Goal: Use online tool/utility: Utilize a website feature to perform a specific function

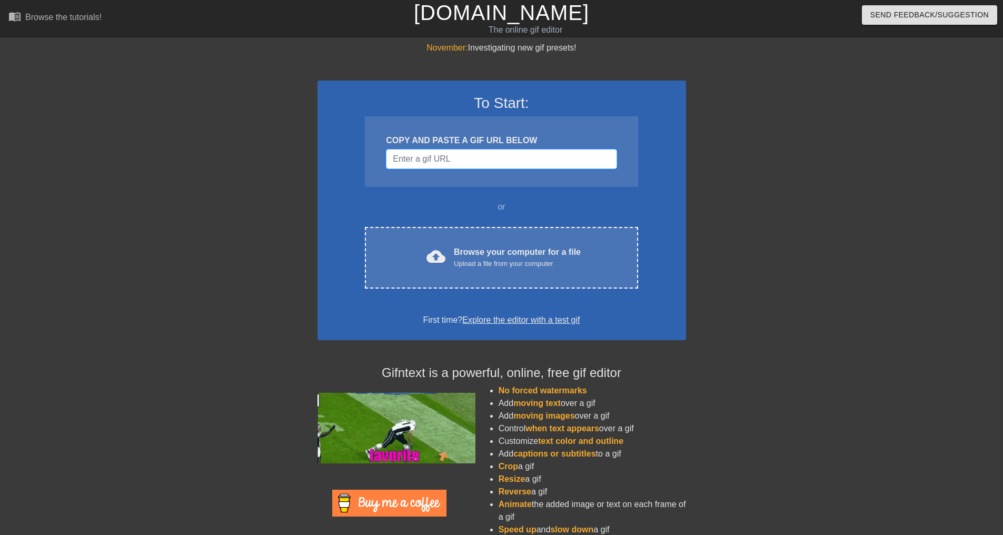
click at [417, 160] on input "Username" at bounding box center [501, 159] width 231 height 20
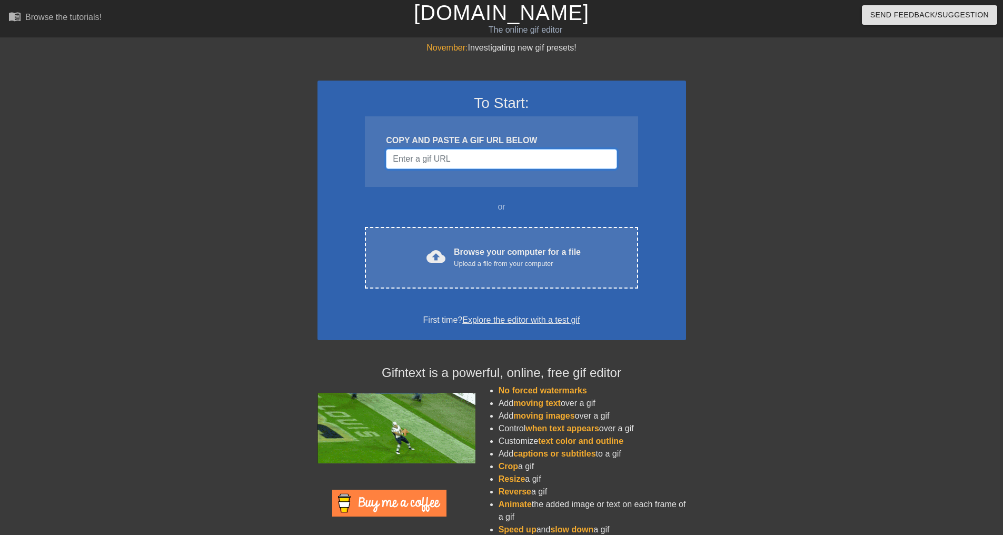
paste input "4 Brenner Court, Somerset, NJ, USA"
type input "4 Brenner Court, Somerset, NJ, USA"
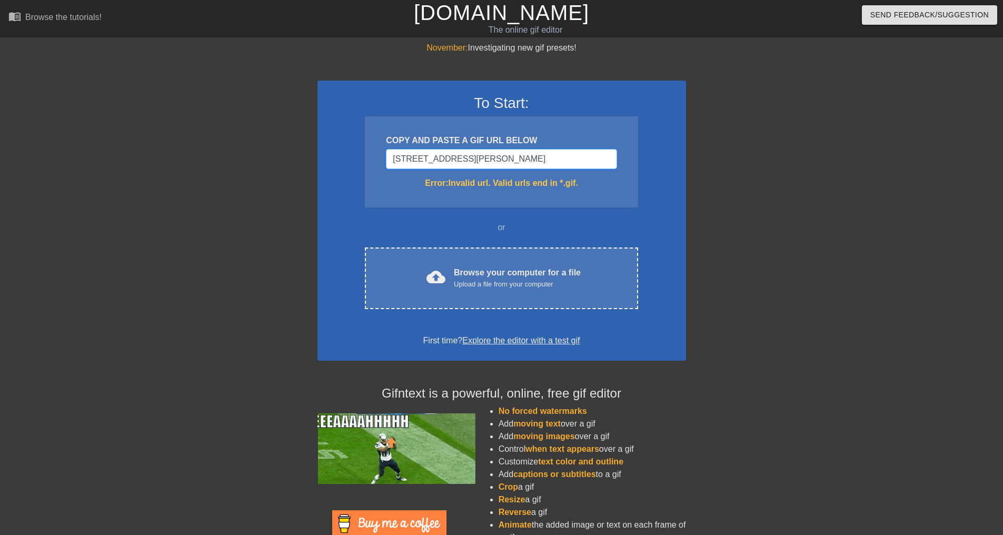
drag, startPoint x: 524, startPoint y: 156, endPoint x: 329, endPoint y: 156, distance: 195.4
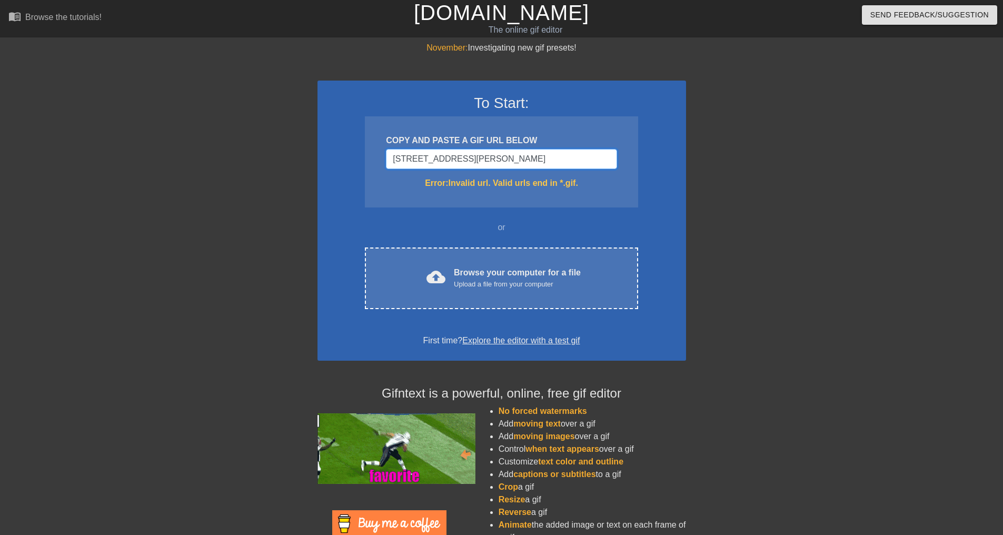
click at [332, 155] on div "To Start: COPY AND PASTE A GIF URL BELOW 4 Brenner Court, Somerset, NJ, USA Err…" at bounding box center [502, 221] width 369 height 280
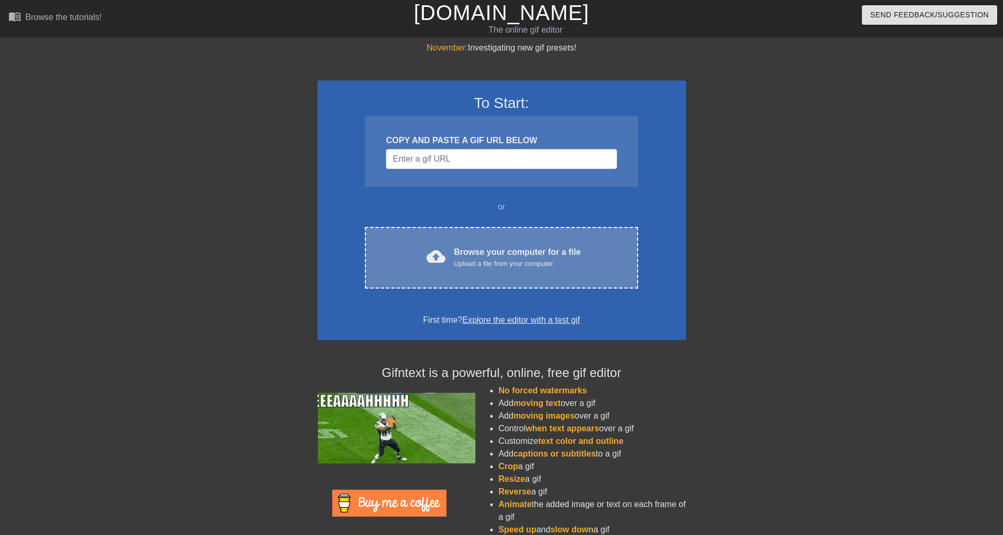
click at [519, 259] on div "Upload a file from your computer" at bounding box center [517, 264] width 127 height 11
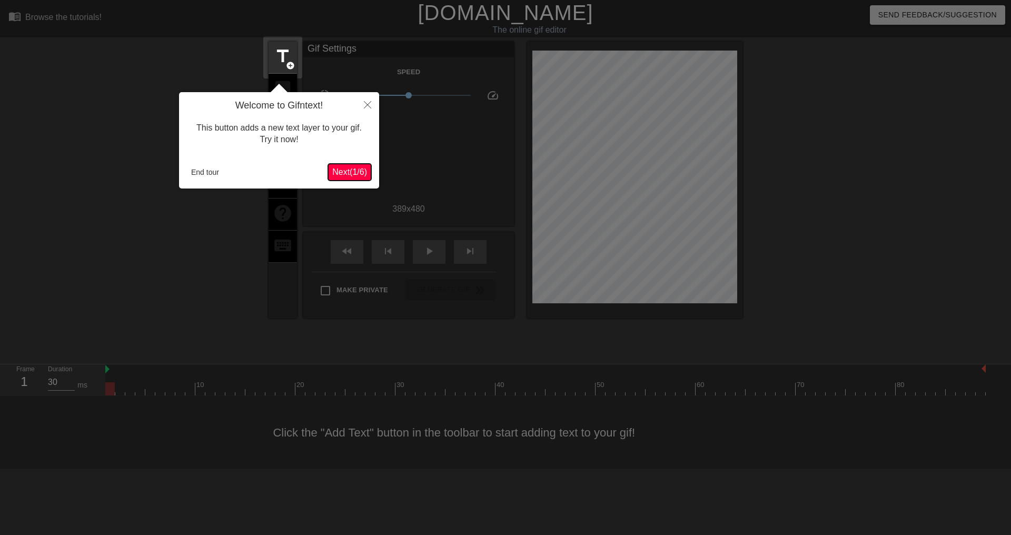
click at [339, 172] on span "Next ( 1 / 6 )" at bounding box center [349, 171] width 35 height 9
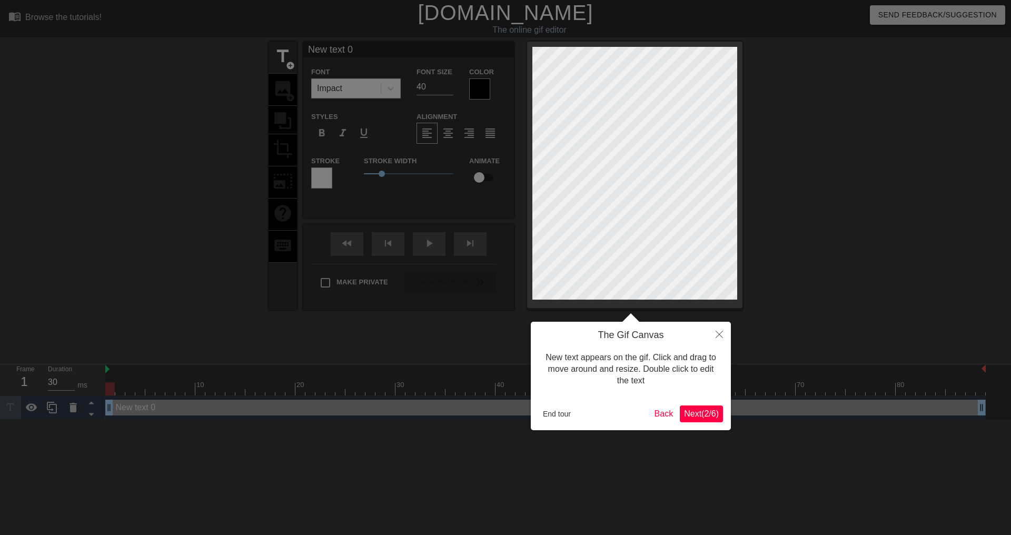
click at [712, 413] on span "Next ( 2 / 6 )" at bounding box center [701, 413] width 35 height 9
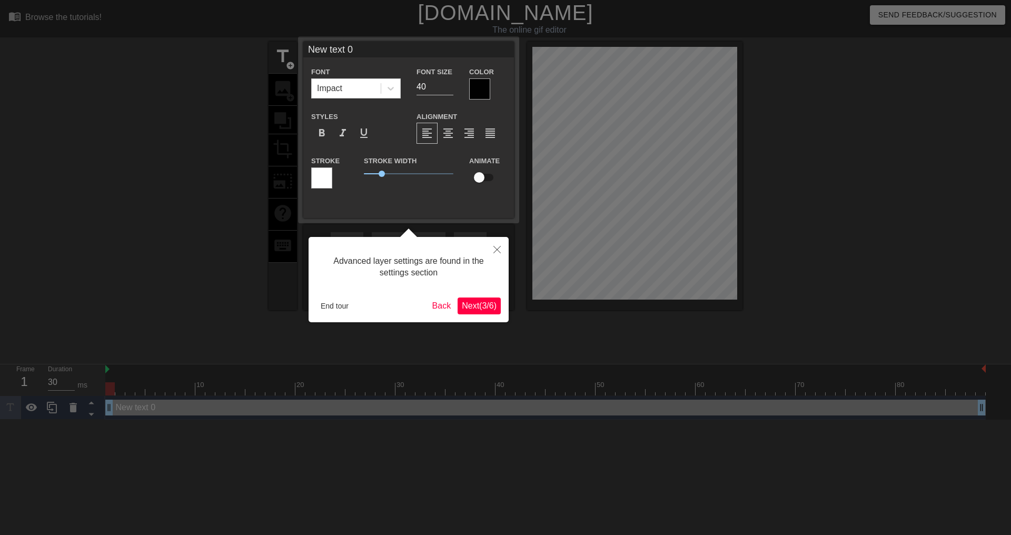
click at [488, 306] on span "Next ( 3 / 6 )" at bounding box center [479, 305] width 35 height 9
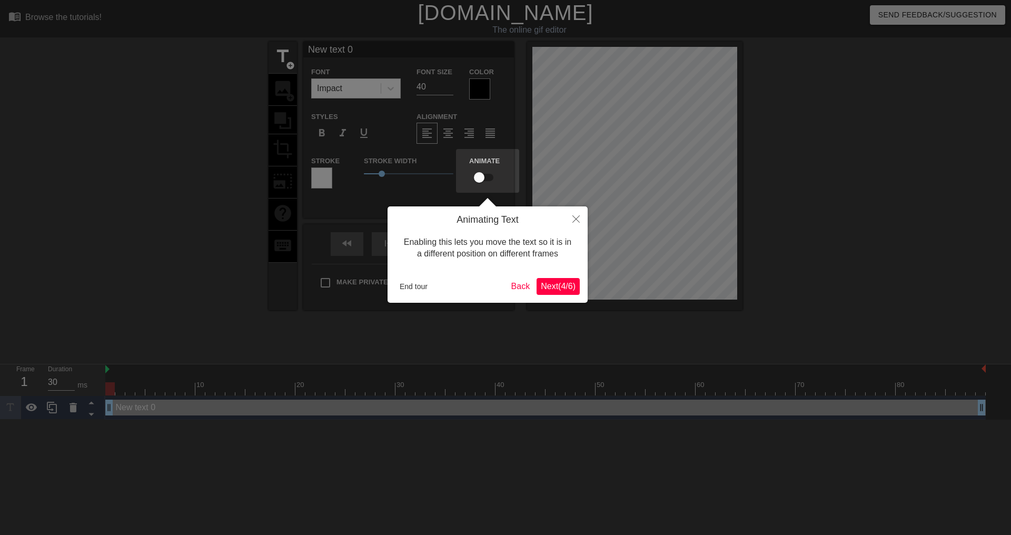
click at [562, 291] on span "Next ( 4 / 6 )" at bounding box center [558, 286] width 35 height 9
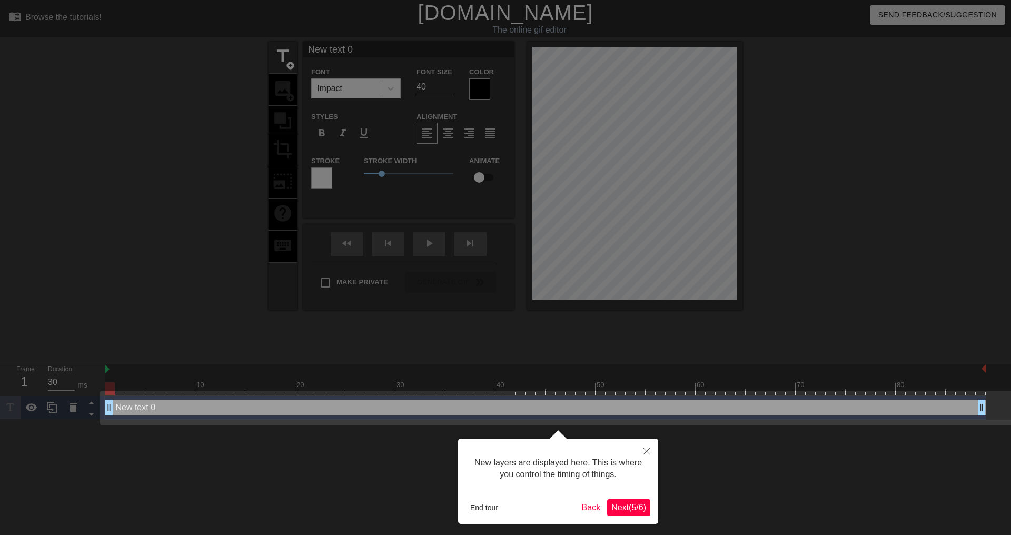
click at [623, 507] on span "Next ( 5 / 6 )" at bounding box center [628, 507] width 35 height 9
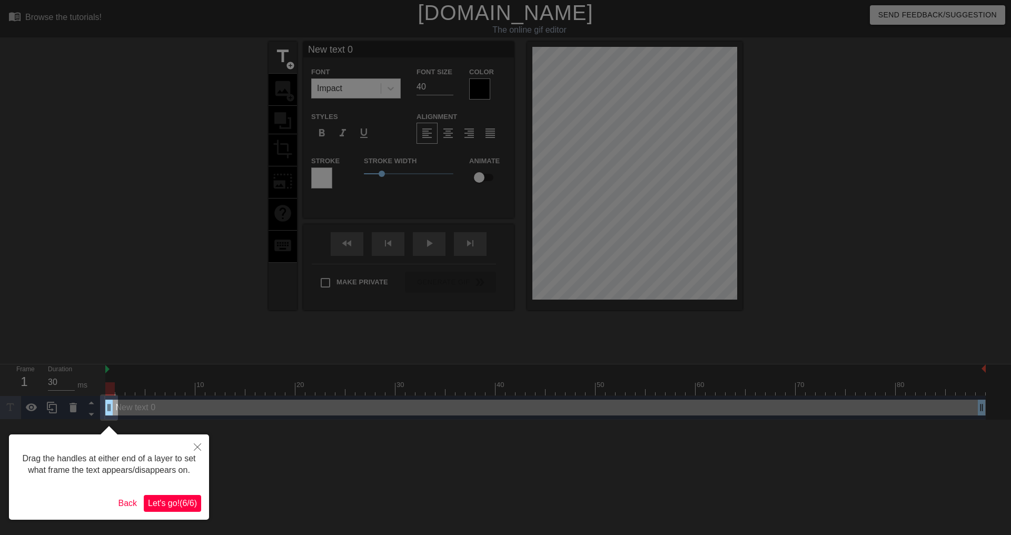
click at [157, 503] on span "Let's go! ( 6 / 6 )" at bounding box center [172, 503] width 49 height 9
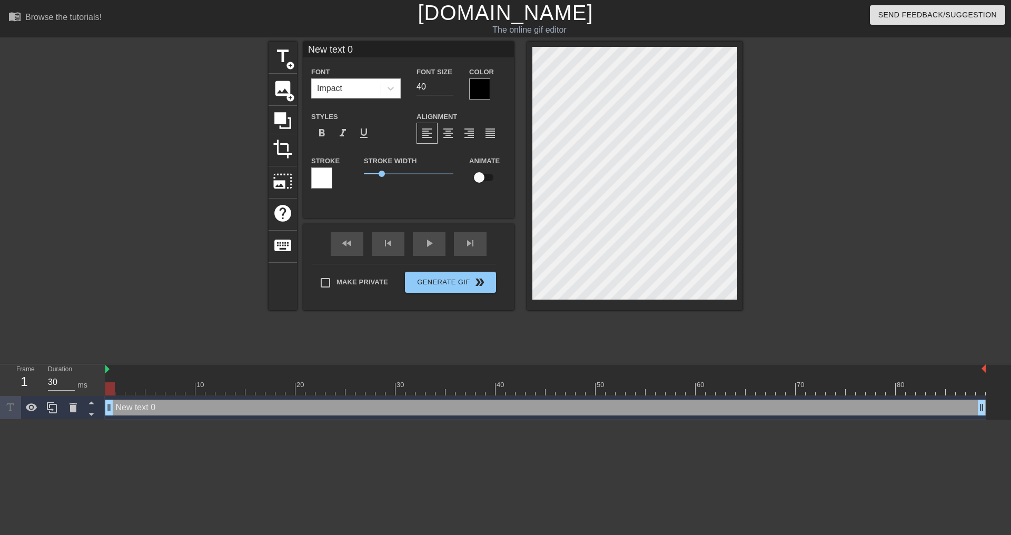
scroll to position [2, 3]
type input "New text"
type textarea "New text"
type input "New text"
type textarea "New text"
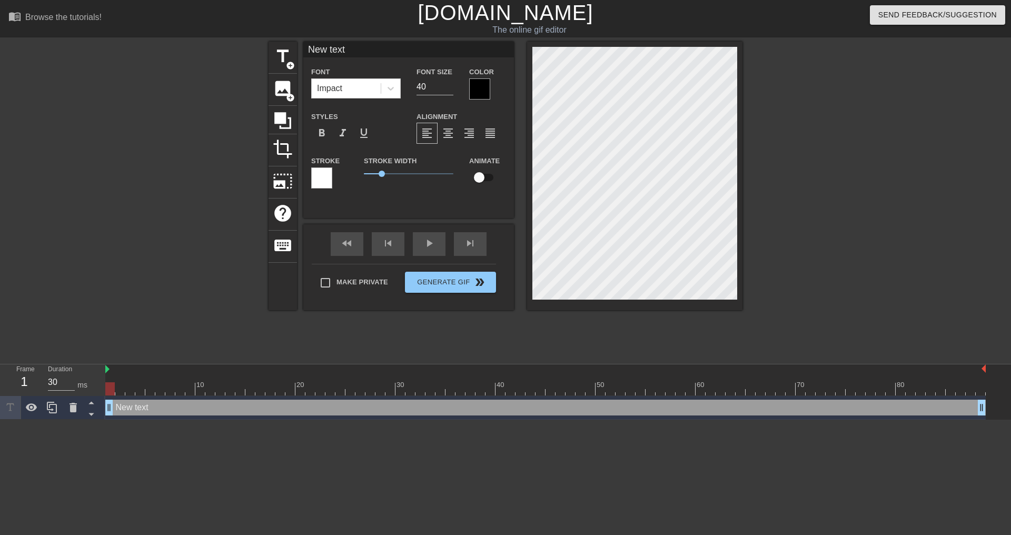
type input "New tex"
type textarea "New tex"
type input "New te"
type textarea "New te"
type input "New t"
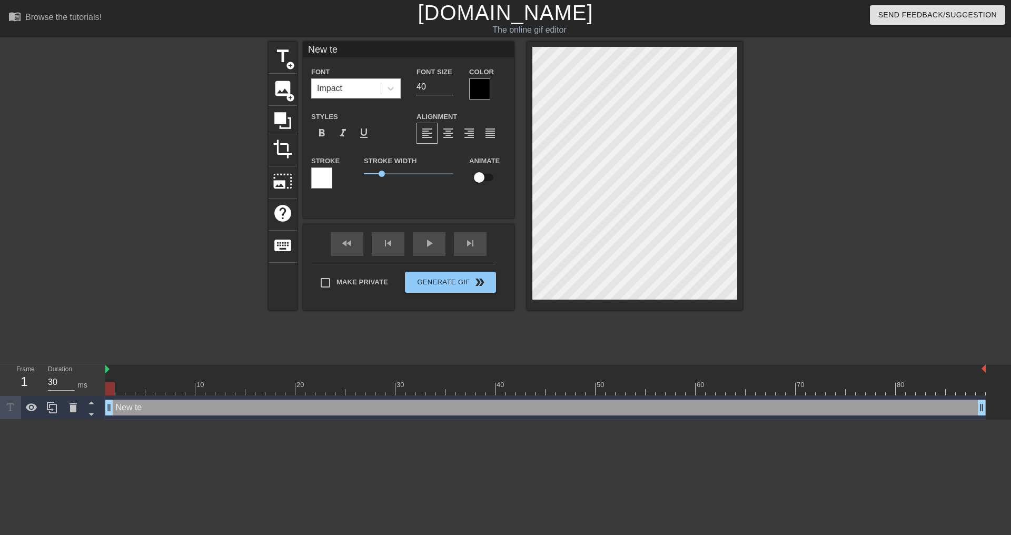
type textarea "New t"
type input "New"
type textarea "New"
type input "New"
type textarea "New"
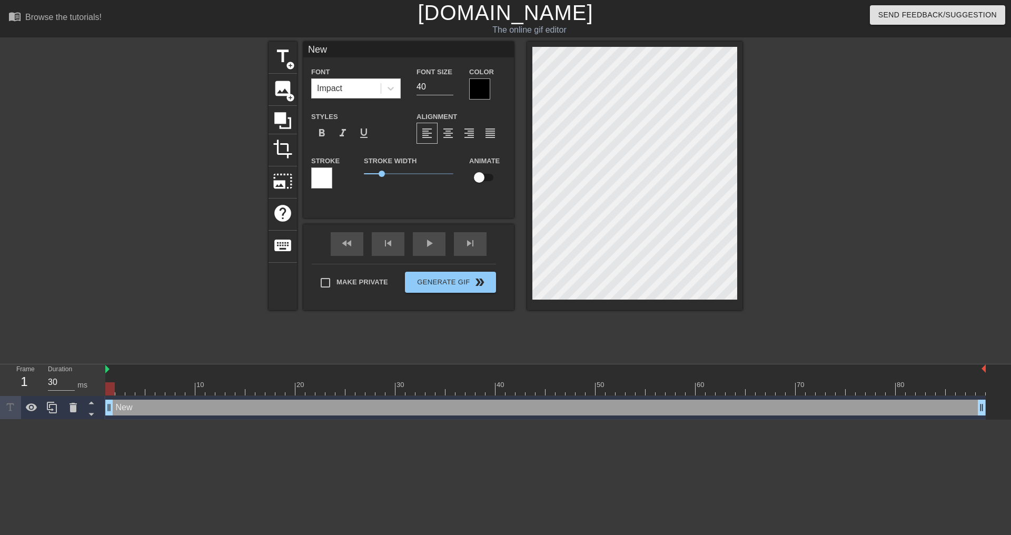
type input "Ne"
type textarea "Ne"
type input "N"
type textarea "N"
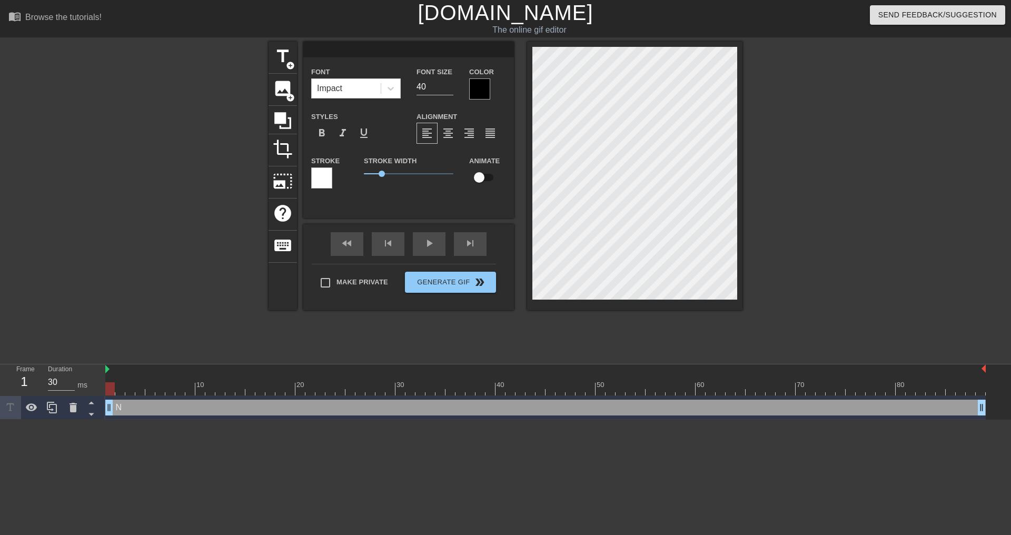
type input "N"
type textarea "N"
type input "No"
type textarea "No"
type input "Nor"
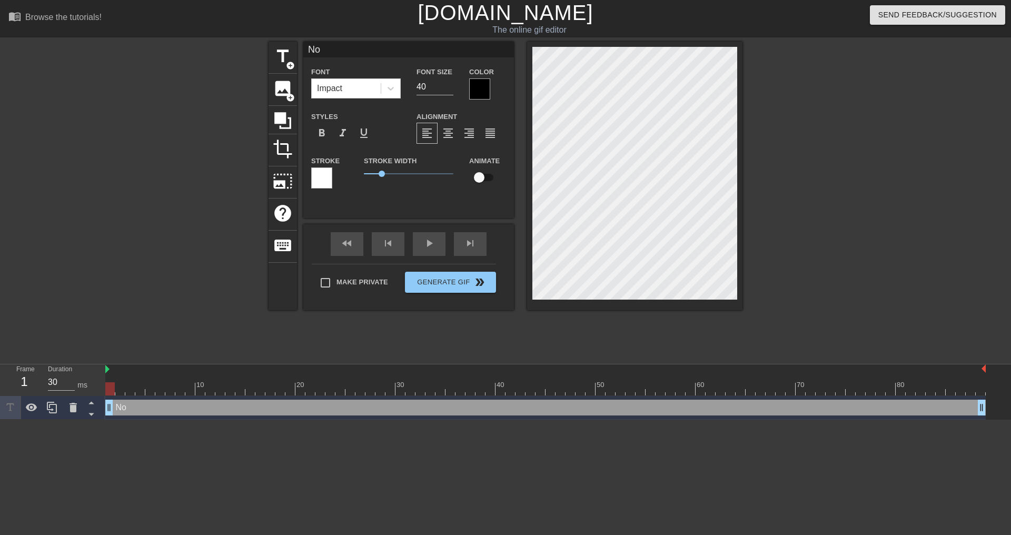
type textarea "Nor"
type input "Nort"
type textarea "Nort"
type input "North"
type textarea "North"
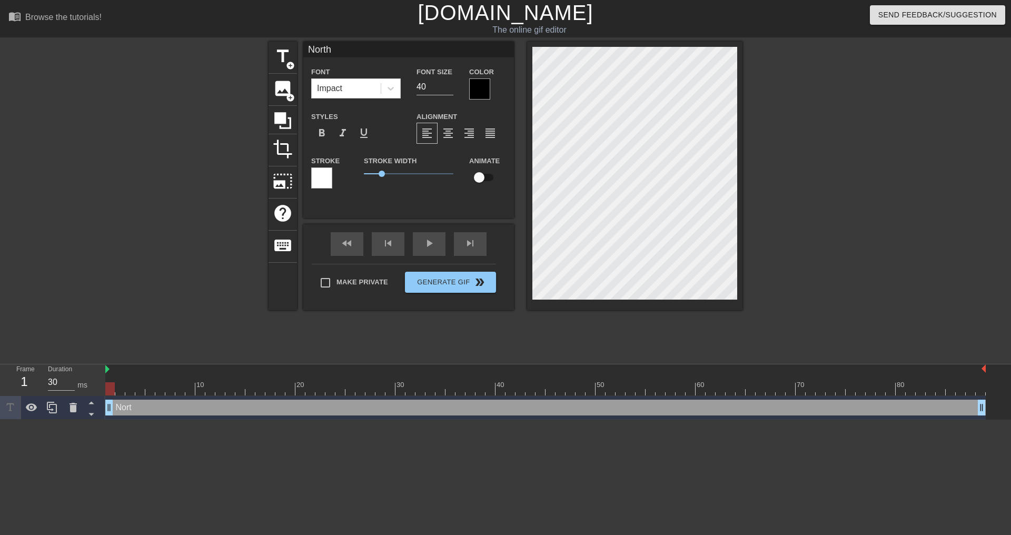
type input "Northe"
type textarea "Northe"
type input "Northea"
type textarea "Northea"
type input "Northeas"
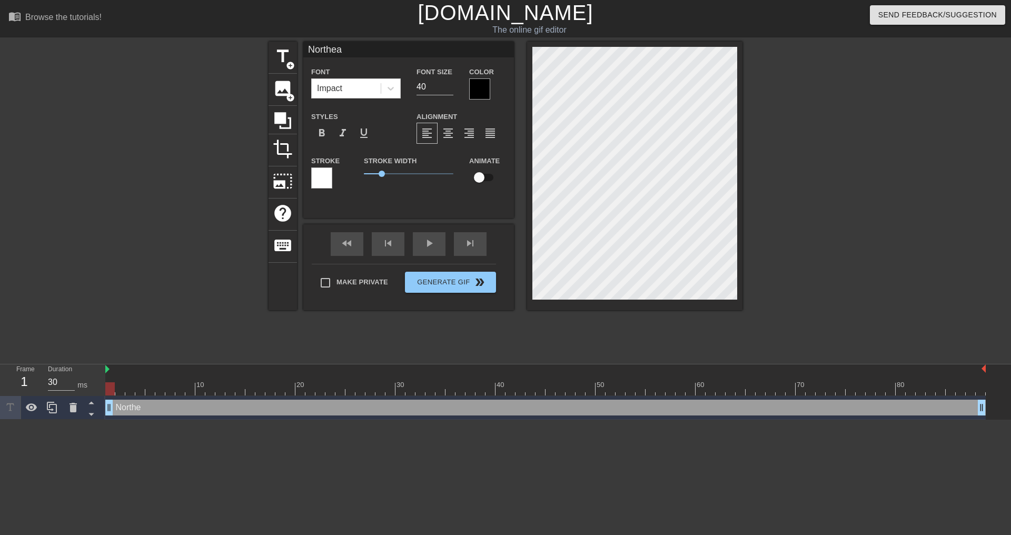
type textarea "Northeas"
type input "Northeast"
type textarea "Northeast"
type input "Northeast"
type textarea "Northeast"
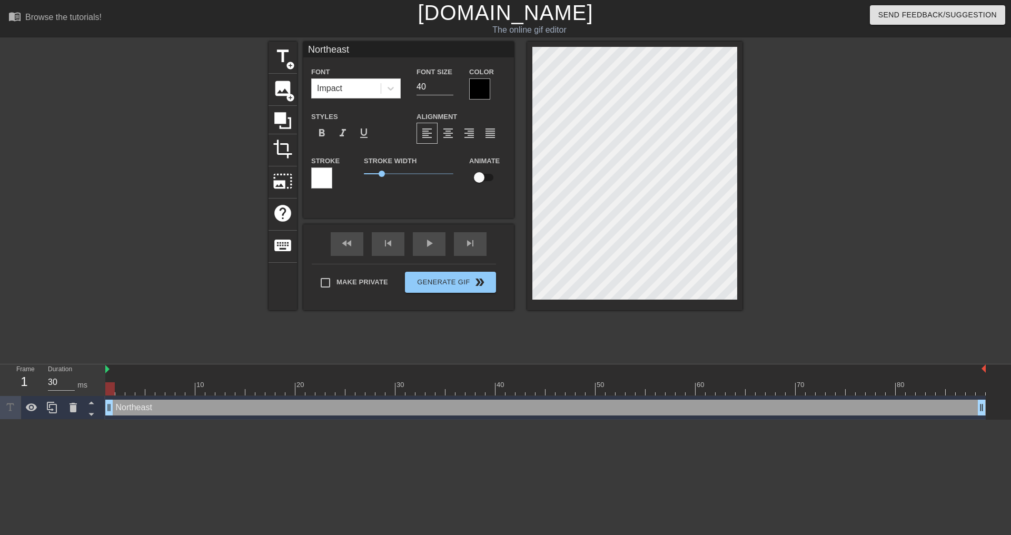
type input "Northeast M"
type textarea "Northeast M"
type input "Northeast Mo"
type textarea "Northeast Mo"
type input "Northeast Mov"
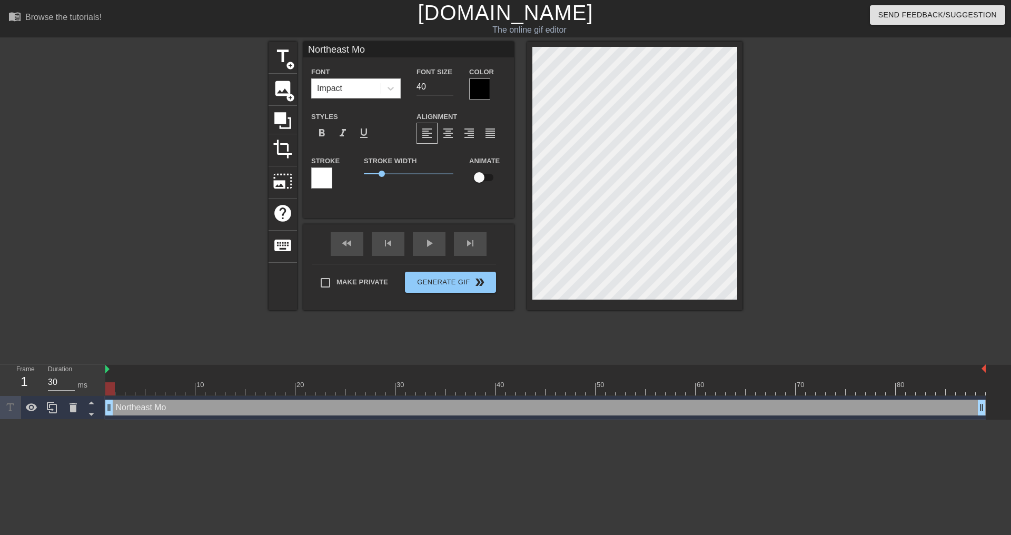
type textarea "Northeast Mov"
type input "Northeast Movi"
type textarea "Northeast Movi"
type input "Northeast Movil"
type textarea "Northeast Movil"
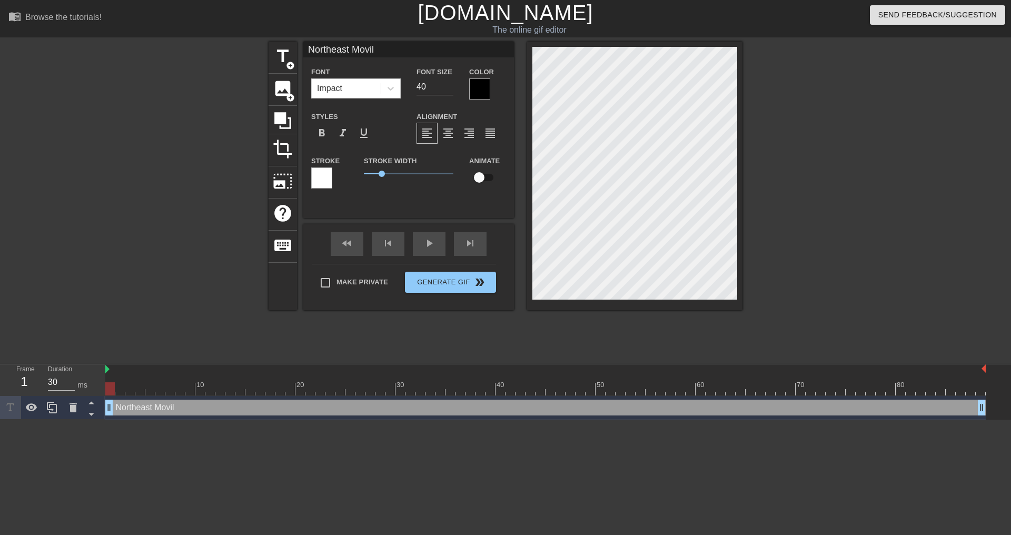
scroll to position [2, 4]
type input "Northeast Movi"
type textarea "Northeast Movi"
type input "Northeast Mov"
type textarea "Northeast Mov"
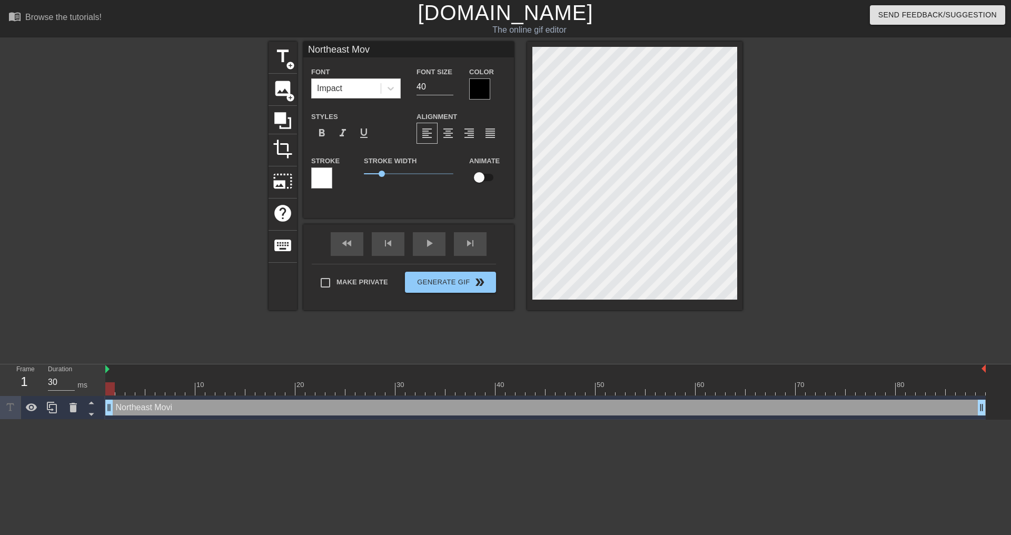
type input "Northeast Mo"
type textarea "Northeast Mo"
type input "Northeast Mob"
type textarea "Northeast Mob"
type input "Northeast Mobi"
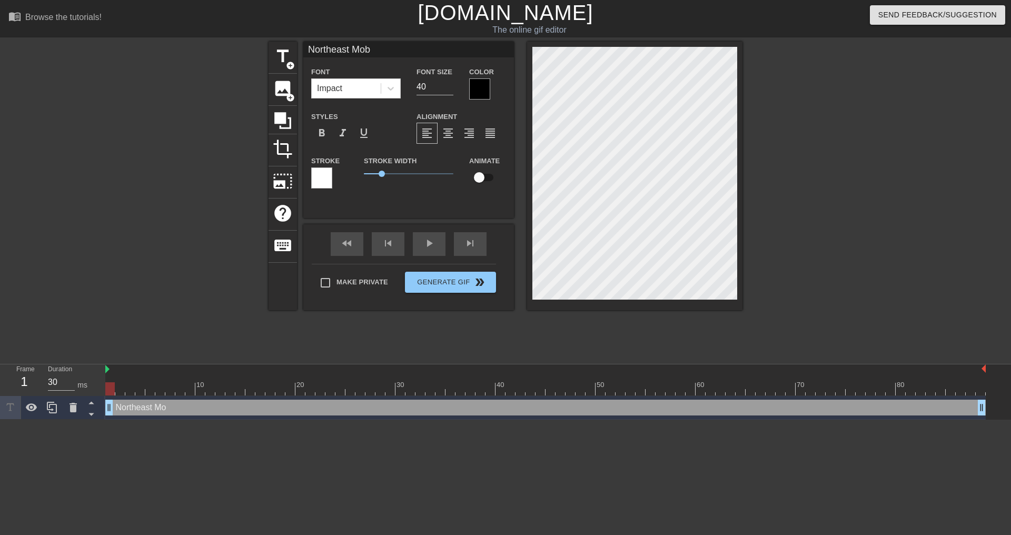
type textarea "Northeast Mobi"
type input "Northeast Mobil"
type textarea "Northeast Mobil"
type input "Northeast Mobile"
type textarea "Northeast Mobile"
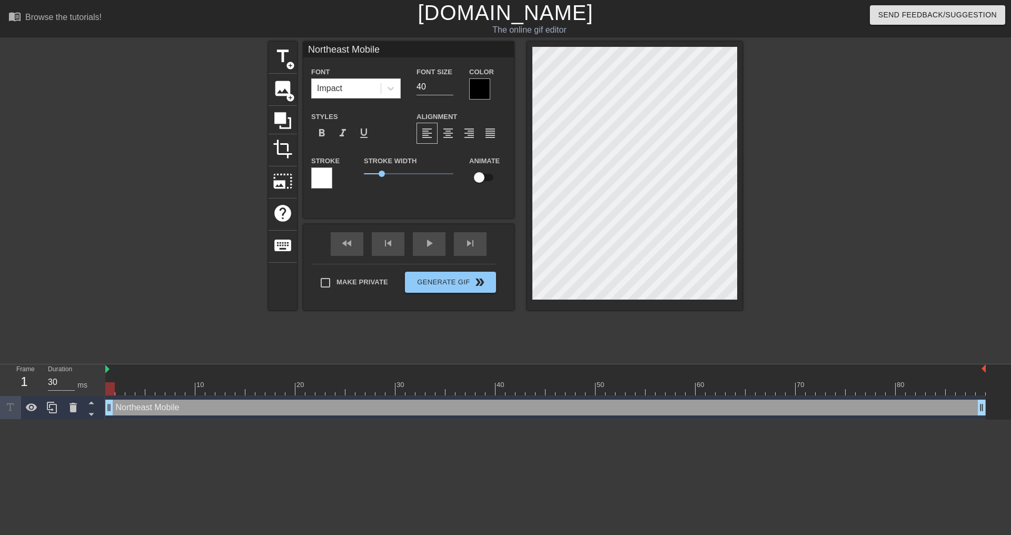
type input "Northeast Mobile"
type textarea "Northeast Mobile"
type input "Northeast Mobile T"
type textarea "Northeast Mobile T"
type input "Northeast Mobile Te"
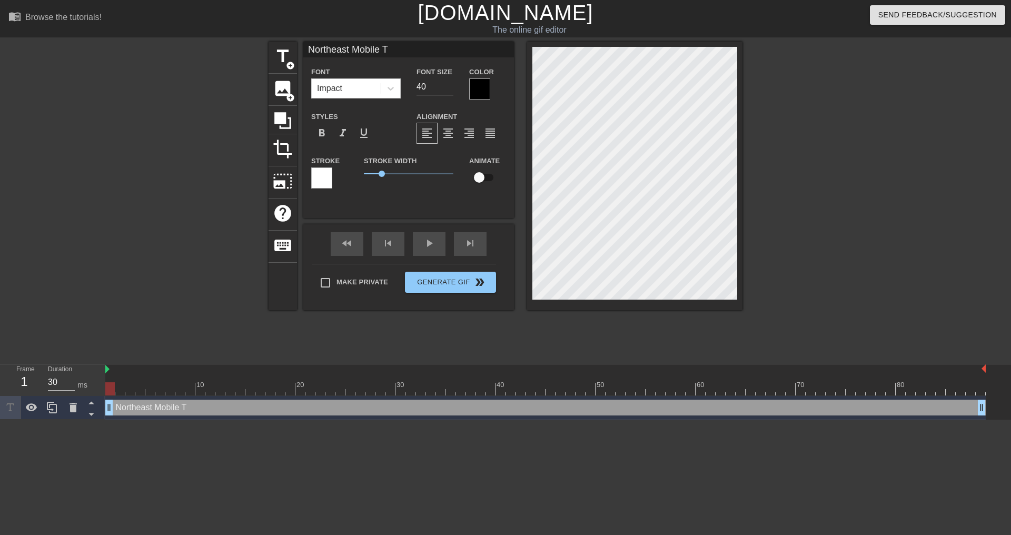
type textarea "Northeast Mobile Te"
type input "Northeast Mobile Tea"
type textarea "Northeast Mobile Tea"
type input "Northeast Mobile Team"
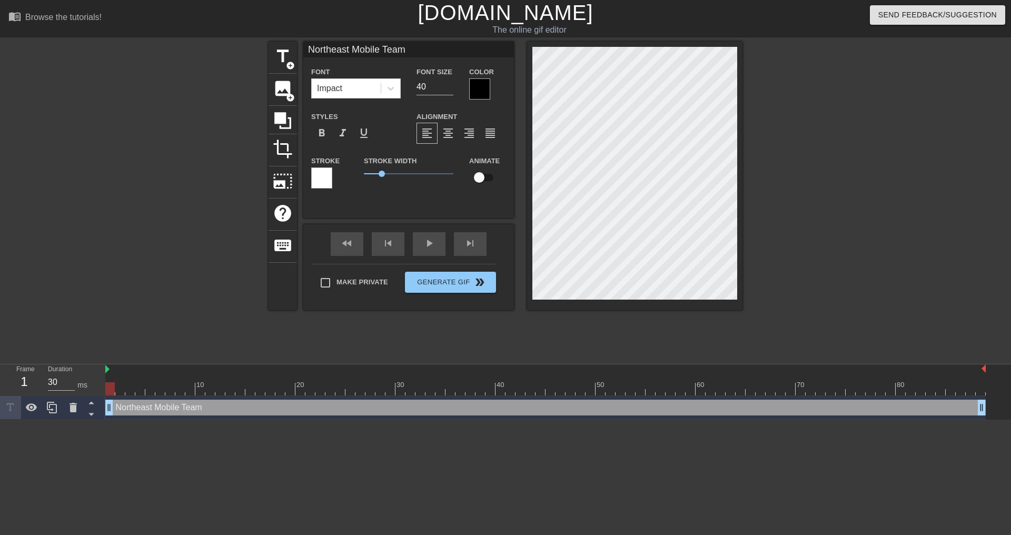
type textarea "Northeast Mobile Team"
click at [446, 132] on span "format_align_center" at bounding box center [448, 133] width 13 height 13
click at [431, 131] on span "format_align_left" at bounding box center [427, 133] width 13 height 13
click at [483, 176] on input "checkbox" at bounding box center [479, 177] width 60 height 20
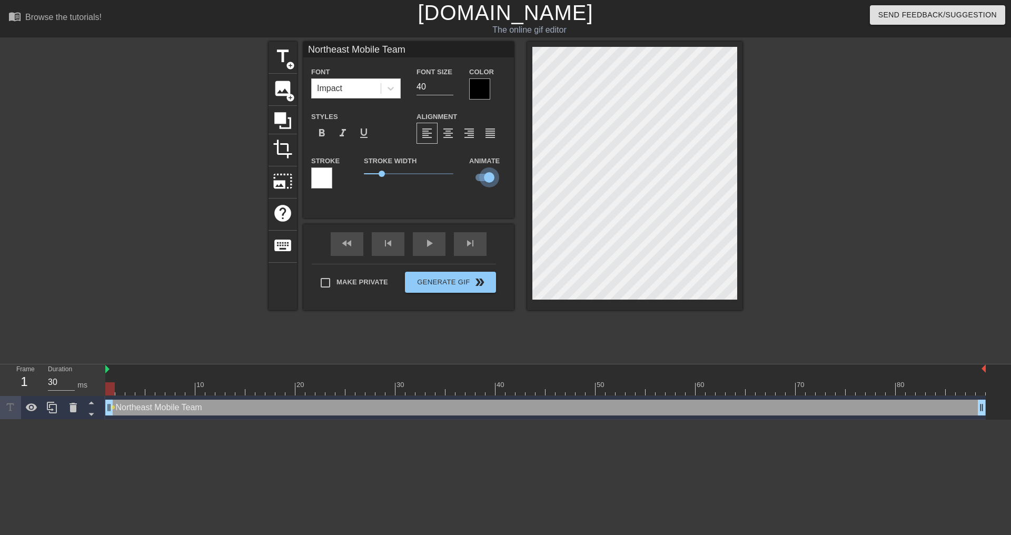
click at [487, 175] on input "checkbox" at bounding box center [489, 177] width 60 height 20
checkbox input "false"
drag, startPoint x: 110, startPoint y: 406, endPoint x: 133, endPoint y: 404, distance: 23.3
drag, startPoint x: 133, startPoint y: 408, endPoint x: 126, endPoint y: 409, distance: 6.9
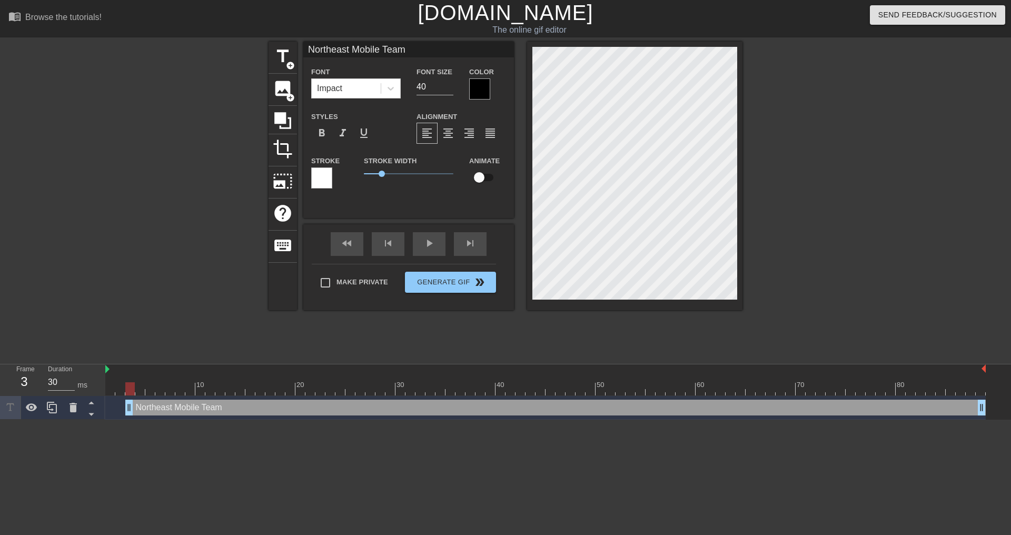
drag, startPoint x: 119, startPoint y: 408, endPoint x: 126, endPoint y: 406, distance: 7.7
drag, startPoint x: 126, startPoint y: 407, endPoint x: 134, endPoint y: 407, distance: 7.9
click at [134, 407] on div "Northeast Mobile Team drag_handle drag_handle" at bounding box center [545, 408] width 881 height 16
drag, startPoint x: 139, startPoint y: 409, endPoint x: 146, endPoint y: 409, distance: 6.9
drag, startPoint x: 150, startPoint y: 408, endPoint x: 156, endPoint y: 408, distance: 5.8
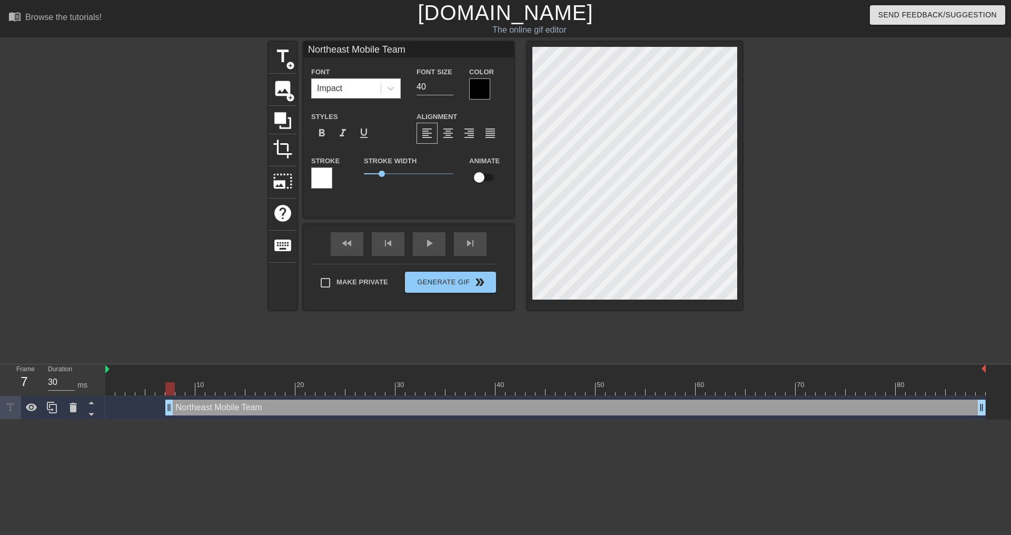
type input "40"
drag, startPoint x: 159, startPoint y: 405, endPoint x: 175, endPoint y: 405, distance: 16.3
click at [464, 281] on button "Generate Gif double_arrow" at bounding box center [450, 282] width 91 height 21
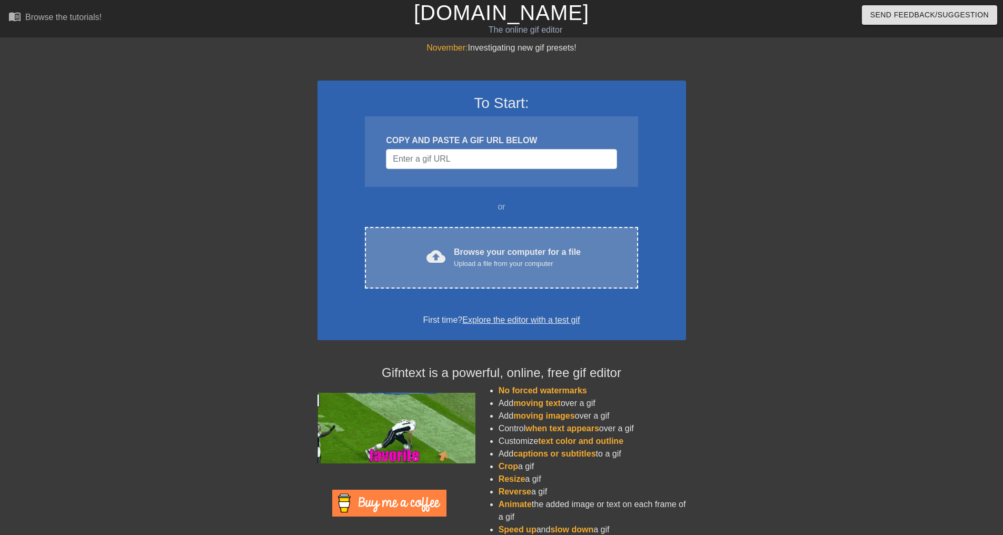
click at [471, 252] on div "Browse your computer for a file Upload a file from your computer" at bounding box center [517, 257] width 127 height 23
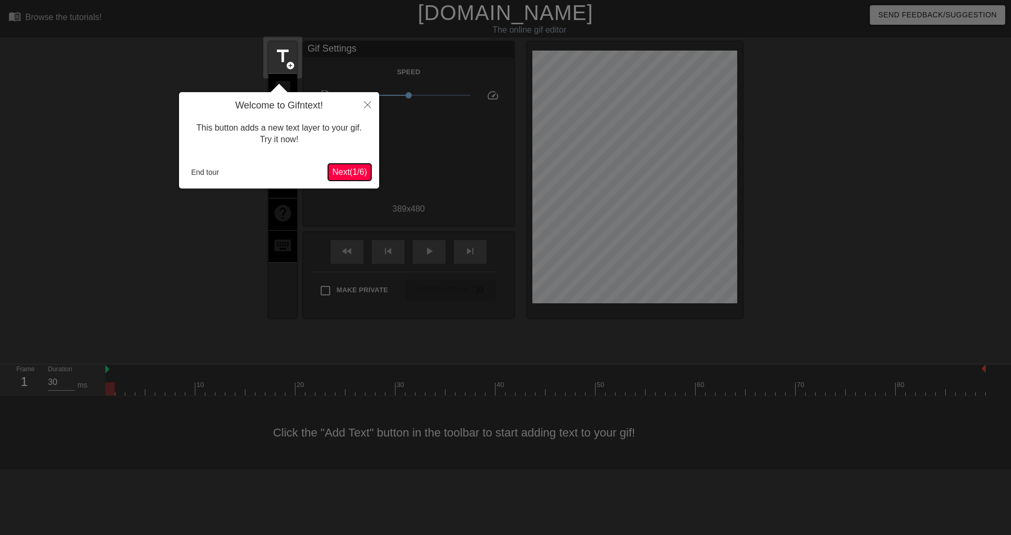
click at [343, 169] on span "Next ( 1 / 6 )" at bounding box center [349, 171] width 35 height 9
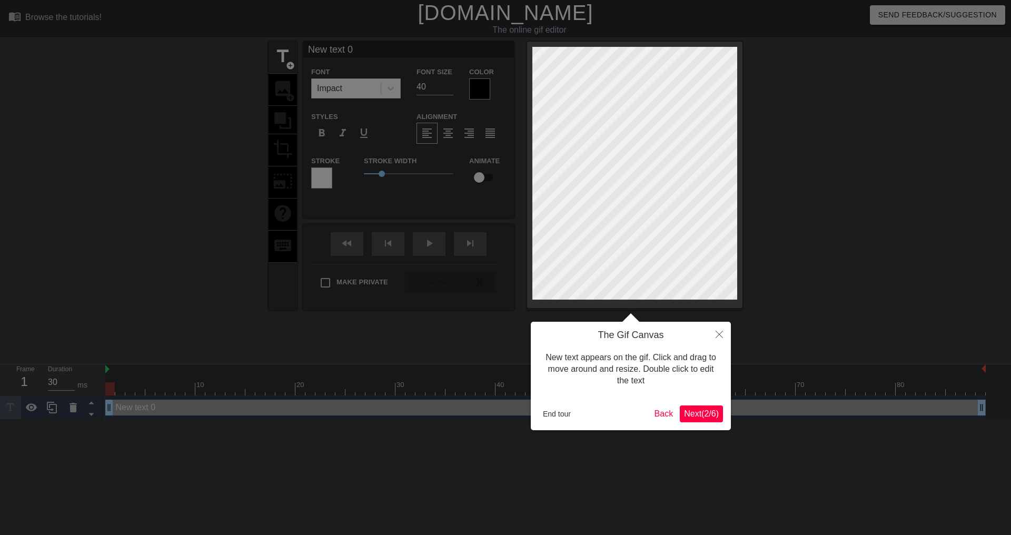
click at [700, 415] on span "Next ( 2 / 6 )" at bounding box center [701, 413] width 35 height 9
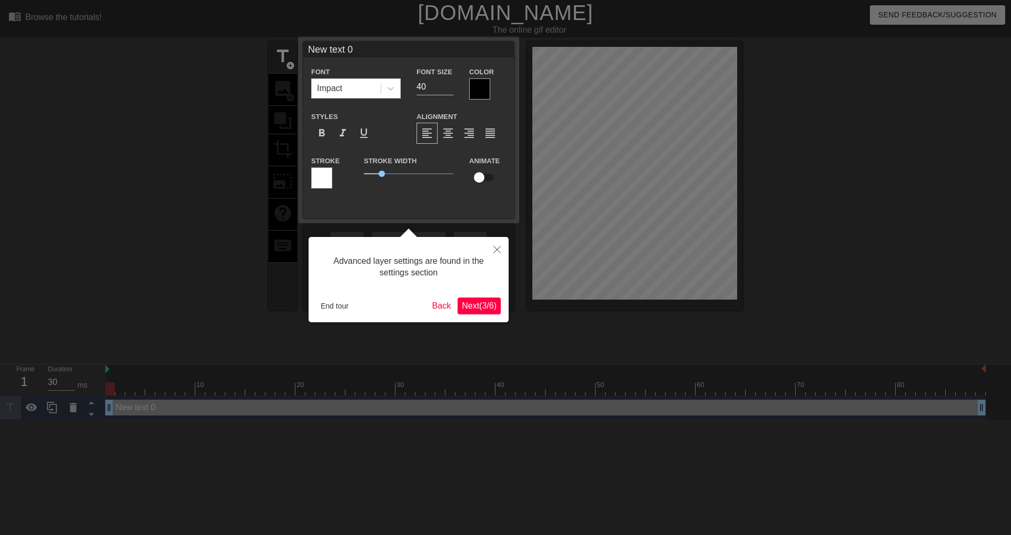
click at [481, 308] on span "Next ( 3 / 6 )" at bounding box center [479, 305] width 35 height 9
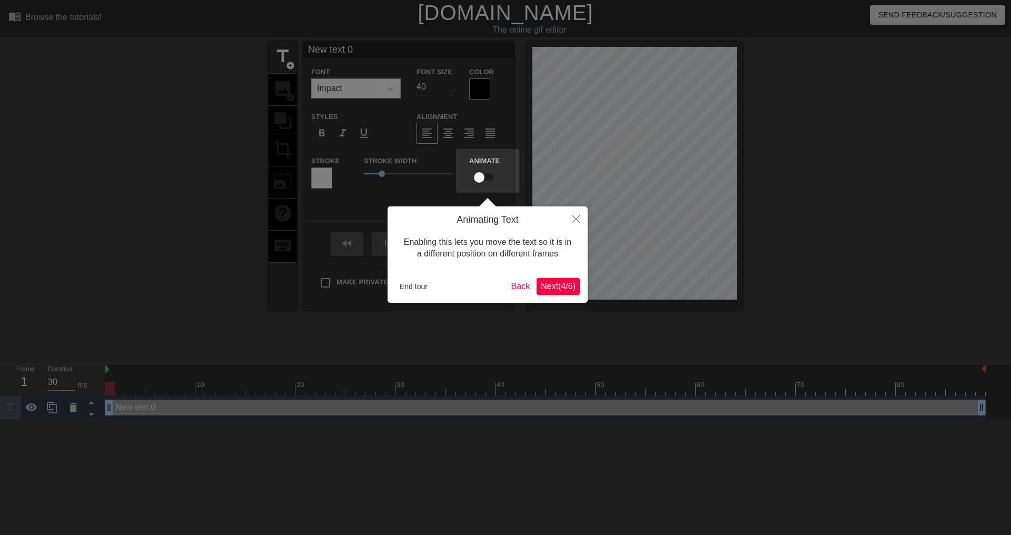
click at [563, 291] on span "Next ( 4 / 6 )" at bounding box center [558, 286] width 35 height 9
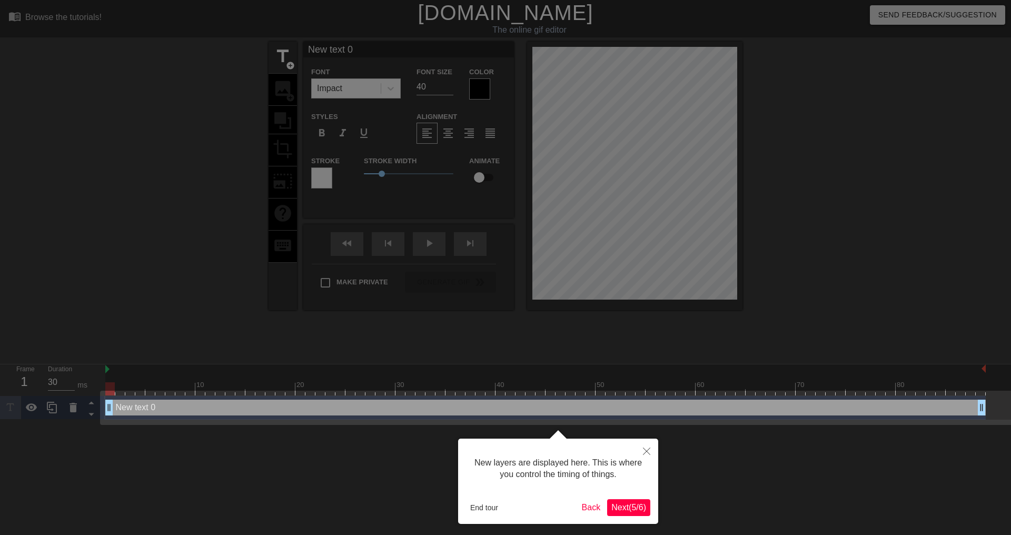
click at [622, 512] on span "Next ( 5 / 6 )" at bounding box center [628, 507] width 35 height 9
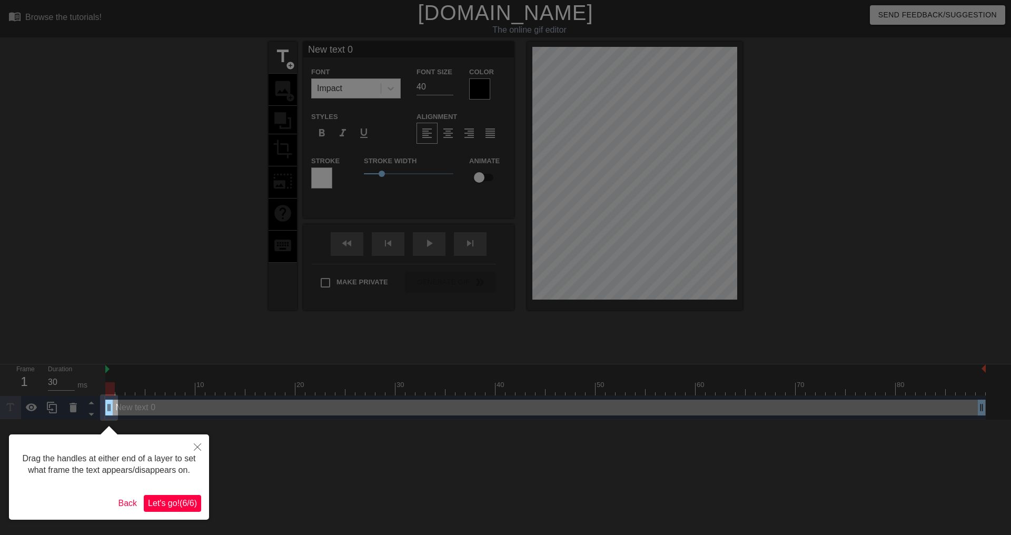
click at [196, 500] on button "Let's go! ( 6 / 6 )" at bounding box center [172, 503] width 57 height 17
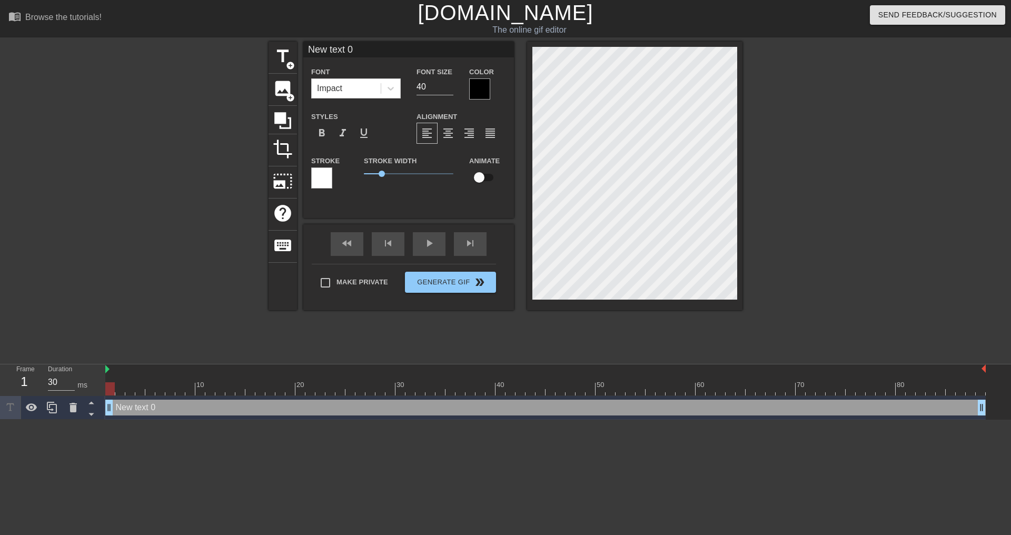
scroll to position [2, 2]
type input "New text"
type textarea "New text"
type input "New text"
type textarea "New text"
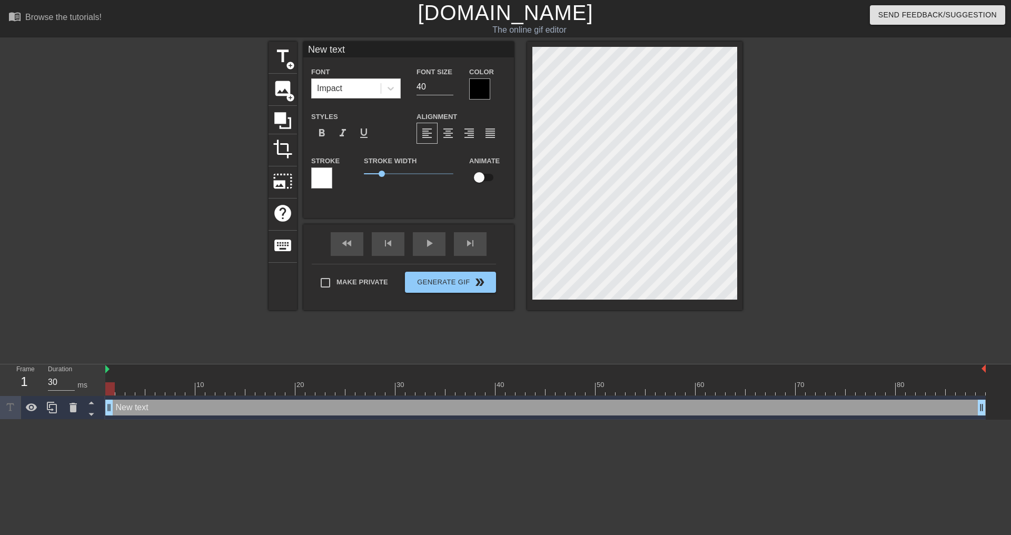
type input "New tex"
type textarea "New tex"
type input "New te"
type textarea "New te"
type input "New t"
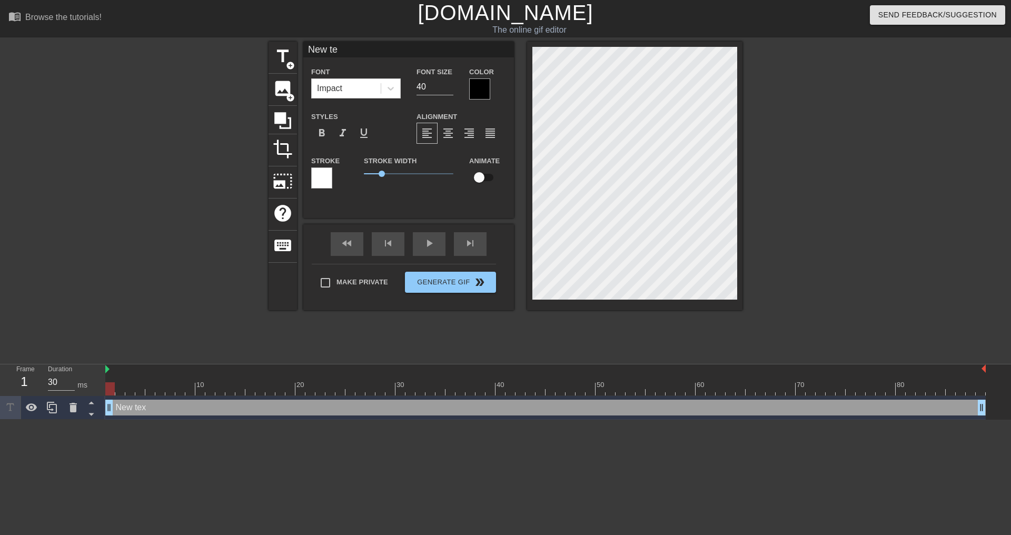
type textarea "New t"
type input "New"
type textarea "New"
type input "New"
type textarea "New"
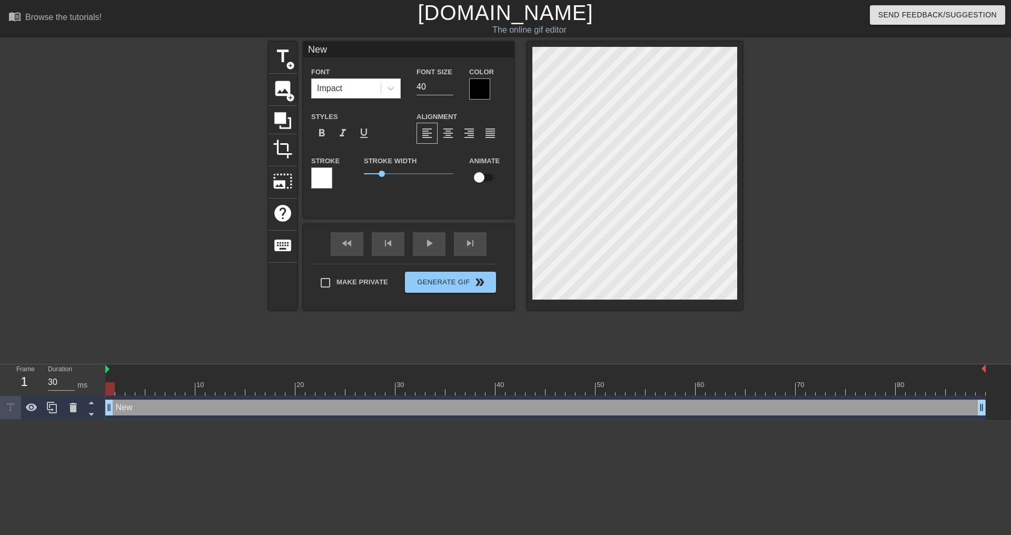
type input "Ne"
type textarea "Ne"
type input "N"
type textarea "N"
type input "N"
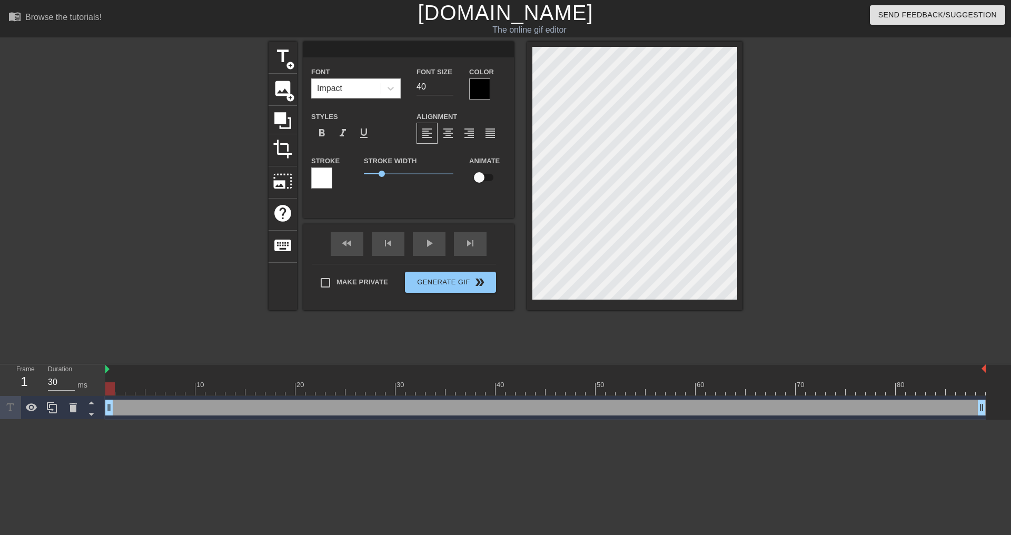
type textarea "N"
type input "NR"
type textarea "NR"
type input "N"
type textarea "N"
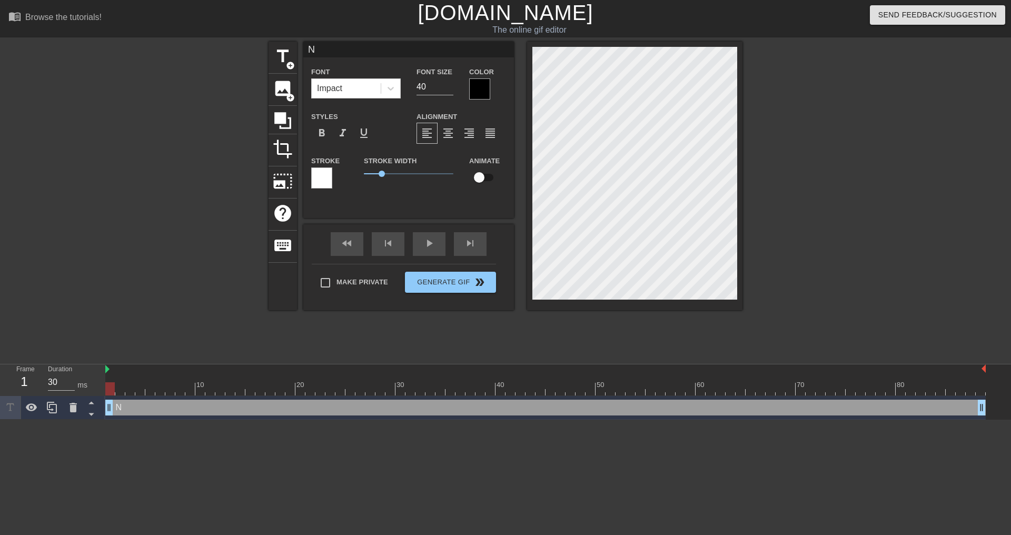
type input "NE"
type textarea "NE"
type input "N"
type textarea "N"
type input "No"
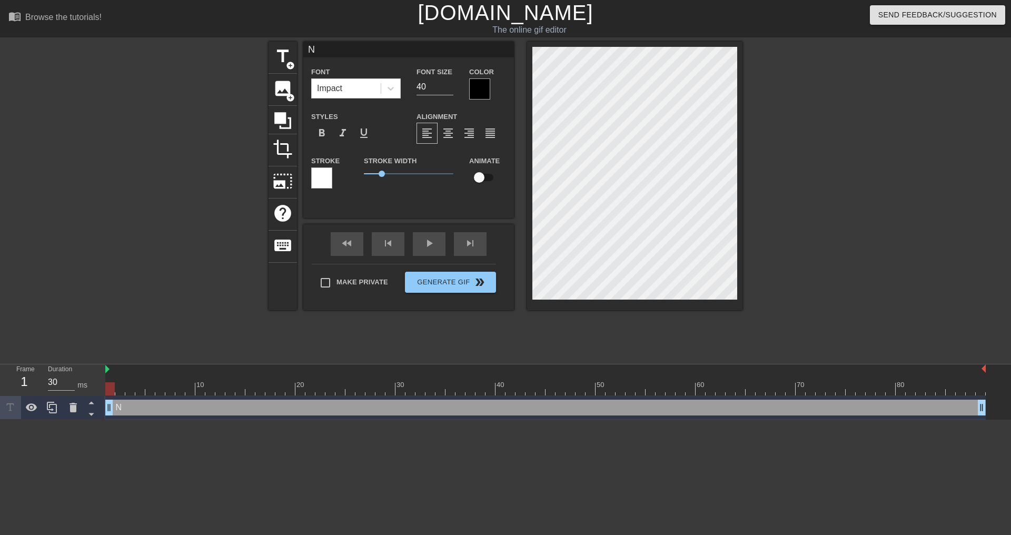
type textarea "No"
type input "Nor"
type textarea "Nor"
type input "Nort"
type textarea "Nort"
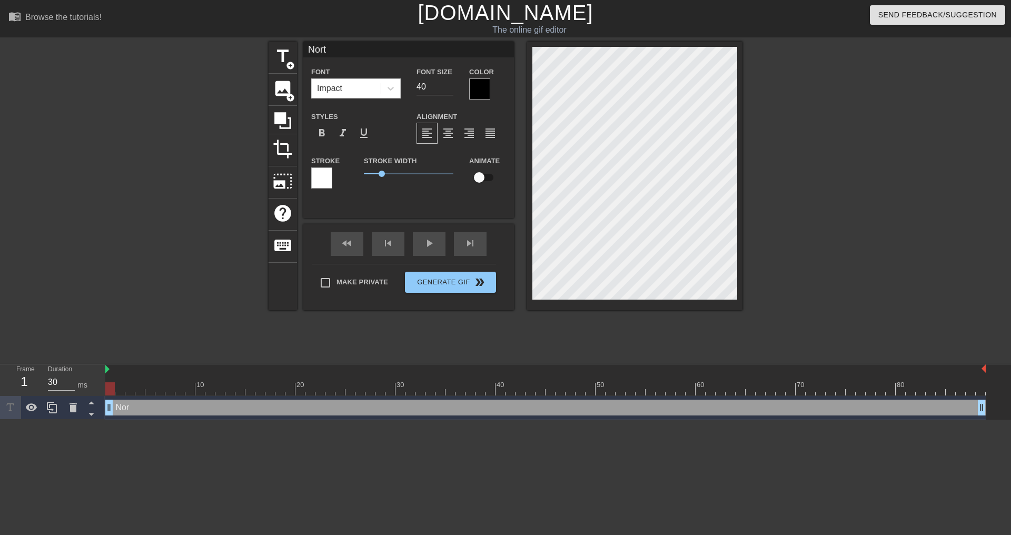
type input "North"
type textarea "North"
type input "NorthE"
type textarea "NorthE"
type input "NorthEs"
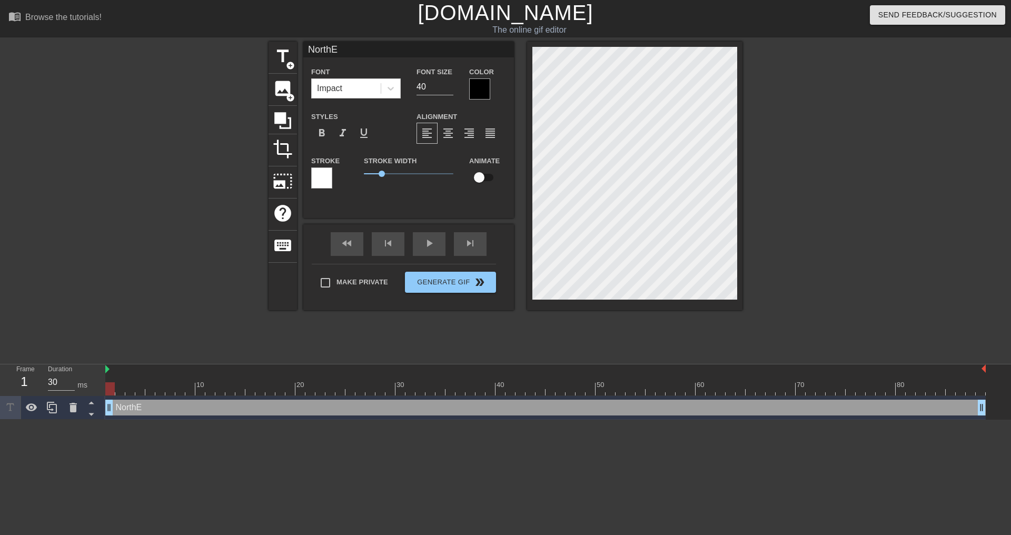
type textarea "NorthEs"
type input "NorthE"
type textarea "NorthE"
type input "North"
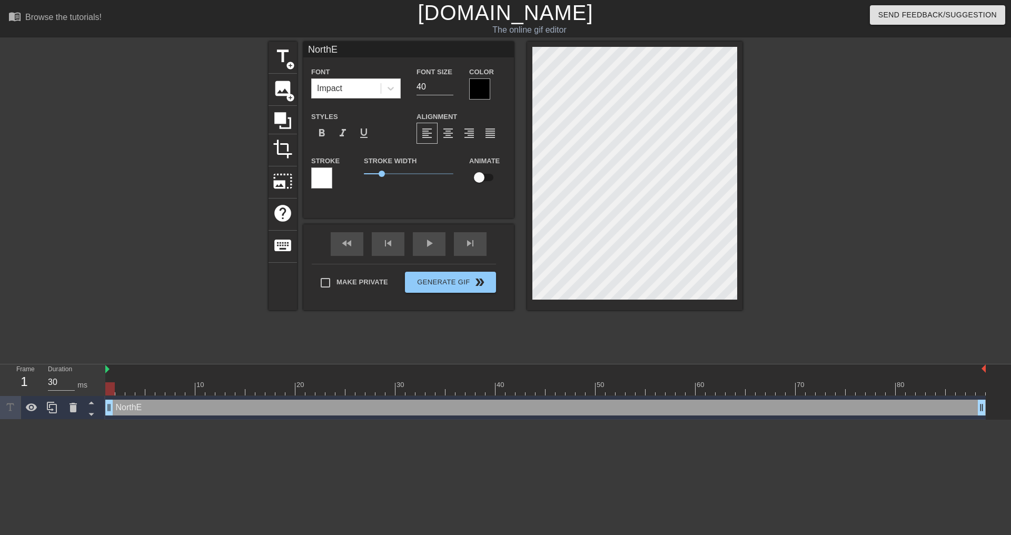
type textarea "North"
type input "Northe"
type textarea "Northe"
type input "Northea"
type textarea "Northea"
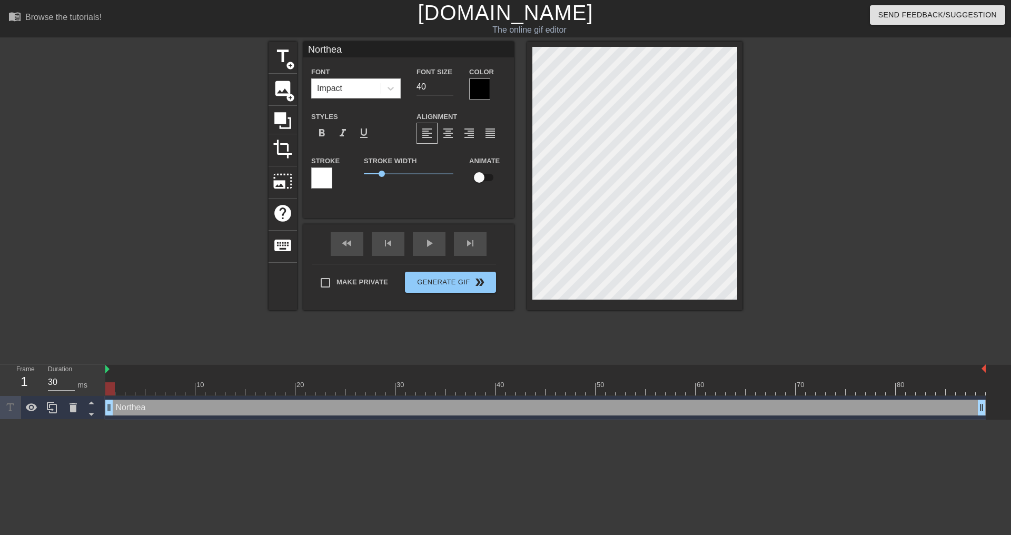
type input "Northeas"
type textarea "Northeas"
type input "Northeast"
type textarea "Northeast"
type input "Northeast"
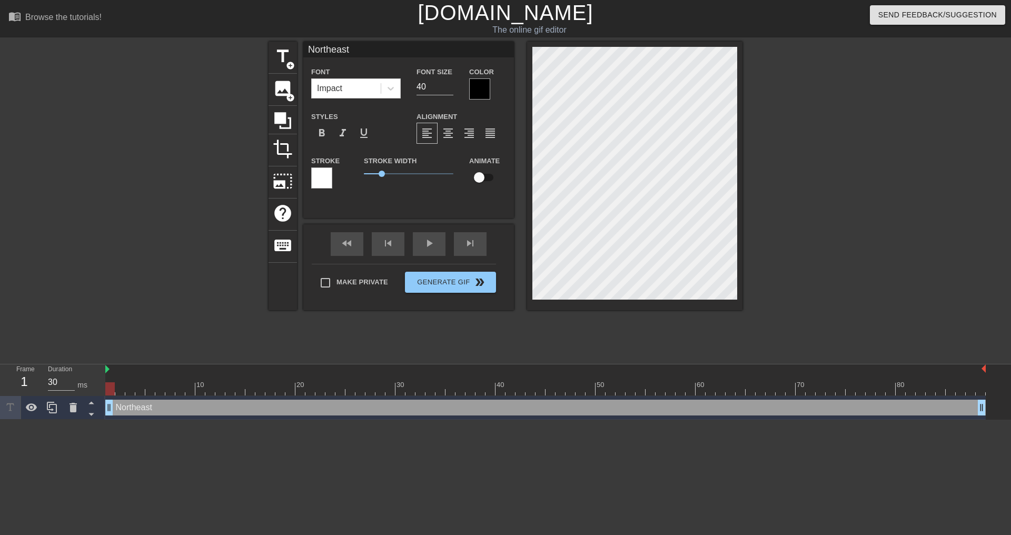
type textarea "Northeast"
type input "Northeast M"
type textarea "Northeast M"
type input "Northeast Mo"
type textarea "Northeast Mo"
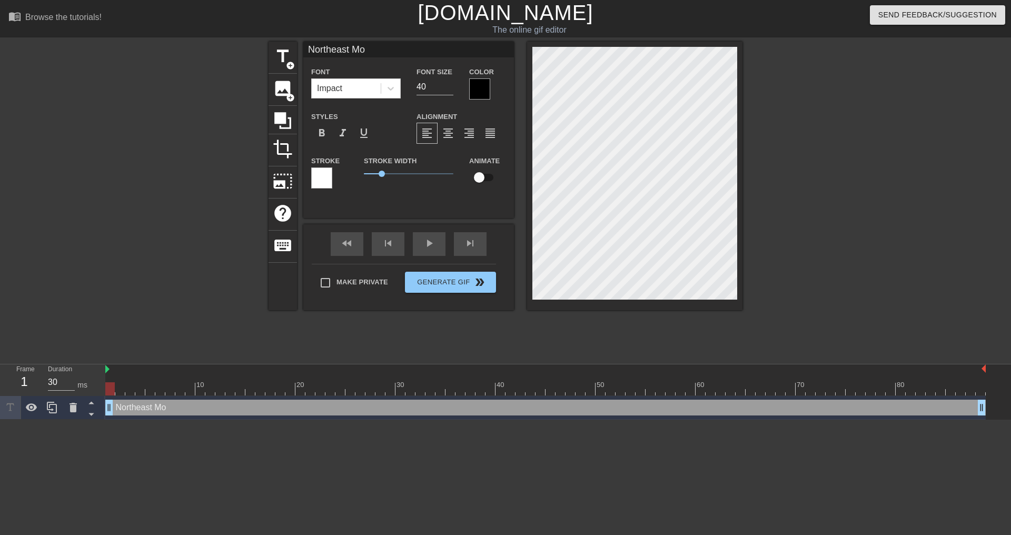
type input "Northeast Mob"
type textarea "Northeast Mob"
type input "Northeast Mobi"
type textarea "Northeast Mobi"
type input "Northeast Mobil"
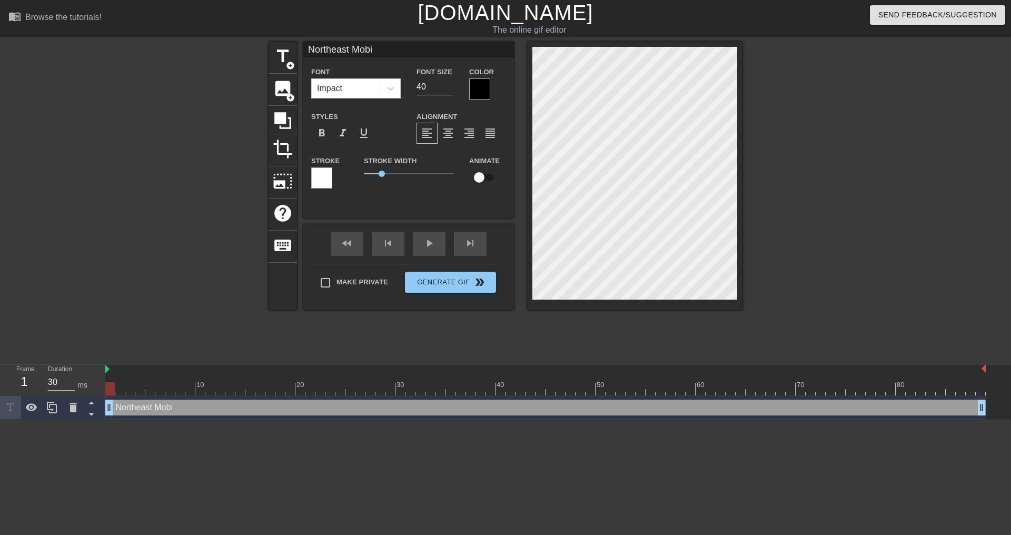
type textarea "Northeast Mobil"
type input "Northeast Mobile"
type textarea "Northeast Mobile"
type input "Northeast Mobile"
type textarea "Northeast Mobile"
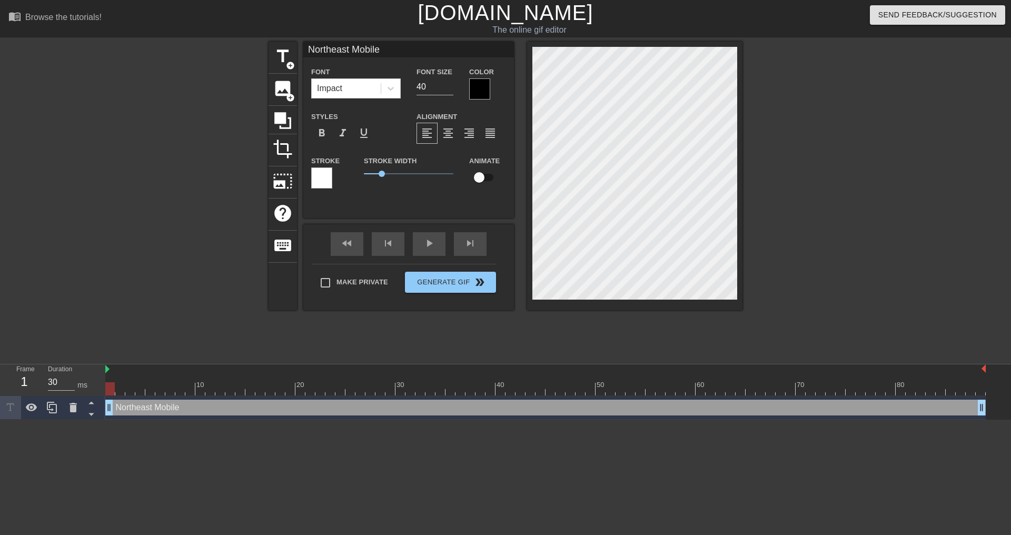
type input "Northeast Mobile T"
type textarea "Northeast Mobile T"
type input "Northeast Mobile Te"
type textarea "Northeast Mobile Tea"
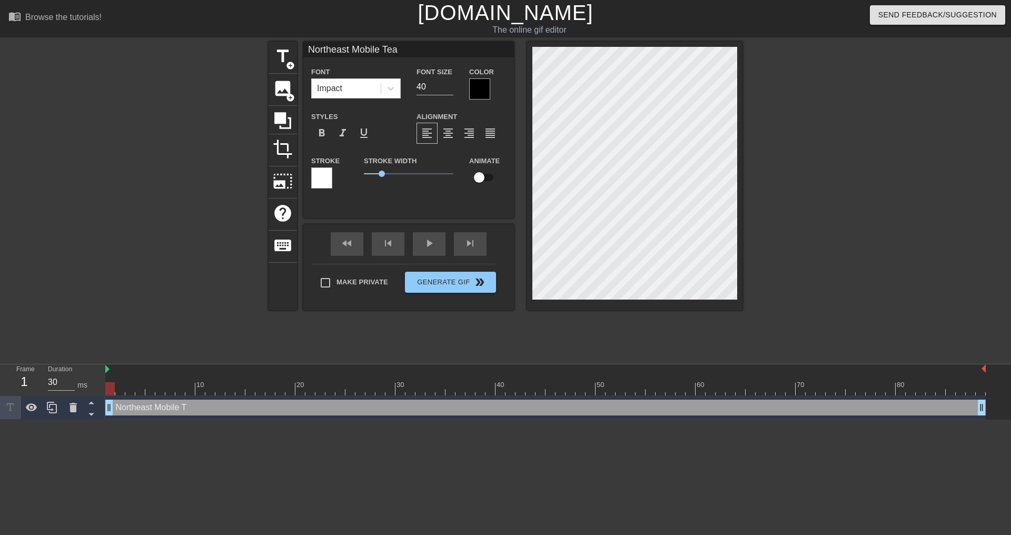
type input "Northeast Mobile Team"
type textarea "Northeast Mobile Team"
click at [434, 248] on span "play_arrow" at bounding box center [429, 243] width 13 height 13
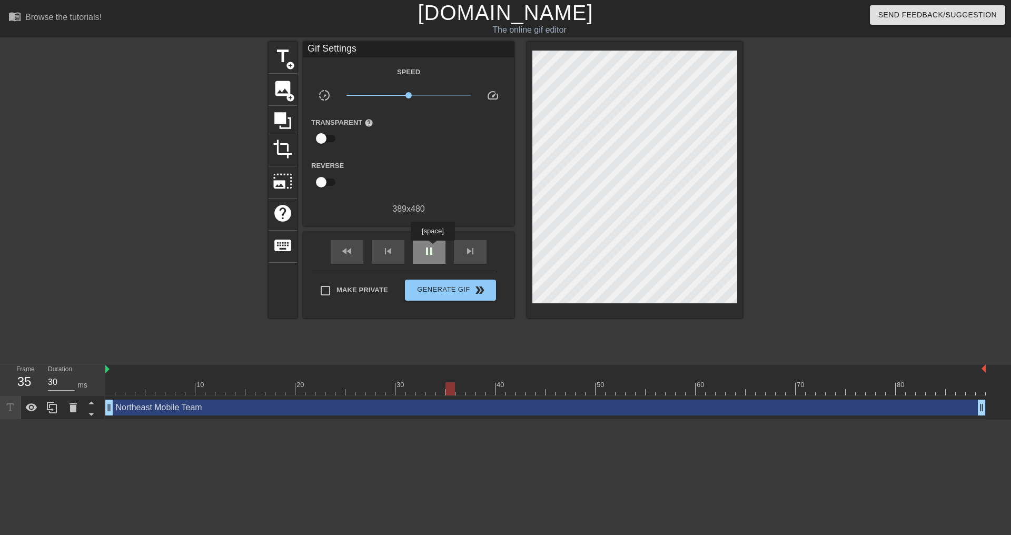
click at [432, 248] on span "pause" at bounding box center [429, 251] width 13 height 13
click at [432, 248] on span "play_arrow" at bounding box center [429, 251] width 13 height 13
click at [432, 248] on span "pause" at bounding box center [429, 251] width 13 height 13
click at [432, 248] on span "play_arrow" at bounding box center [429, 251] width 13 height 13
click at [432, 248] on span "pause" at bounding box center [429, 251] width 13 height 13
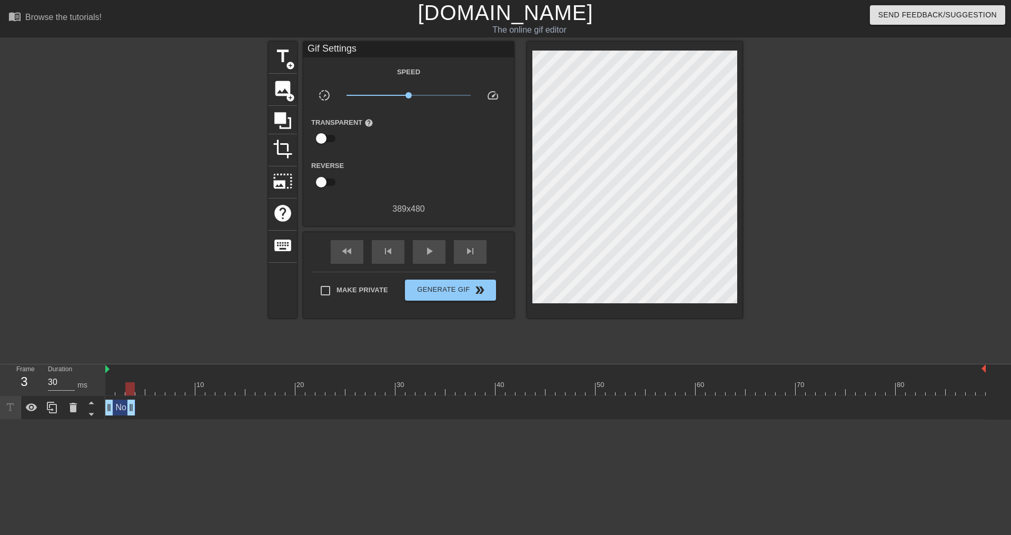
drag, startPoint x: 980, startPoint y: 409, endPoint x: 125, endPoint y: 423, distance: 854.3
click at [125, 420] on html "menu_book Browse the tutorials! Gifntext.com The online gif editor Send Feedbac…" at bounding box center [505, 210] width 1011 height 420
type input "40"
drag, startPoint x: 129, startPoint y: 412, endPoint x: 123, endPoint y: 412, distance: 5.8
click at [280, 54] on span "title" at bounding box center [283, 56] width 20 height 20
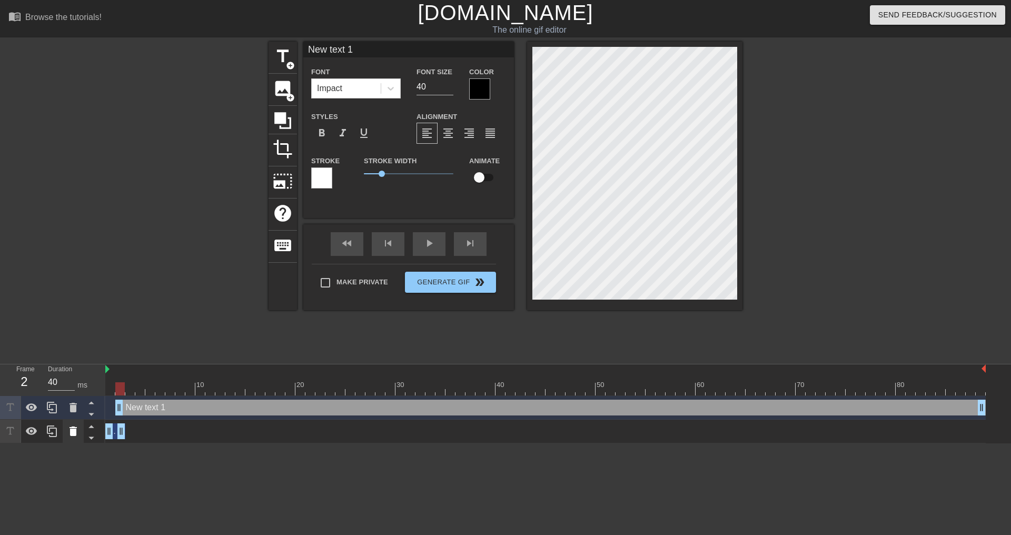
drag, startPoint x: 513, startPoint y: 155, endPoint x: 74, endPoint y: 433, distance: 520.3
click at [74, 433] on icon at bounding box center [73, 431] width 7 height 9
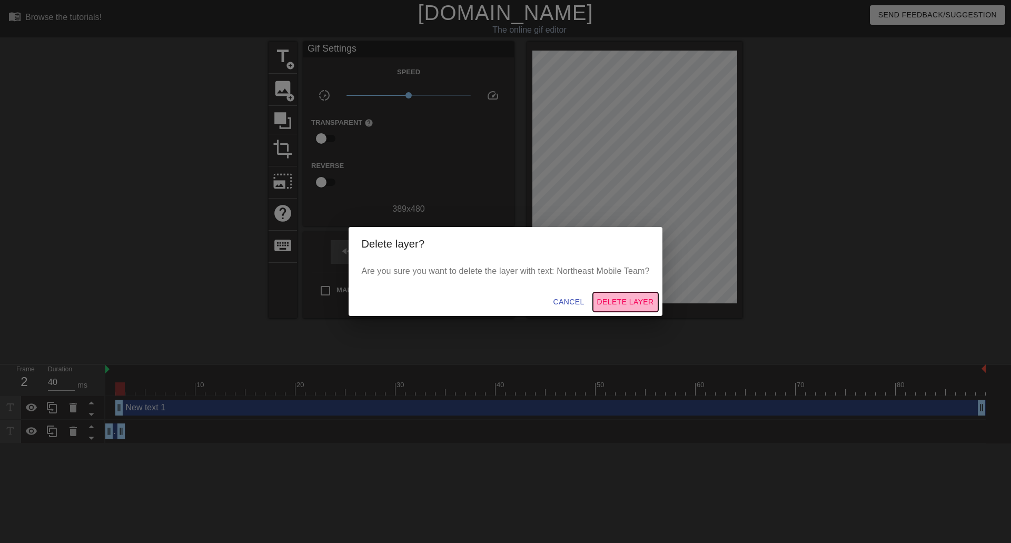
click at [620, 303] on span "Delete Layer" at bounding box center [625, 301] width 57 height 13
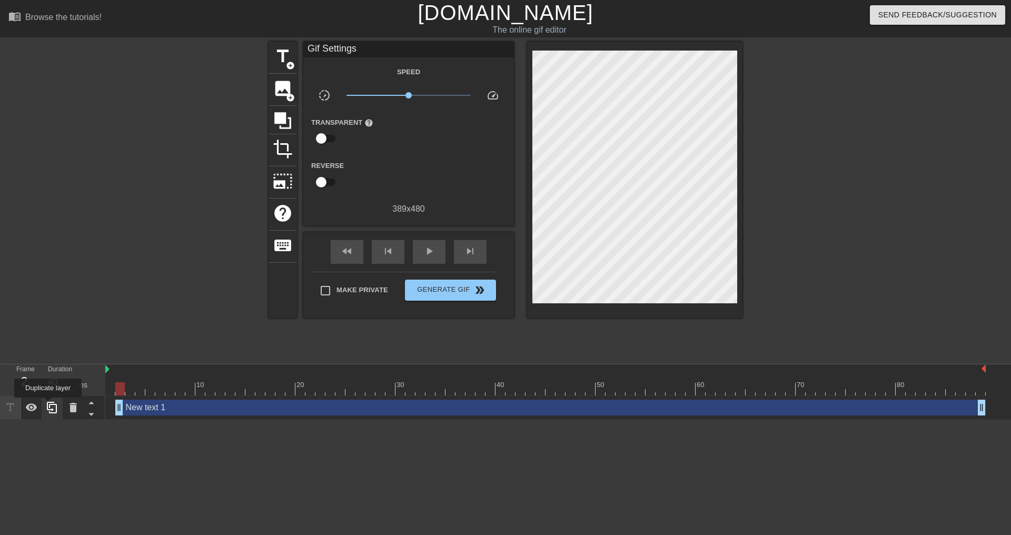
click at [48, 405] on icon at bounding box center [52, 408] width 10 height 12
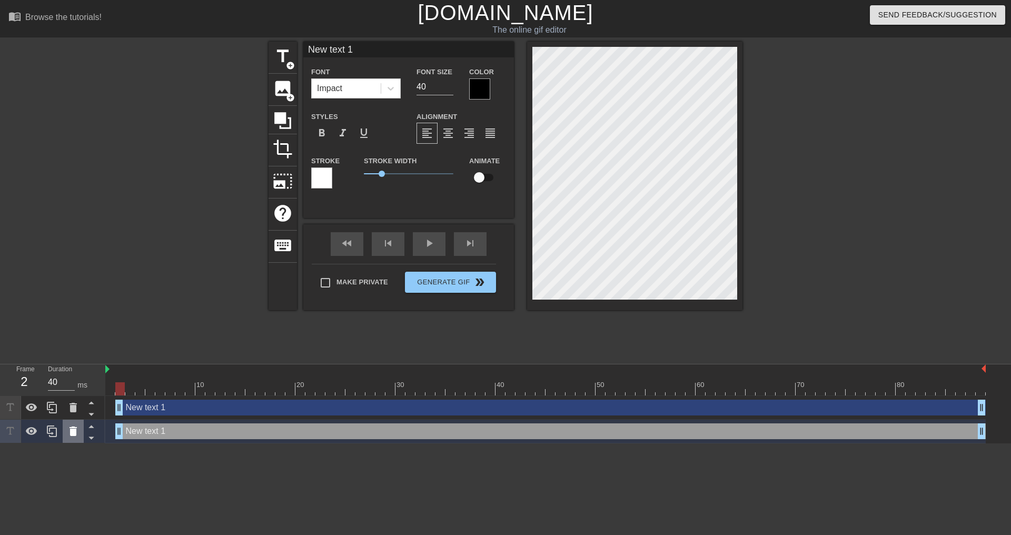
click at [78, 427] on icon at bounding box center [73, 431] width 13 height 13
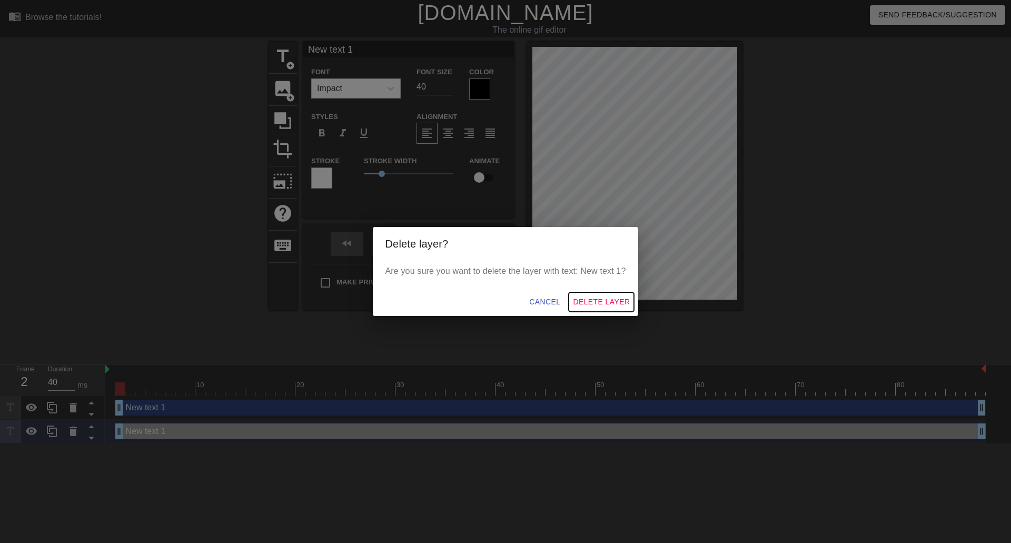
click at [594, 301] on span "Delete Layer" at bounding box center [601, 301] width 57 height 13
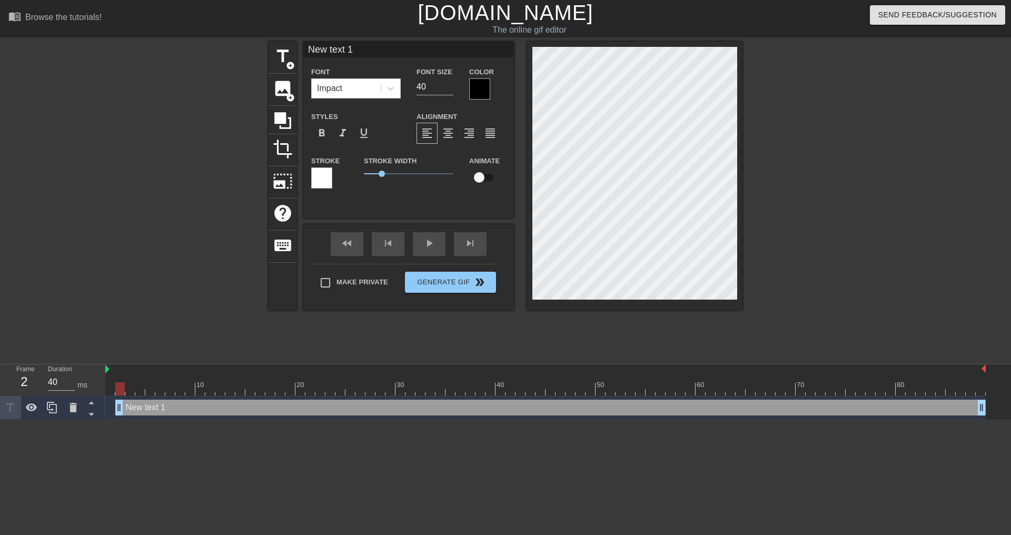
scroll to position [2, 3]
type input "New text"
type textarea "New text"
type input "New text"
type textarea "New text"
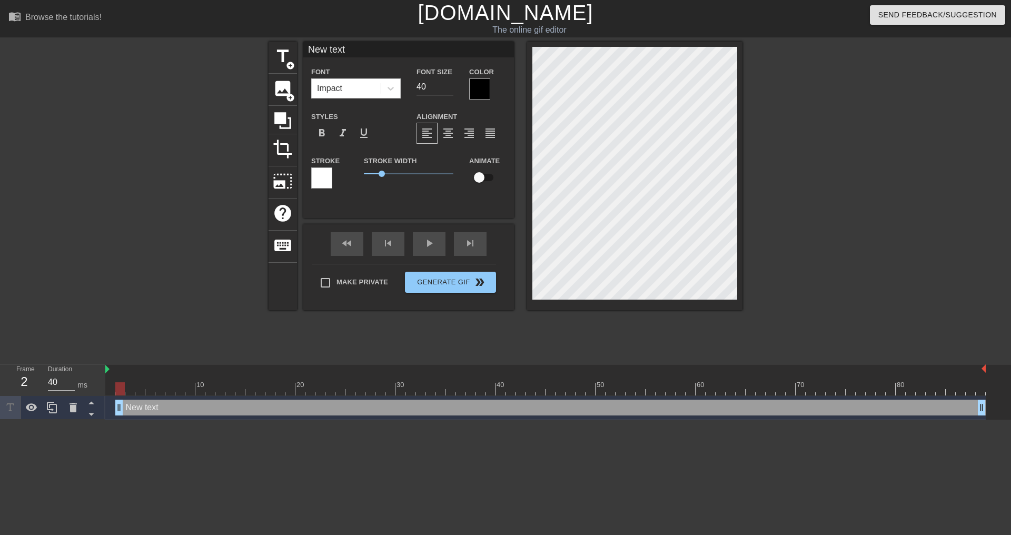
type input "New tex"
type textarea "New tex"
type input "New te"
type textarea "New te"
type input "New t"
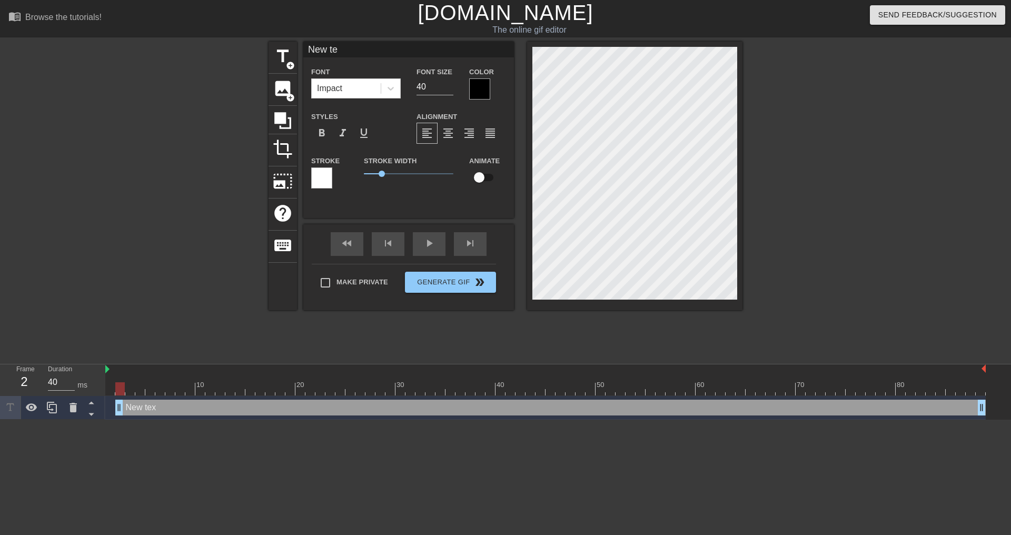
type textarea "New t"
type input "New"
type textarea "New"
type input "New"
type textarea "New"
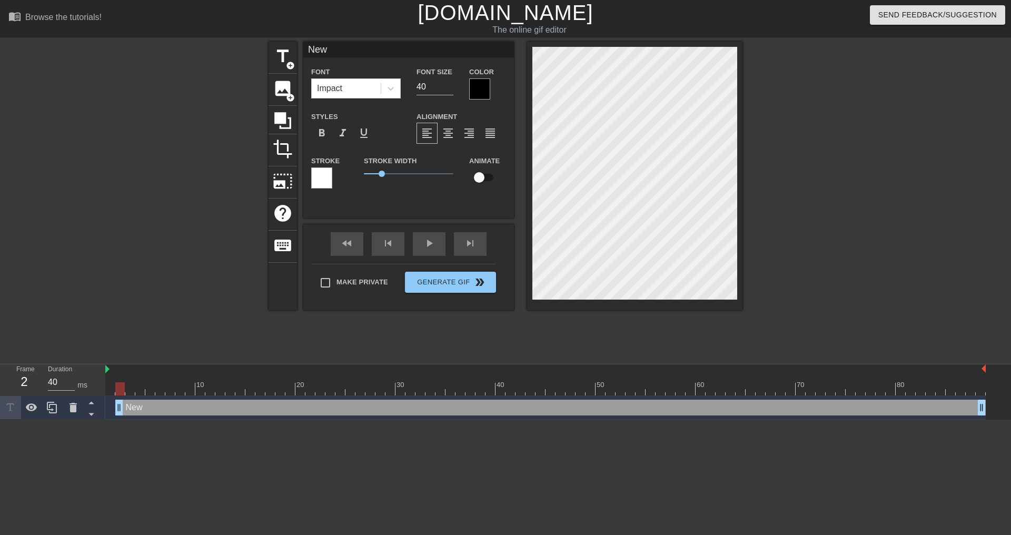
type input "Ne"
type textarea "Ne"
type input "N"
type textarea "N"
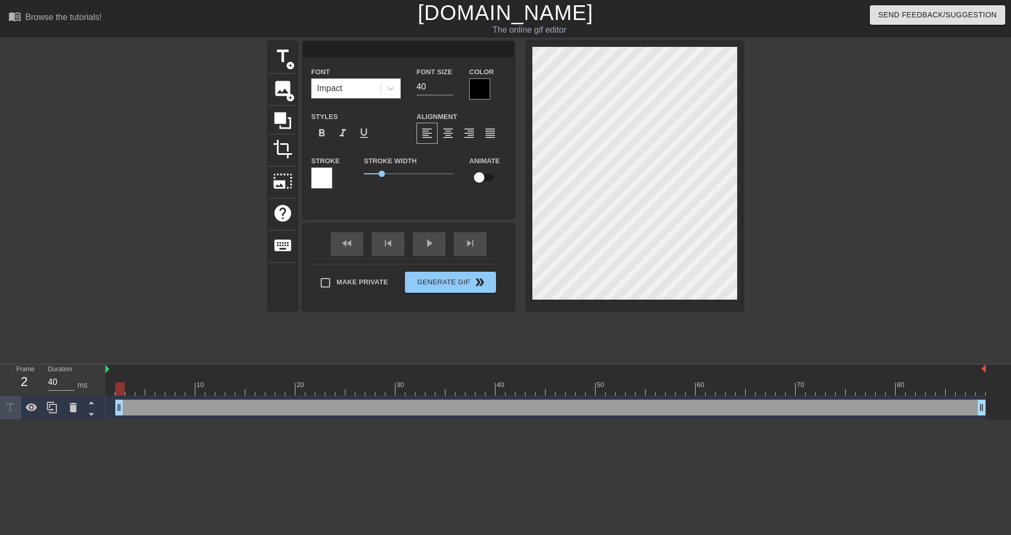
type input "N"
type textarea "N"
type input "No"
type textarea "No"
type input "Nor"
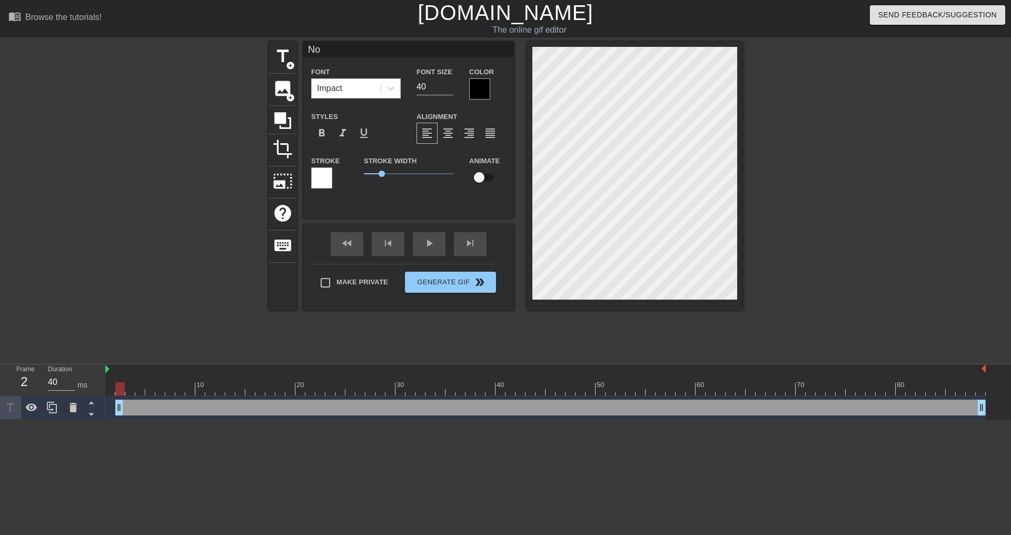
type textarea "Nor"
type input "Nort"
type textarea "Nort"
type input "North"
type textarea "North"
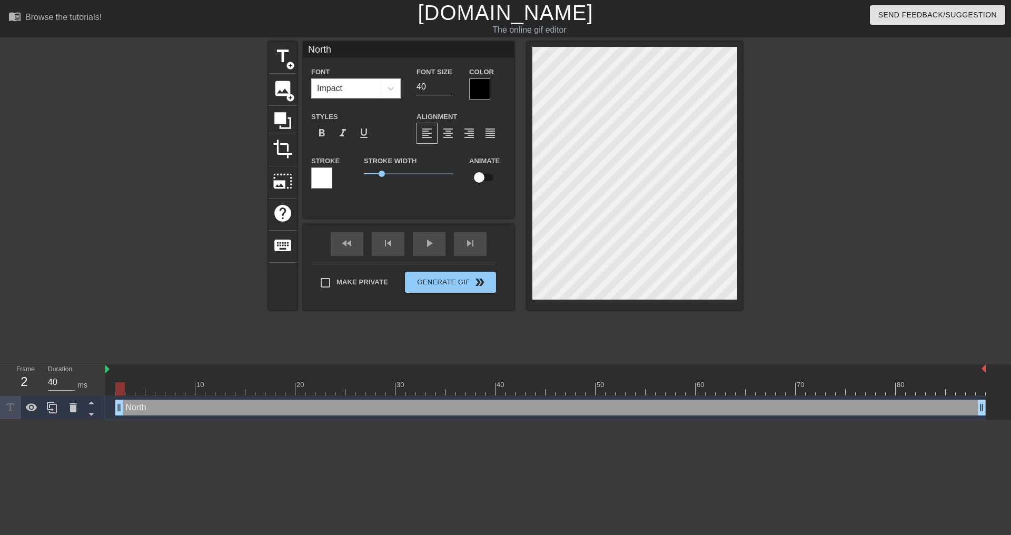
type input "Northe"
type textarea "Northe"
type input "Northea"
type textarea "Northea"
type input "Northeat"
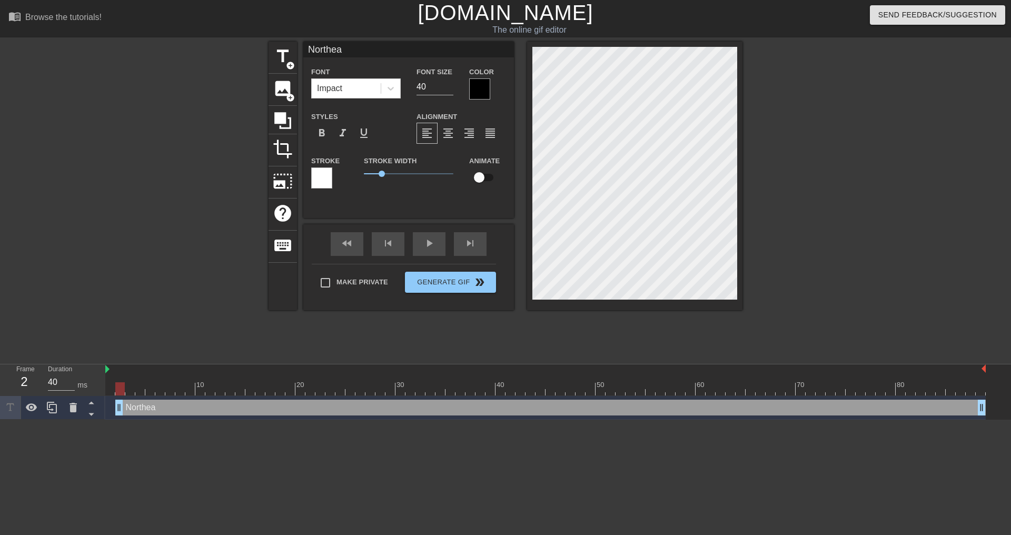
type textarea "Northeat"
type input "Northea"
type textarea "Northea"
type input "Northe"
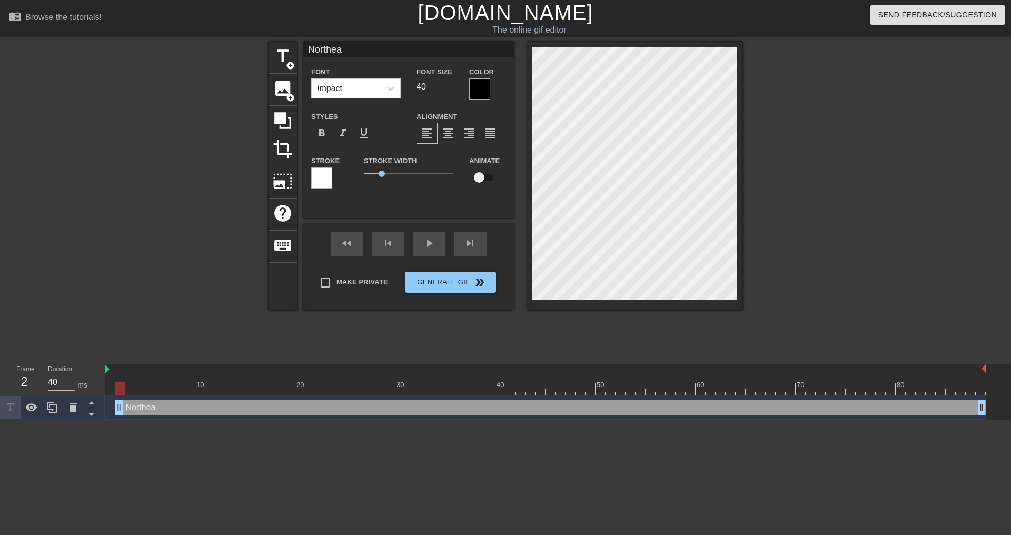
type textarea "Northe"
type input "Northea"
type textarea "Northea"
type input "Northeas"
type textarea "Northeas"
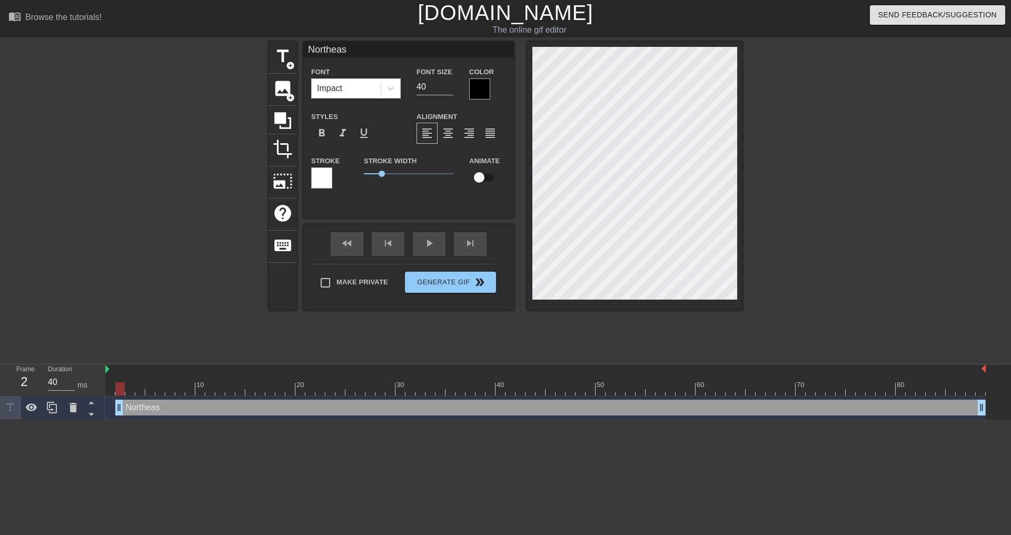
type input "Northeast"
type textarea "Northeast"
type input "Northeast"
type textarea "Northeast"
type input "Northeast M"
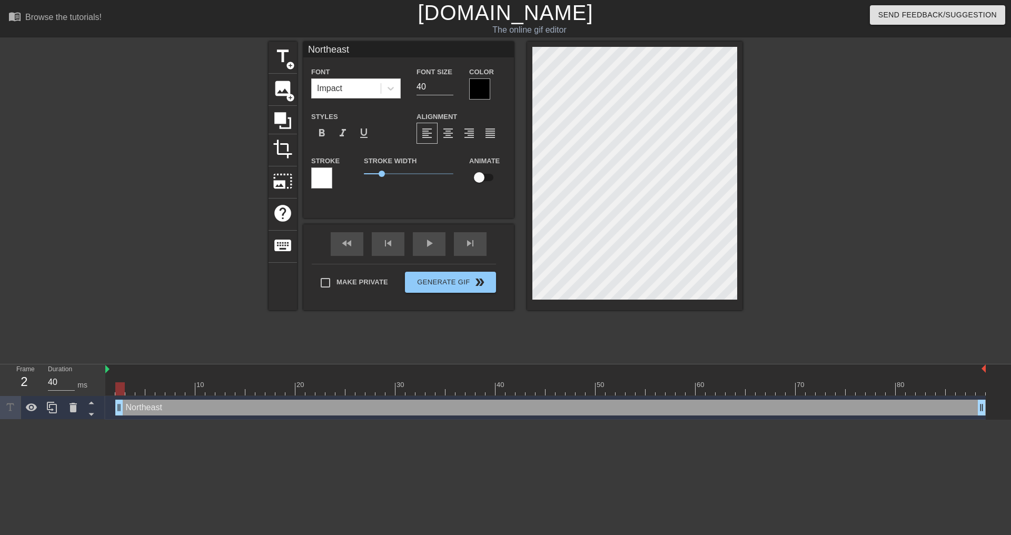
type textarea "Northeast M"
type input "Northeast Mo"
type textarea "Northeast Mo"
type input "Northeast Mob"
type textarea "Northeast Mob"
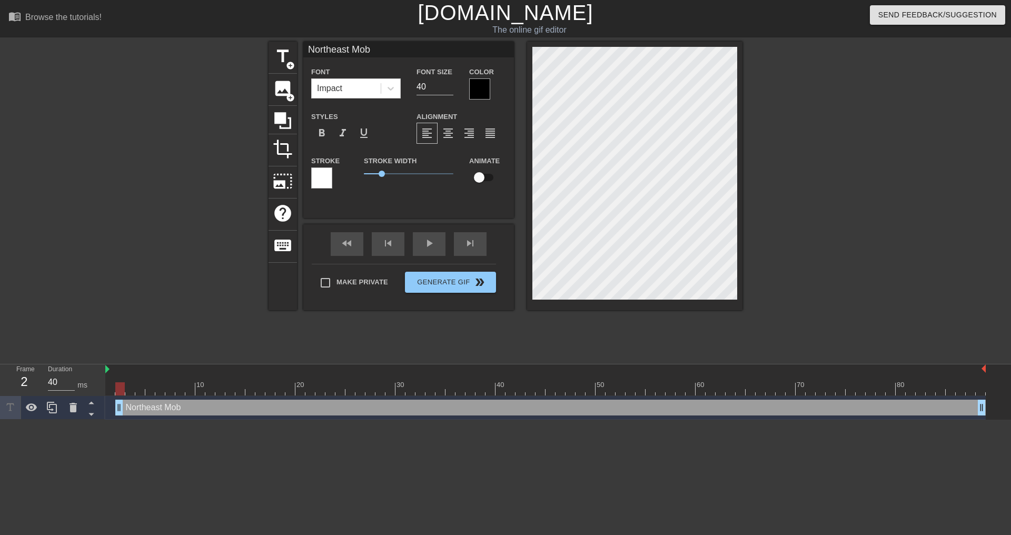
type input "Northeast Mobi"
type textarea "Northeast Mobi"
type input "Northeast Mobil"
type textarea "Northeast Mobil"
type input "Northeast Mobile"
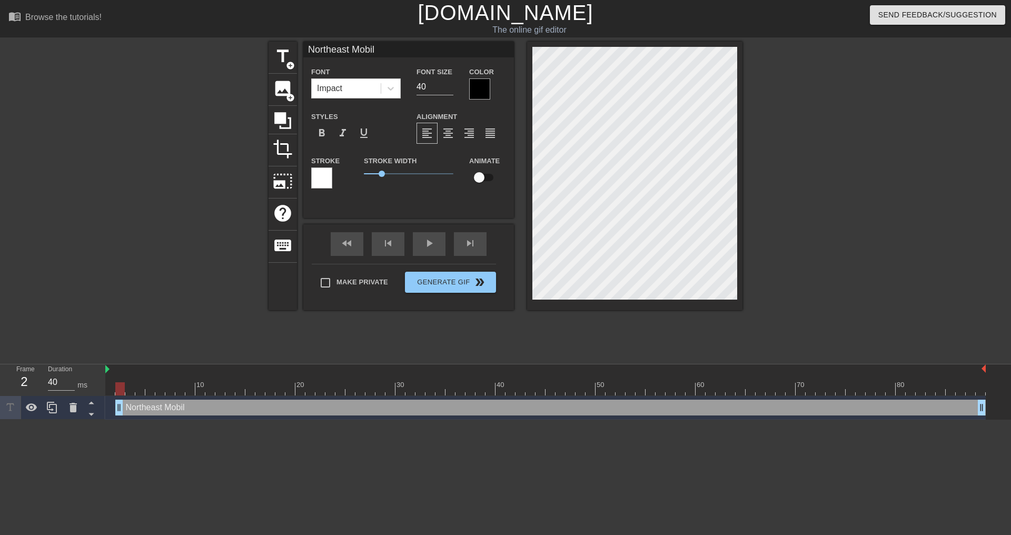
type textarea "Northeast Mobile"
type input "Northeast Mobile"
type textarea "Northeast Mobile"
type input "Northeast Mobile t"
type textarea "Northeast Mobile t"
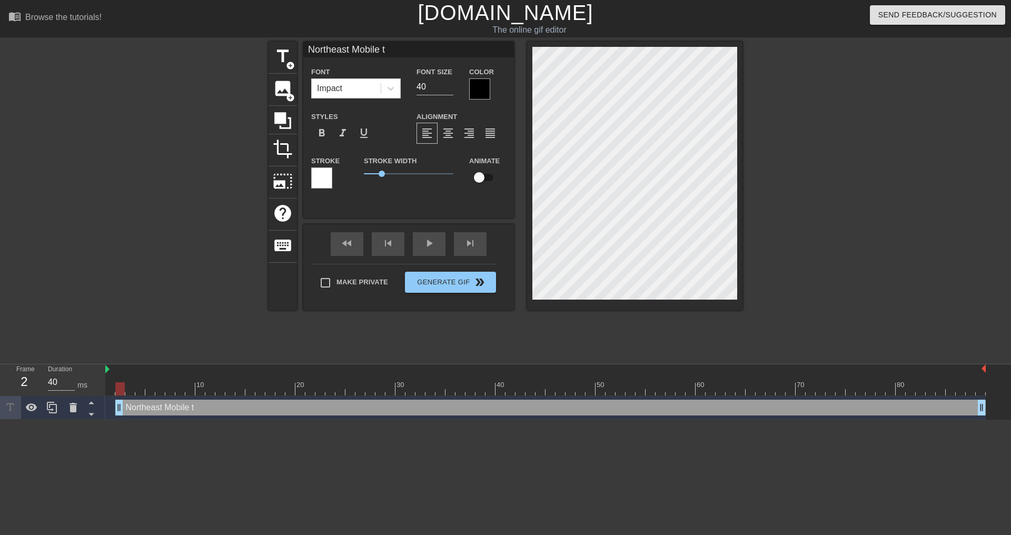
type input "Northeast Mobile te"
type textarea "Northeast Mobile te"
type input "Northeast Mobile tea"
type textarea "Northeast Mobile tea"
type input "Northeast Mobile team"
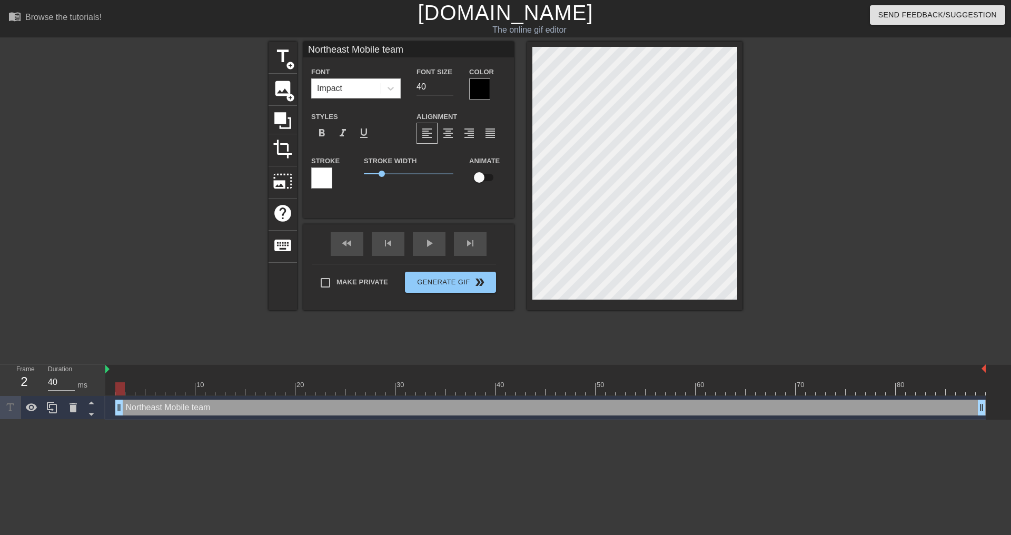
type textarea "Northeast Mobile team"
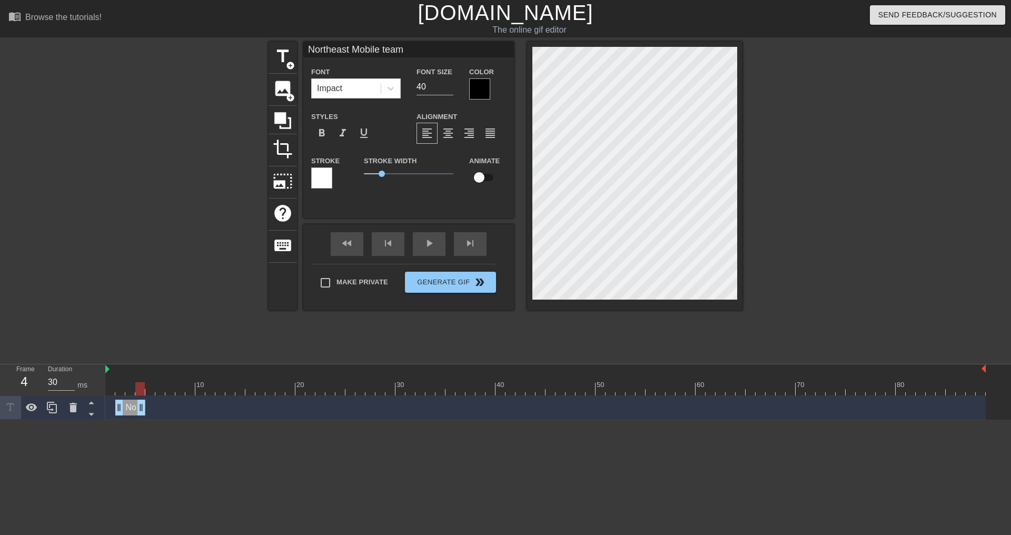
drag, startPoint x: 980, startPoint y: 409, endPoint x: 139, endPoint y: 407, distance: 841.0
click at [53, 409] on icon at bounding box center [52, 407] width 13 height 13
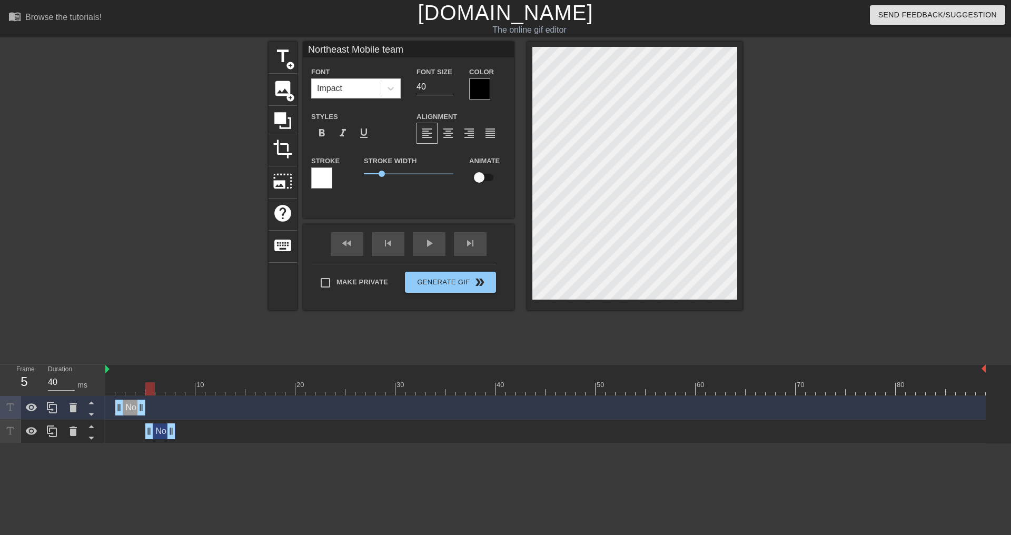
drag, startPoint x: 128, startPoint y: 432, endPoint x: 161, endPoint y: 429, distance: 32.8
click at [161, 429] on div "Northeast Mobile team drag_handle drag_handle" at bounding box center [160, 431] width 30 height 16
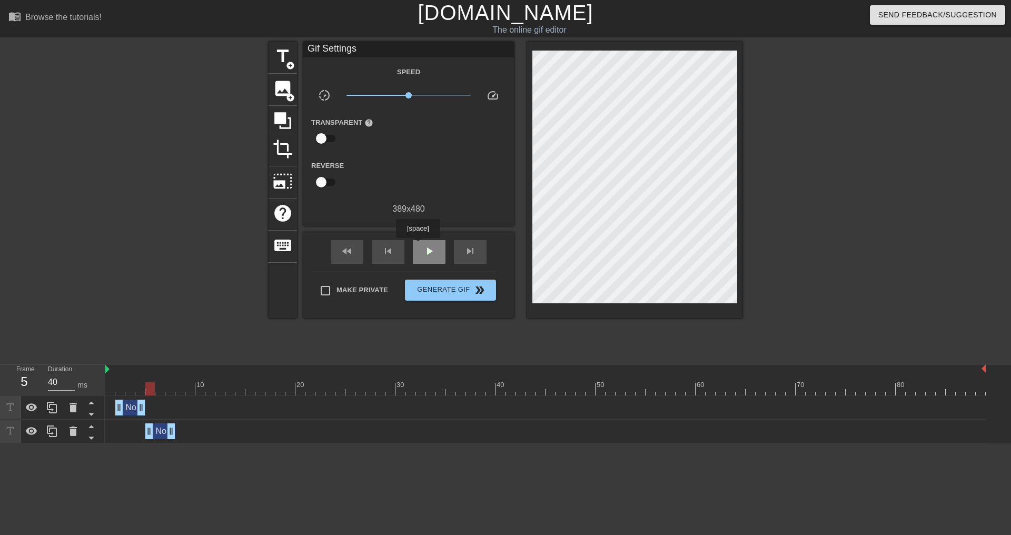
click at [418, 245] on div "play_arrow" at bounding box center [429, 252] width 33 height 24
click at [427, 245] on span "pause" at bounding box center [429, 251] width 13 height 13
click at [159, 430] on div "Northeast Mobile team drag_handle drag_handle" at bounding box center [160, 431] width 30 height 16
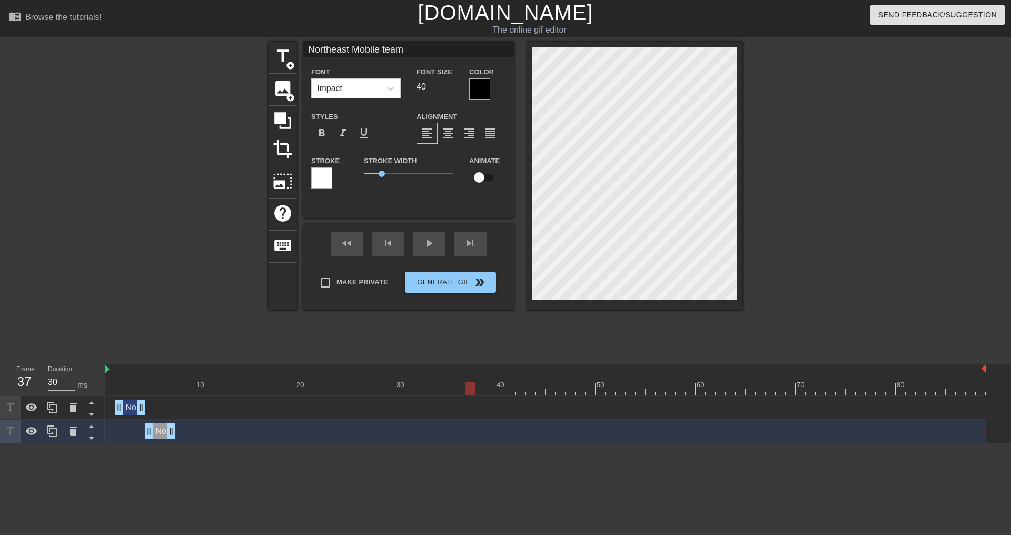
click at [126, 405] on div "Northeast Mobile team drag_handle drag_handle" at bounding box center [130, 408] width 30 height 16
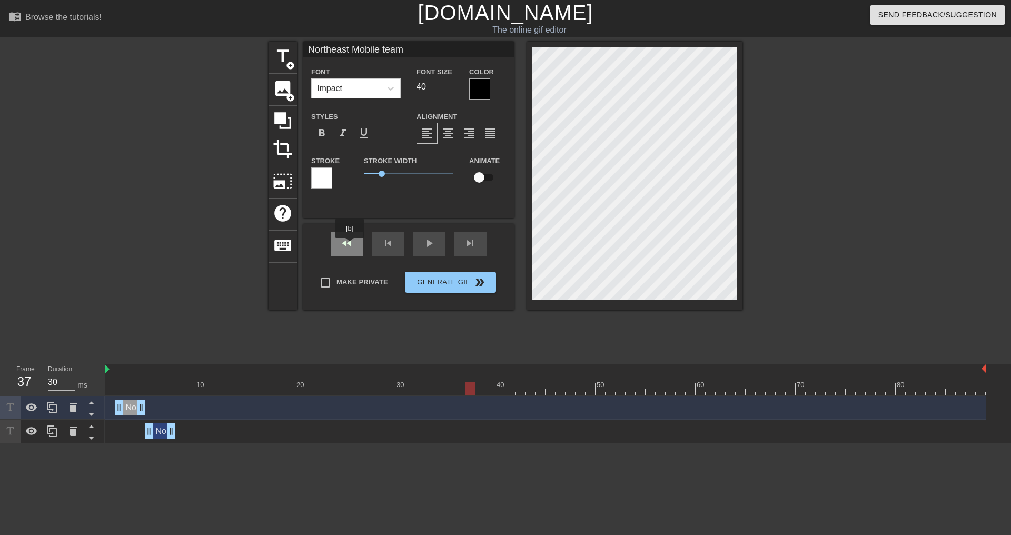
click at [350, 245] on span "fast_rewind" at bounding box center [347, 243] width 13 height 13
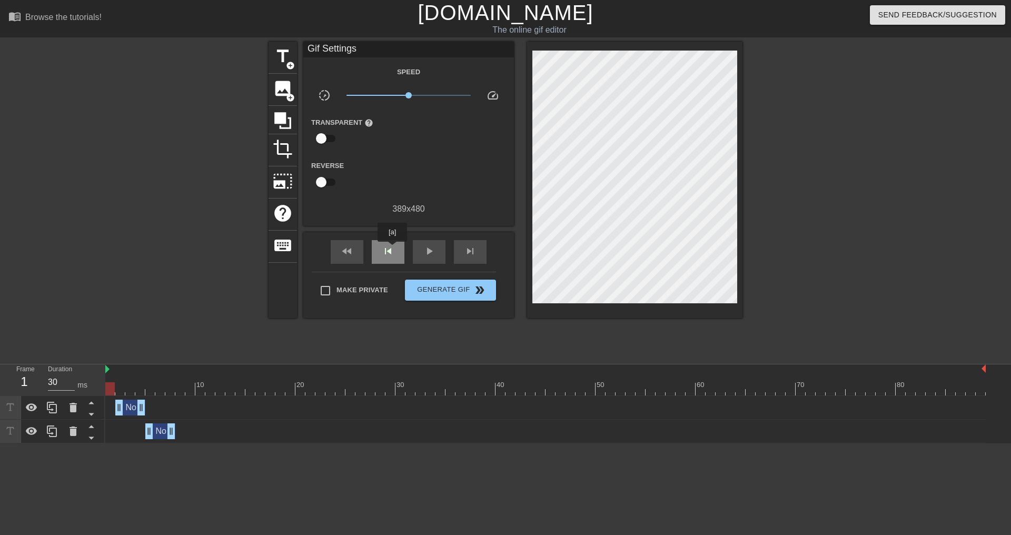
click at [392, 249] on span "skip_previous" at bounding box center [388, 251] width 13 height 13
click at [420, 253] on div "play_arrow" at bounding box center [429, 252] width 33 height 24
click at [422, 253] on div "pause" at bounding box center [429, 252] width 33 height 24
drag, startPoint x: 128, startPoint y: 406, endPoint x: 121, endPoint y: 407, distance: 7.4
click at [121, 407] on div "Northeast Mobile team drag_handle drag_handle" at bounding box center [120, 408] width 30 height 16
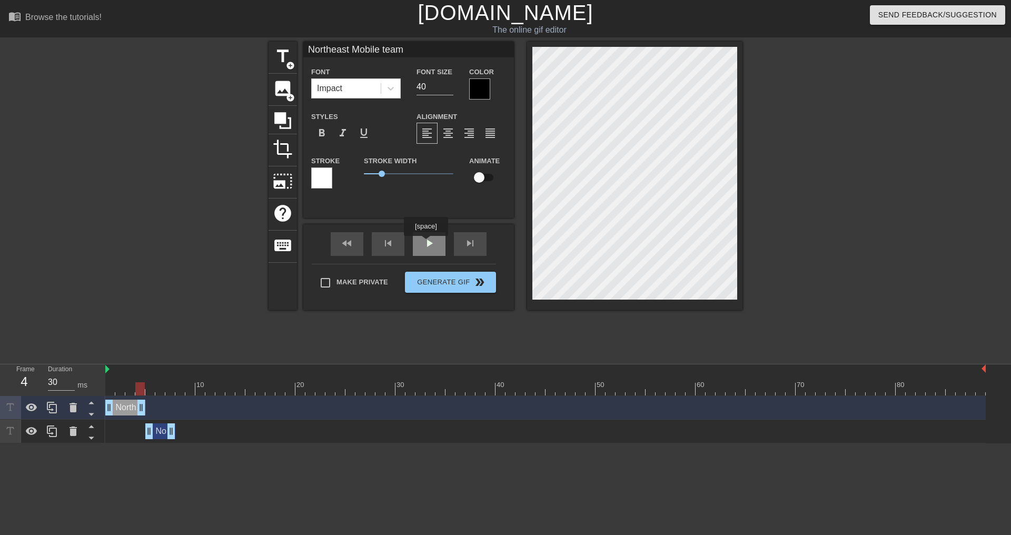
click at [426, 243] on div "play_arrow" at bounding box center [429, 244] width 33 height 24
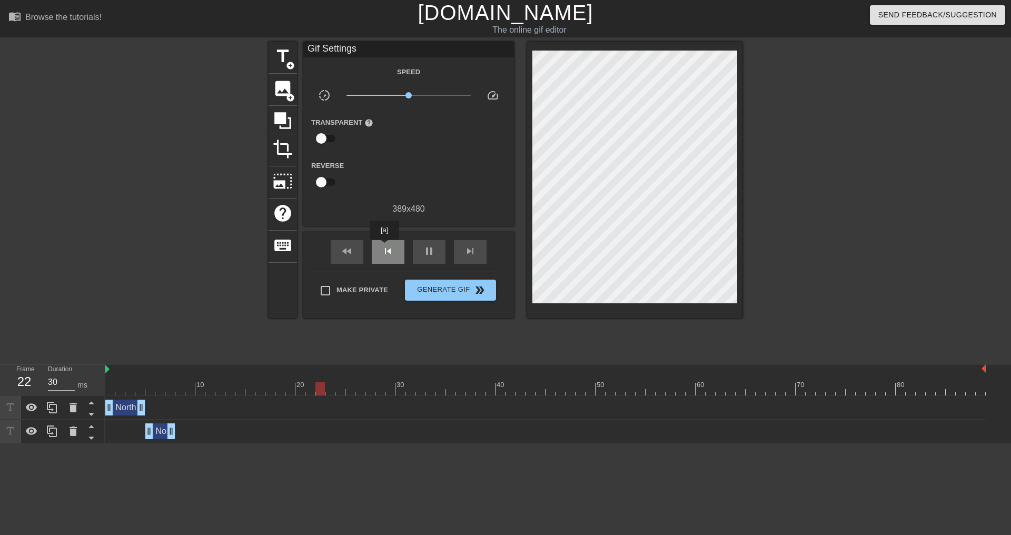
click at [385, 248] on span "skip_previous" at bounding box center [388, 251] width 13 height 13
click at [422, 248] on div "pause" at bounding box center [429, 252] width 33 height 24
click at [429, 248] on span "play_arrow" at bounding box center [429, 251] width 13 height 13
click at [430, 249] on span "pause" at bounding box center [429, 251] width 13 height 13
click at [138, 389] on div at bounding box center [545, 388] width 881 height 13
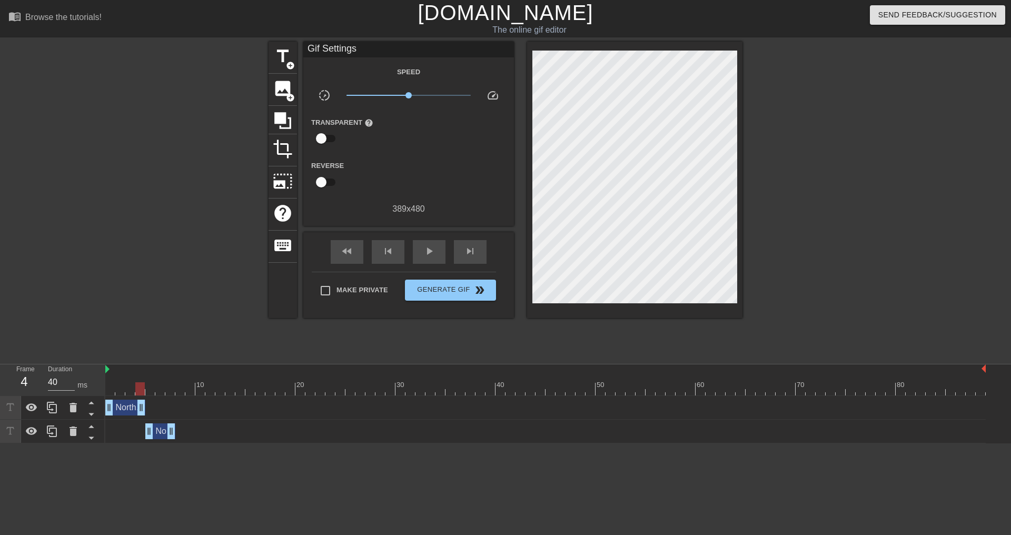
click at [154, 388] on div at bounding box center [545, 388] width 881 height 13
click at [168, 389] on div at bounding box center [545, 388] width 881 height 13
click at [180, 388] on div at bounding box center [545, 388] width 881 height 13
click at [166, 387] on div at bounding box center [545, 388] width 881 height 13
drag, startPoint x: 169, startPoint y: 434, endPoint x: 192, endPoint y: 431, distance: 23.3
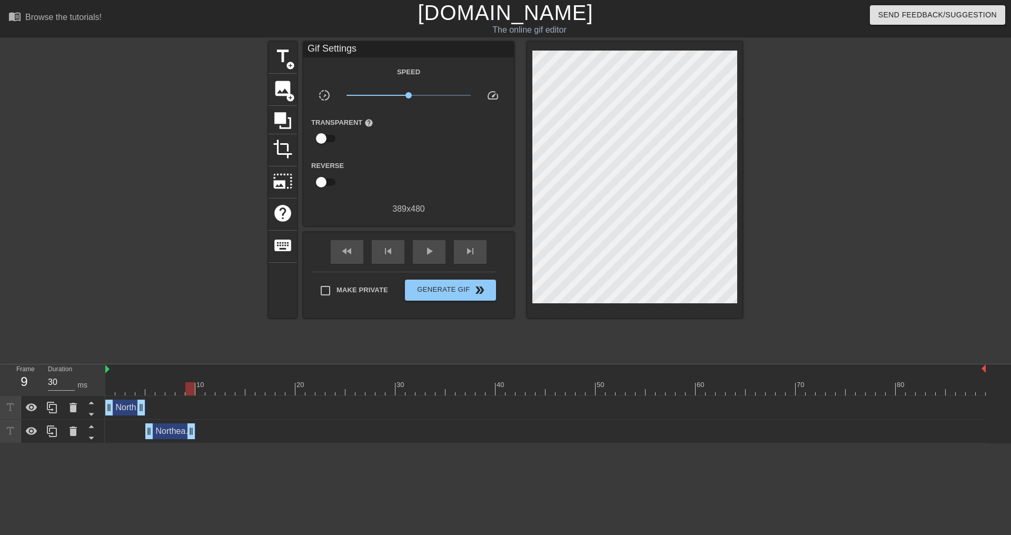
click at [237, 427] on div "Northeast Mobile team drag_handle drag_handle" at bounding box center [545, 431] width 881 height 16
click at [54, 433] on icon at bounding box center [52, 431] width 13 height 13
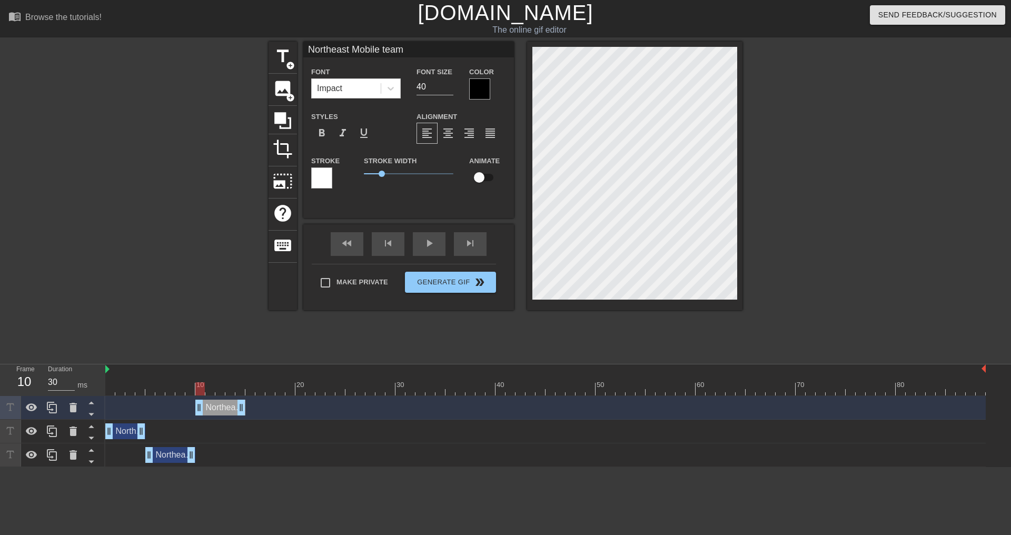
drag, startPoint x: 168, startPoint y: 408, endPoint x: 215, endPoint y: 438, distance: 56.4
click at [215, 438] on div "Northeast Mobile team drag_handle drag_handle Northeast Mobile team drag_handle…" at bounding box center [558, 431] width 906 height 71
click at [93, 426] on icon at bounding box center [91, 426] width 13 height 13
click at [91, 448] on icon at bounding box center [91, 449] width 13 height 13
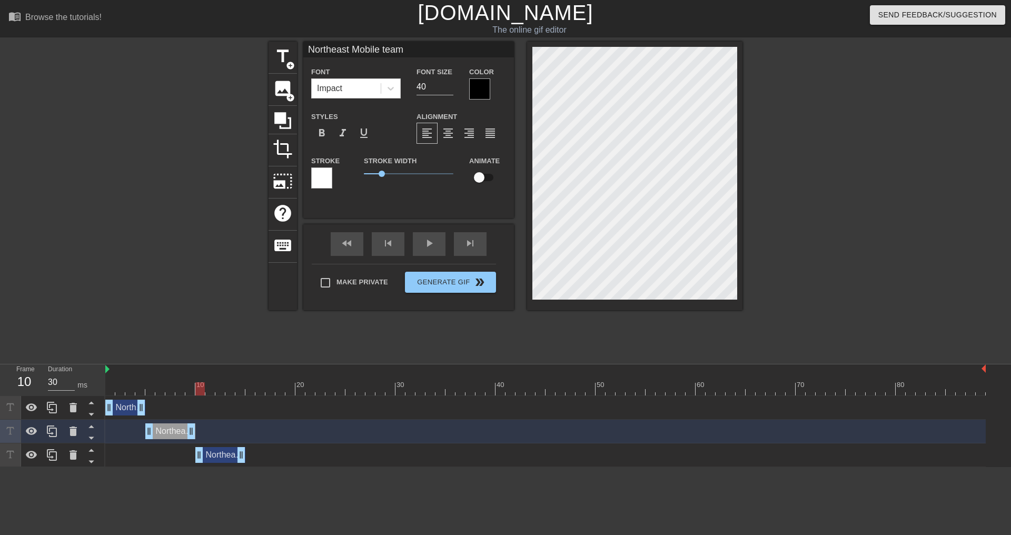
click at [213, 452] on div "Northeast Mobile team drag_handle drag_handle" at bounding box center [220, 455] width 50 height 16
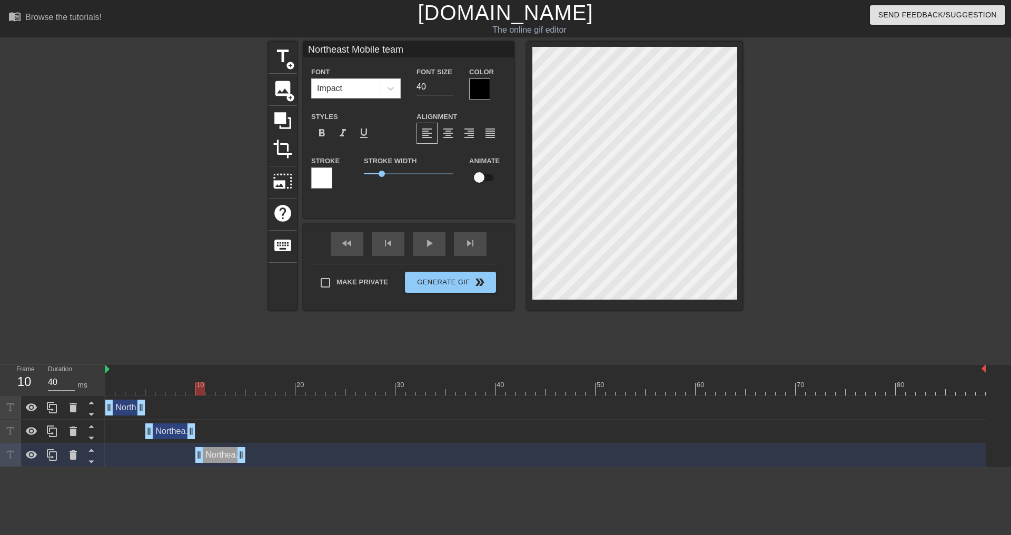
click at [211, 390] on div at bounding box center [545, 388] width 881 height 13
click at [220, 390] on div at bounding box center [545, 388] width 881 height 13
click at [209, 385] on div at bounding box center [545, 388] width 881 height 13
drag, startPoint x: 241, startPoint y: 452, endPoint x: 211, endPoint y: 451, distance: 30.1
click at [162, 461] on div "Northeast Mobile team drag_handle drag_handle" at bounding box center [545, 455] width 881 height 16
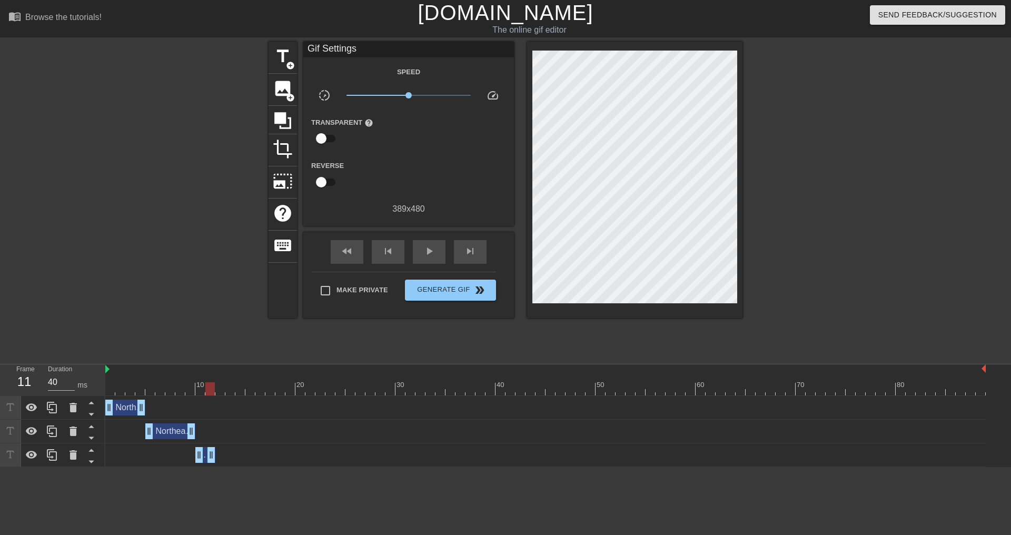
click at [123, 454] on div "Northeast Mobile team drag_handle drag_handle" at bounding box center [545, 455] width 881 height 16
click at [7, 457] on icon at bounding box center [10, 455] width 12 height 12
click at [52, 455] on icon at bounding box center [52, 455] width 13 height 13
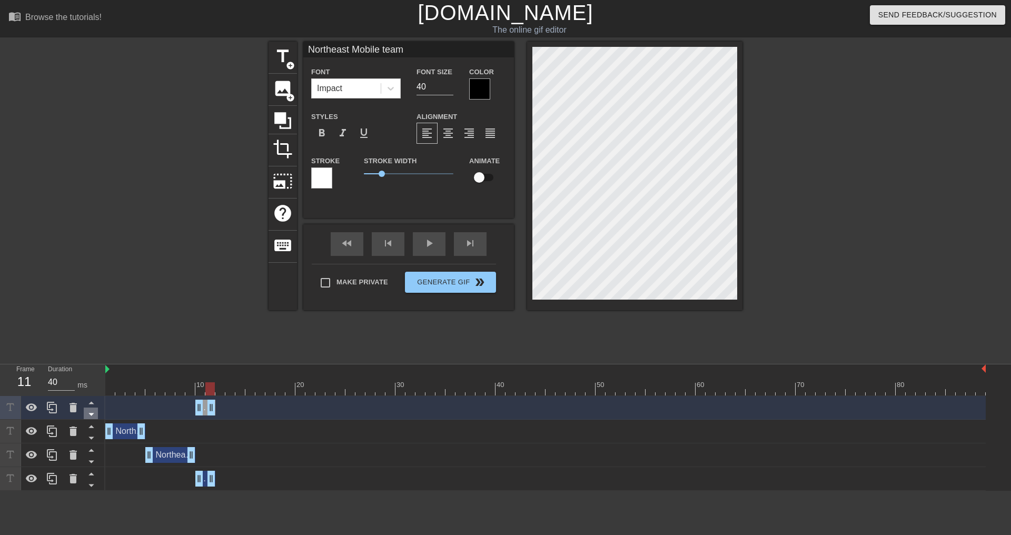
click at [88, 413] on icon at bounding box center [91, 414] width 13 height 13
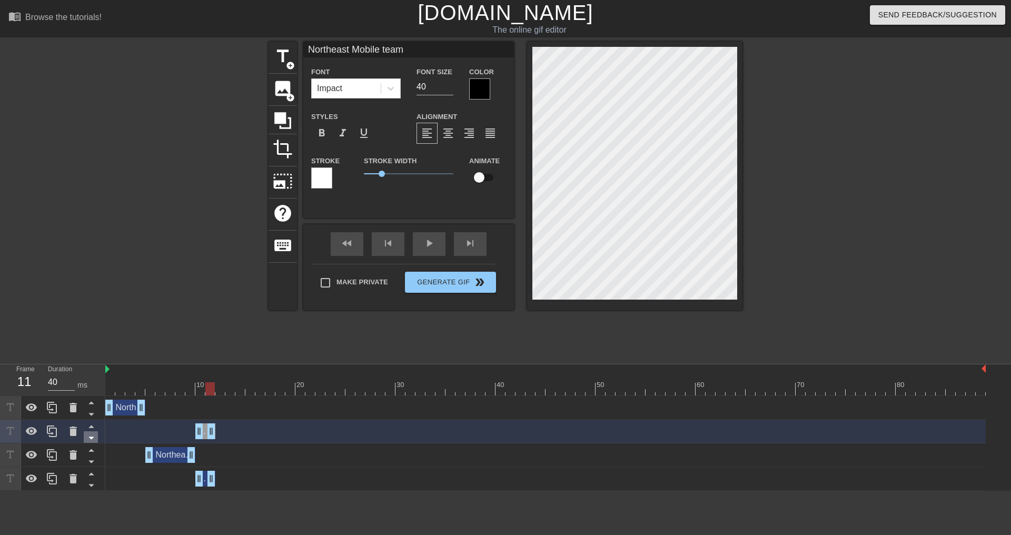
click at [90, 436] on icon at bounding box center [91, 437] width 13 height 13
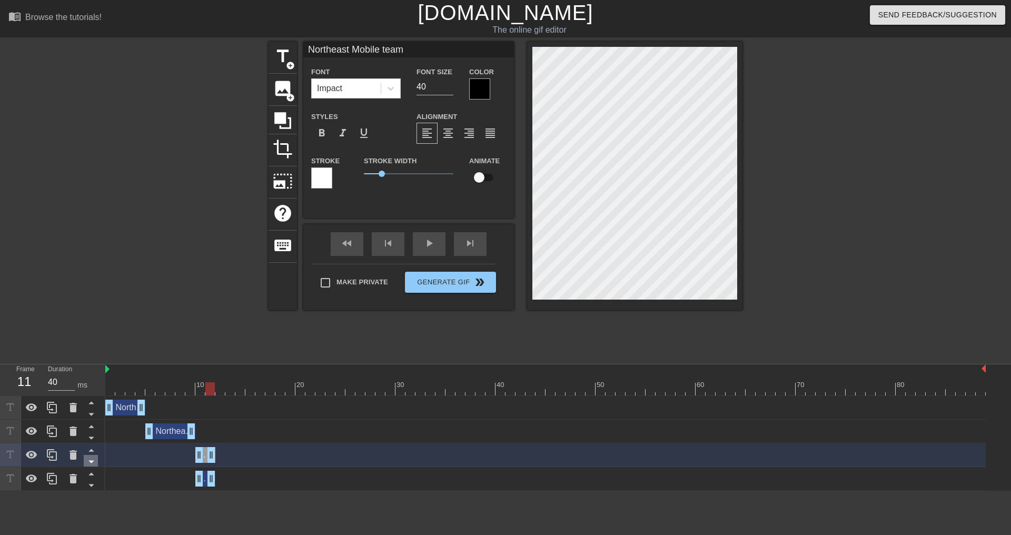
click at [90, 461] on icon at bounding box center [90, 462] width 5 height 3
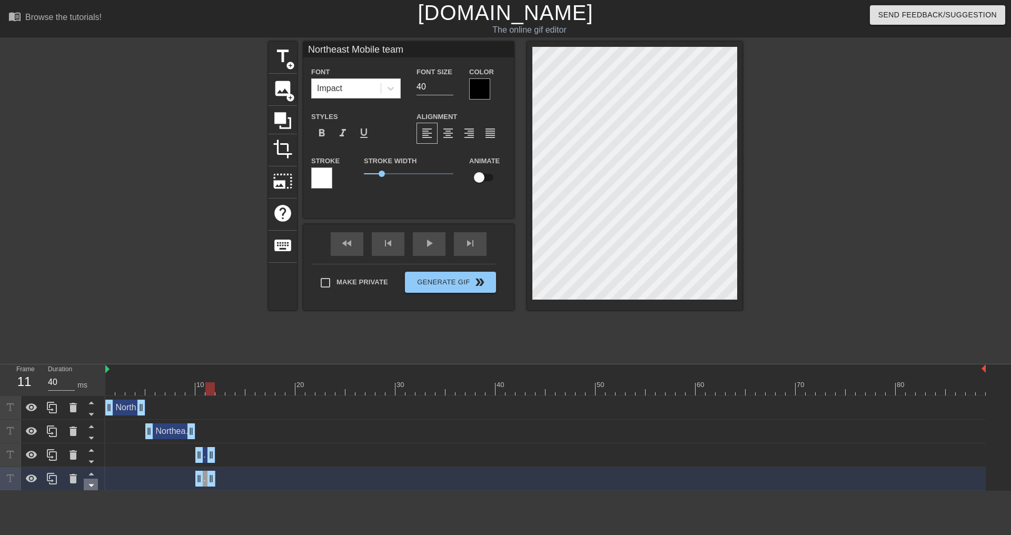
click at [90, 486] on icon at bounding box center [90, 485] width 5 height 3
drag, startPoint x: 199, startPoint y: 479, endPoint x: 212, endPoint y: 478, distance: 13.2
drag, startPoint x: 208, startPoint y: 478, endPoint x: 224, endPoint y: 478, distance: 15.8
drag, startPoint x: 214, startPoint y: 477, endPoint x: 224, endPoint y: 477, distance: 10.0
click at [224, 477] on div "Northeast Mobile team drag_handle drag_handle" at bounding box center [230, 479] width 30 height 16
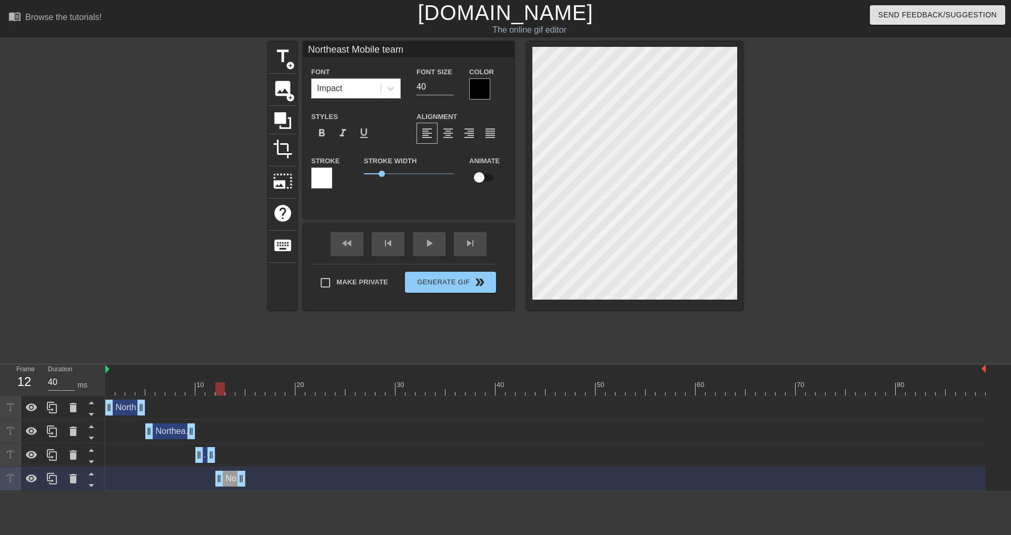
click at [210, 389] on div at bounding box center [545, 388] width 881 height 13
click at [219, 390] on div at bounding box center [545, 388] width 881 height 13
click at [228, 390] on div at bounding box center [545, 388] width 881 height 13
drag, startPoint x: 243, startPoint y: 479, endPoint x: 238, endPoint y: 478, distance: 5.4
click at [212, 386] on div at bounding box center [545, 388] width 881 height 13
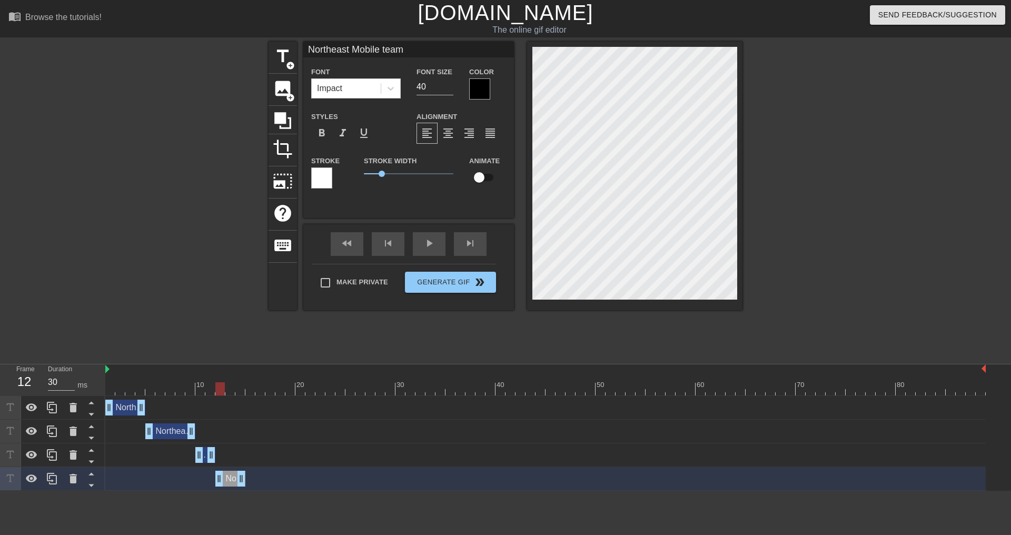
click at [218, 388] on div at bounding box center [545, 388] width 881 height 13
click at [230, 388] on div at bounding box center [545, 388] width 881 height 13
click at [219, 391] on div at bounding box center [545, 388] width 881 height 13
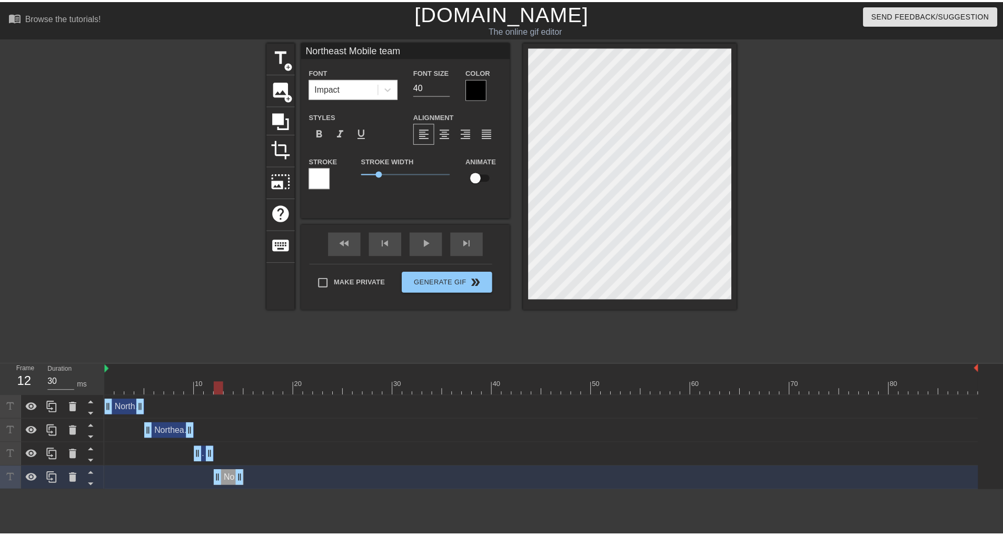
scroll to position [2, 2]
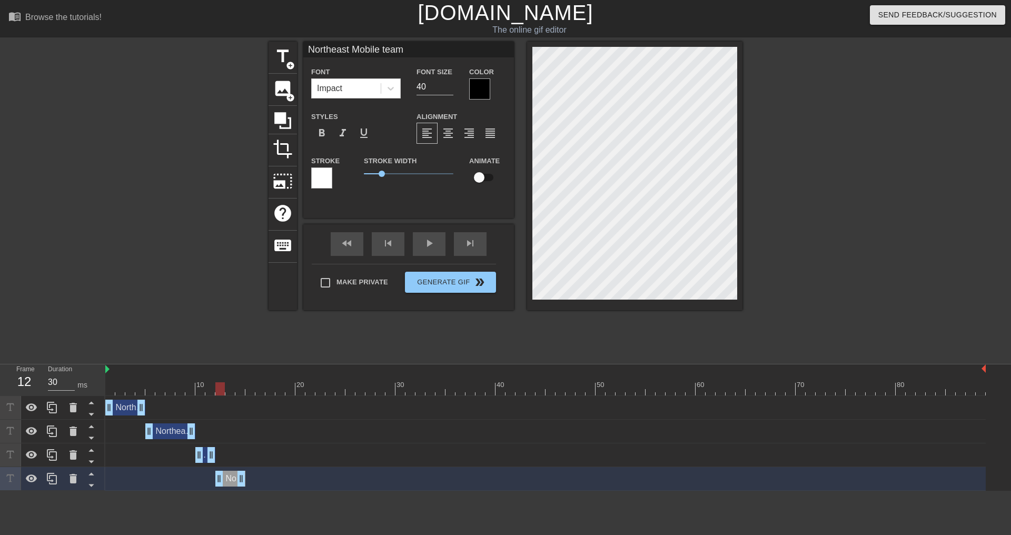
click at [229, 387] on div at bounding box center [545, 388] width 881 height 13
drag, startPoint x: 242, startPoint y: 474, endPoint x: 227, endPoint y: 474, distance: 14.7
click at [53, 481] on icon at bounding box center [52, 478] width 13 height 13
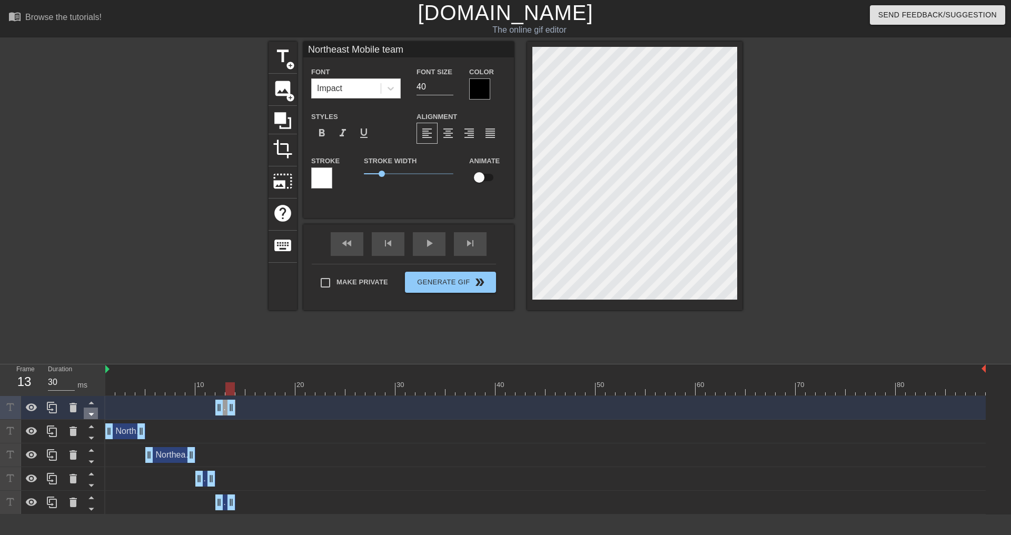
click at [91, 417] on icon at bounding box center [91, 414] width 13 height 13
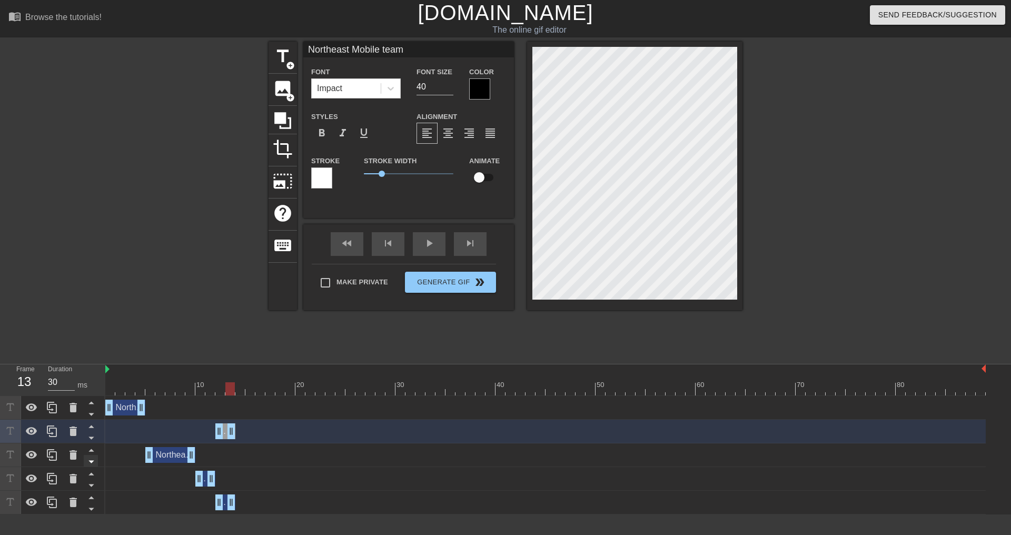
click at [92, 437] on icon at bounding box center [91, 437] width 13 height 13
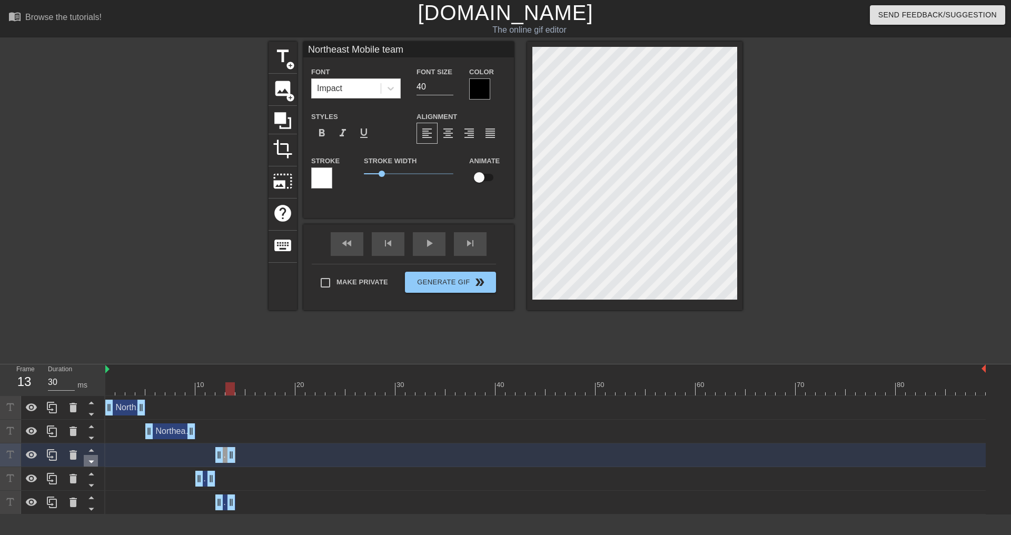
click at [91, 460] on icon at bounding box center [91, 461] width 13 height 13
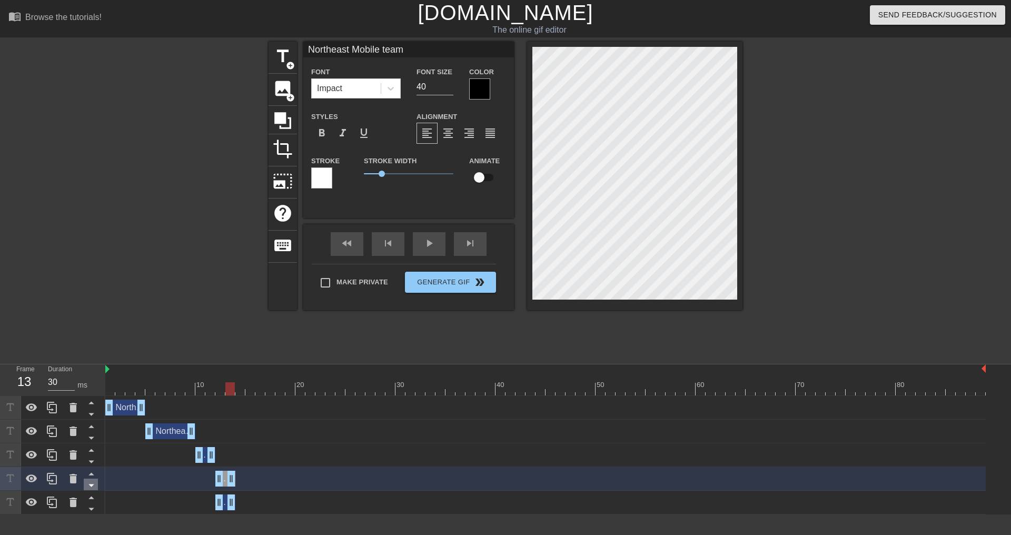
click at [90, 489] on icon at bounding box center [91, 485] width 13 height 13
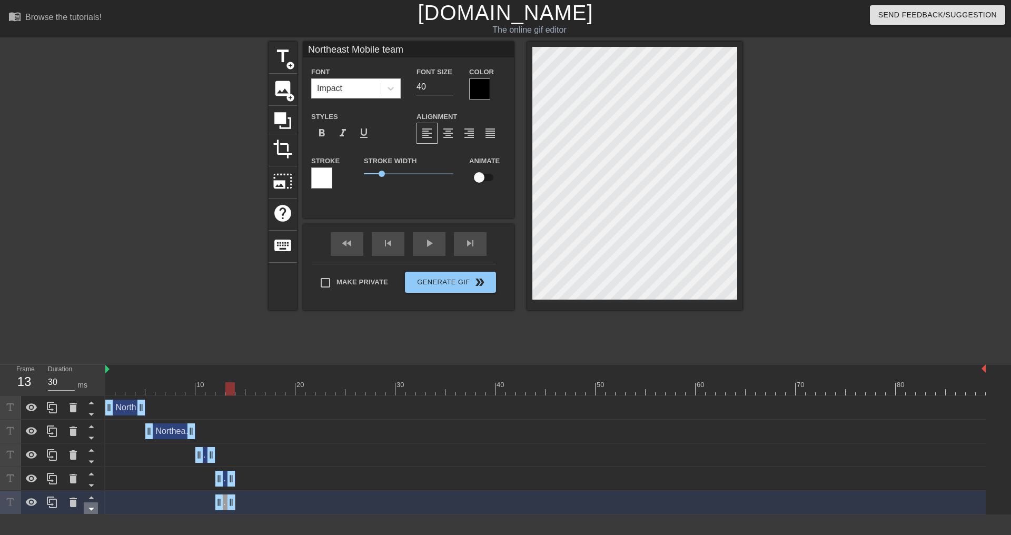
click at [93, 509] on icon at bounding box center [90, 509] width 5 height 3
drag, startPoint x: 224, startPoint y: 505, endPoint x: 242, endPoint y: 504, distance: 17.4
click at [242, 504] on div "Northeast Mobile team drag_handle drag_handle" at bounding box center [245, 502] width 20 height 16
click at [250, 390] on div at bounding box center [545, 388] width 881 height 13
click at [259, 390] on div at bounding box center [545, 388] width 881 height 13
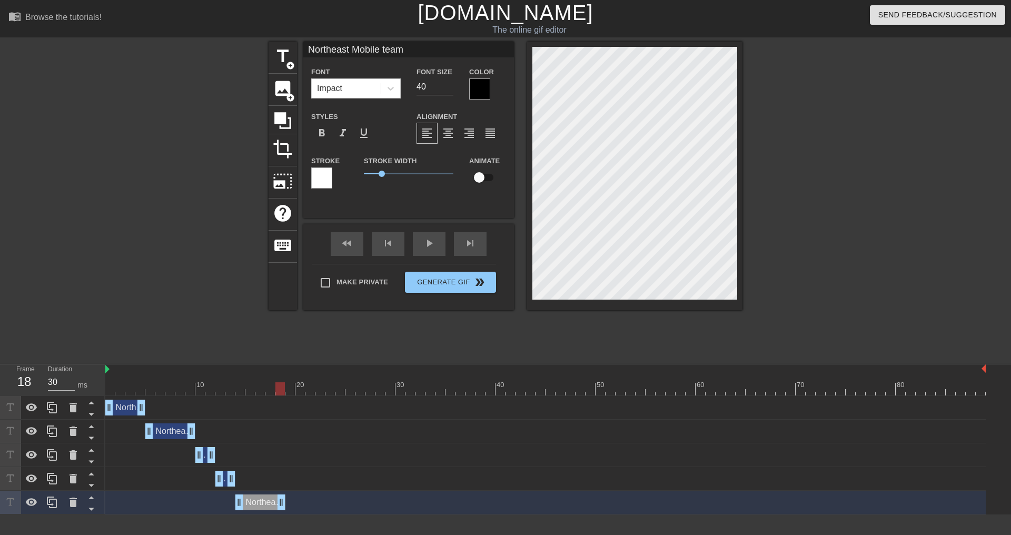
drag, startPoint x: 252, startPoint y: 503, endPoint x: 282, endPoint y: 503, distance: 30.5
click at [149, 512] on div "Northeast Mobile team drag_handle drag_handle" at bounding box center [545, 503] width 881 height 24
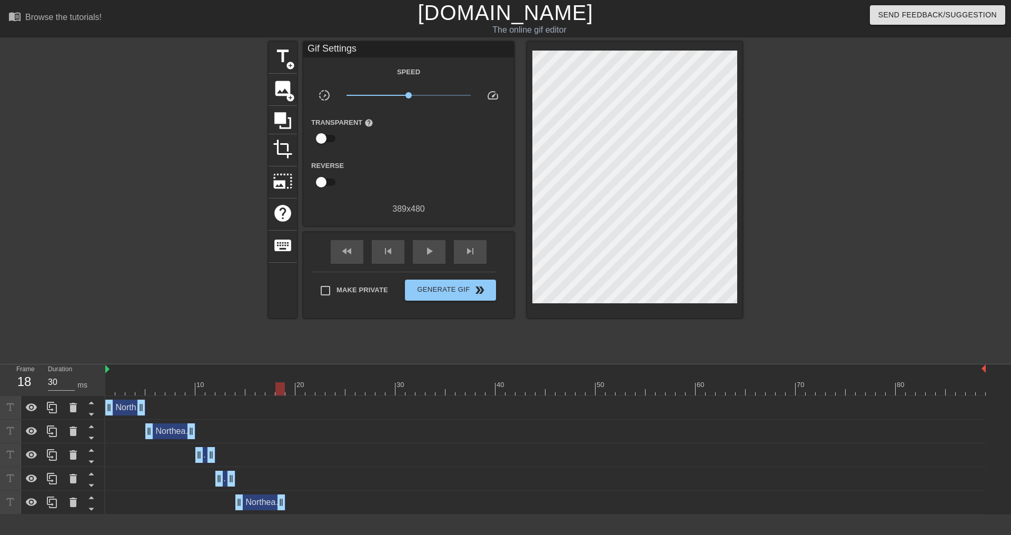
click at [12, 501] on icon at bounding box center [10, 502] width 12 height 12
click at [53, 502] on icon at bounding box center [52, 502] width 13 height 13
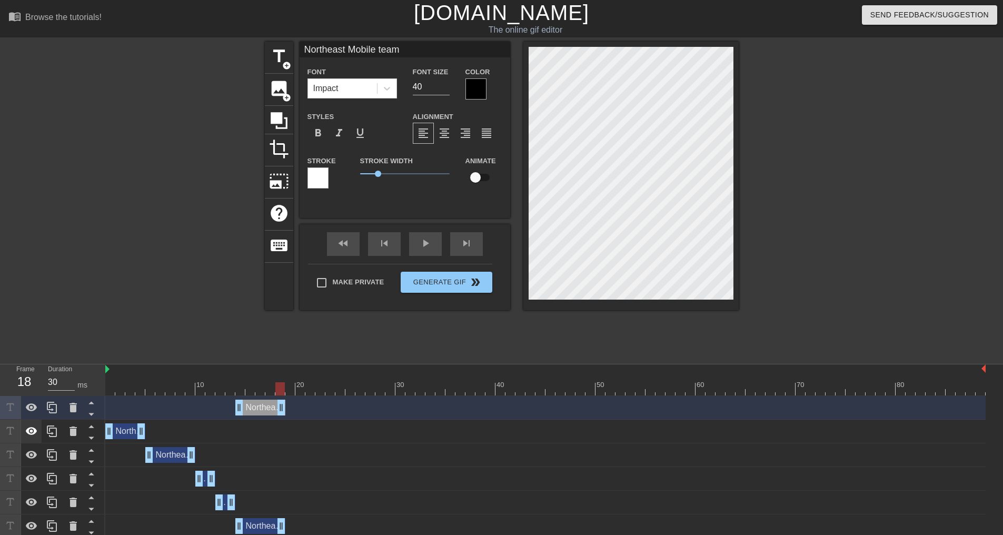
drag, startPoint x: 11, startPoint y: 405, endPoint x: 21, endPoint y: 425, distance: 21.9
click at [12, 431] on div at bounding box center [52, 467] width 105 height 142
click at [92, 412] on icon at bounding box center [91, 414] width 13 height 13
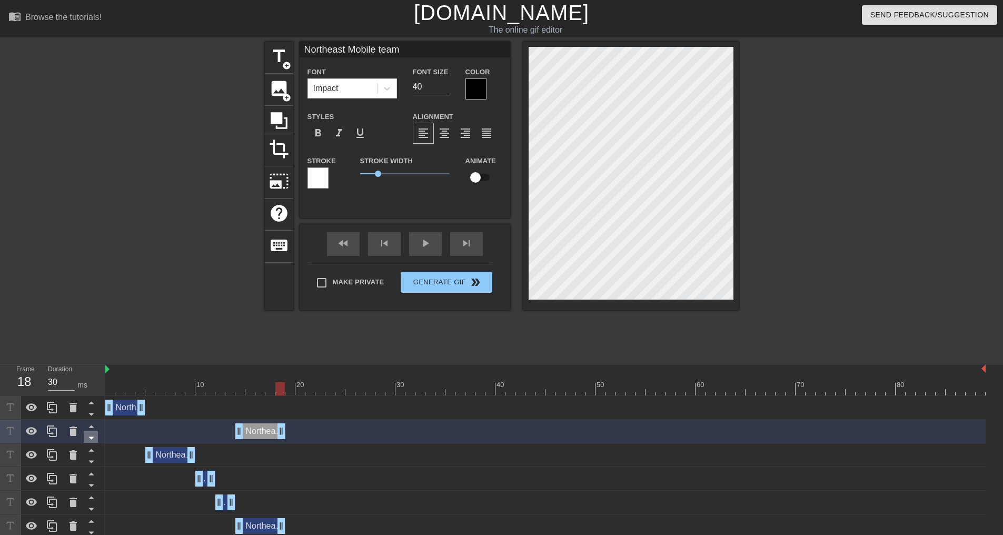
click at [90, 437] on icon at bounding box center [91, 437] width 13 height 13
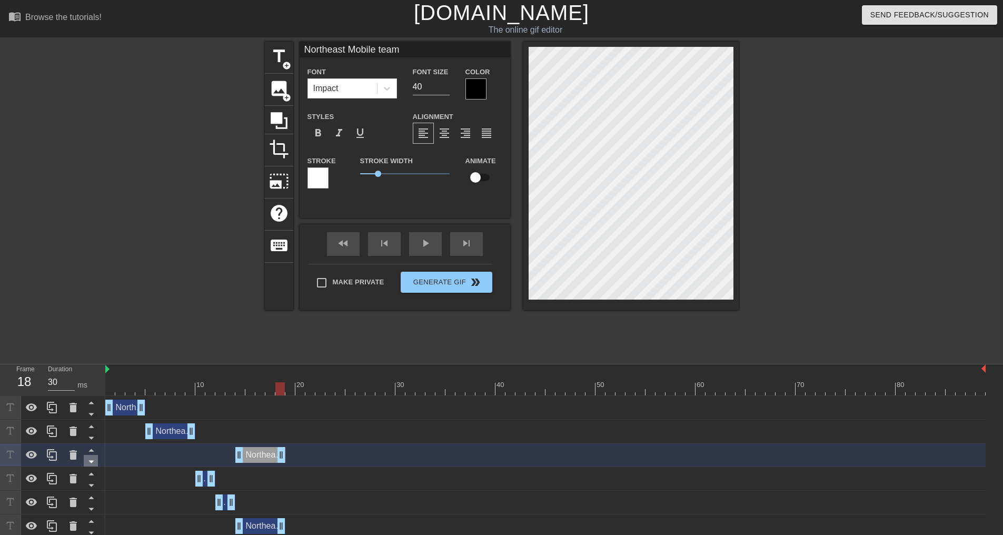
click at [91, 461] on icon at bounding box center [91, 461] width 13 height 13
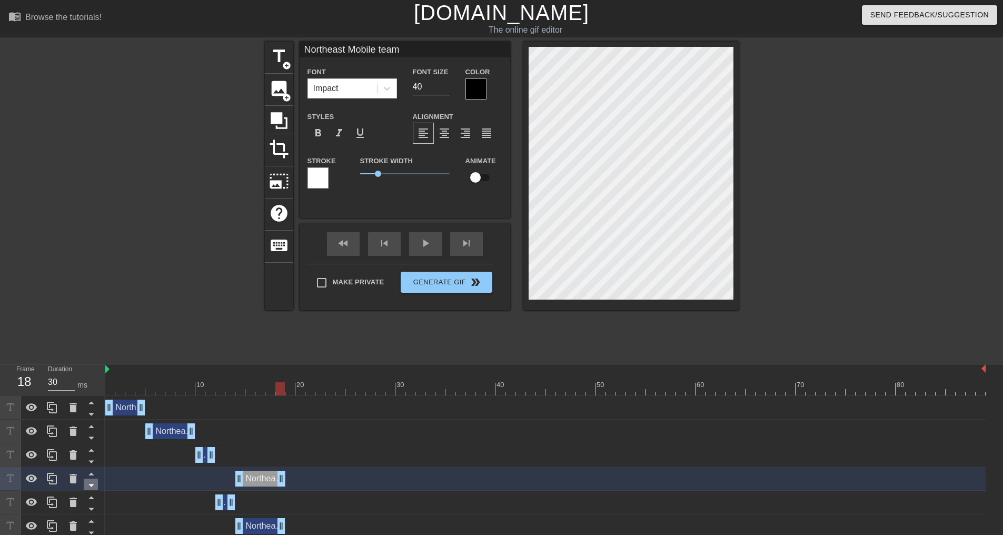
click at [91, 485] on icon at bounding box center [90, 485] width 5 height 3
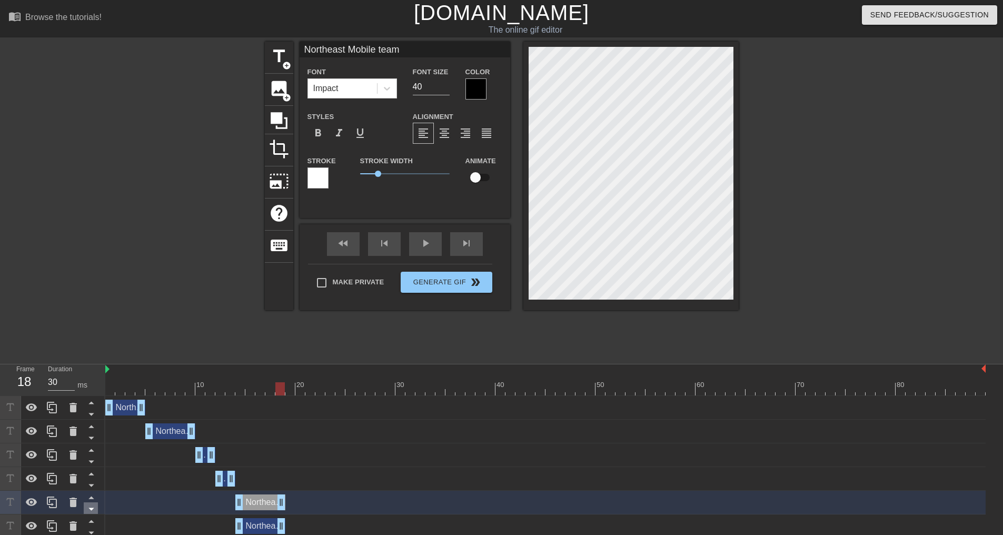
click at [91, 508] on icon at bounding box center [91, 508] width 13 height 13
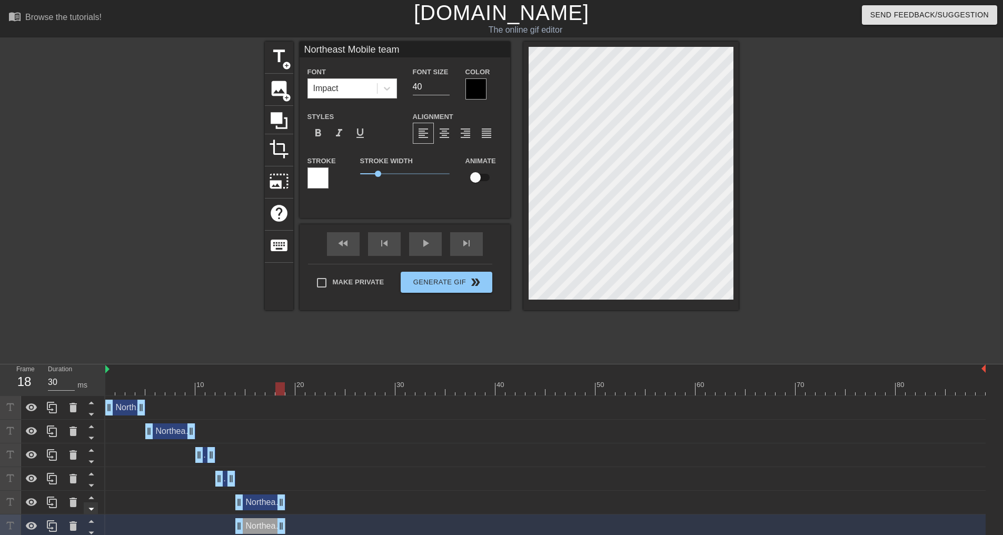
scroll to position [5, 0]
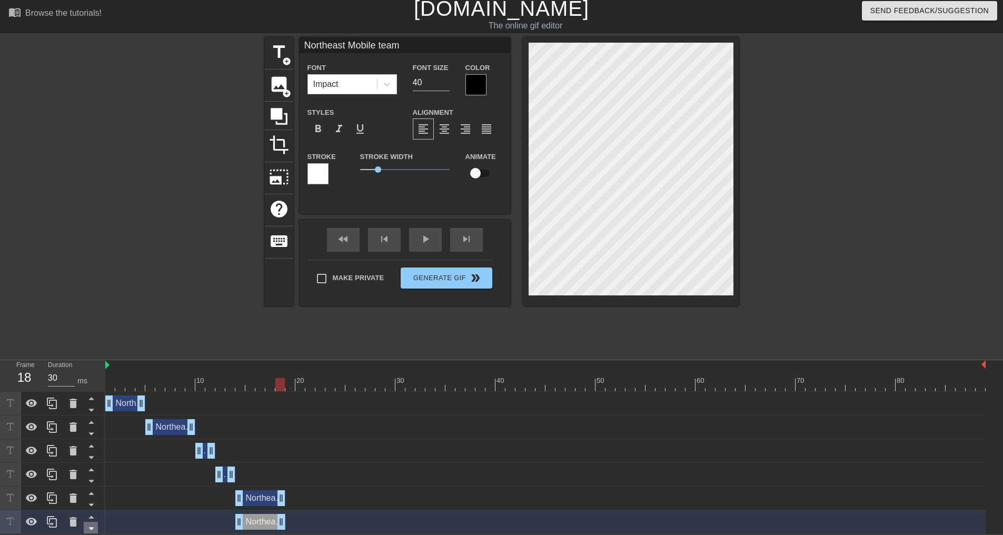
click at [92, 528] on icon at bounding box center [90, 529] width 5 height 3
drag, startPoint x: 269, startPoint y: 523, endPoint x: 309, endPoint y: 524, distance: 40.0
click at [309, 524] on div "Northeast Mobile team drag_handle drag_handle" at bounding box center [310, 522] width 50 height 16
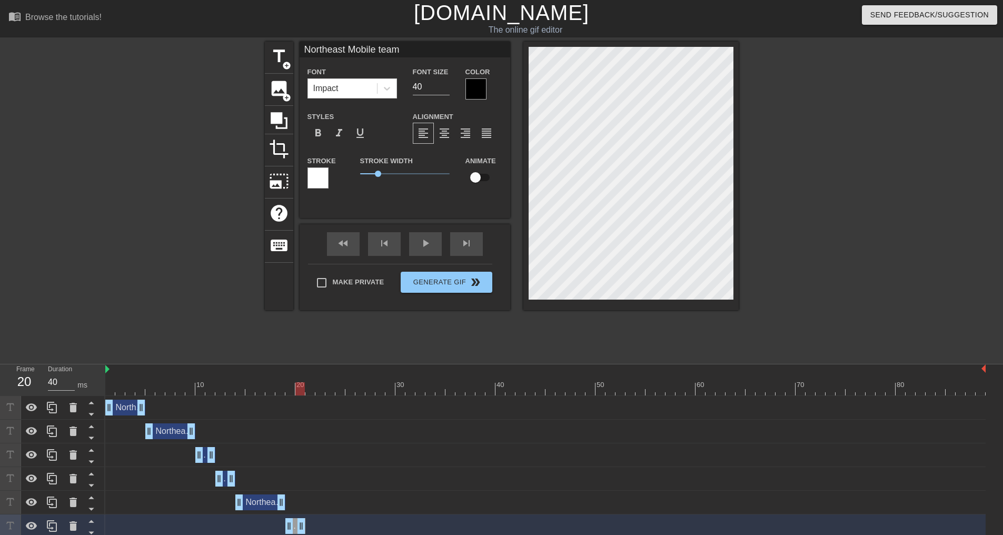
drag, startPoint x: 330, startPoint y: 522, endPoint x: 300, endPoint y: 522, distance: 29.5
click at [307, 526] on div "Northeast Mobile team drag_handle drag_handle" at bounding box center [545, 526] width 881 height 16
drag, startPoint x: 301, startPoint y: 519, endPoint x: 309, endPoint y: 517, distance: 8.7
click at [309, 517] on div "Northeast Mobile team drag_handle drag_handle" at bounding box center [545, 527] width 881 height 24
drag, startPoint x: 309, startPoint y: 518, endPoint x: 322, endPoint y: 519, distance: 13.2
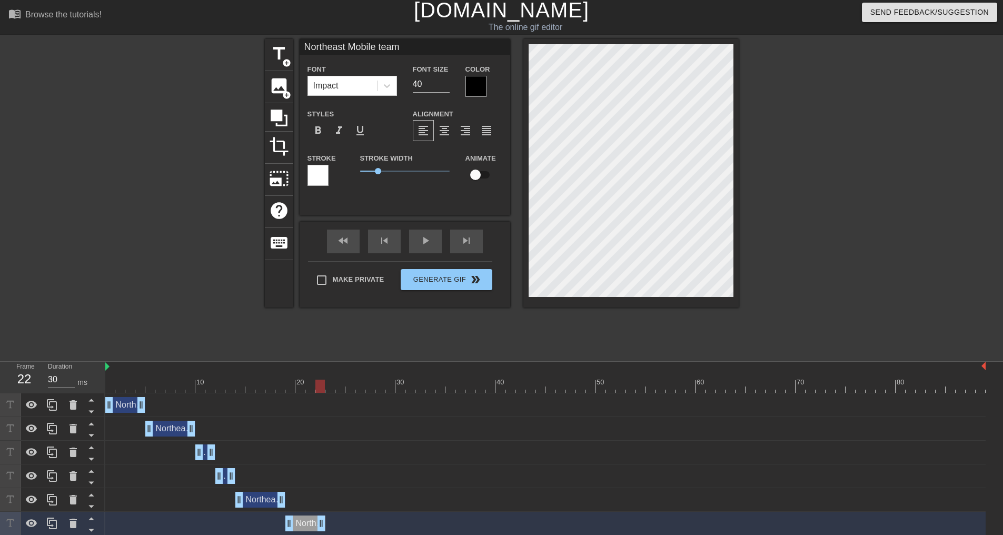
scroll to position [5, 0]
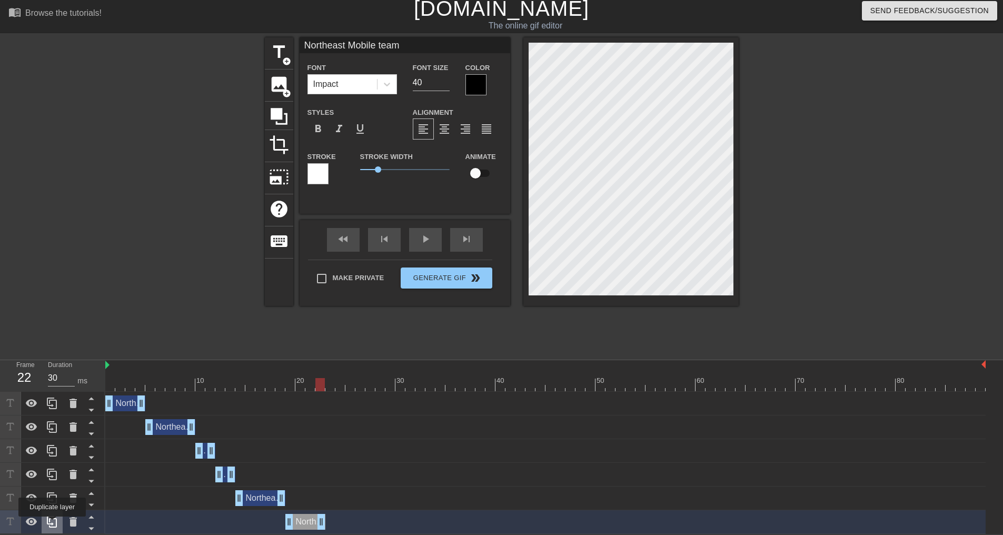
click at [52, 524] on icon at bounding box center [52, 522] width 10 height 12
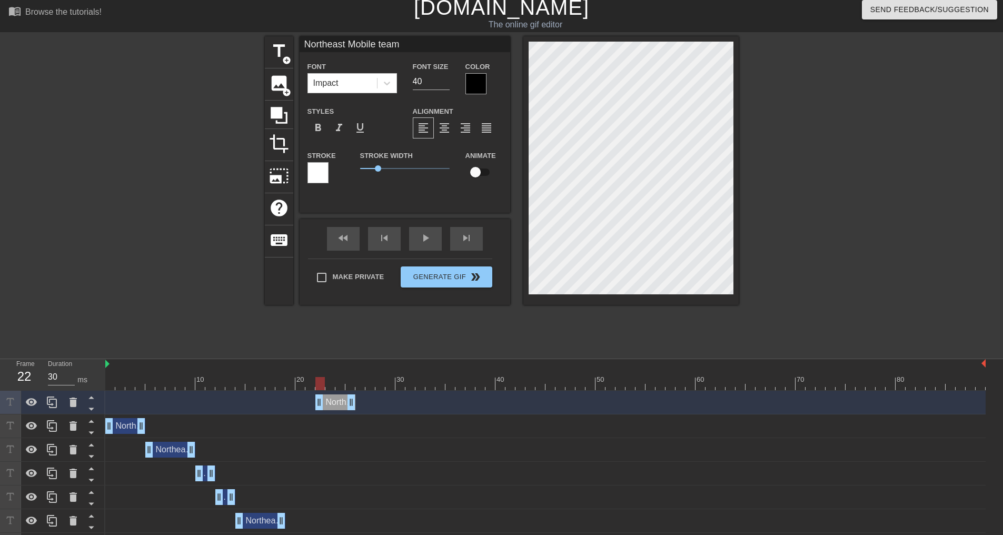
drag, startPoint x: 313, startPoint y: 402, endPoint x: 344, endPoint y: 452, distance: 59.2
click at [344, 452] on div "Northeast Mobile team drag_handle drag_handle Northeast Mobile team drag_handle…" at bounding box center [554, 474] width 898 height 166
click at [89, 411] on icon at bounding box center [91, 408] width 13 height 13
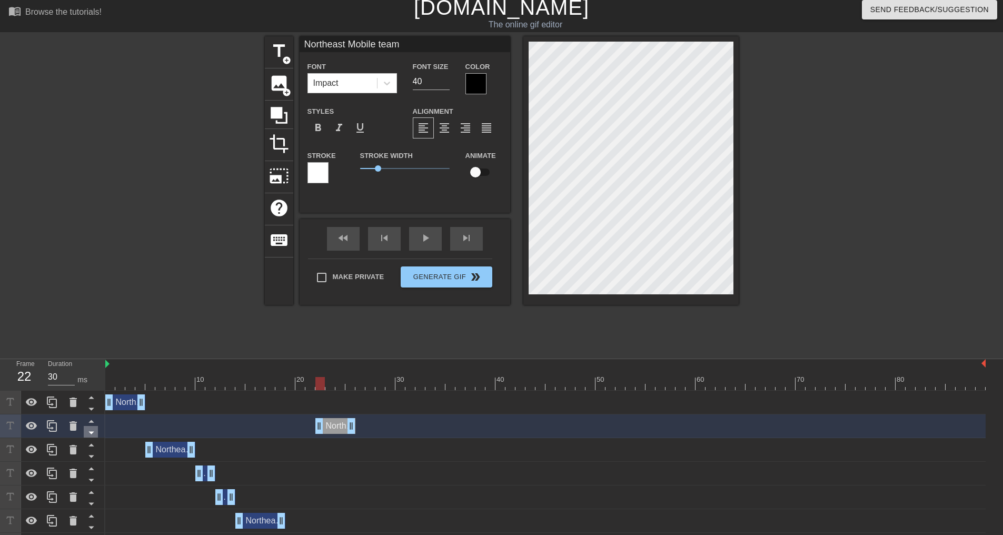
click at [90, 434] on icon at bounding box center [91, 432] width 13 height 13
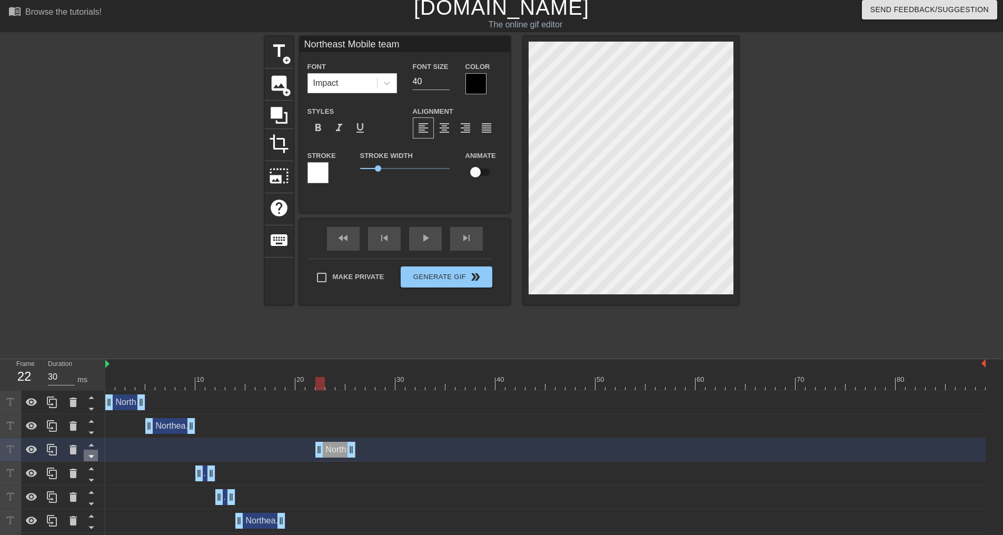
click at [91, 456] on icon at bounding box center [90, 457] width 5 height 3
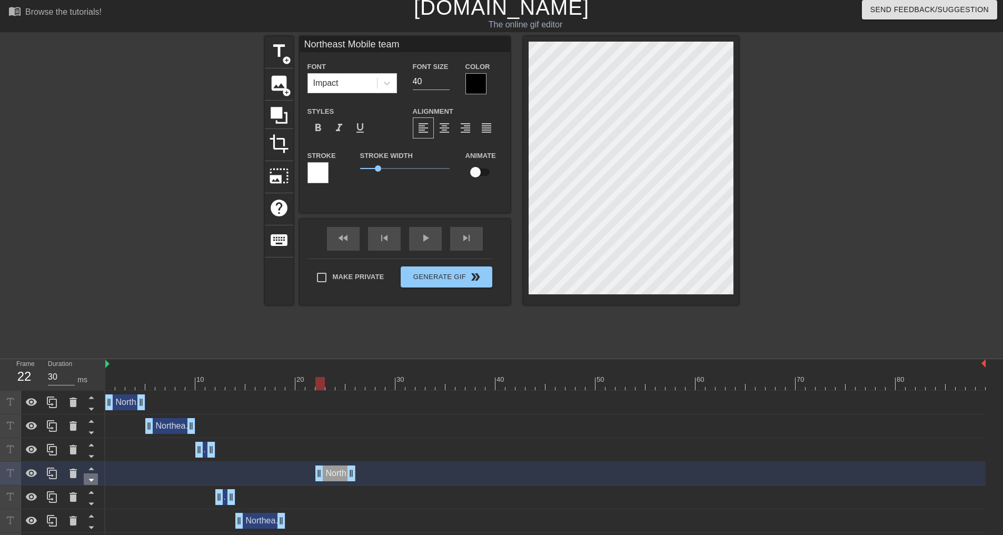
click at [93, 478] on icon at bounding box center [91, 479] width 13 height 13
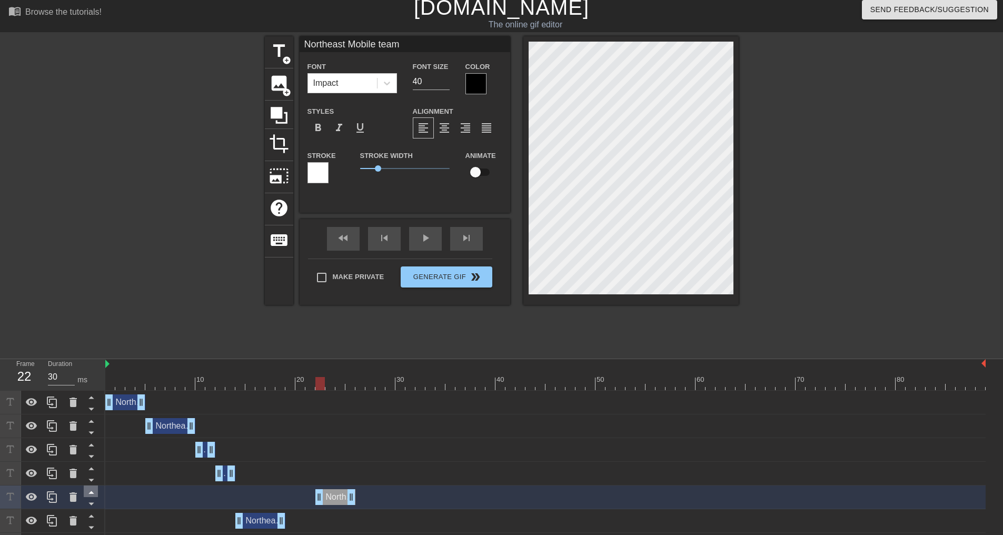
drag, startPoint x: 88, startPoint y: 502, endPoint x: 88, endPoint y: 513, distance: 11.1
click at [88, 502] on icon at bounding box center [91, 503] width 13 height 13
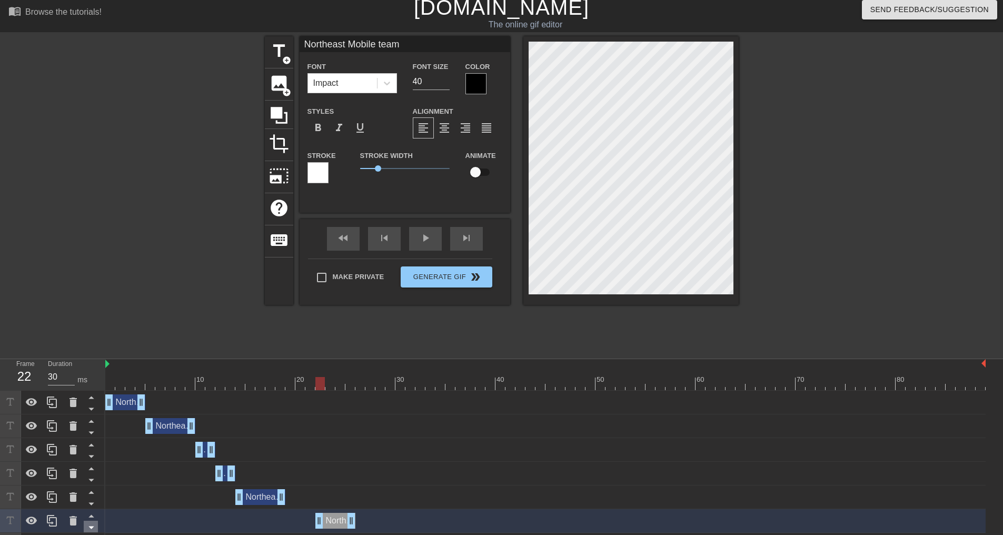
click at [92, 527] on icon at bounding box center [90, 528] width 5 height 3
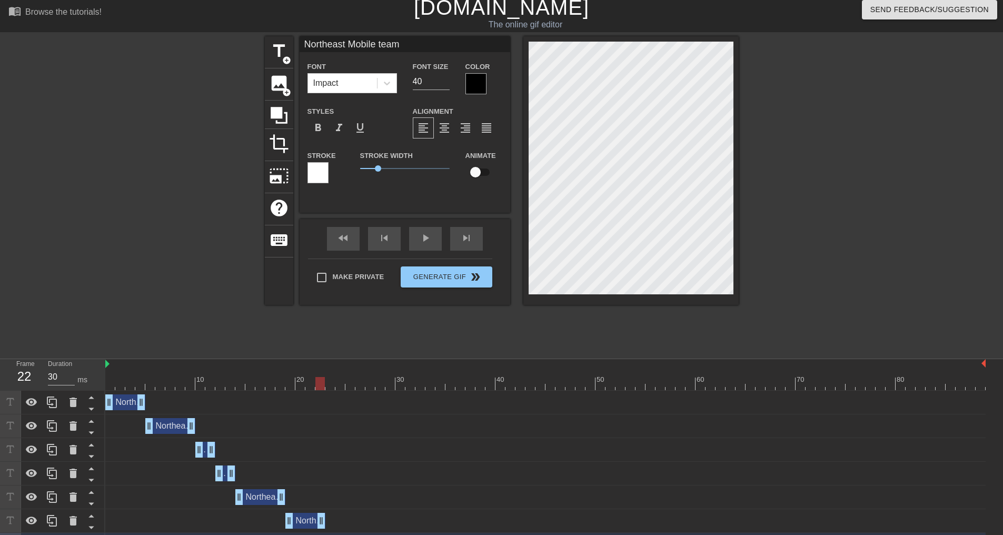
scroll to position [29, 0]
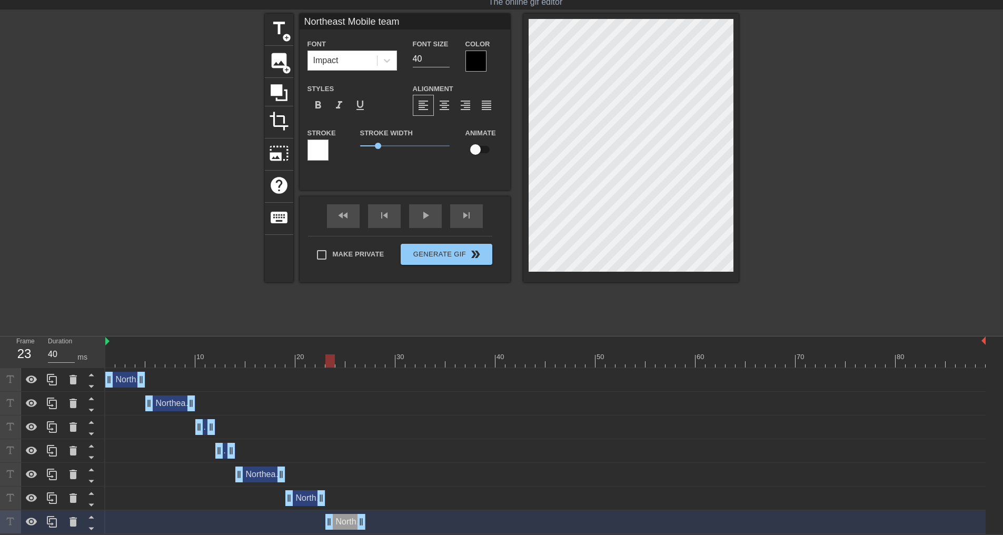
drag, startPoint x: 337, startPoint y: 525, endPoint x: 345, endPoint y: 525, distance: 8.4
click at [345, 525] on div "Northeast Mobile team drag_handle drag_handle" at bounding box center [345, 522] width 40 height 16
click at [341, 365] on div at bounding box center [545, 360] width 881 height 13
click at [348, 364] on div at bounding box center [545, 360] width 881 height 13
click at [365, 362] on div at bounding box center [545, 360] width 881 height 13
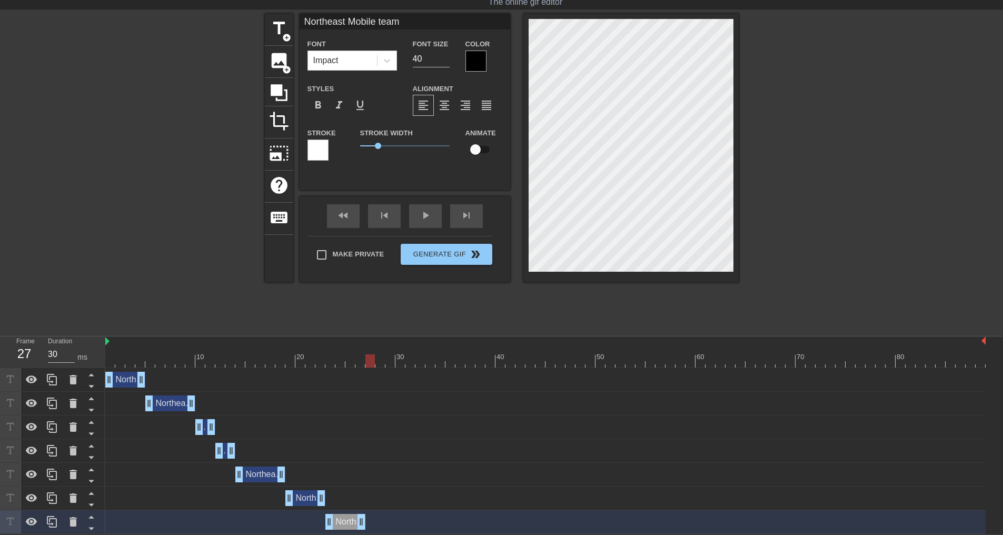
click at [381, 358] on div at bounding box center [545, 360] width 881 height 13
click at [393, 358] on div at bounding box center [545, 360] width 881 height 13
click at [377, 361] on div at bounding box center [545, 360] width 881 height 13
click at [364, 360] on div at bounding box center [545, 360] width 881 height 13
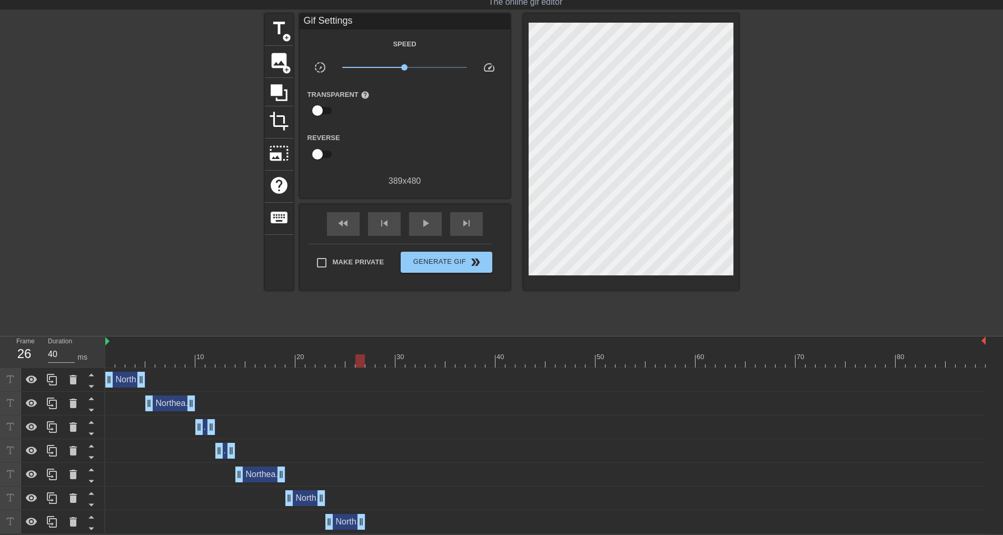
click at [132, 527] on div "Northeast Mobile team drag_handle drag_handle" at bounding box center [545, 522] width 881 height 16
click at [143, 531] on div "Northeast Mobile team drag_handle drag_handle" at bounding box center [545, 522] width 881 height 24
click at [51, 518] on icon at bounding box center [52, 522] width 13 height 13
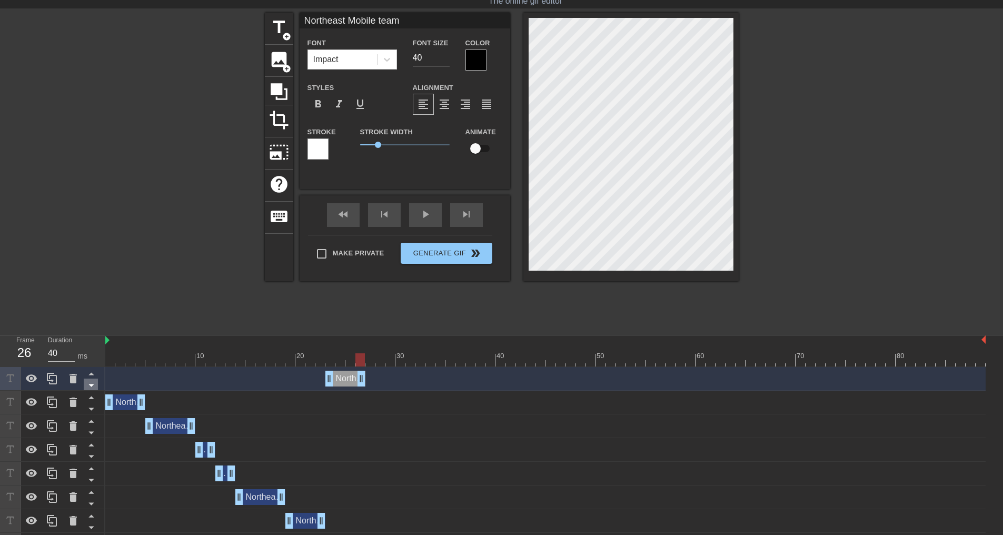
click at [90, 387] on icon at bounding box center [90, 385] width 5 height 3
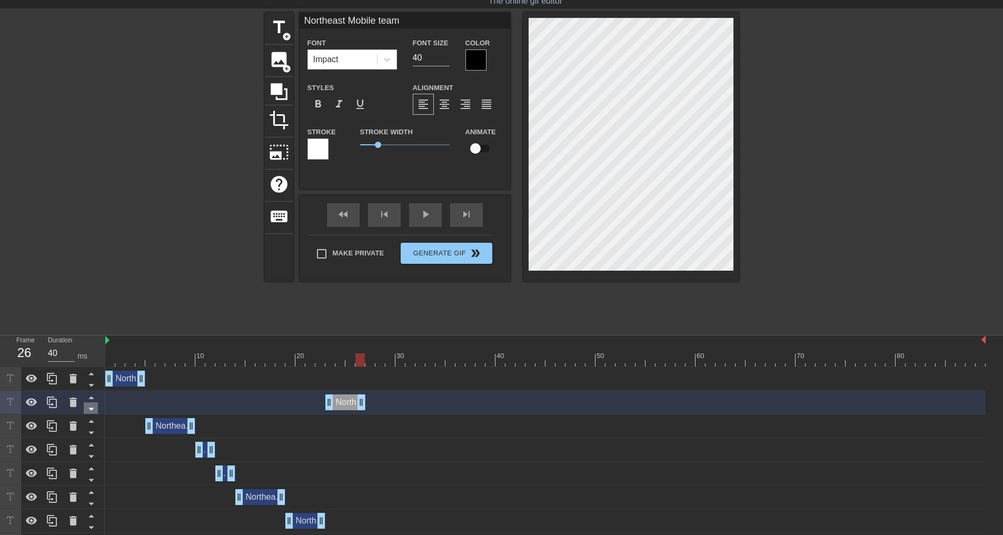
click at [90, 407] on icon at bounding box center [91, 408] width 13 height 13
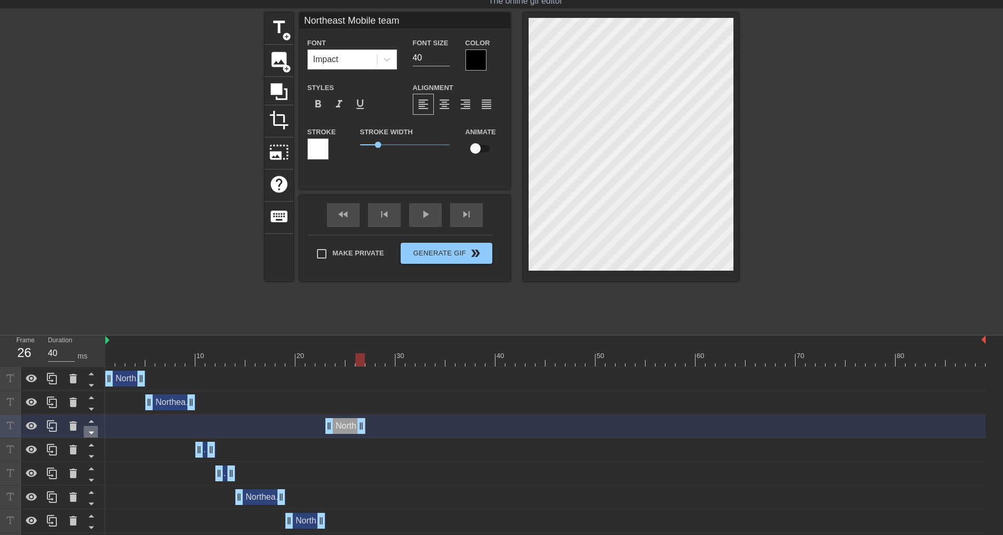
click at [94, 430] on icon at bounding box center [91, 432] width 13 height 13
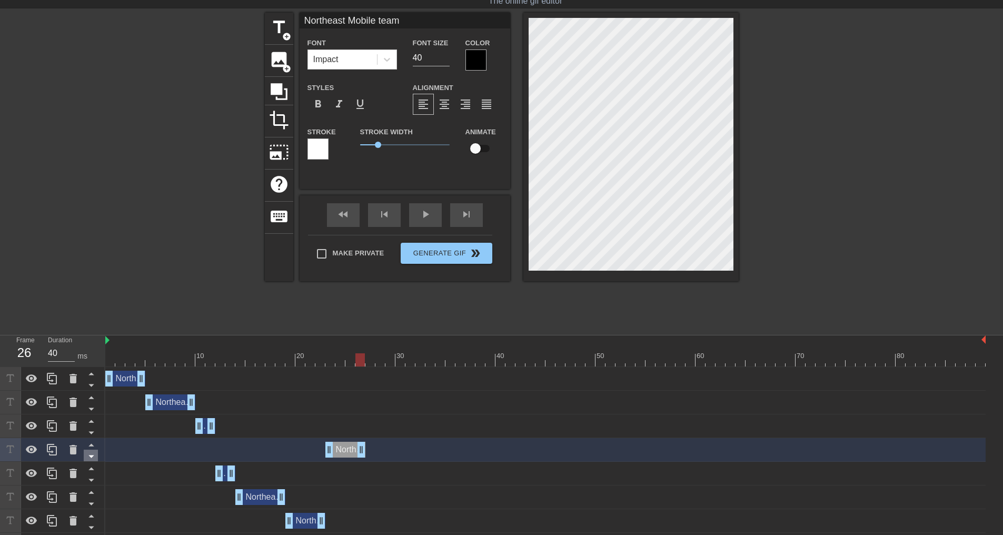
click at [93, 453] on icon at bounding box center [91, 456] width 13 height 13
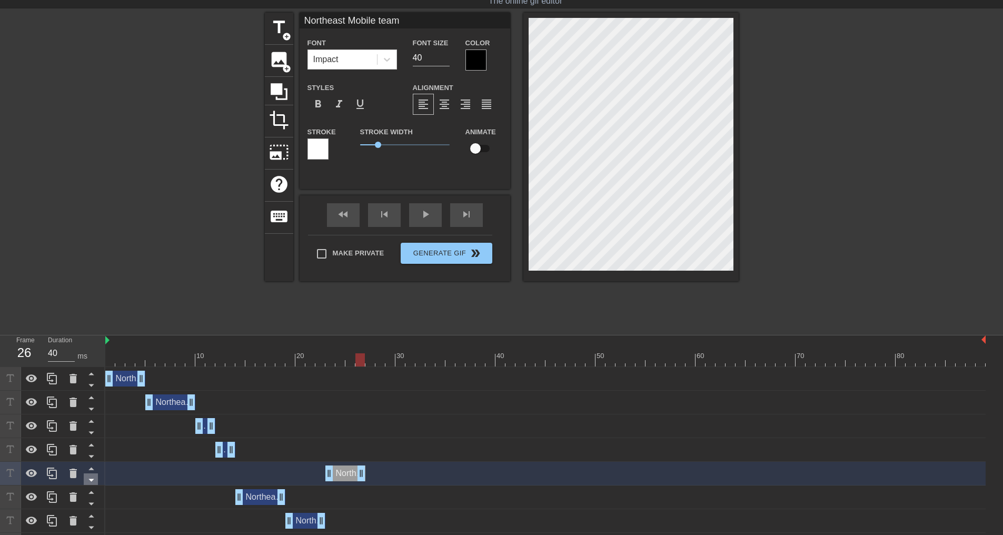
click at [92, 479] on icon at bounding box center [91, 479] width 13 height 13
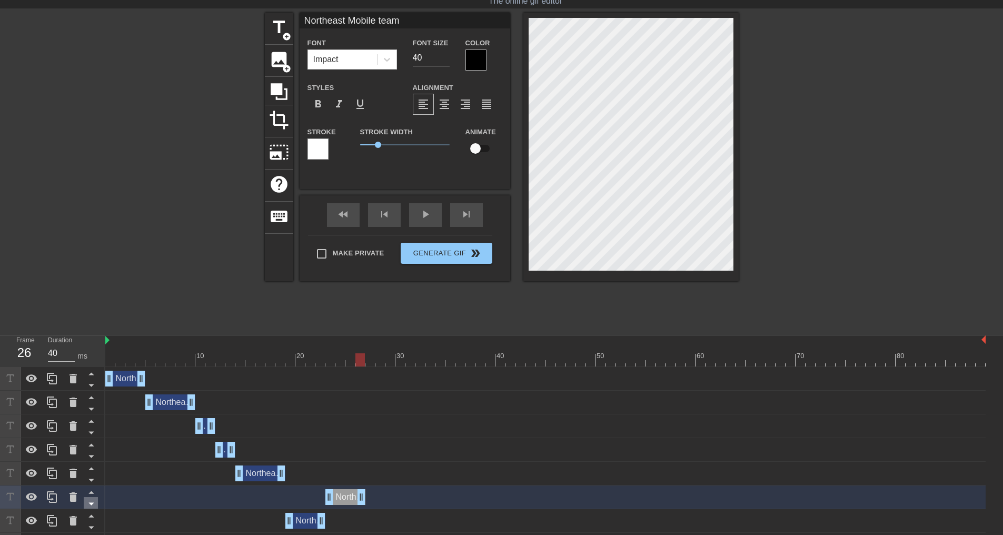
click at [91, 502] on icon at bounding box center [91, 503] width 13 height 13
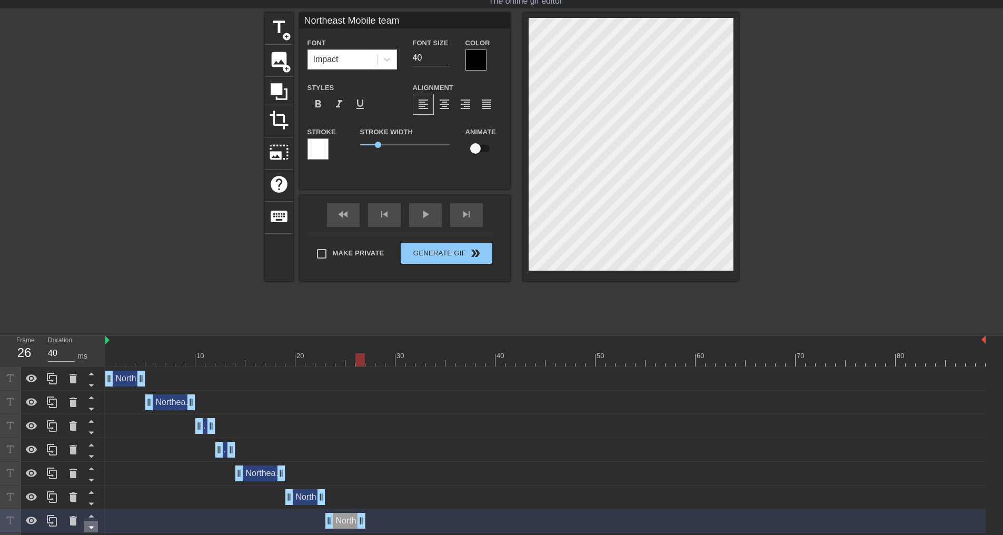
click at [93, 527] on icon at bounding box center [90, 528] width 5 height 3
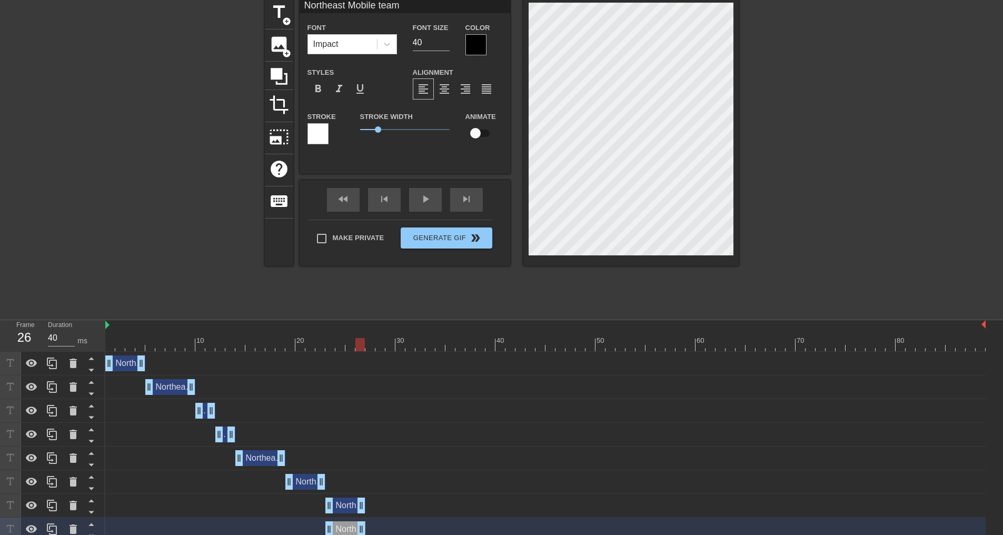
scroll to position [53, 0]
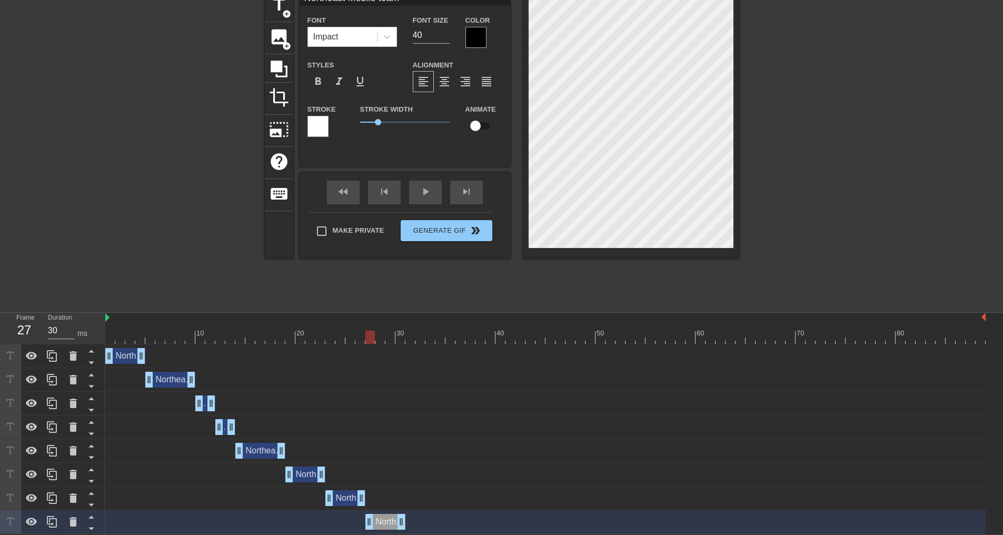
drag, startPoint x: 344, startPoint y: 522, endPoint x: 380, endPoint y: 522, distance: 35.8
click at [380, 522] on div "Northeast Mobile team drag_handle drag_handle" at bounding box center [385, 522] width 40 height 16
click at [360, 336] on div at bounding box center [545, 337] width 881 height 13
click at [371, 337] on div at bounding box center [545, 337] width 881 height 13
click at [381, 337] on div at bounding box center [545, 337] width 881 height 13
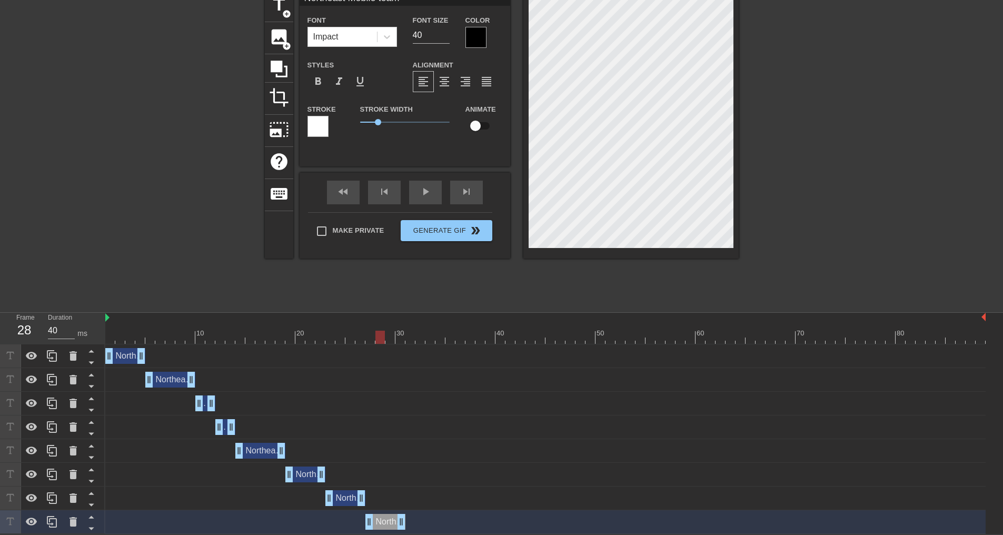
click at [391, 337] on div at bounding box center [545, 337] width 881 height 13
click at [381, 338] on div at bounding box center [545, 337] width 881 height 13
click at [368, 338] on div at bounding box center [545, 337] width 881 height 13
click at [379, 344] on div "Northeast Mobile team drag_handle drag_handle" at bounding box center [545, 356] width 881 height 24
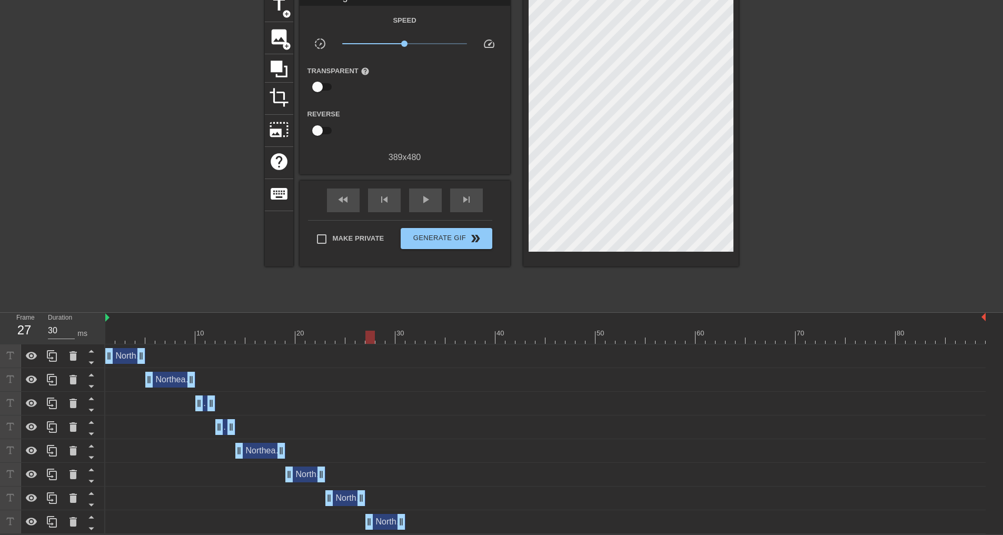
click at [379, 338] on div at bounding box center [545, 337] width 881 height 13
click at [387, 333] on div at bounding box center [545, 337] width 881 height 13
click at [402, 335] on div at bounding box center [545, 337] width 881 height 13
click at [412, 337] on div at bounding box center [545, 337] width 881 height 13
click at [399, 339] on div at bounding box center [545, 337] width 881 height 13
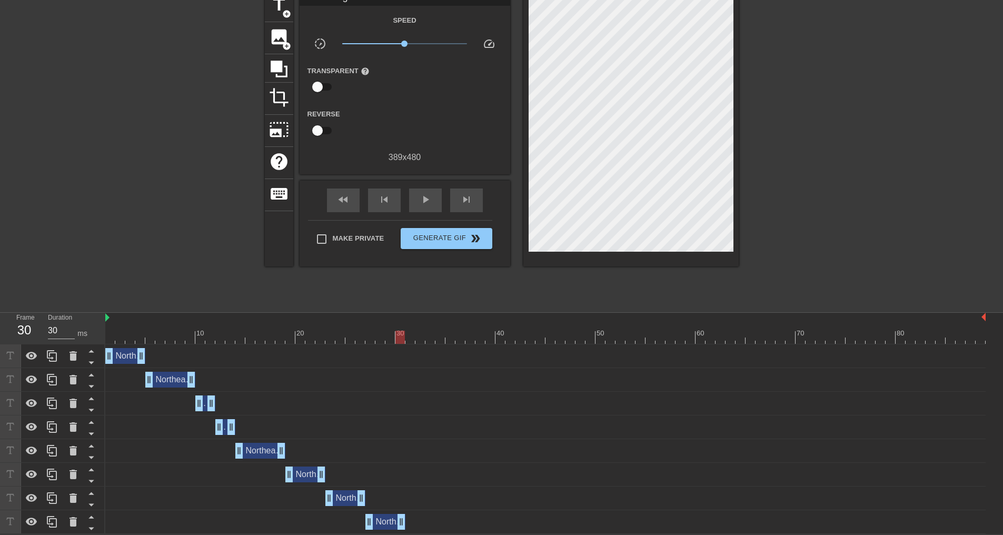
click at [250, 531] on div "Northeast Mobile team drag_handle drag_handle" at bounding box center [545, 522] width 881 height 24
click at [53, 518] on icon at bounding box center [52, 522] width 10 height 12
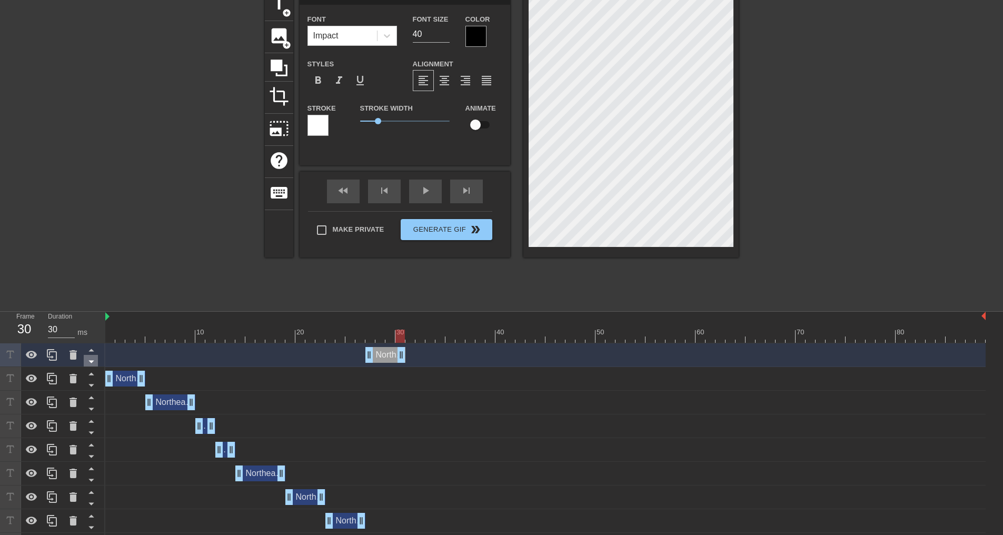
click at [94, 361] on icon at bounding box center [91, 361] width 13 height 13
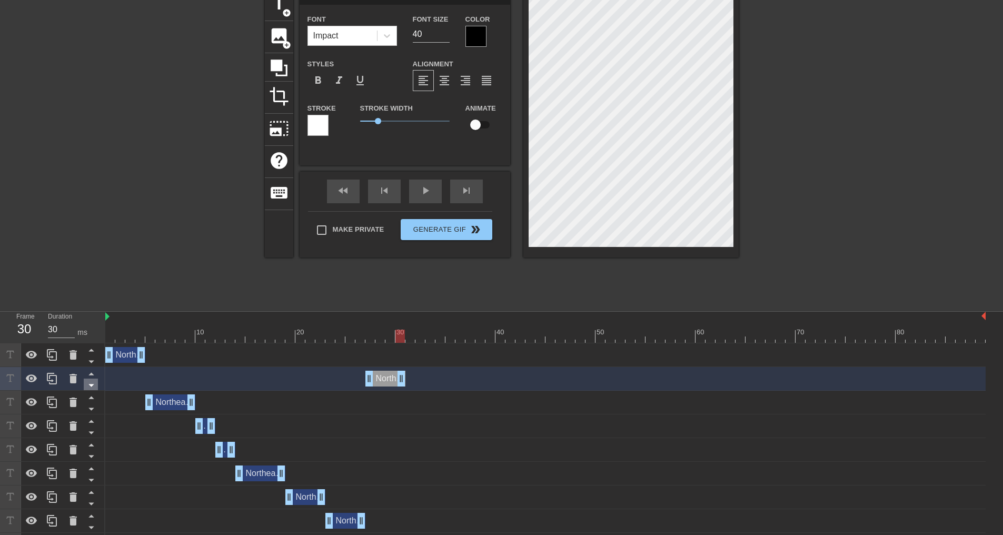
click at [91, 384] on icon at bounding box center [91, 385] width 13 height 13
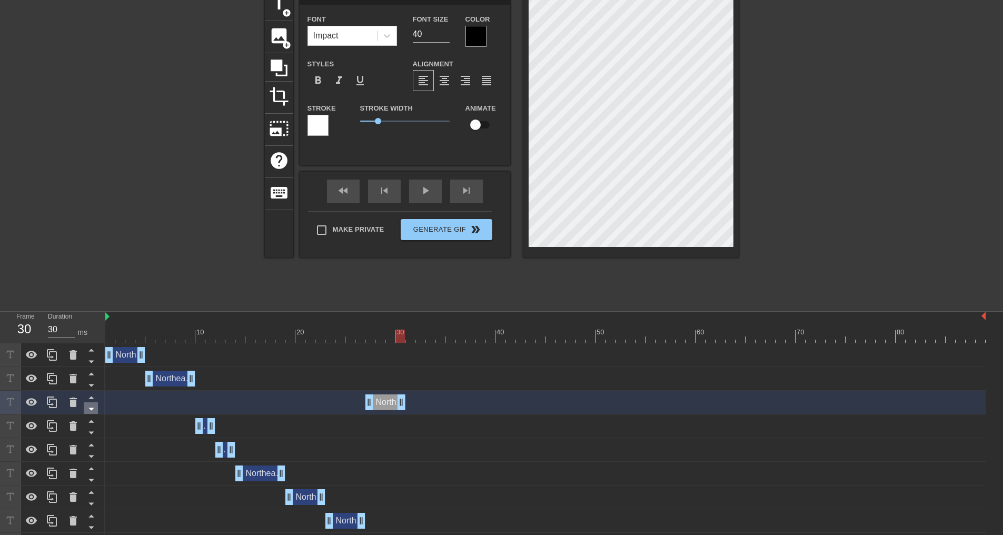
click at [94, 405] on icon at bounding box center [91, 408] width 13 height 13
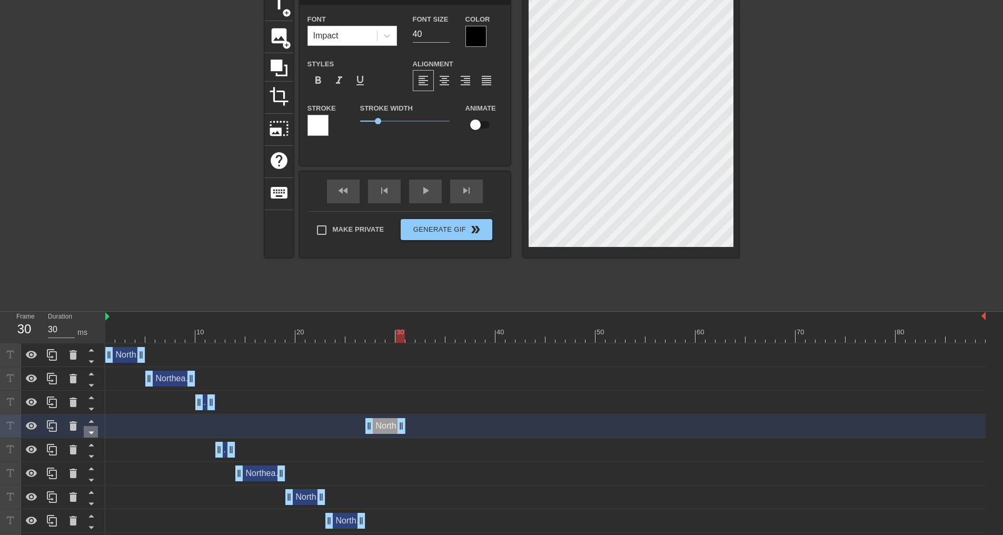
click at [92, 431] on icon at bounding box center [91, 432] width 13 height 13
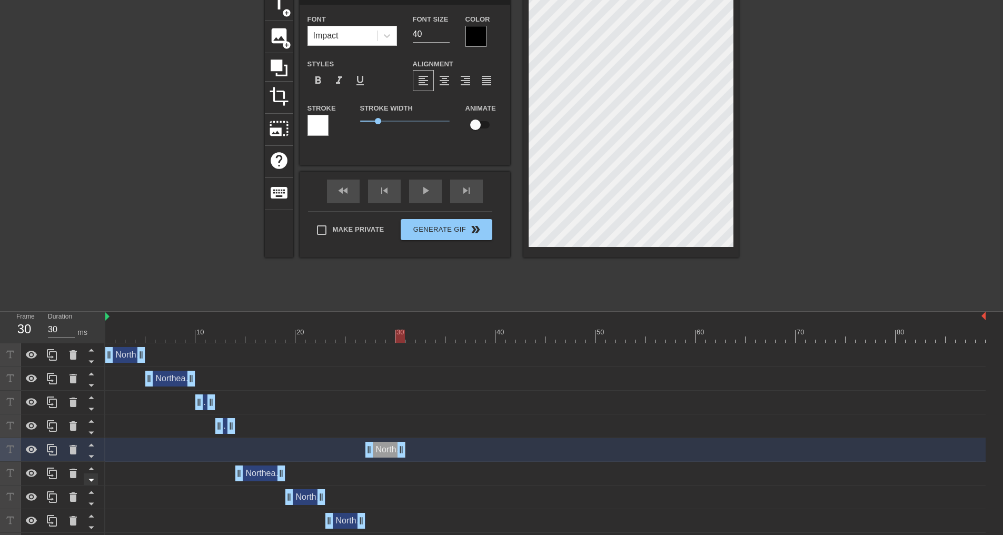
click at [91, 457] on icon at bounding box center [90, 457] width 5 height 3
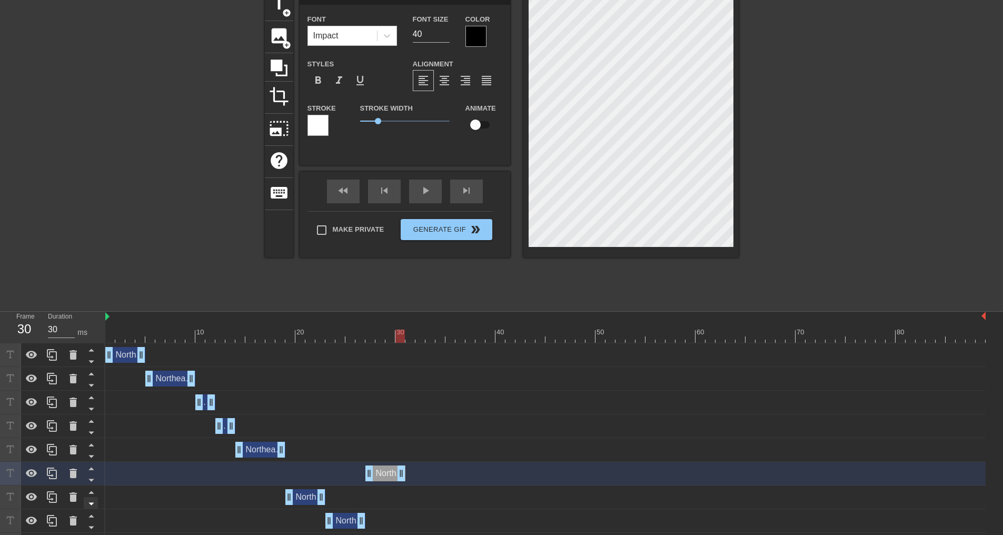
click at [91, 481] on icon at bounding box center [90, 480] width 5 height 3
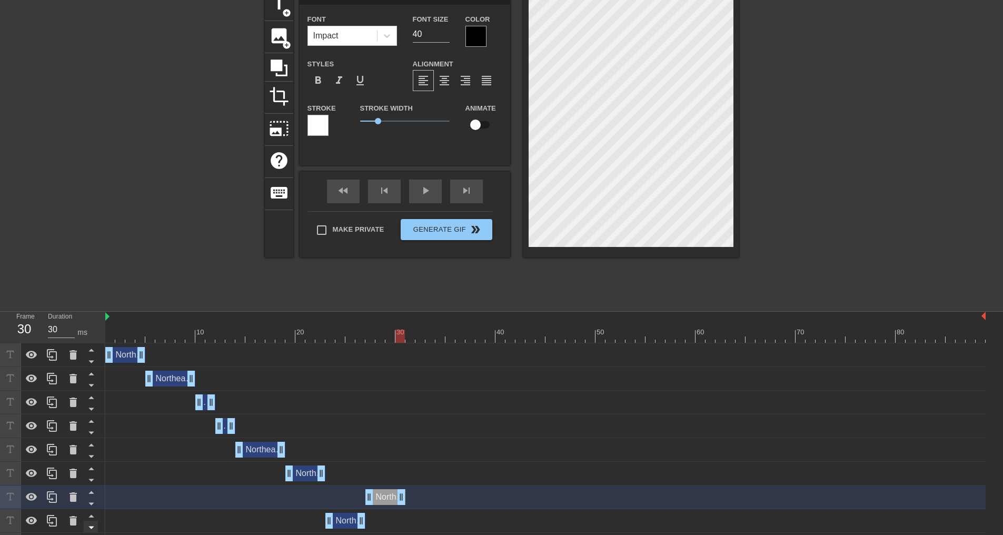
click at [92, 503] on icon at bounding box center [91, 503] width 13 height 13
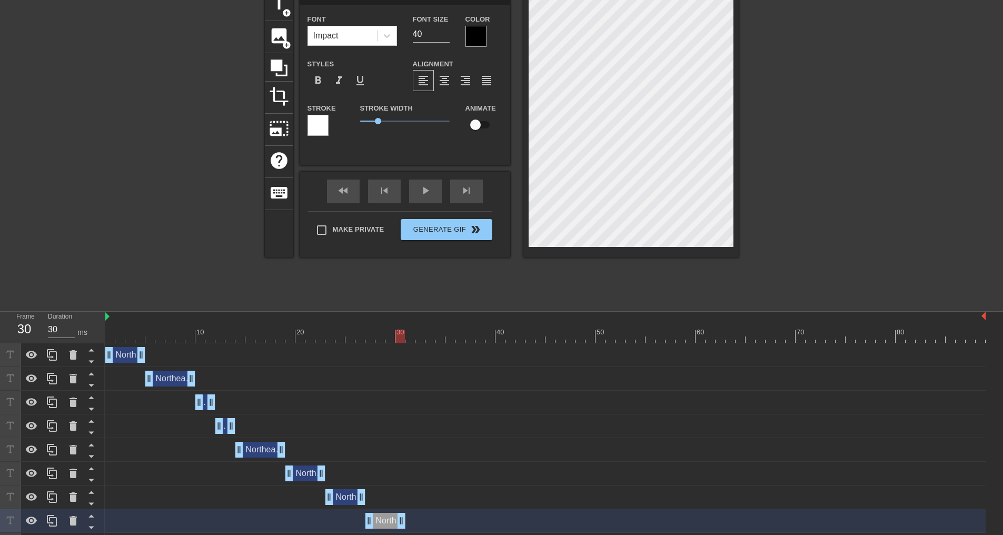
click at [92, 529] on icon at bounding box center [90, 528] width 5 height 3
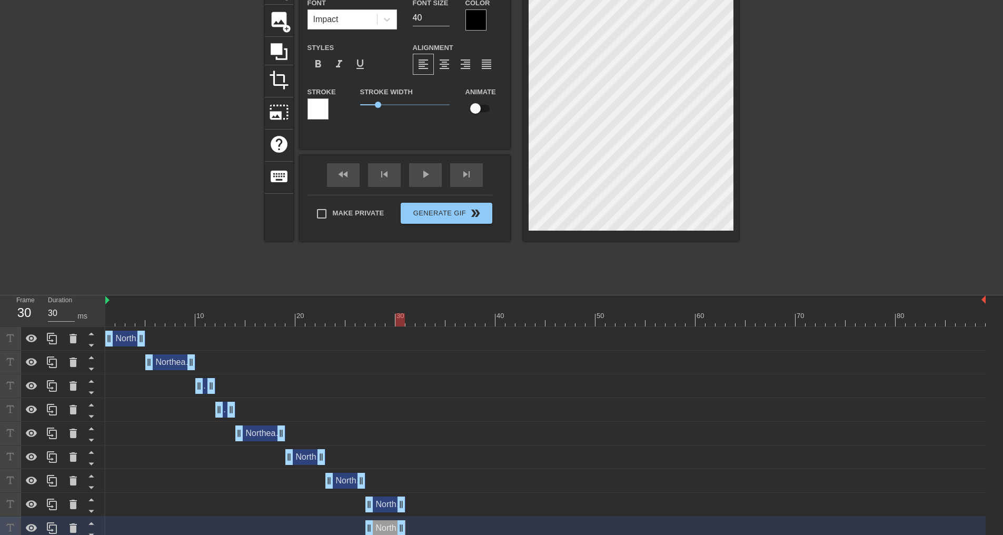
scroll to position [76, 0]
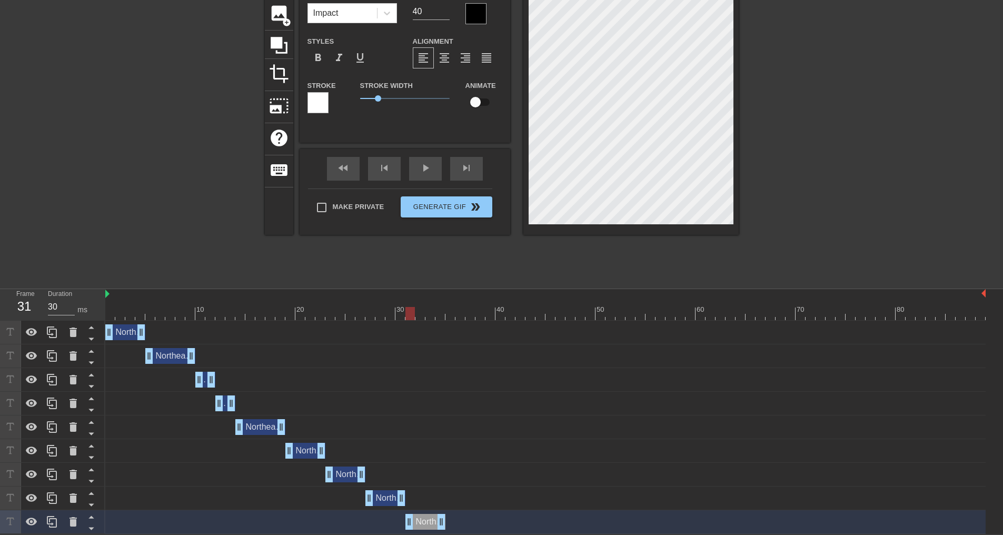
drag, startPoint x: 384, startPoint y: 521, endPoint x: 429, endPoint y: 520, distance: 44.2
click at [429, 520] on div "Northeast Mobile team drag_handle drag_handle" at bounding box center [425, 522] width 40 height 16
click at [419, 308] on div at bounding box center [545, 313] width 881 height 13
click at [429, 310] on div at bounding box center [545, 313] width 881 height 13
click at [443, 310] on div at bounding box center [545, 313] width 881 height 13
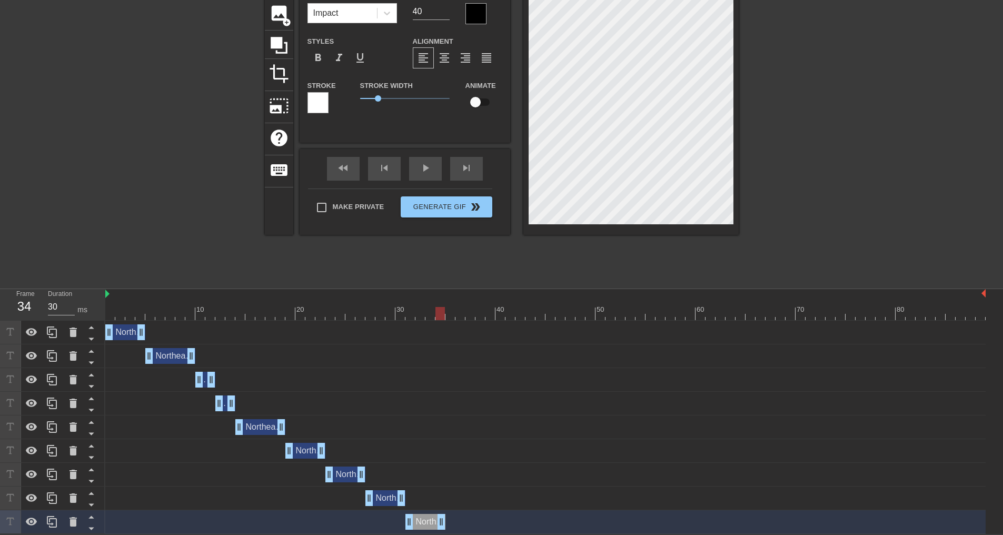
click at [456, 310] on div at bounding box center [545, 313] width 881 height 13
click at [445, 310] on div at bounding box center [545, 313] width 881 height 13
click at [460, 310] on div at bounding box center [545, 313] width 881 height 13
drag, startPoint x: 441, startPoint y: 526, endPoint x: 479, endPoint y: 522, distance: 38.1
click at [52, 520] on icon at bounding box center [52, 522] width 13 height 13
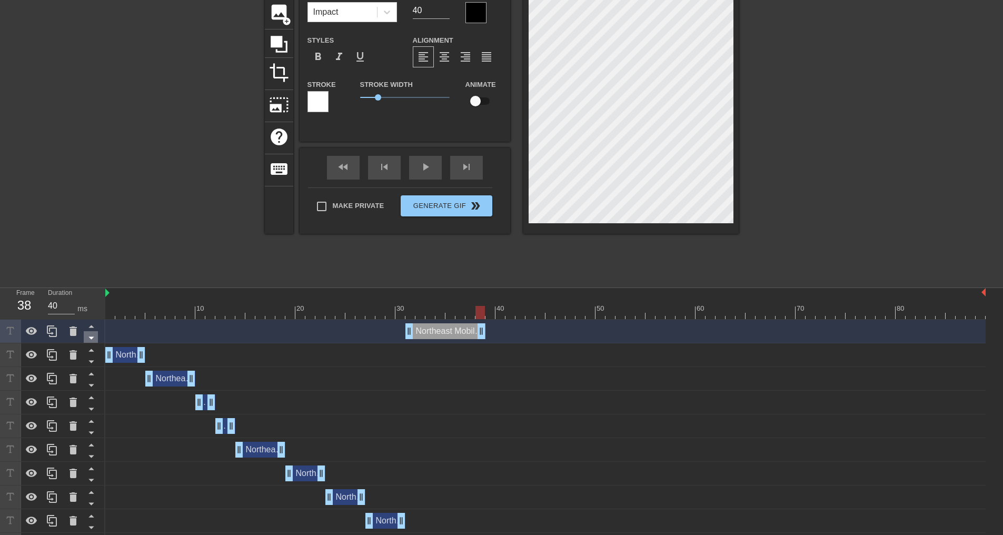
click at [93, 338] on icon at bounding box center [90, 338] width 5 height 3
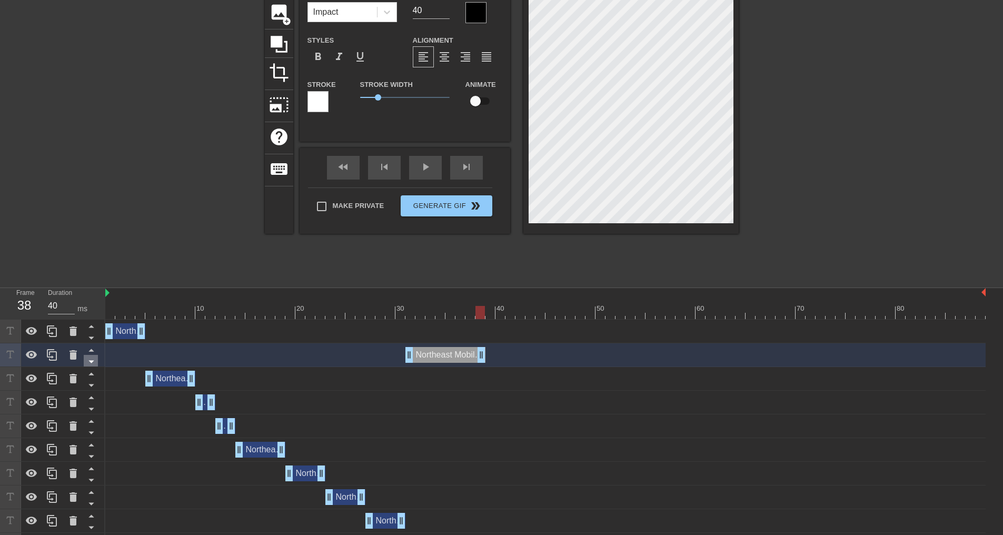
click at [92, 361] on icon at bounding box center [90, 362] width 5 height 3
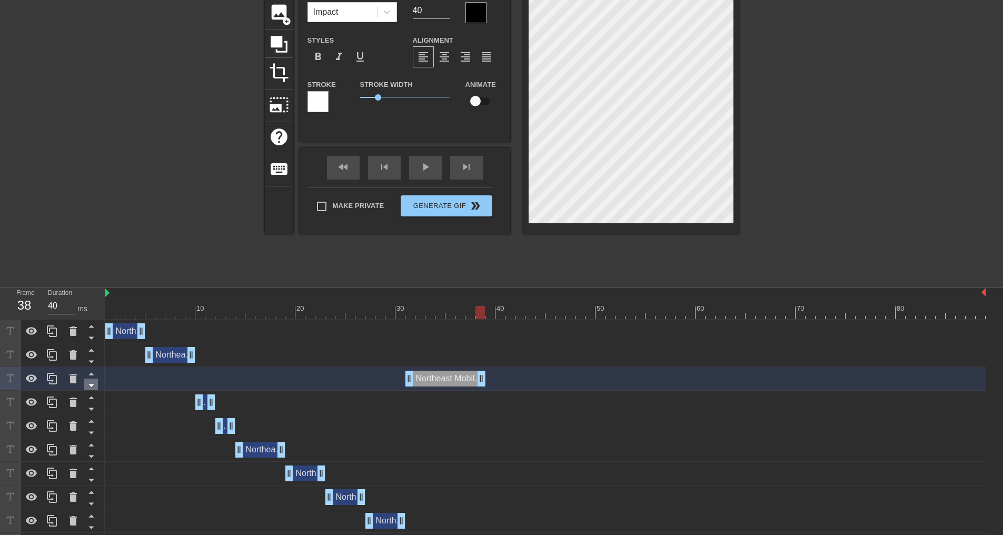
click at [93, 384] on icon at bounding box center [91, 385] width 13 height 13
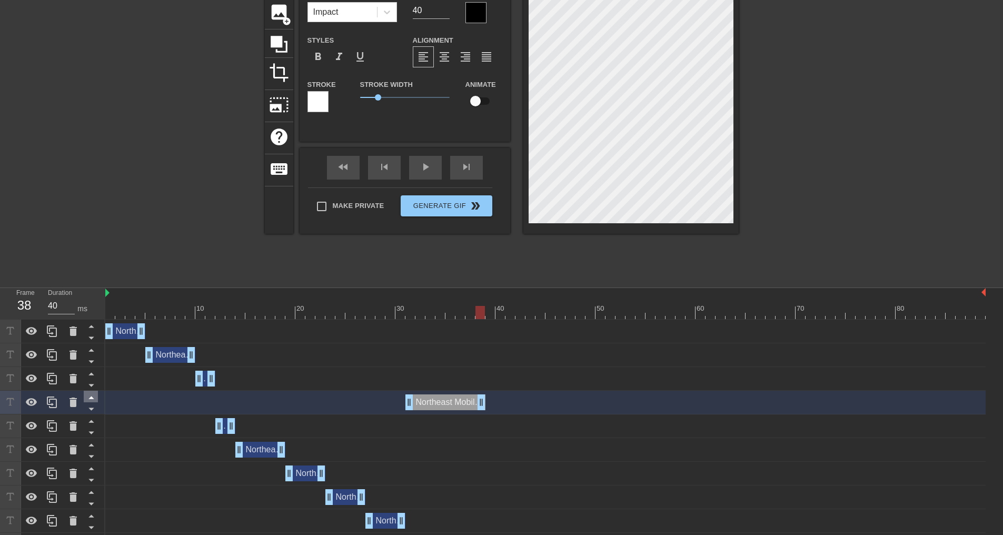
drag, startPoint x: 95, startPoint y: 409, endPoint x: 97, endPoint y: 415, distance: 6.0
click at [95, 409] on icon at bounding box center [91, 408] width 13 height 13
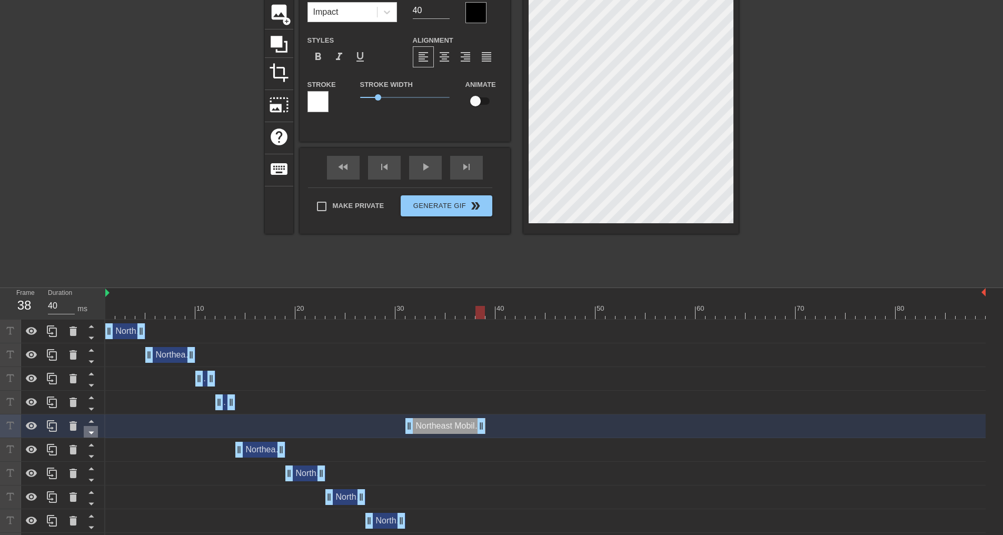
click at [91, 433] on icon at bounding box center [90, 433] width 5 height 3
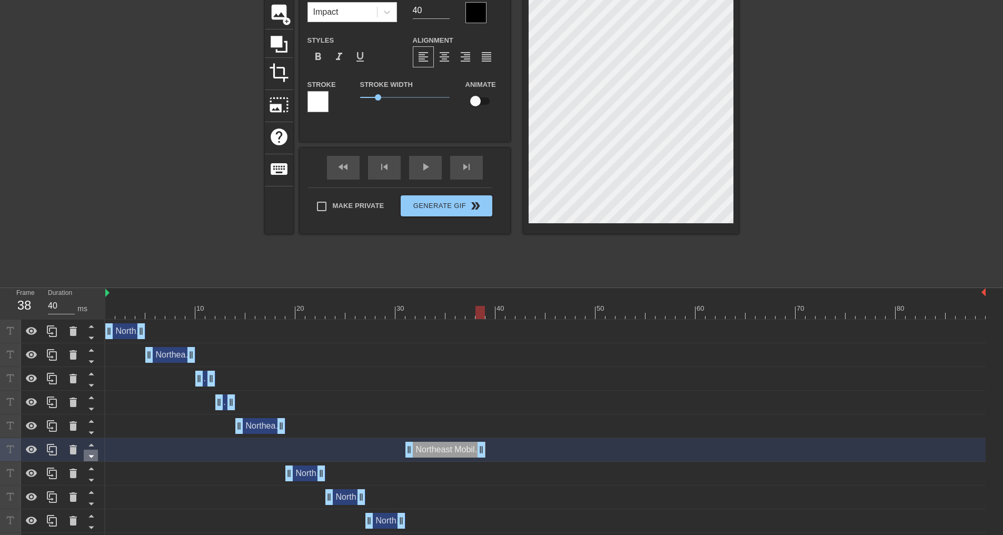
click at [90, 456] on icon at bounding box center [90, 457] width 5 height 3
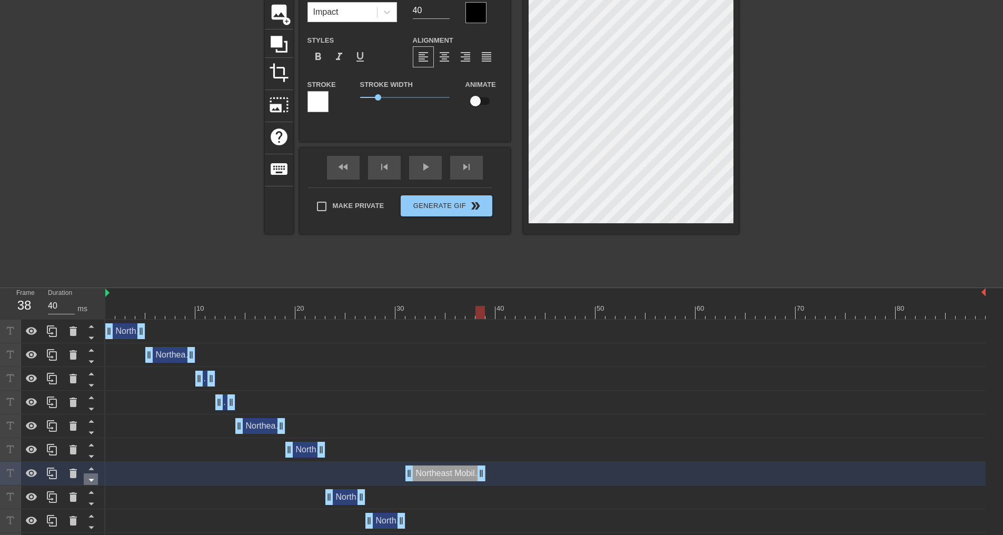
click at [90, 480] on icon at bounding box center [90, 480] width 5 height 3
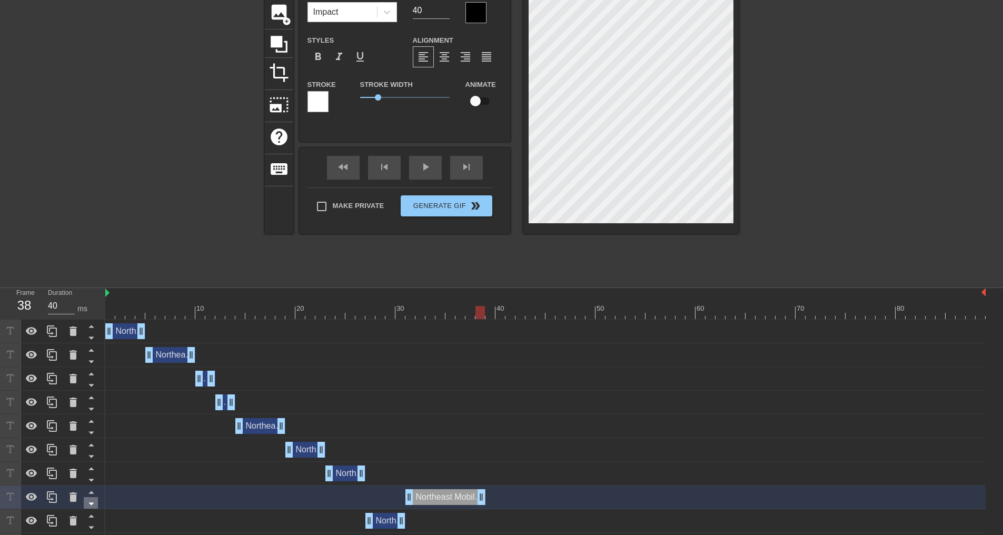
click at [92, 502] on icon at bounding box center [91, 503] width 13 height 13
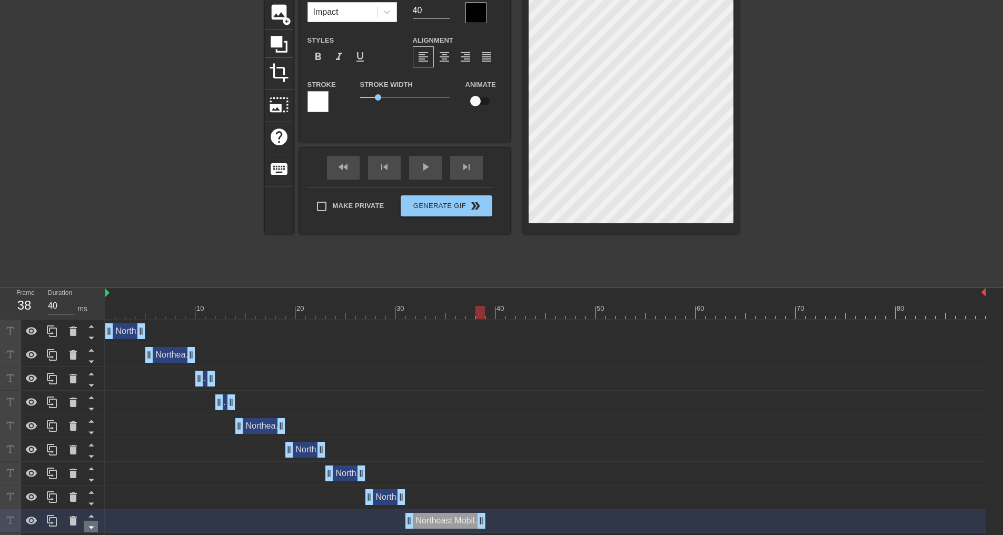
click at [91, 527] on icon at bounding box center [91, 527] width 13 height 13
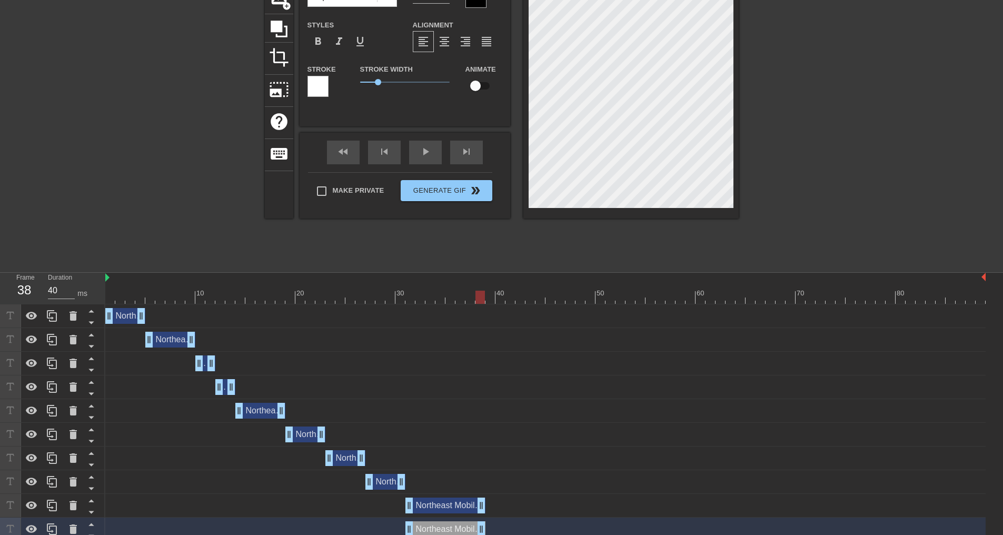
scroll to position [100, 0]
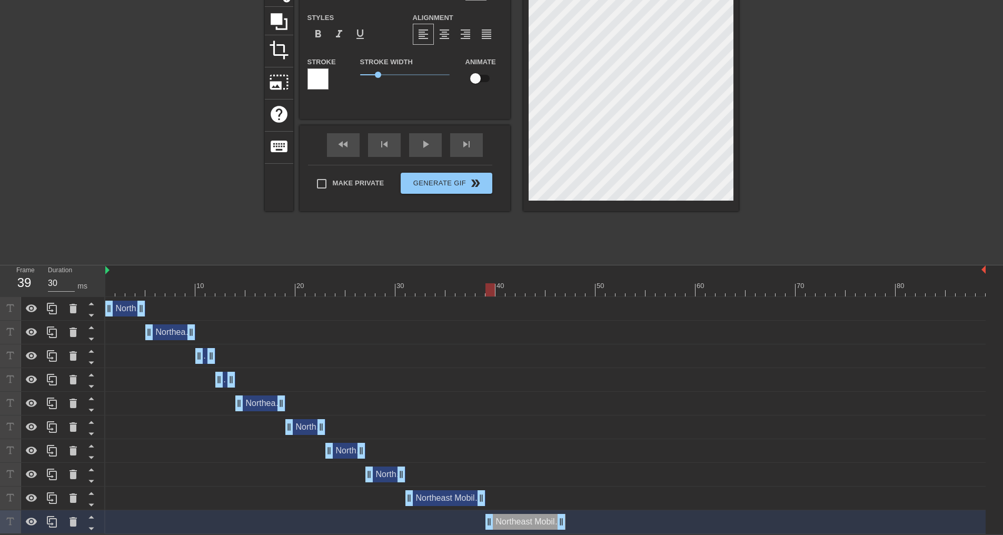
drag, startPoint x: 434, startPoint y: 522, endPoint x: 513, endPoint y: 521, distance: 79.0
click at [513, 521] on div "Northeast Mobile team drag_handle drag_handle" at bounding box center [526, 522] width 80 height 16
click at [498, 288] on div at bounding box center [545, 289] width 881 height 13
click at [512, 288] on div at bounding box center [545, 289] width 881 height 13
click at [526, 288] on div at bounding box center [545, 289] width 881 height 13
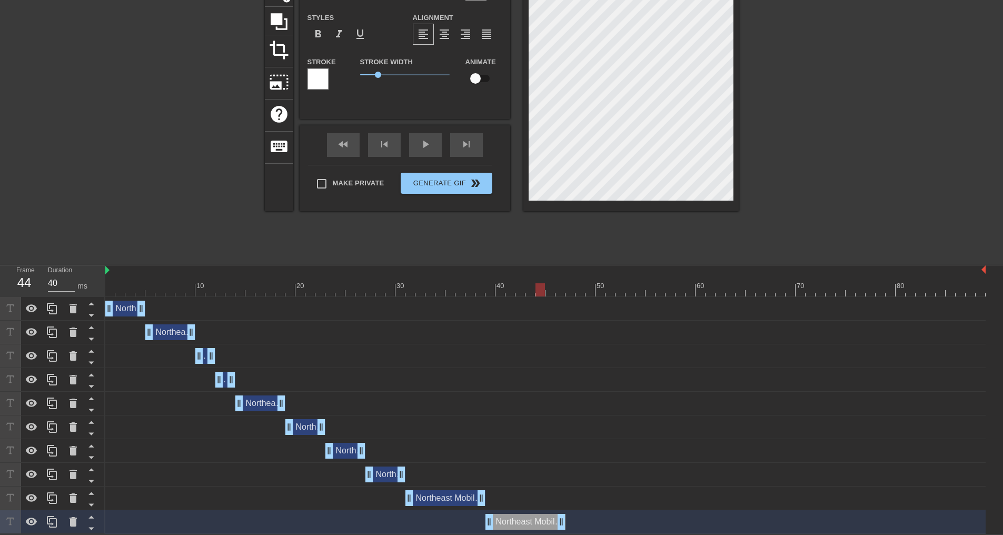
click at [539, 290] on div at bounding box center [545, 289] width 881 height 13
click at [551, 289] on div at bounding box center [545, 289] width 881 height 13
click at [563, 287] on div at bounding box center [545, 289] width 881 height 13
click at [569, 288] on div at bounding box center [545, 289] width 881 height 13
drag, startPoint x: 560, startPoint y: 520, endPoint x: 592, endPoint y: 521, distance: 32.1
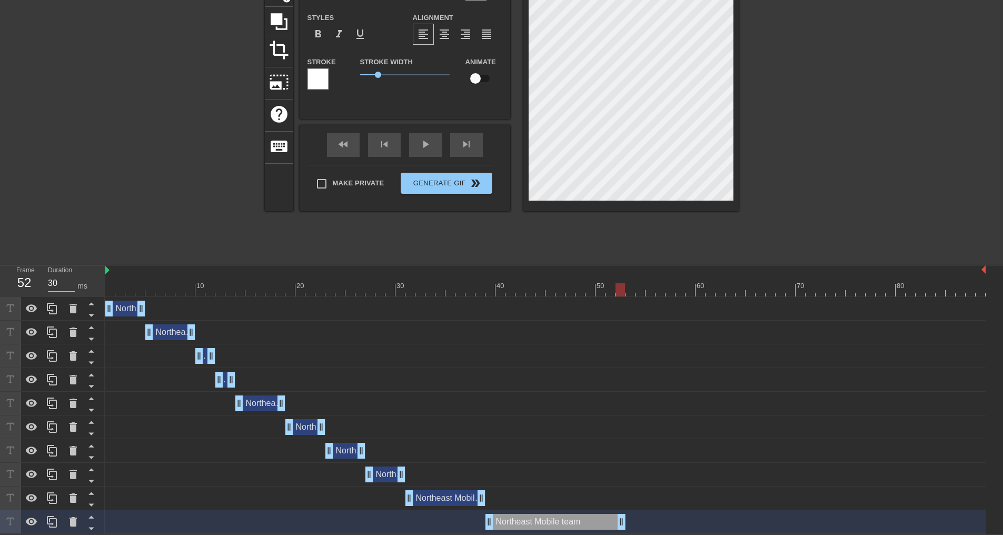
drag, startPoint x: 590, startPoint y: 523, endPoint x: 617, endPoint y: 521, distance: 27.5
drag, startPoint x: 619, startPoint y: 518, endPoint x: 602, endPoint y: 518, distance: 16.9
click at [49, 521] on icon at bounding box center [52, 522] width 13 height 13
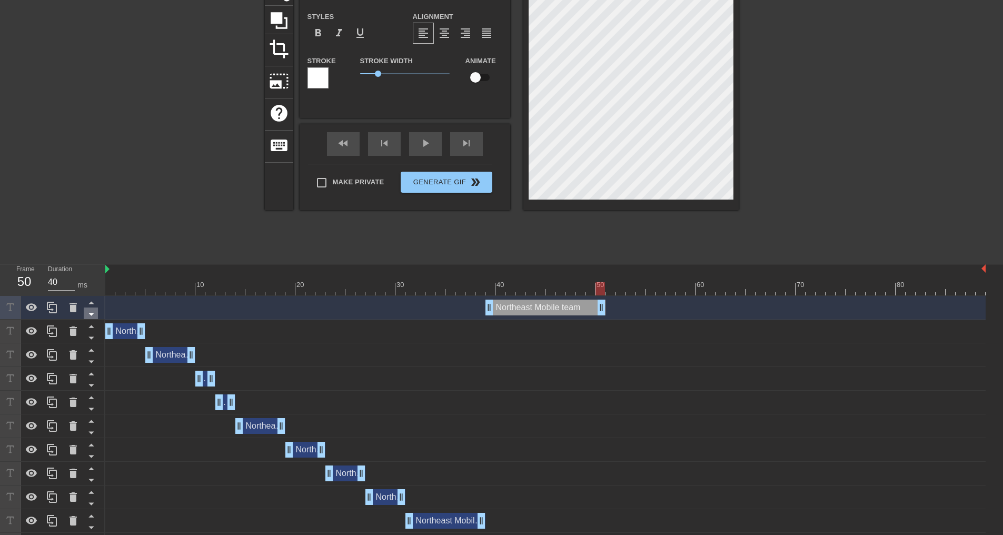
click at [90, 315] on icon at bounding box center [90, 314] width 5 height 3
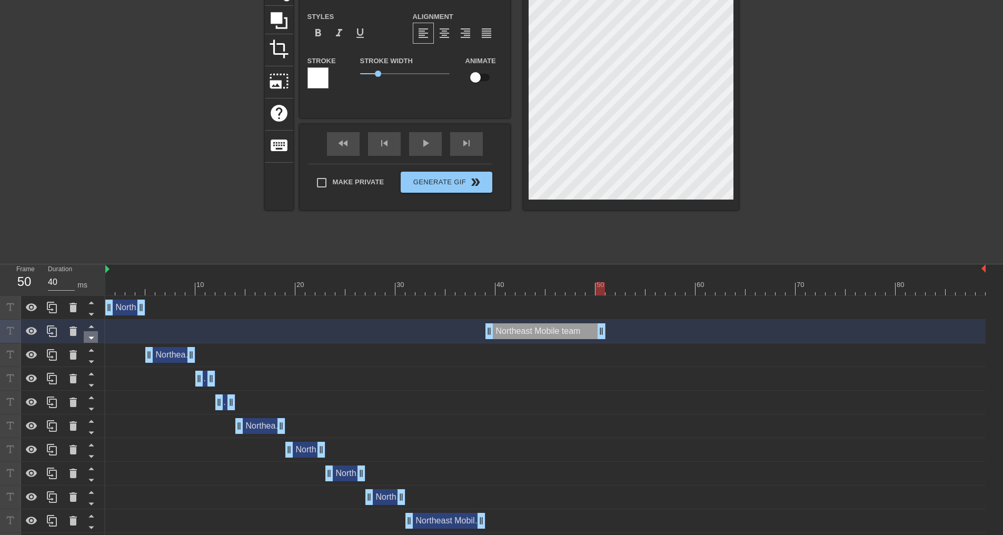
click at [91, 336] on icon at bounding box center [91, 337] width 13 height 13
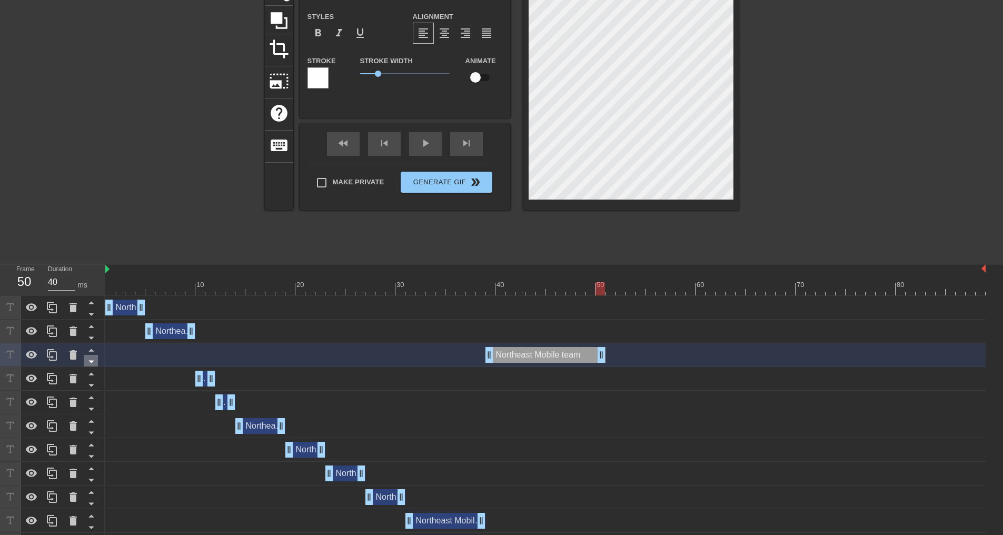
click at [91, 357] on icon at bounding box center [91, 361] width 13 height 13
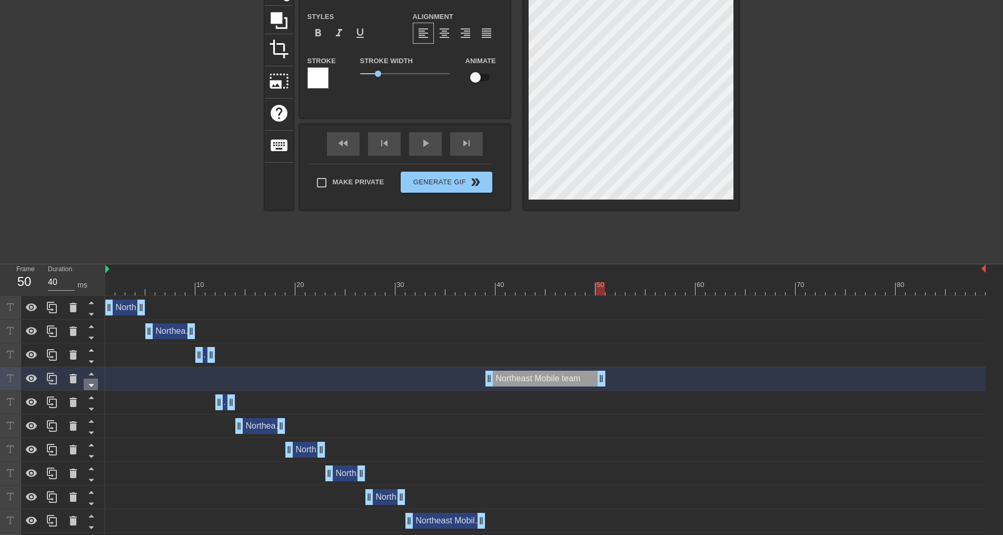
click at [90, 384] on icon at bounding box center [91, 385] width 13 height 13
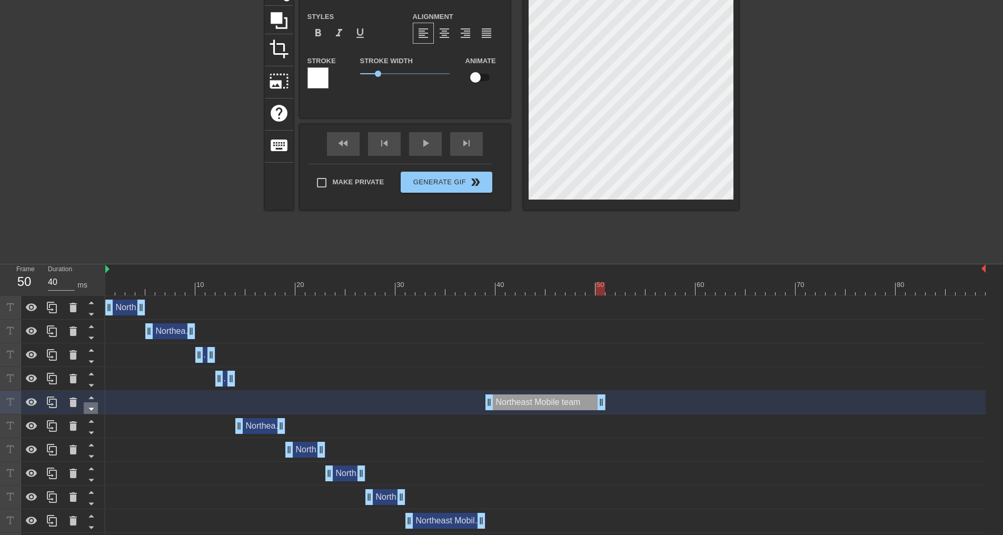
click at [93, 409] on icon at bounding box center [90, 409] width 5 height 3
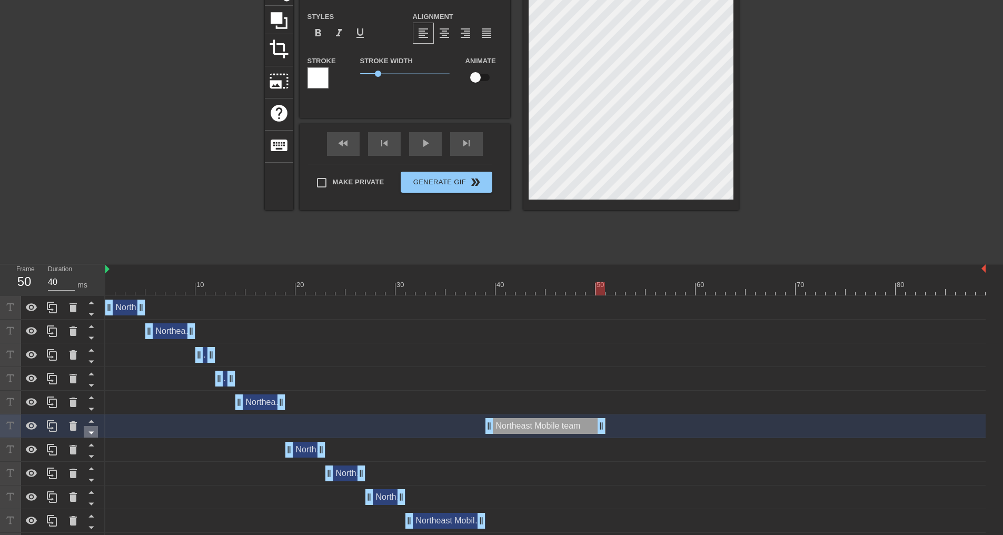
click at [91, 432] on icon at bounding box center [91, 432] width 13 height 13
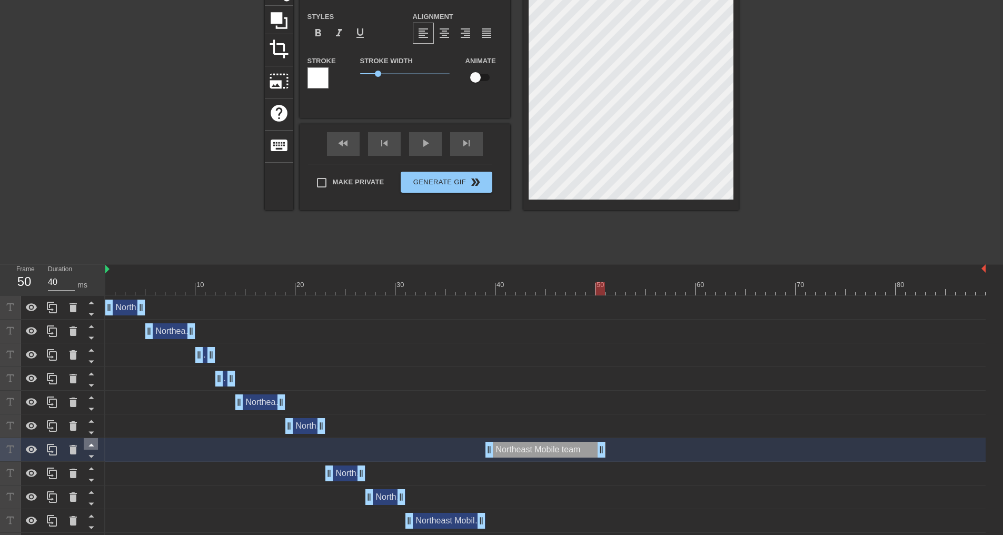
drag, startPoint x: 95, startPoint y: 456, endPoint x: 97, endPoint y: 464, distance: 8.7
click at [95, 457] on icon at bounding box center [91, 456] width 13 height 13
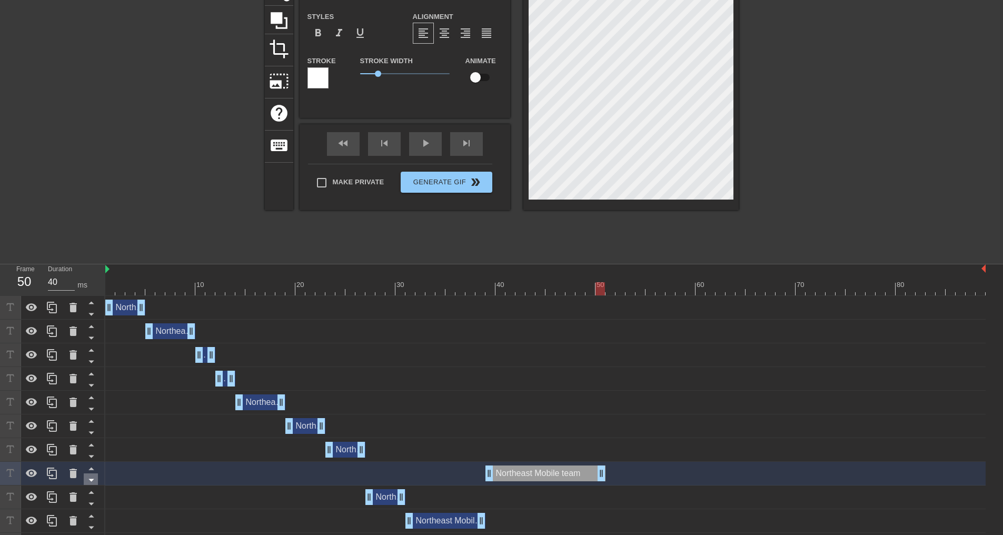
click at [94, 482] on icon at bounding box center [91, 479] width 13 height 13
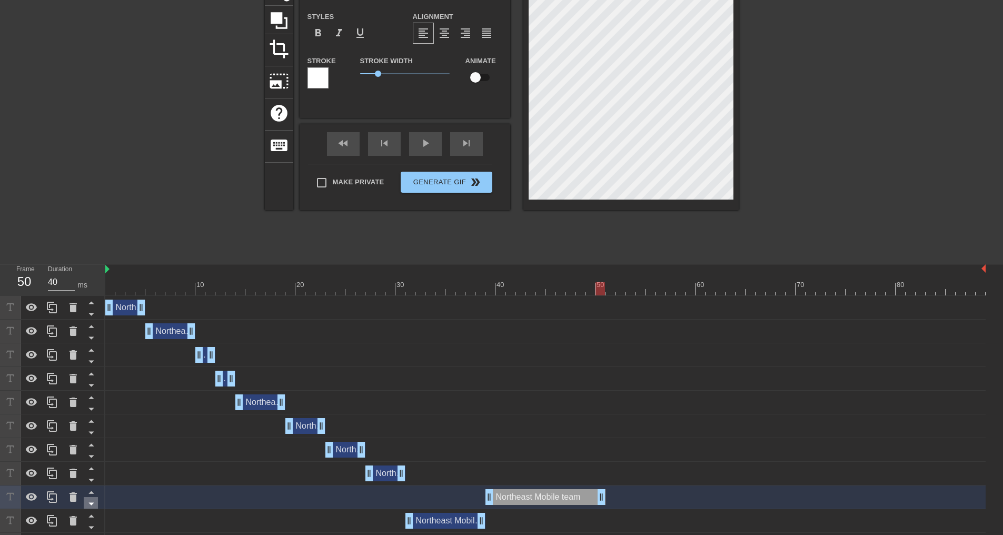
click at [94, 502] on icon at bounding box center [91, 503] width 13 height 13
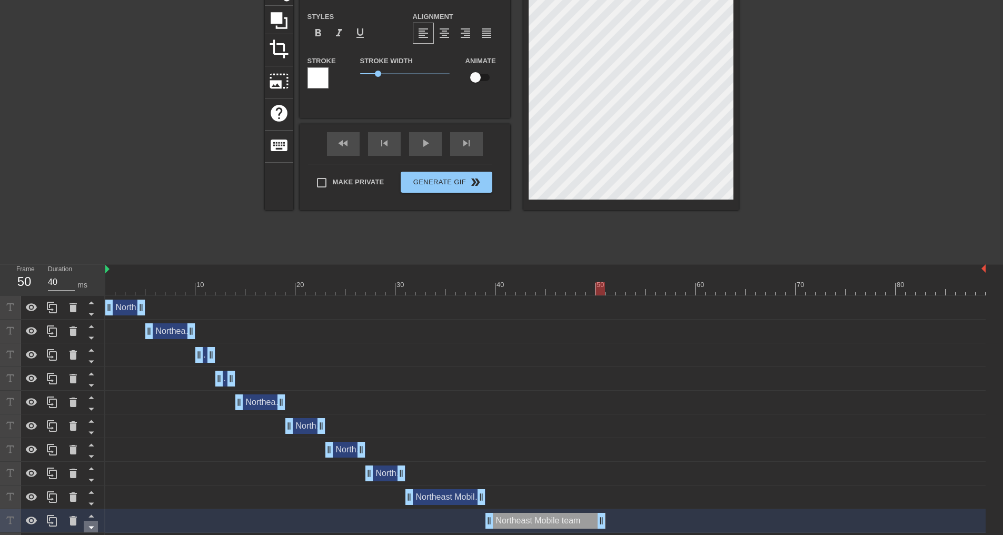
click at [93, 528] on icon at bounding box center [90, 528] width 5 height 3
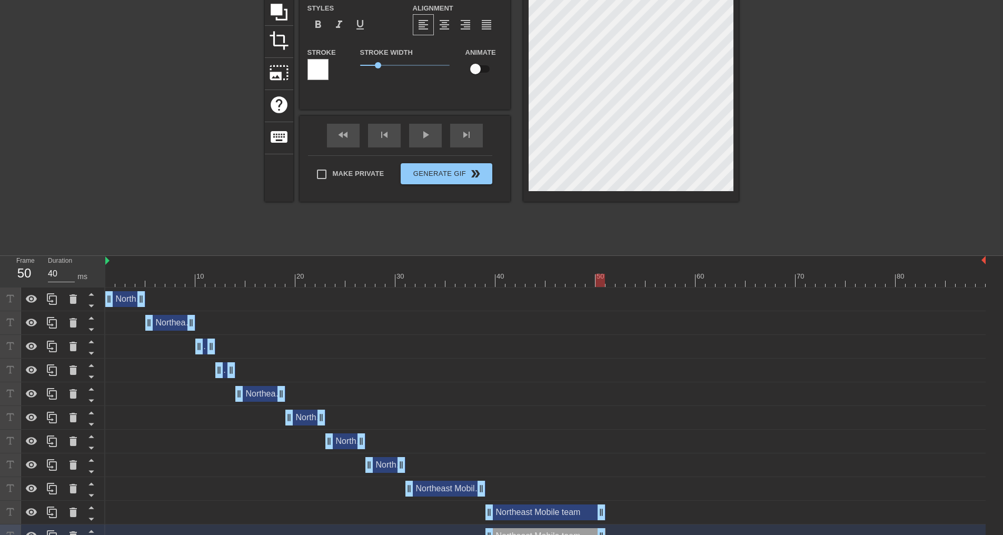
scroll to position [124, 0]
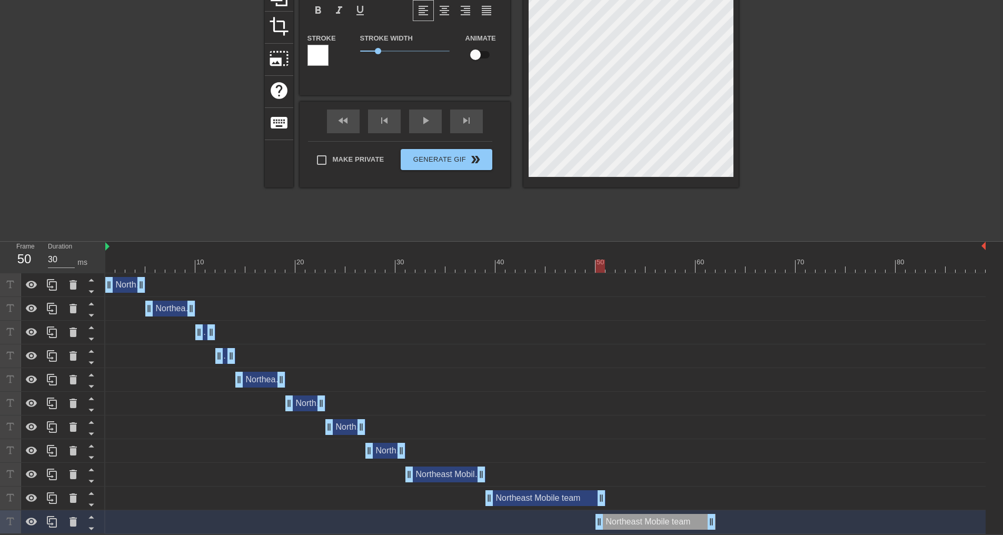
drag, startPoint x: 531, startPoint y: 526, endPoint x: 647, endPoint y: 525, distance: 115.3
click at [647, 525] on div "Northeast Mobile team drag_handle drag_handle" at bounding box center [656, 522] width 120 height 16
click at [622, 263] on div at bounding box center [545, 266] width 881 height 13
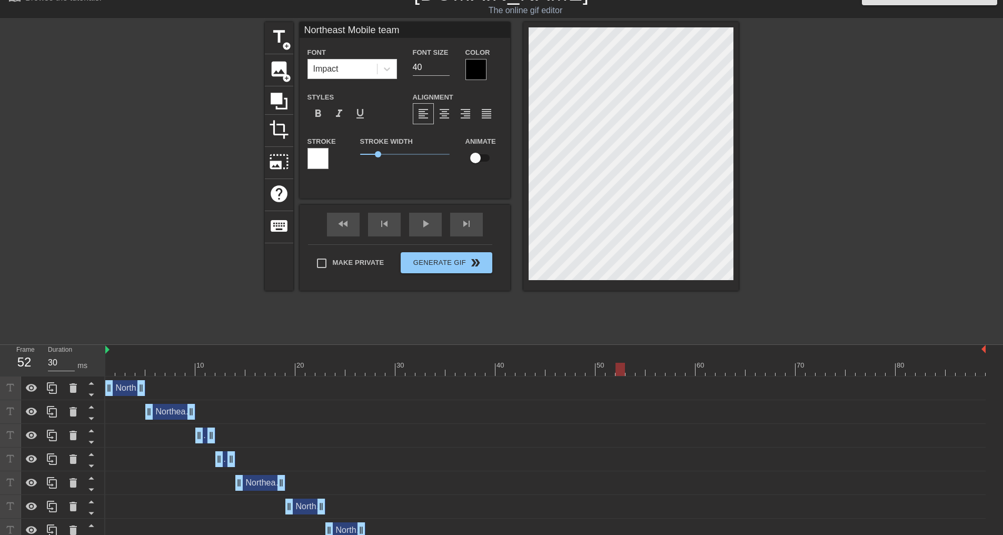
scroll to position [18, 0]
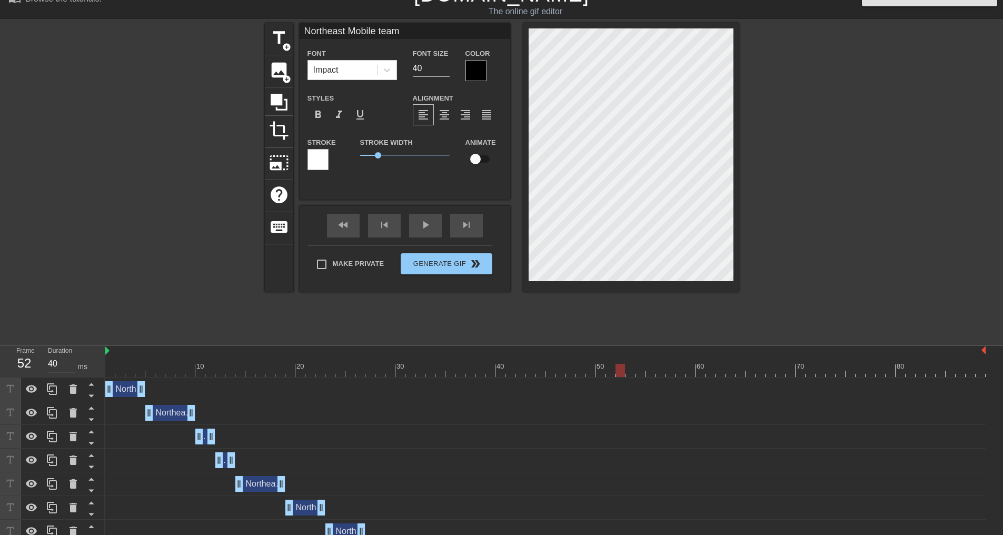
click at [629, 370] on div at bounding box center [545, 370] width 881 height 13
click at [638, 368] on div at bounding box center [545, 370] width 881 height 13
click at [630, 369] on div at bounding box center [545, 370] width 881 height 13
click at [617, 369] on div at bounding box center [545, 370] width 881 height 13
click at [629, 366] on div at bounding box center [545, 370] width 881 height 13
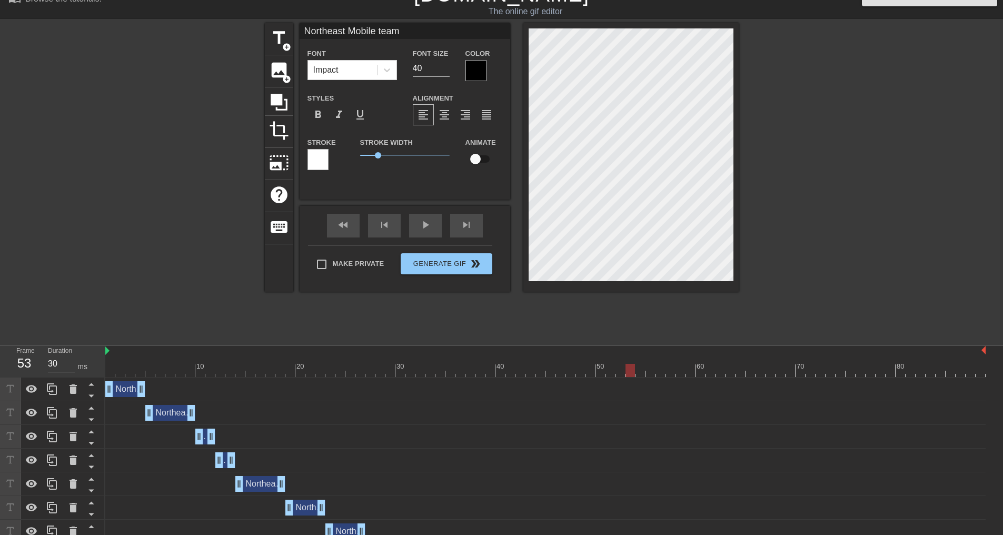
click at [639, 365] on div at bounding box center [545, 370] width 881 height 13
click at [626, 367] on div at bounding box center [545, 370] width 881 height 13
click at [622, 363] on div at bounding box center [621, 363] width 10 height 13
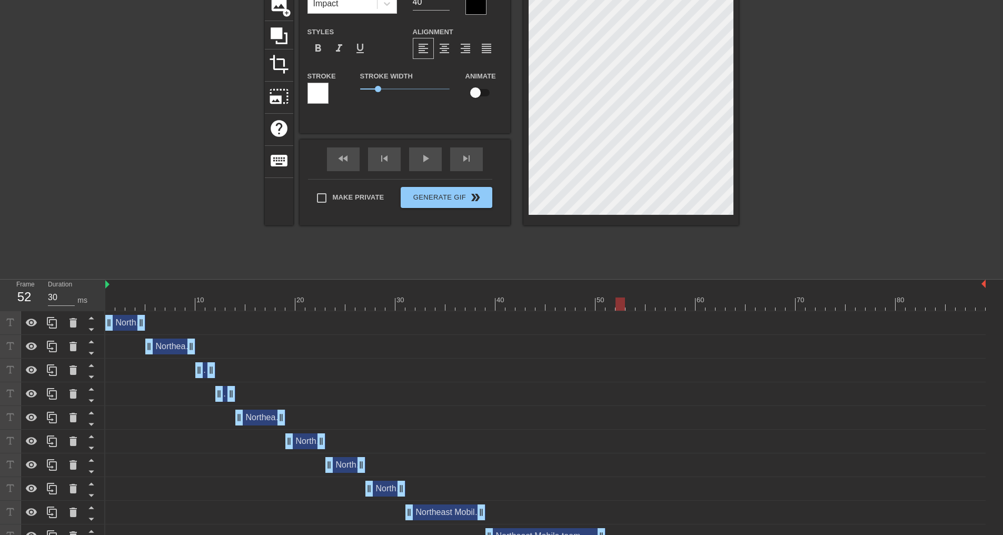
scroll to position [124, 0]
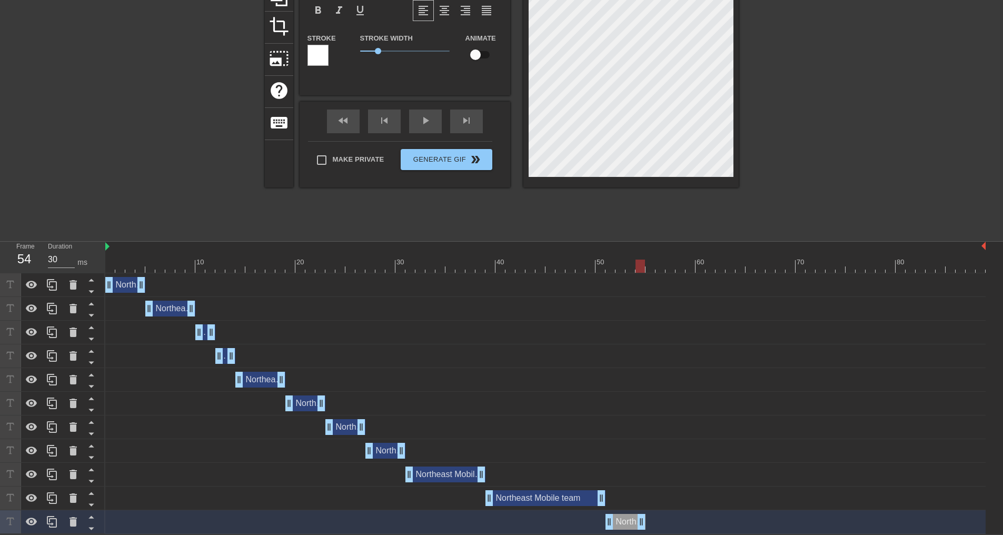
drag, startPoint x: 721, startPoint y: 522, endPoint x: 638, endPoint y: 512, distance: 83.3
click at [638, 512] on div "Northeast Mobile team drag_handle drag_handle" at bounding box center [545, 522] width 881 height 24
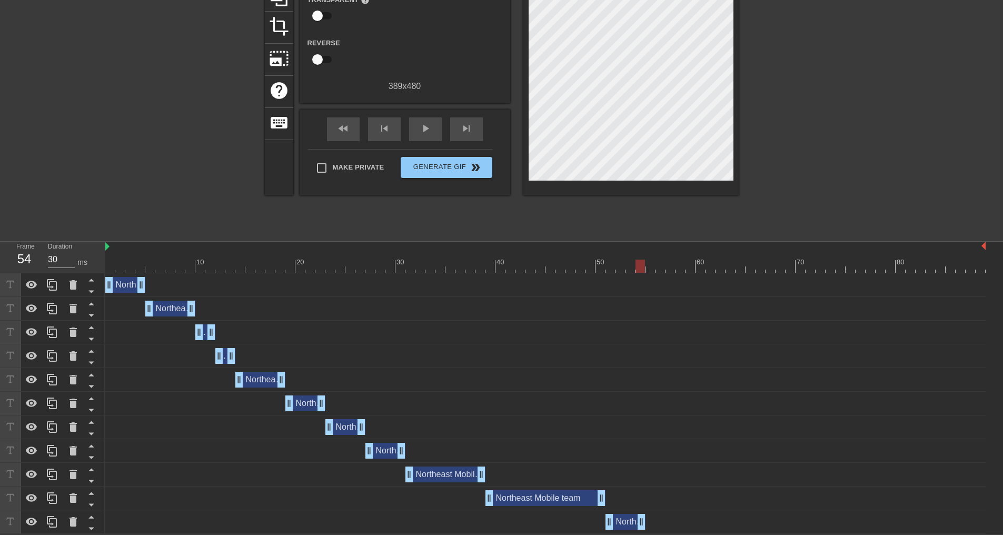
click at [638, 510] on div "Northeast Mobile team drag_handle drag_handle" at bounding box center [545, 522] width 881 height 24
drag, startPoint x: 642, startPoint y: 517, endPoint x: 634, endPoint y: 517, distance: 7.9
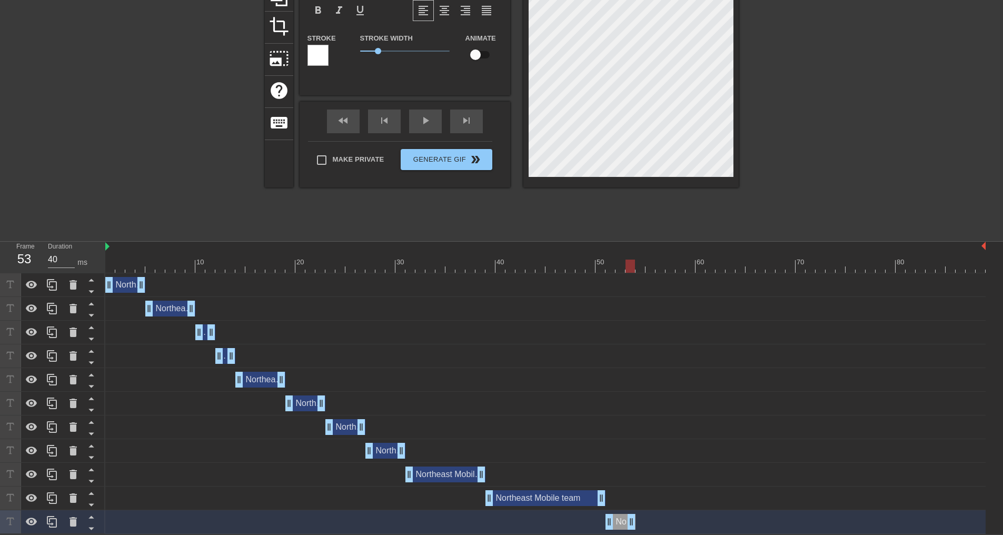
click at [613, 272] on div "10 20 30 40 50 60 70 80" at bounding box center [545, 258] width 881 height 32
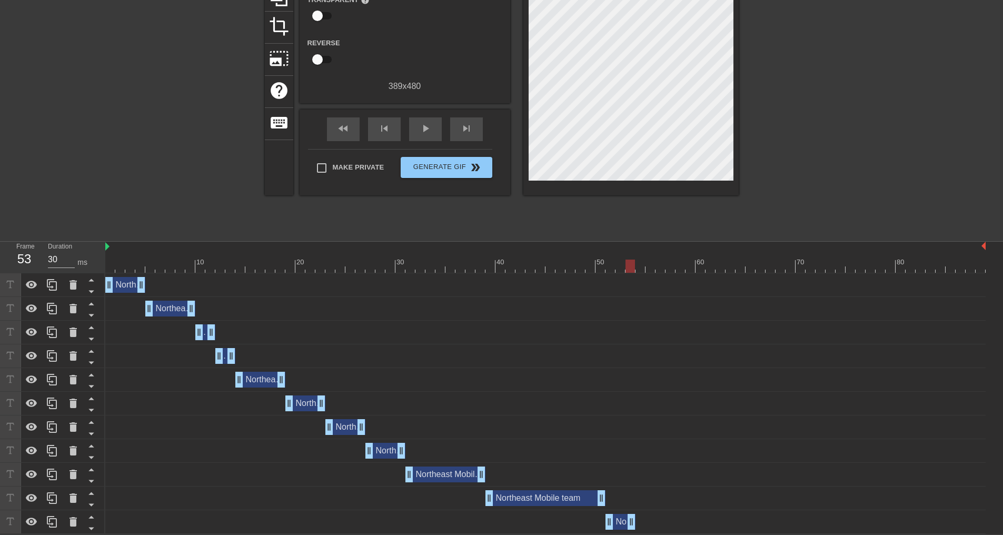
click at [620, 266] on div at bounding box center [545, 266] width 881 height 13
click at [632, 264] on div at bounding box center [545, 266] width 881 height 13
click at [641, 264] on div at bounding box center [545, 266] width 881 height 13
click at [52, 517] on icon at bounding box center [52, 522] width 10 height 12
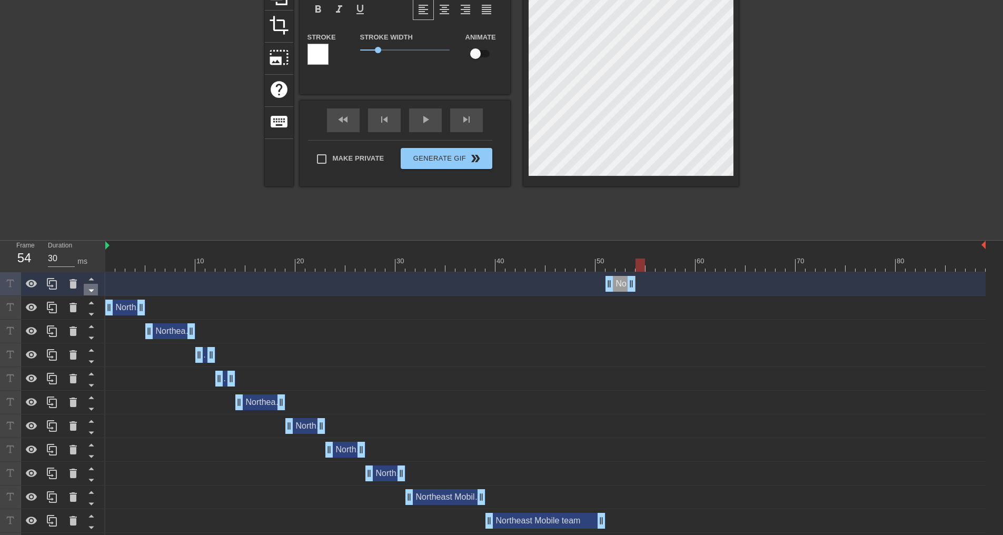
click at [92, 290] on icon at bounding box center [91, 290] width 13 height 13
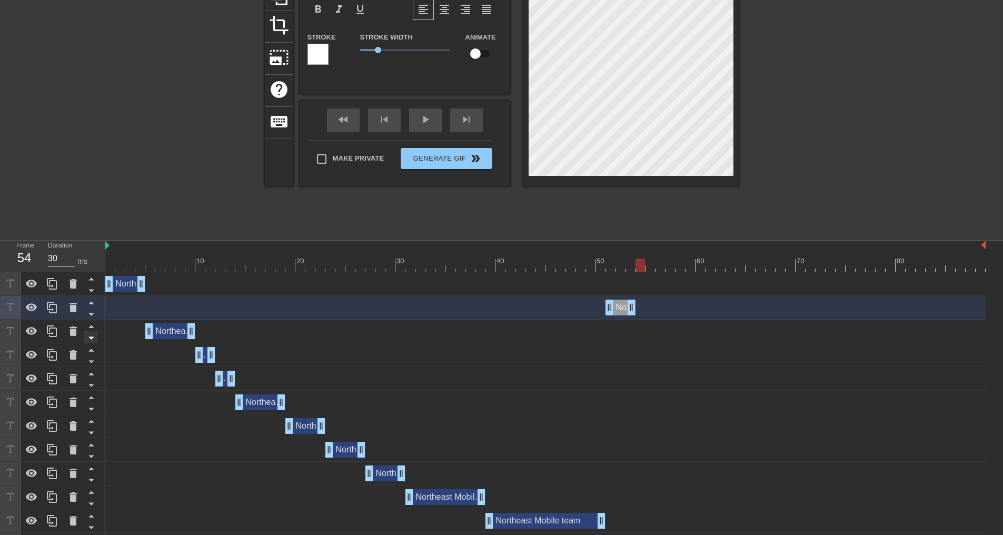
click at [91, 312] on icon at bounding box center [91, 314] width 13 height 13
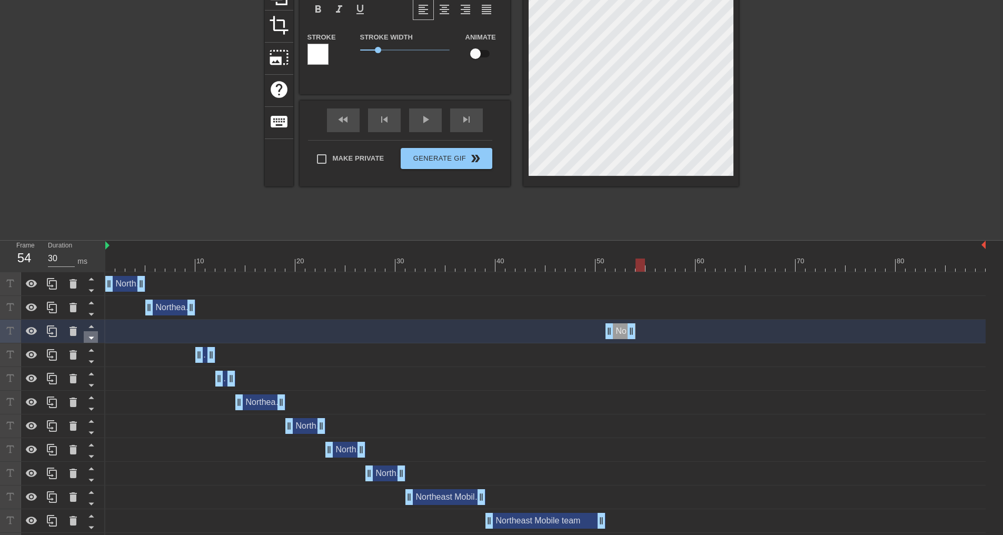
click at [92, 335] on icon at bounding box center [91, 337] width 13 height 13
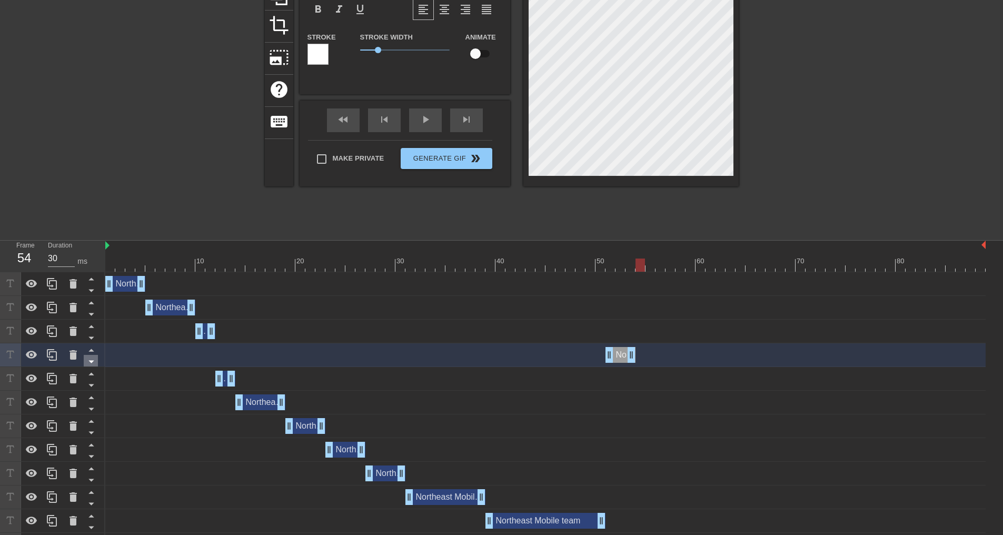
click at [90, 362] on icon at bounding box center [90, 362] width 5 height 3
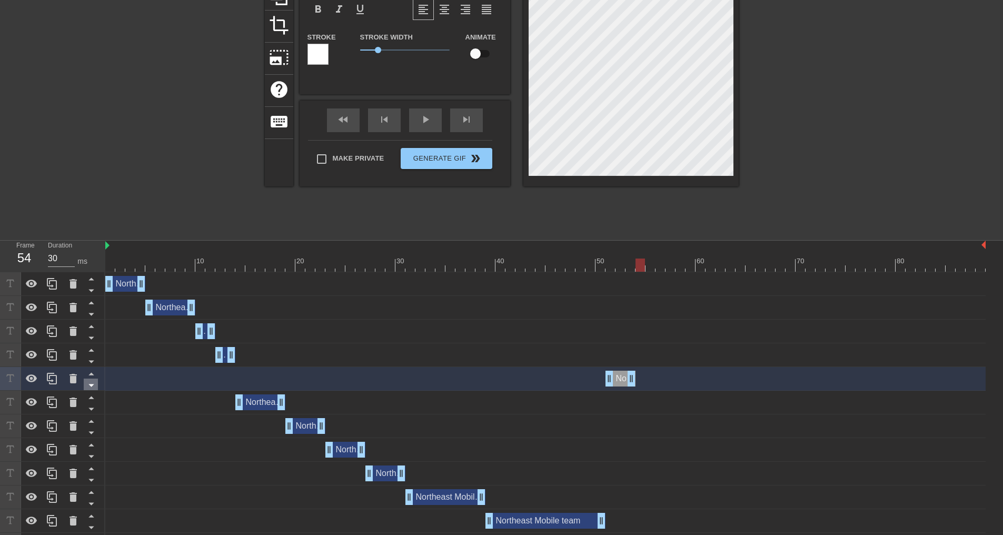
click at [93, 384] on icon at bounding box center [91, 385] width 13 height 13
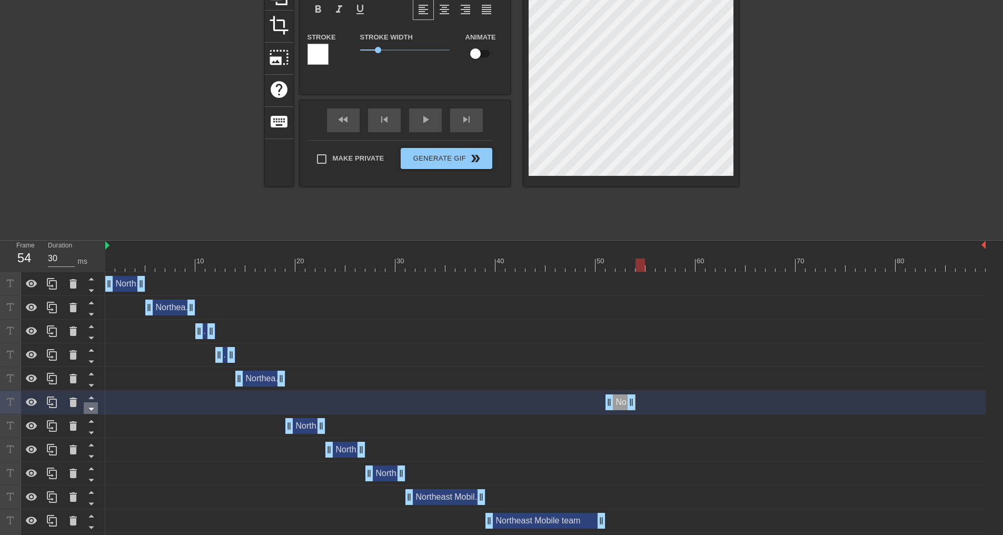
click at [93, 408] on icon at bounding box center [91, 408] width 13 height 13
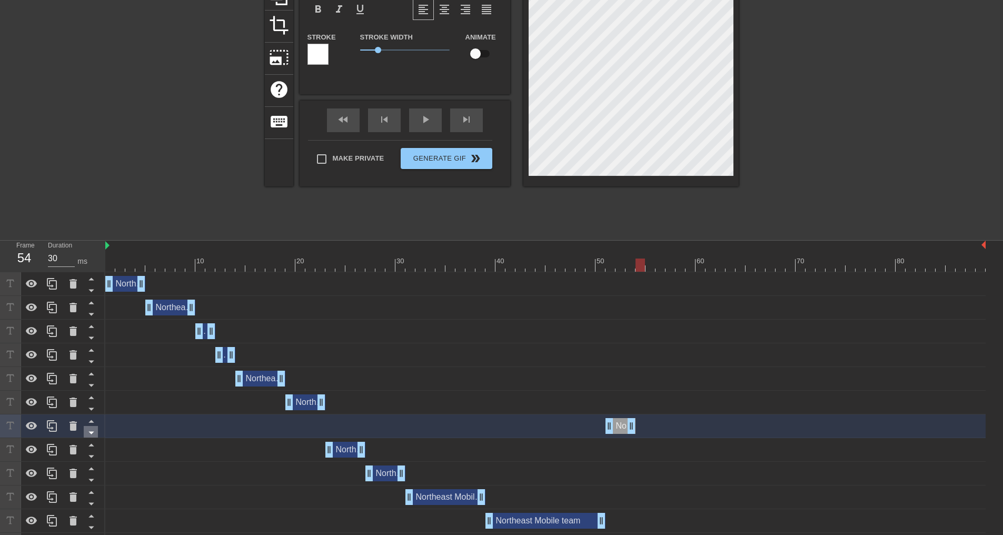
click at [93, 430] on icon at bounding box center [91, 432] width 13 height 13
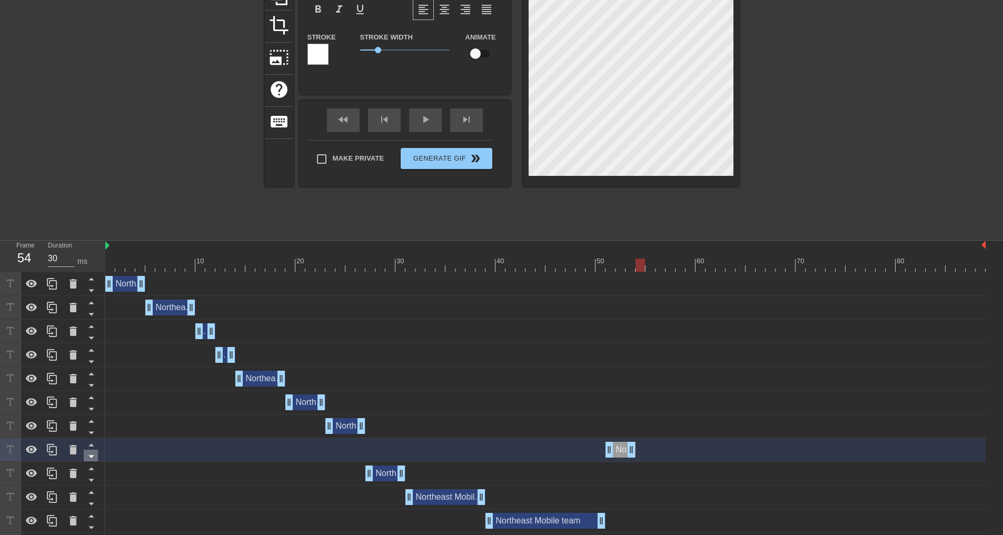
click at [92, 454] on icon at bounding box center [91, 456] width 13 height 13
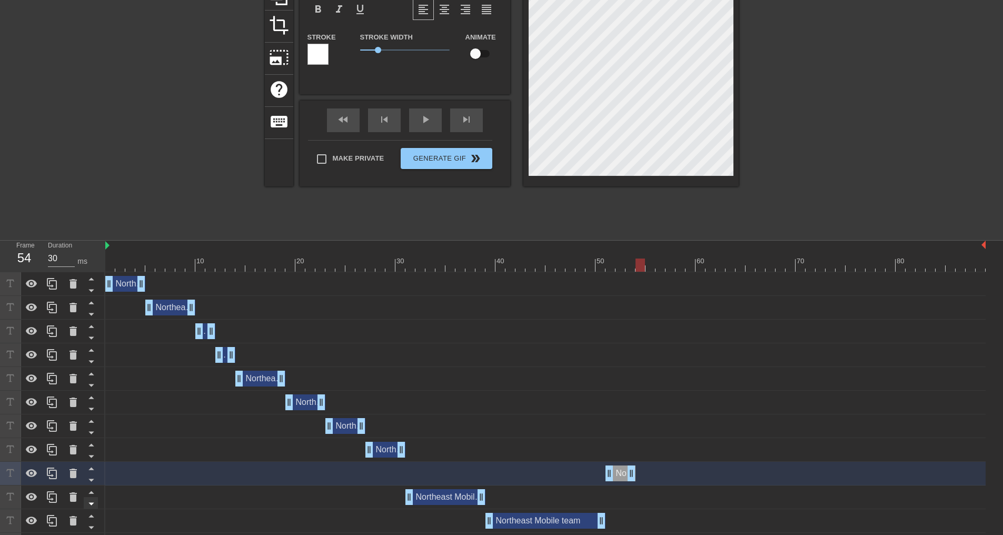
click at [94, 480] on icon at bounding box center [91, 479] width 13 height 13
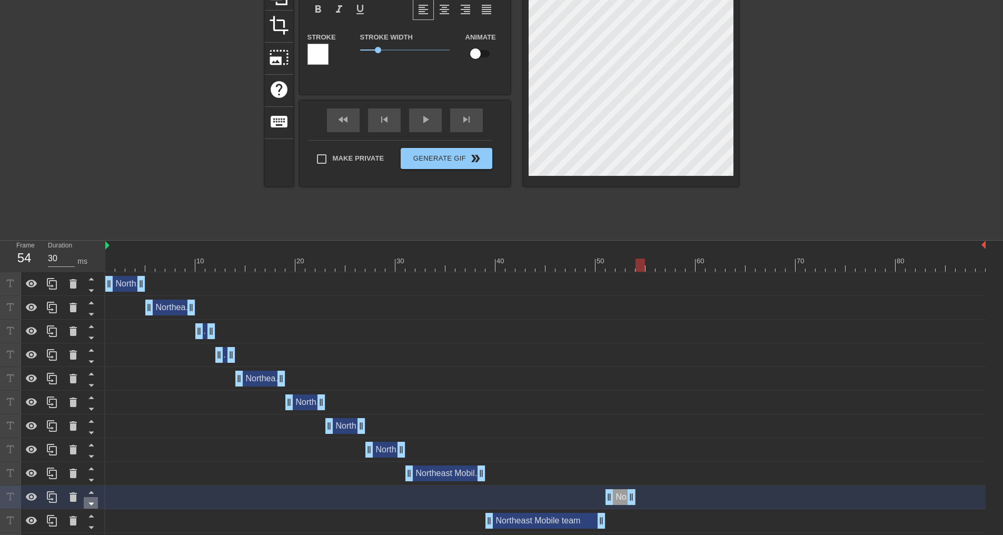
click at [95, 504] on icon at bounding box center [91, 503] width 13 height 13
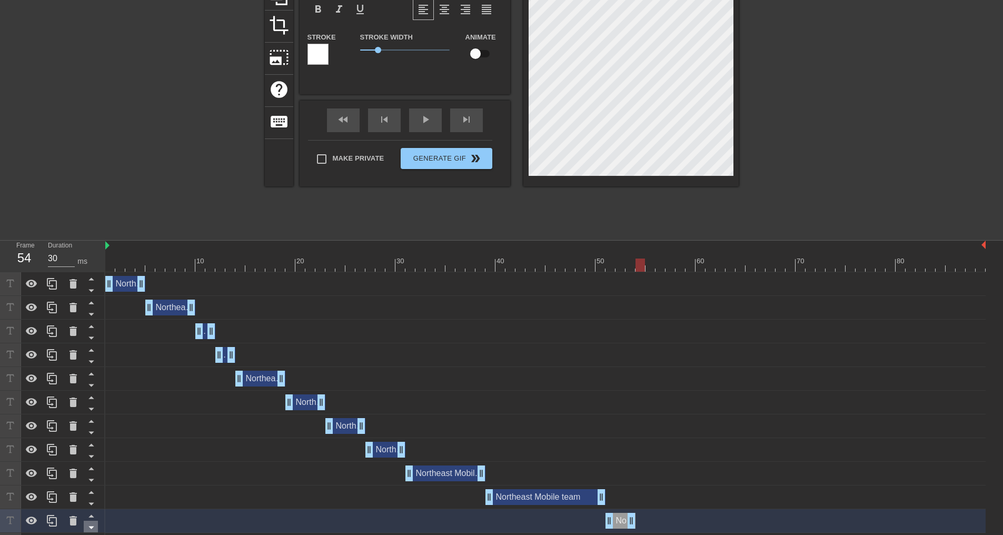
click at [92, 527] on icon at bounding box center [90, 528] width 5 height 3
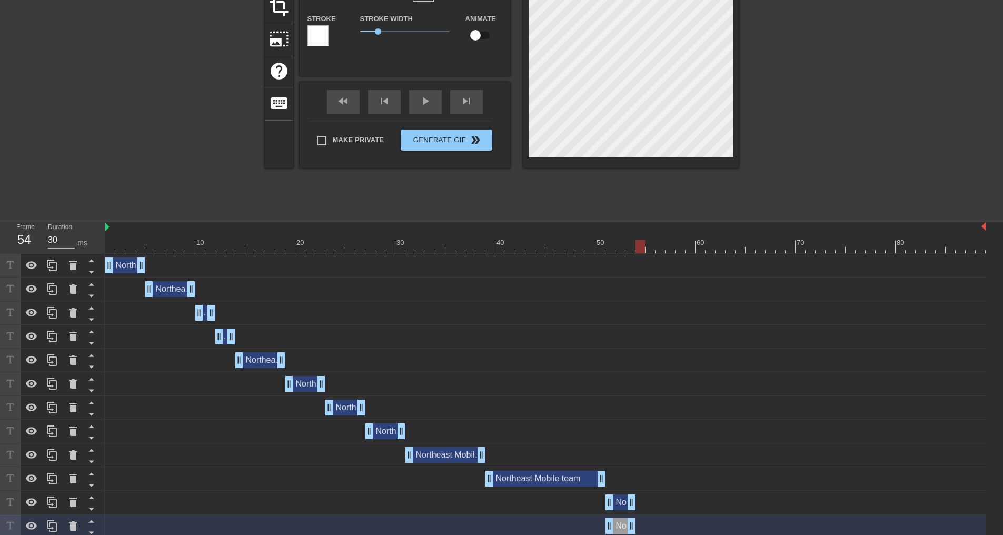
scroll to position [147, 0]
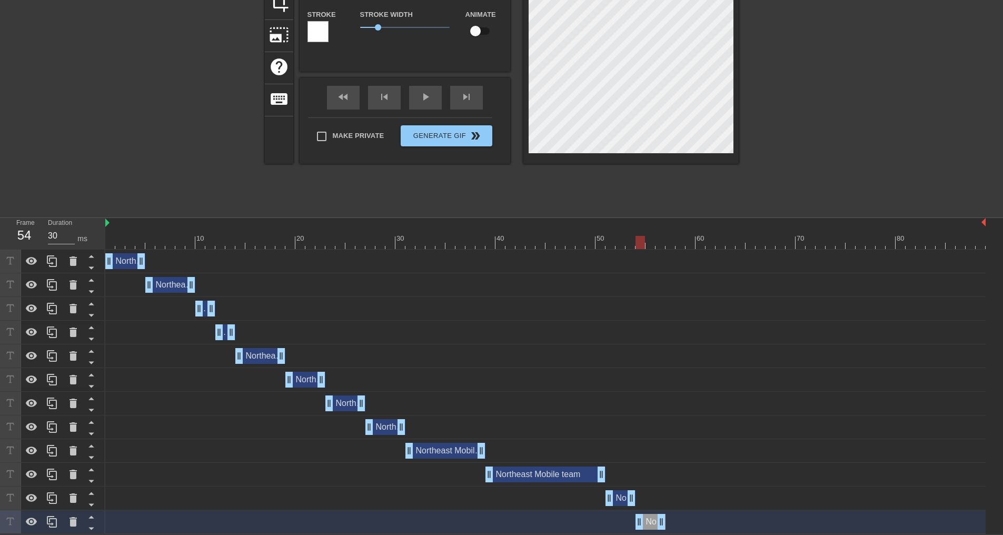
drag, startPoint x: 624, startPoint y: 523, endPoint x: 650, endPoint y: 523, distance: 26.9
click at [650, 523] on div "Northeast Mobile team drag_handle drag_handle" at bounding box center [651, 522] width 30 height 16
drag, startPoint x: 664, startPoint y: 520, endPoint x: 685, endPoint y: 521, distance: 20.6
drag, startPoint x: 683, startPoint y: 519, endPoint x: 675, endPoint y: 519, distance: 8.4
drag, startPoint x: 672, startPoint y: 525, endPoint x: 662, endPoint y: 524, distance: 9.5
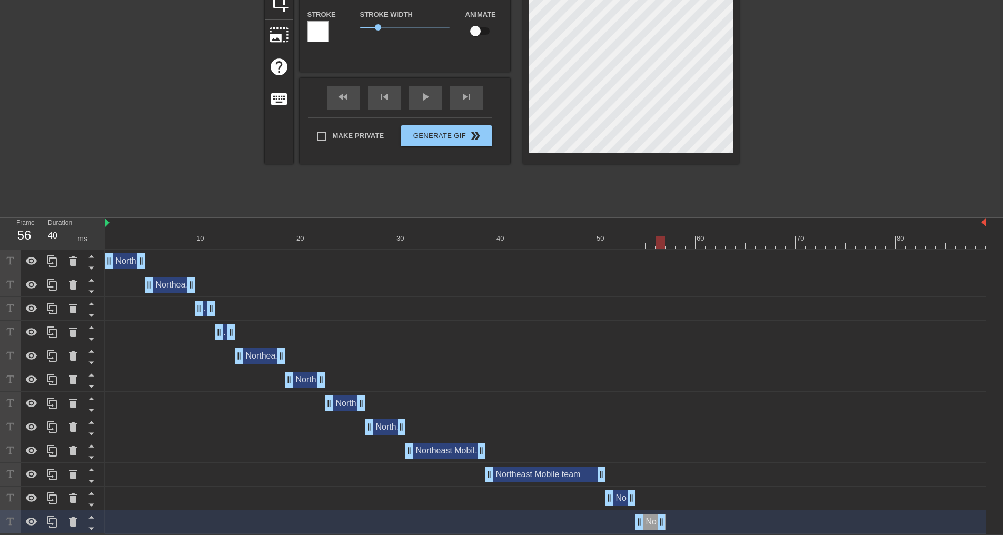
scroll to position [0, 0]
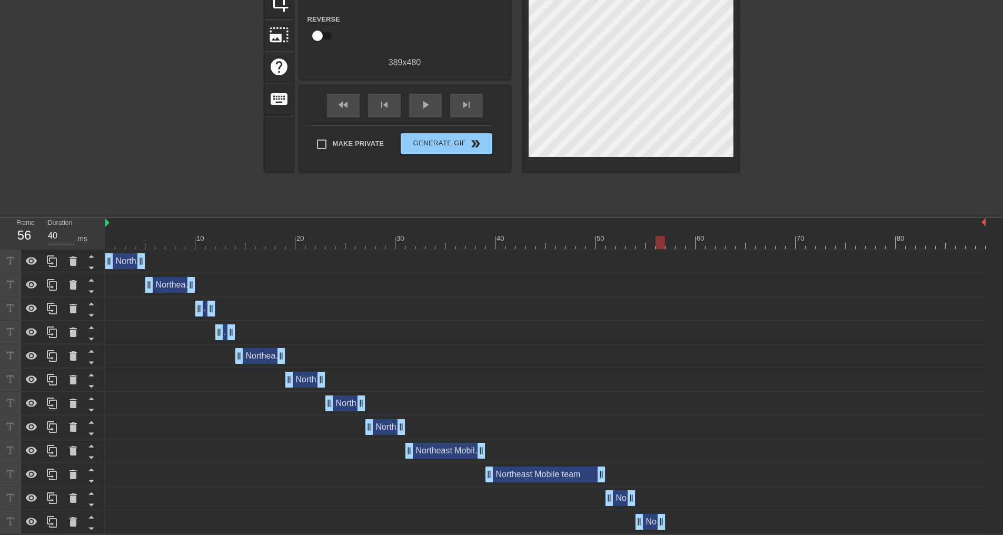
click at [839, 171] on div at bounding box center [830, 53] width 158 height 316
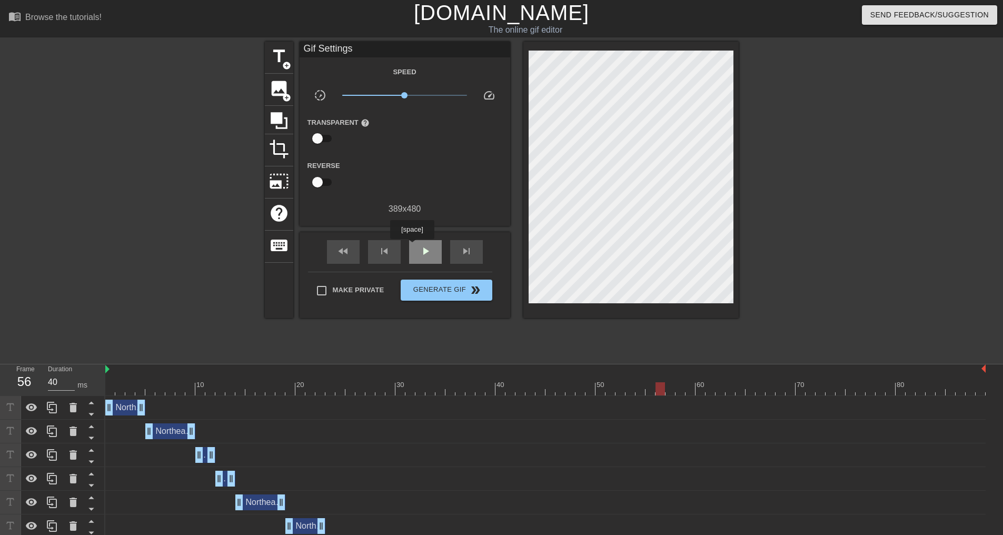
click at [418, 250] on div "play_arrow" at bounding box center [425, 252] width 33 height 24
click at [282, 56] on span "title" at bounding box center [279, 56] width 20 height 20
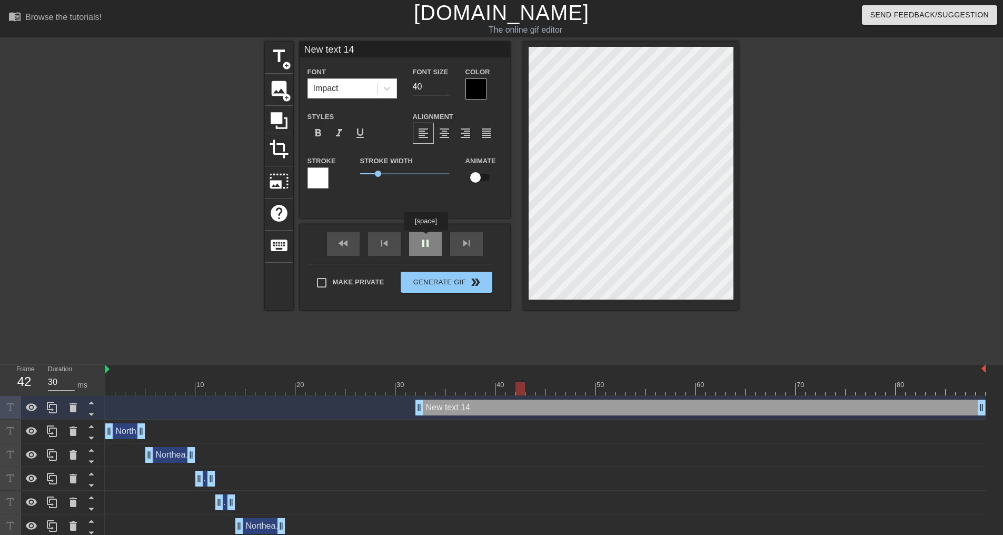
click at [427, 239] on div "fast_rewind skip_previous pause skip_next" at bounding box center [405, 243] width 172 height 39
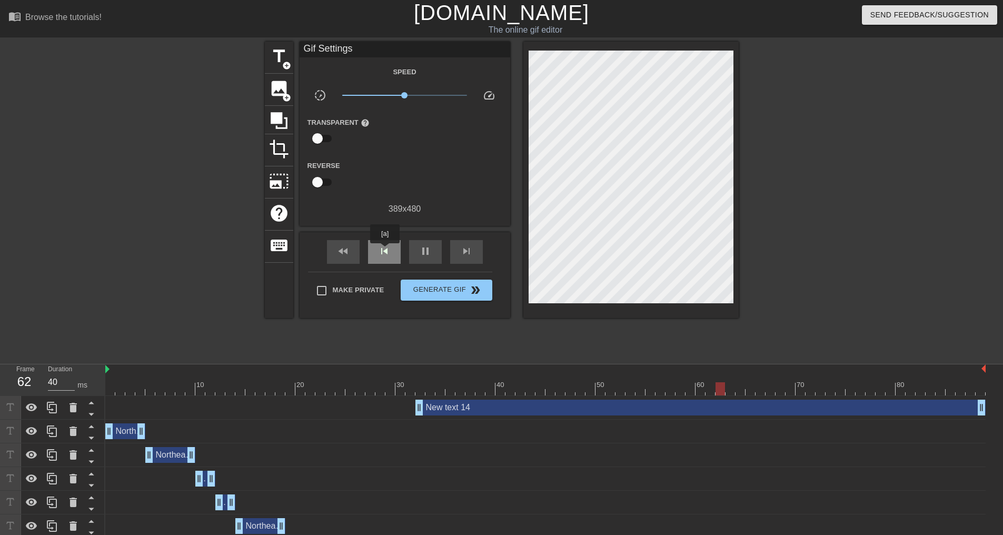
click at [385, 251] on span "skip_previous" at bounding box center [384, 251] width 13 height 13
click at [429, 254] on span "pause" at bounding box center [425, 251] width 13 height 13
click at [384, 251] on span "skip_previous" at bounding box center [384, 251] width 13 height 13
click at [388, 251] on span "skip_previous" at bounding box center [384, 251] width 13 height 13
click at [351, 249] on div "fast_rewind" at bounding box center [343, 252] width 33 height 24
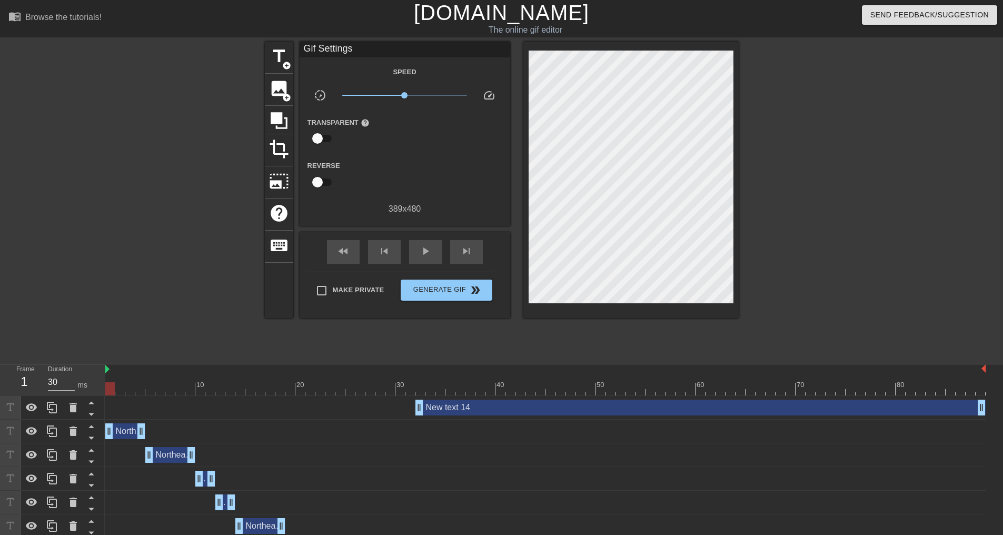
type input "40"
click at [457, 411] on div "New text 14 drag_handle drag_handle" at bounding box center [701, 408] width 570 height 16
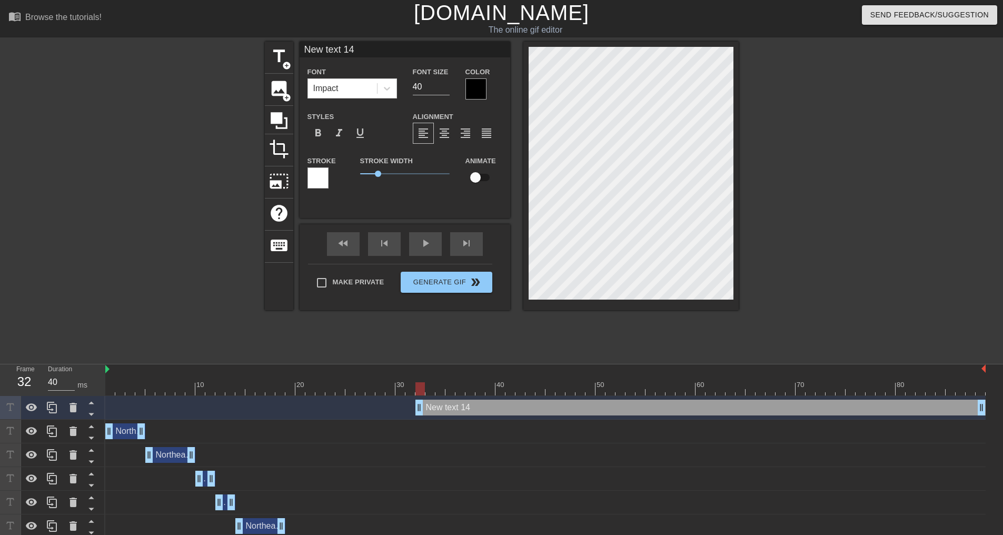
scroll to position [2, 4]
type input "New text 1"
type textarea "New text 1"
type input "New text"
type textarea "New text"
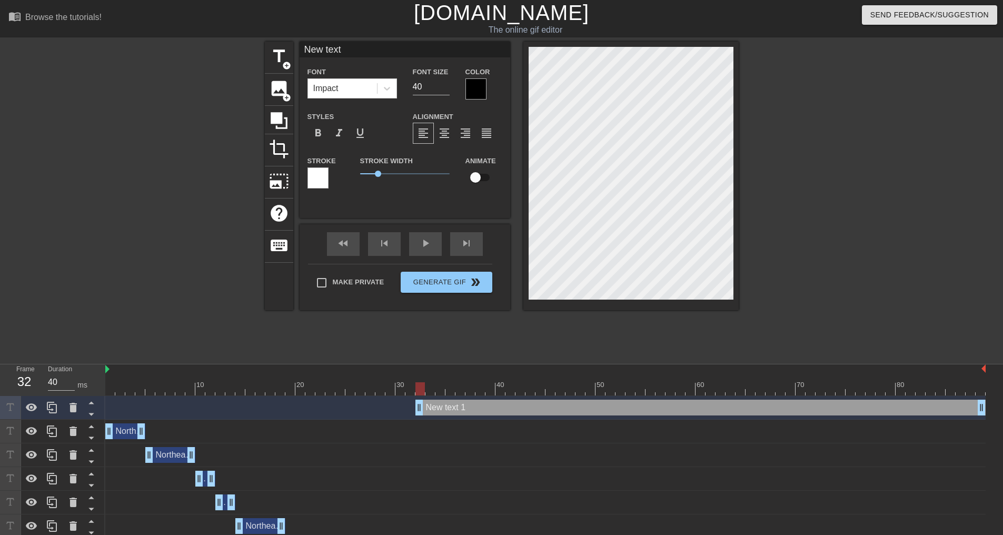
type input "New text"
type textarea "New text"
type input "New tex"
type textarea "New tex"
type input "New te"
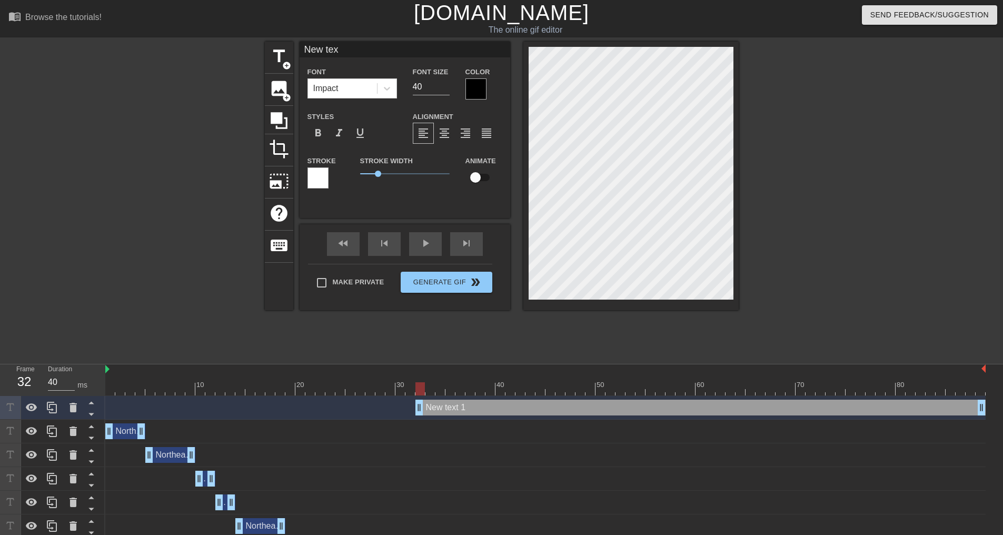
type textarea "New te"
type input "New t"
type textarea "New"
type input "New"
type textarea "New"
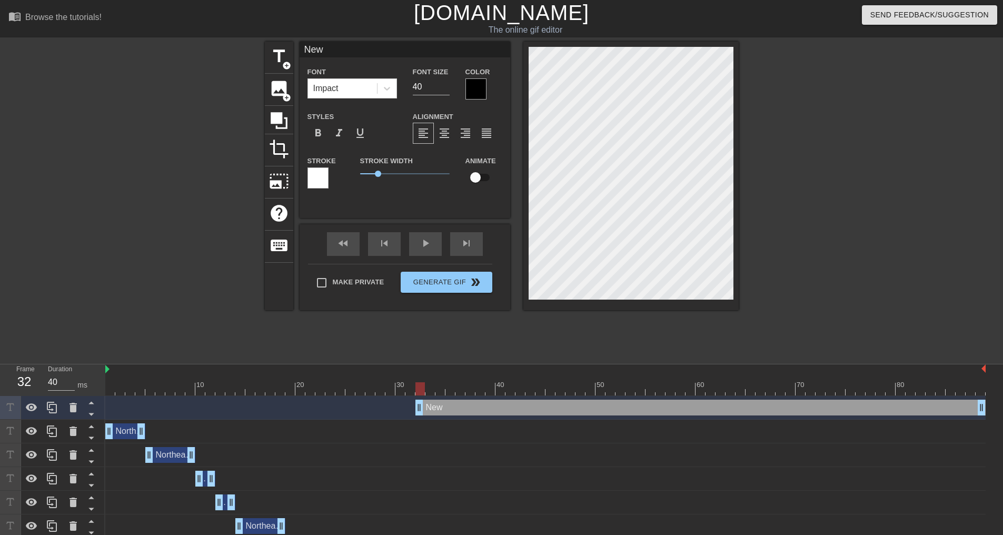
type input "Ne"
type textarea "Ne"
type input "N"
type textarea "N"
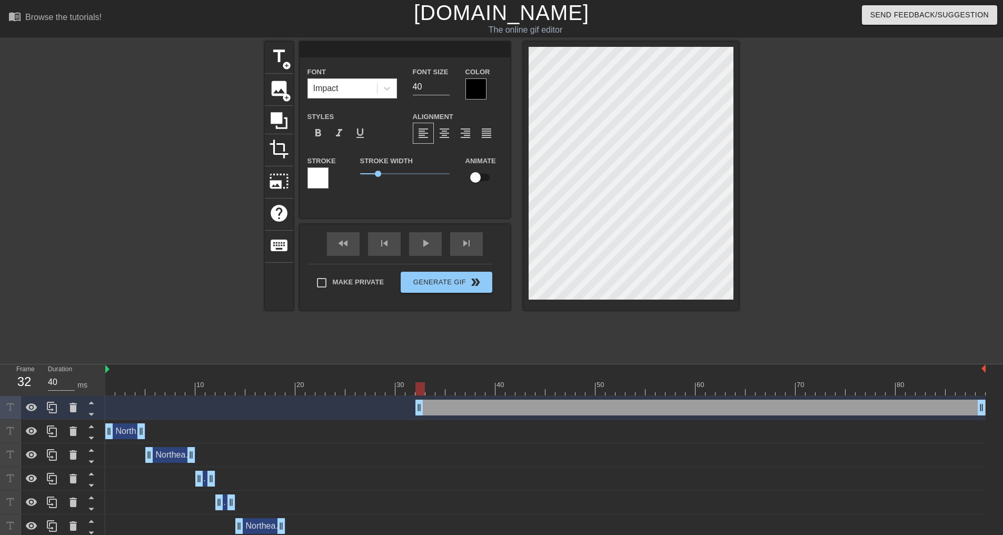
type input "M"
type textarea "M"
type input "Mo"
type textarea "Mo"
type input "Mob"
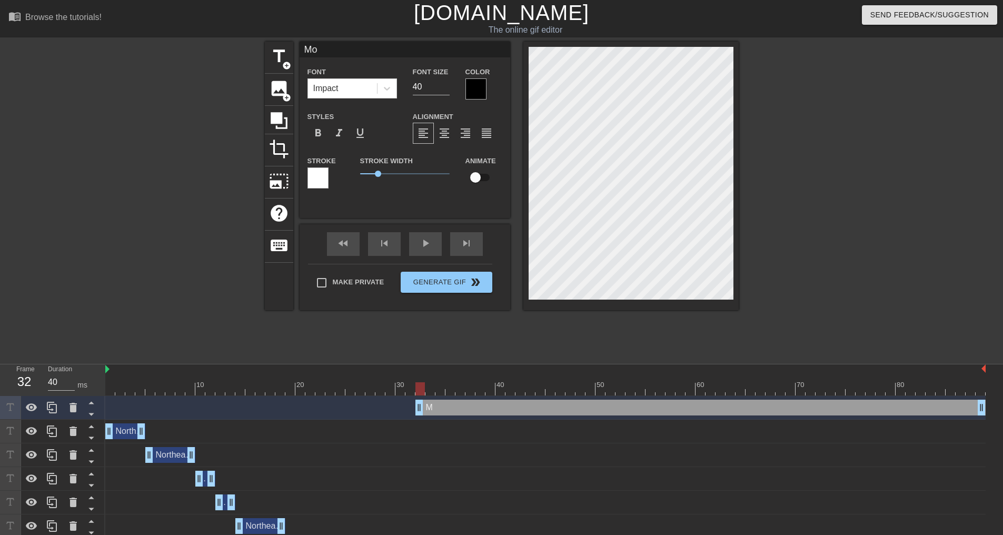
type textarea "Mob"
type input "Mobi"
type textarea "Mobi"
type input "Mobil"
type textarea "Mobil"
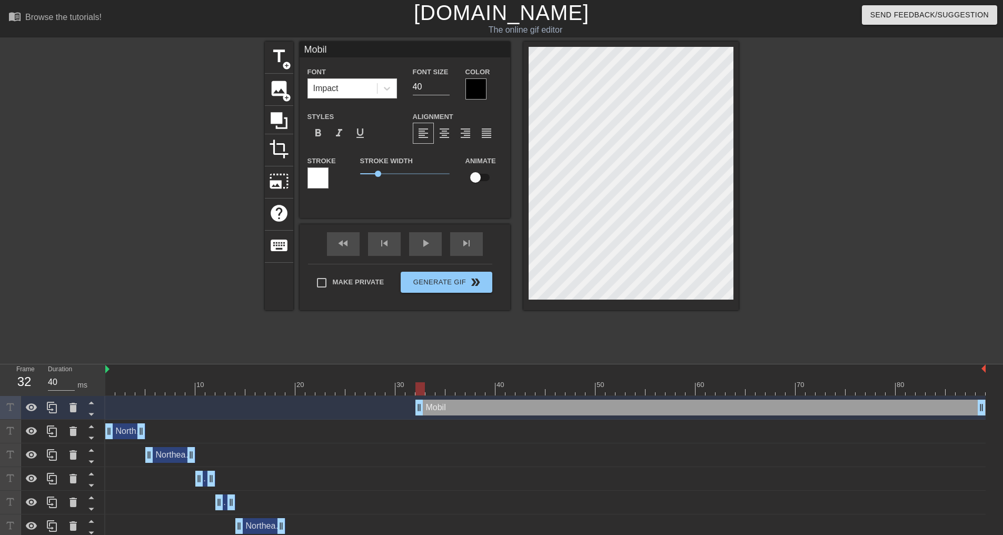
type input "Mobile"
type textarea "Mobile"
type input "Mobile"
type textarea "Mobile"
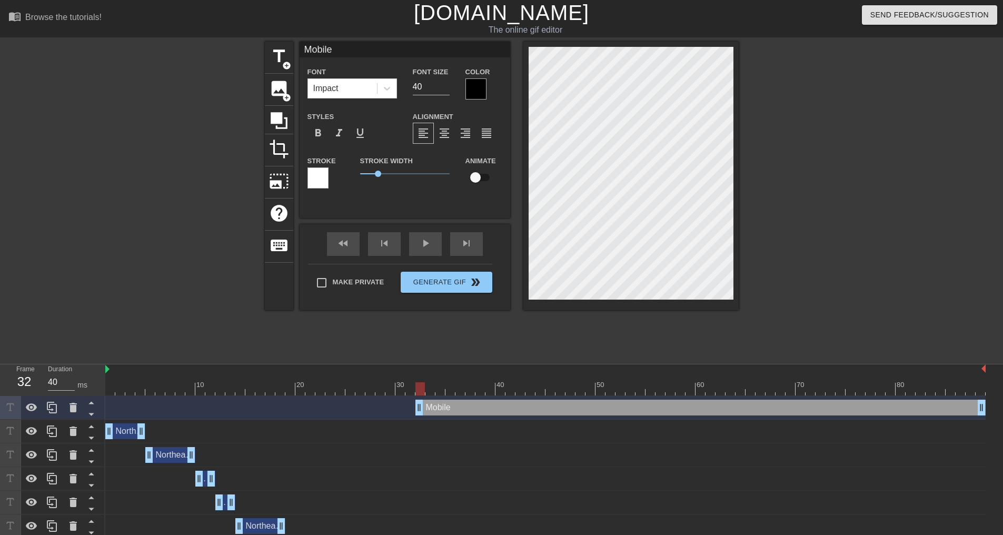
type input "Mobile"
type textarea "Mobile"
type input "Mobil"
type textarea "Mobil"
type input "Mobi"
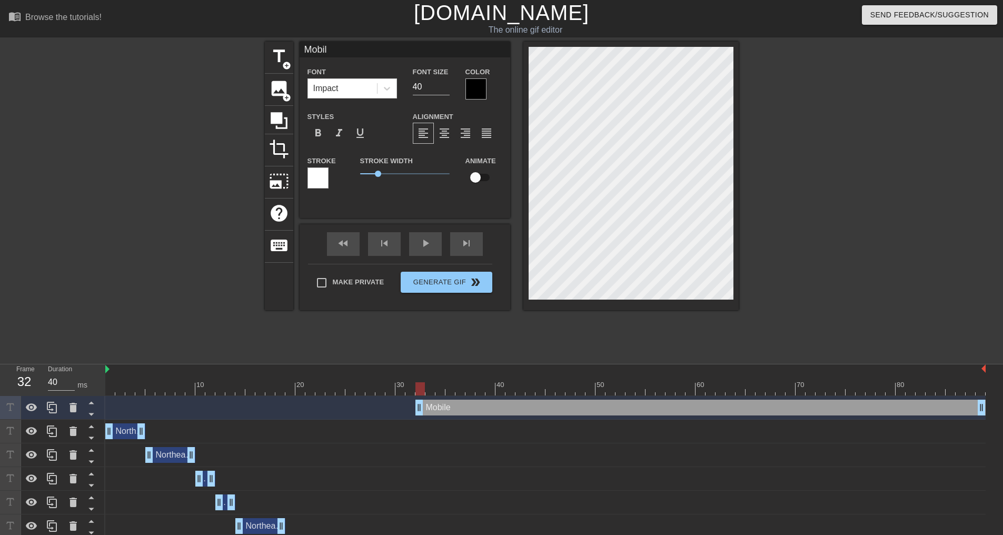
type textarea "Mobi"
type input "Mob"
type textarea "Mob"
type input "Mo"
type textarea "Mo"
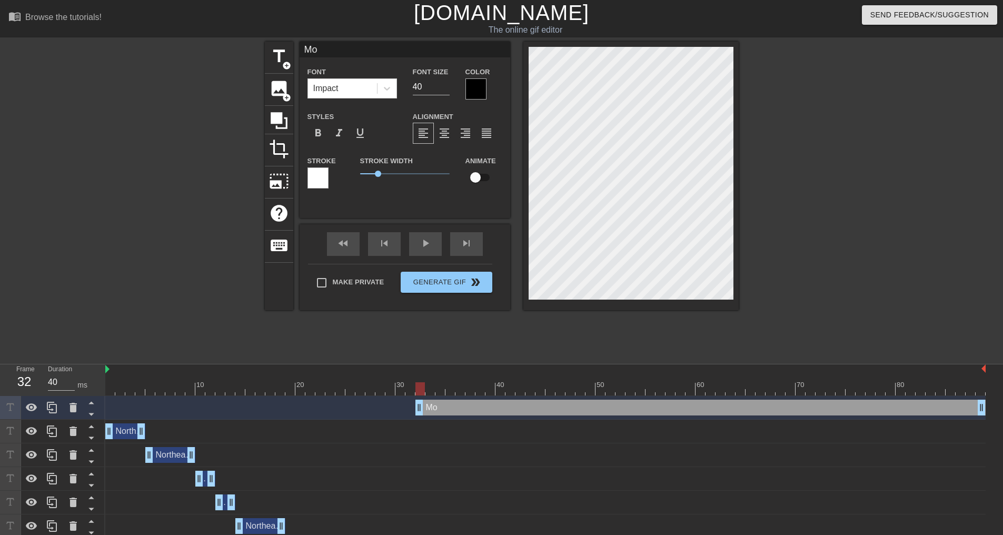
type input "M"
type textarea "M"
type input "U"
type textarea "U"
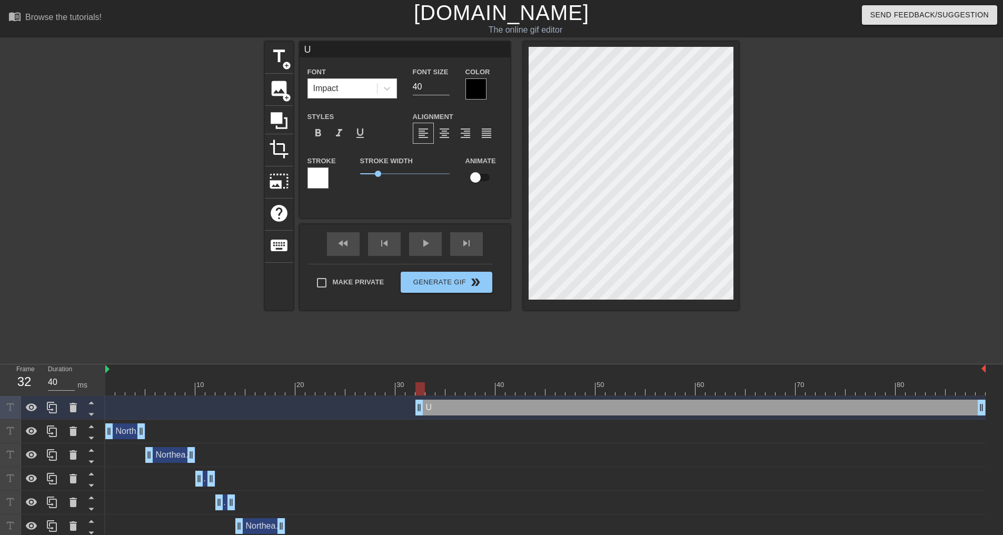
type input "Un"
type textarea "Un"
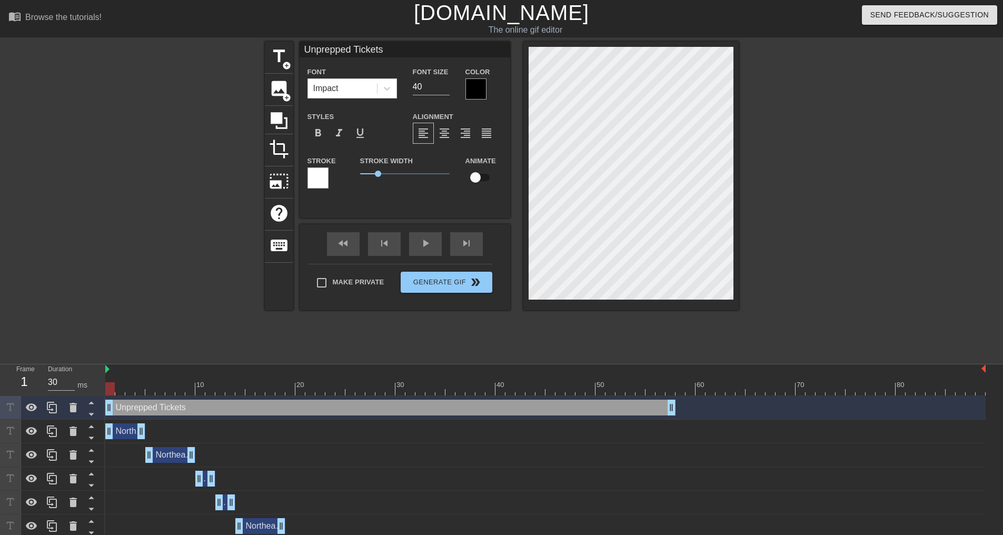
drag, startPoint x: 519, startPoint y: 410, endPoint x: 197, endPoint y: 413, distance: 322.3
click at [197, 413] on div "Unprepped Tickets drag_handle drag_handle" at bounding box center [390, 408] width 570 height 16
drag, startPoint x: 106, startPoint y: 408, endPoint x: 114, endPoint y: 406, distance: 7.5
click at [114, 406] on div "Unprepped Tickets drag_handle drag_handle" at bounding box center [545, 408] width 881 height 16
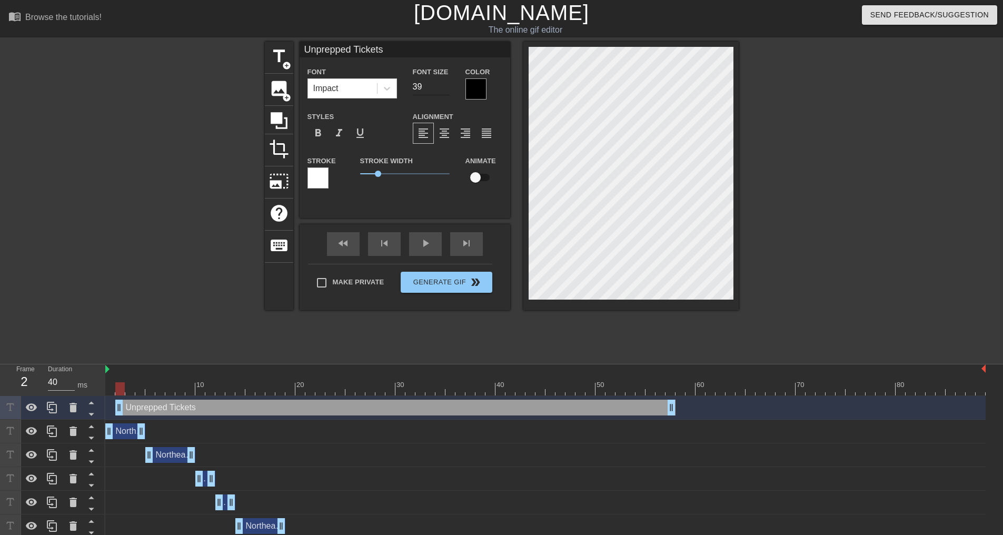
click at [443, 86] on input "39" at bounding box center [431, 86] width 37 height 17
click at [444, 87] on input "38" at bounding box center [431, 86] width 37 height 17
click at [444, 87] on input "37" at bounding box center [431, 86] width 37 height 17
click at [444, 87] on input "36" at bounding box center [431, 86] width 37 height 17
click at [444, 87] on input "35" at bounding box center [431, 86] width 37 height 17
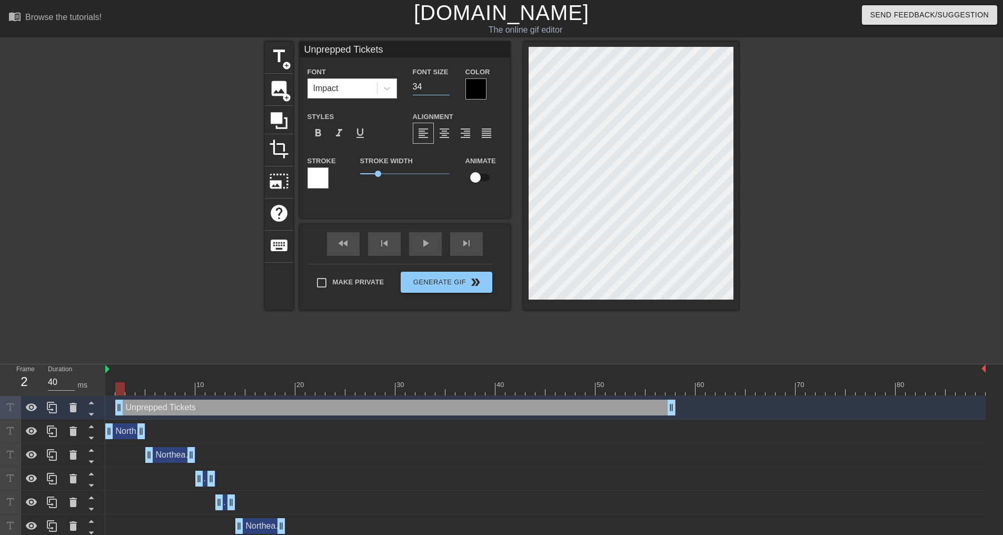
click at [444, 87] on input "34" at bounding box center [431, 86] width 37 height 17
click at [444, 87] on input "33" at bounding box center [431, 86] width 37 height 17
click at [444, 87] on input "32" at bounding box center [431, 86] width 37 height 17
click at [444, 87] on input "31" at bounding box center [431, 86] width 37 height 17
drag, startPoint x: 117, startPoint y: 413, endPoint x: 108, endPoint y: 410, distance: 9.5
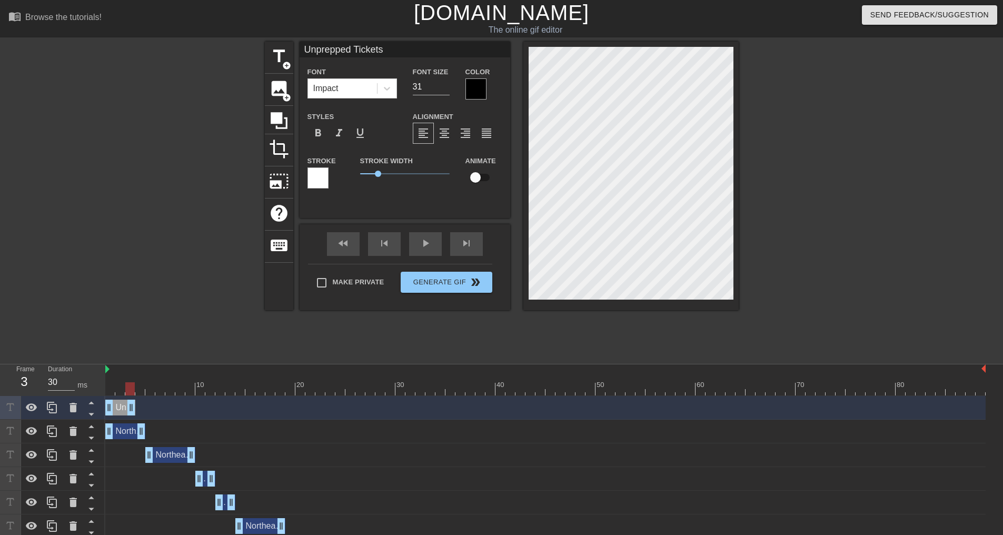
drag, startPoint x: 670, startPoint y: 409, endPoint x: 129, endPoint y: 405, distance: 541.4
drag, startPoint x: 131, startPoint y: 405, endPoint x: 141, endPoint y: 405, distance: 10.5
click at [50, 407] on icon at bounding box center [52, 408] width 10 height 12
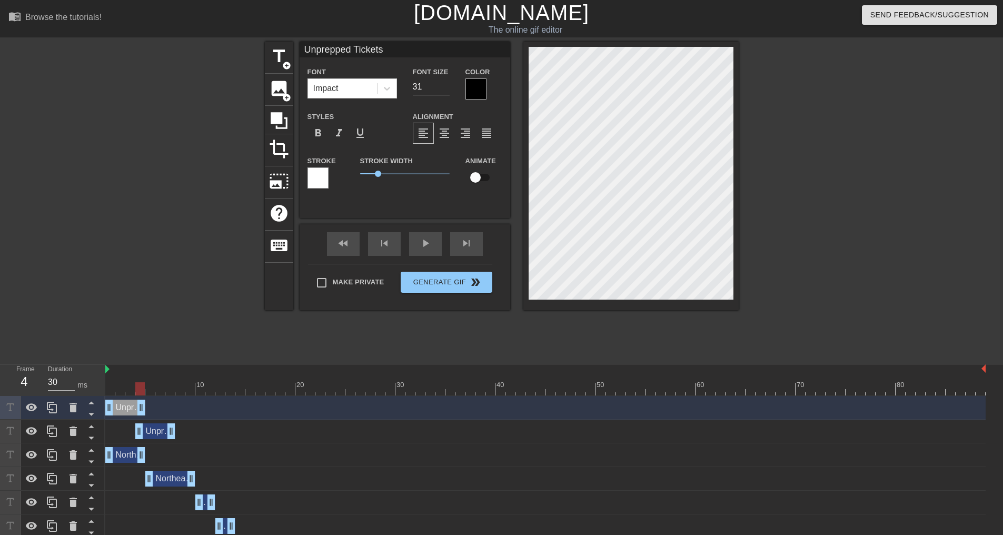
drag, startPoint x: 120, startPoint y: 433, endPoint x: 153, endPoint y: 434, distance: 32.7
click at [153, 434] on div "Unprepped Tickets drag_handle drag_handle" at bounding box center [155, 431] width 40 height 16
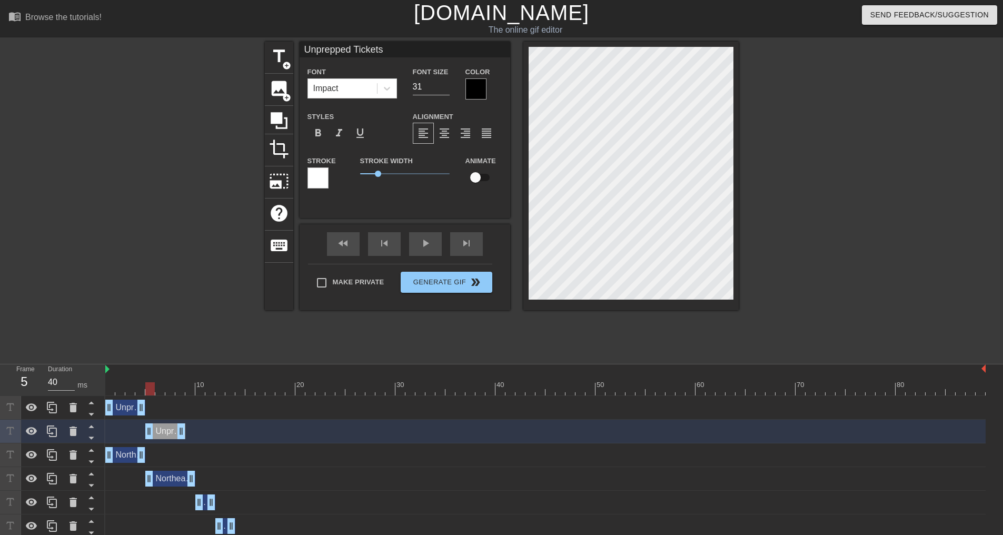
drag, startPoint x: 149, startPoint y: 430, endPoint x: 160, endPoint y: 429, distance: 10.6
click at [160, 429] on div "Unprepped Tickets drag_handle drag_handle" at bounding box center [165, 431] width 40 height 16
click at [160, 390] on div at bounding box center [545, 388] width 881 height 13
click at [172, 389] on div at bounding box center [545, 388] width 881 height 13
drag, startPoint x: 181, startPoint y: 429, endPoint x: 175, endPoint y: 429, distance: 6.3
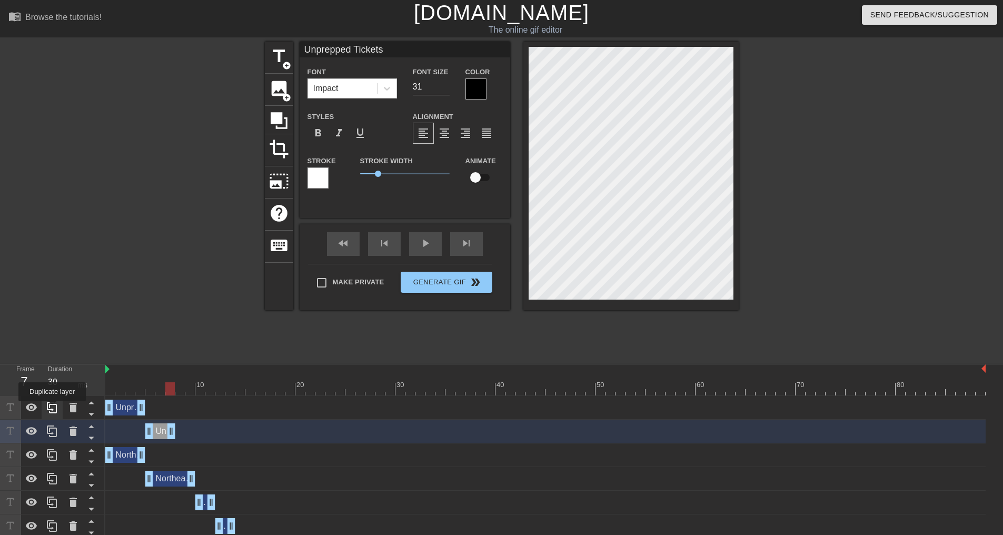
click at [52, 409] on icon at bounding box center [52, 407] width 13 height 13
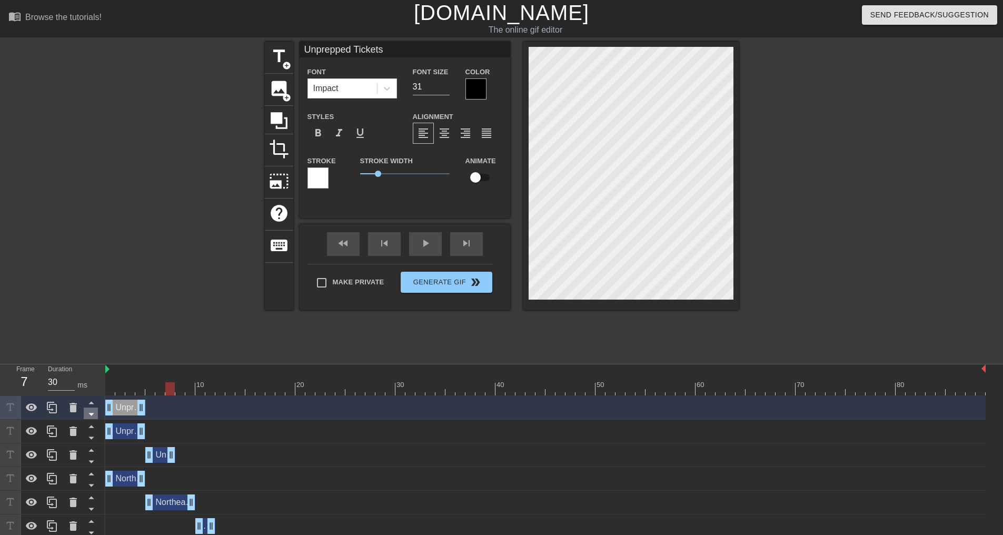
click at [91, 416] on icon at bounding box center [90, 414] width 5 height 3
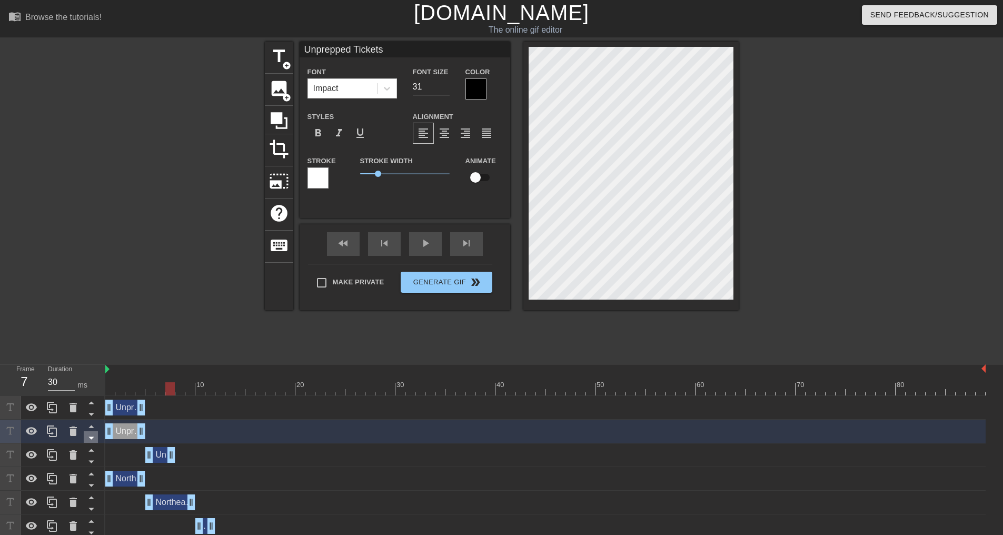
click at [90, 441] on icon at bounding box center [91, 437] width 13 height 13
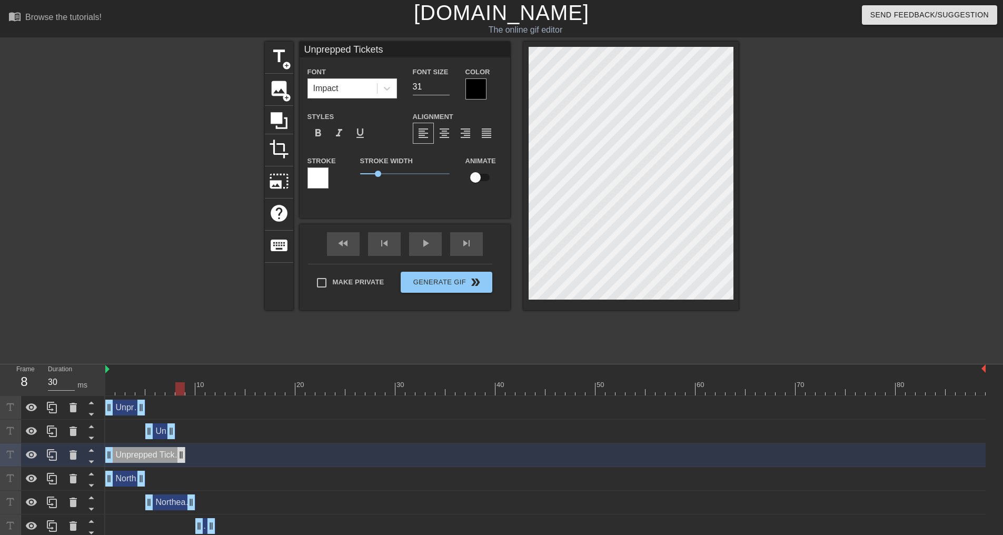
drag, startPoint x: 136, startPoint y: 454, endPoint x: 156, endPoint y: 456, distance: 20.6
drag, startPoint x: 127, startPoint y: 453, endPoint x: 196, endPoint y: 453, distance: 68.5
click at [196, 453] on div "Unprepped Tickets drag_handle drag_handle" at bounding box center [205, 455] width 60 height 16
click at [190, 392] on div at bounding box center [545, 388] width 881 height 13
click at [203, 391] on div at bounding box center [545, 388] width 881 height 13
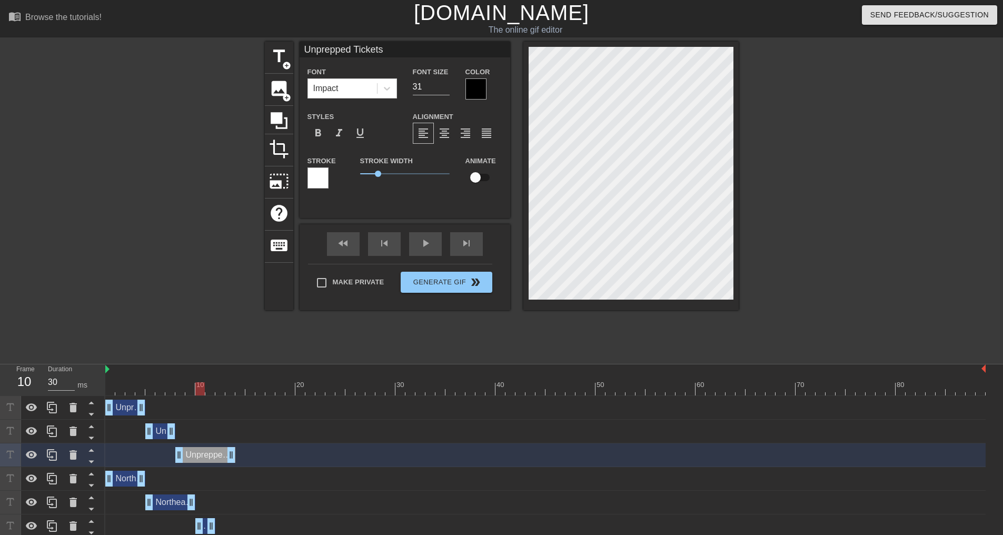
click at [217, 391] on div at bounding box center [545, 388] width 881 height 13
click at [227, 391] on div at bounding box center [545, 388] width 881 height 13
click at [239, 388] on div at bounding box center [545, 388] width 881 height 13
click at [231, 391] on div at bounding box center [545, 388] width 881 height 13
click at [221, 391] on div at bounding box center [545, 388] width 881 height 13
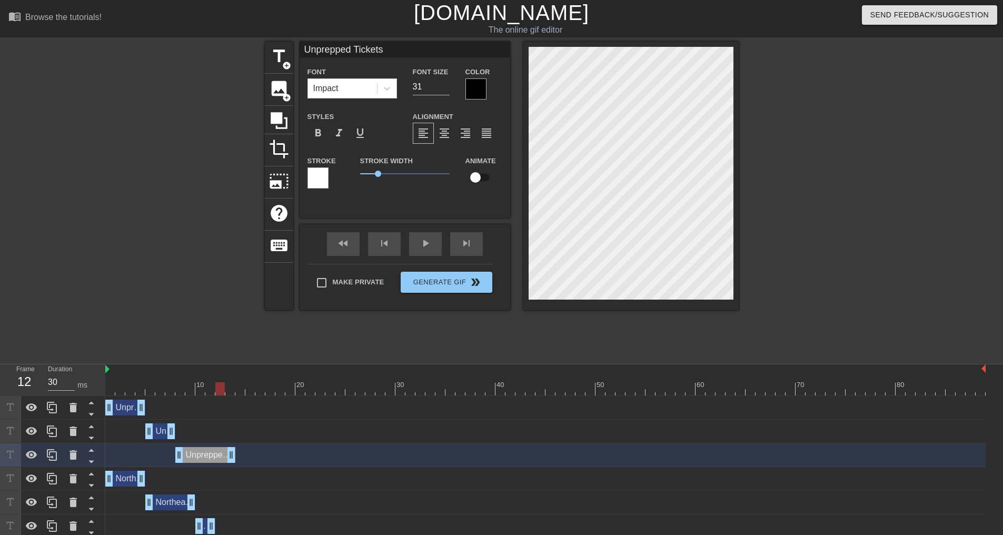
click at [230, 390] on div at bounding box center [545, 388] width 881 height 13
drag, startPoint x: 229, startPoint y: 455, endPoint x: 128, endPoint y: 447, distance: 100.9
click at [128, 447] on div "Unprepped Tickets drag_handle drag_handle" at bounding box center [545, 455] width 881 height 16
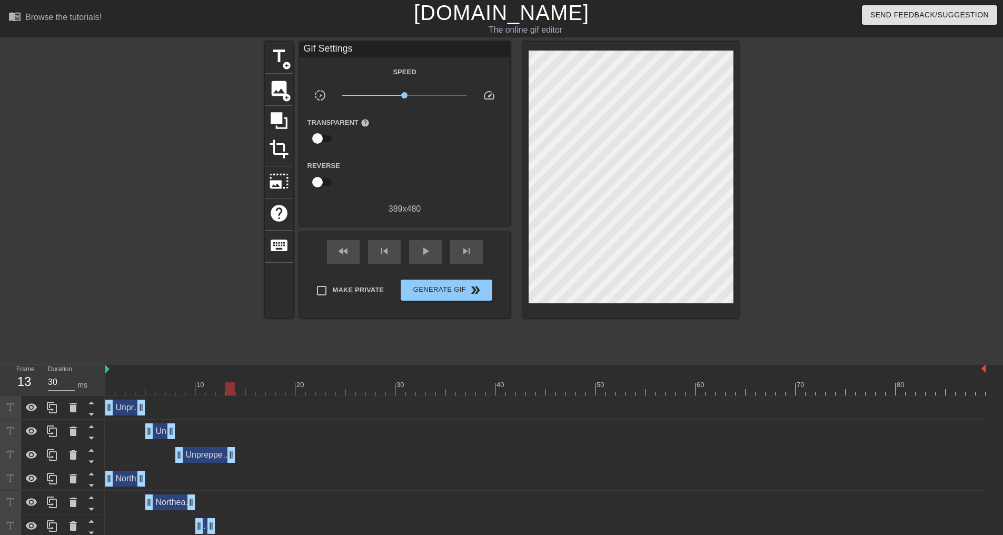
click at [259, 457] on div "Unprepped Tickets drag_handle drag_handle" at bounding box center [545, 455] width 881 height 16
click at [52, 453] on icon at bounding box center [52, 455] width 13 height 13
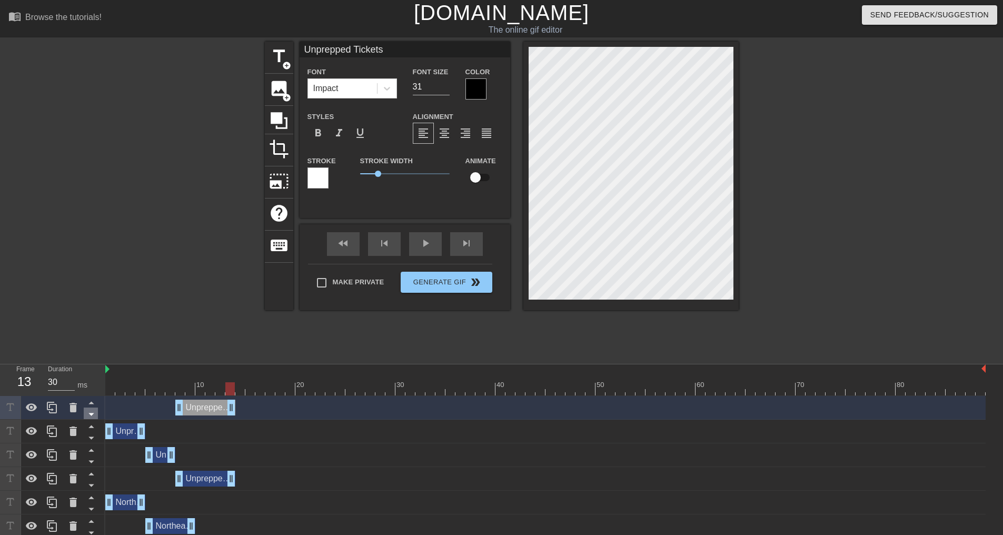
click at [91, 416] on icon at bounding box center [90, 414] width 5 height 3
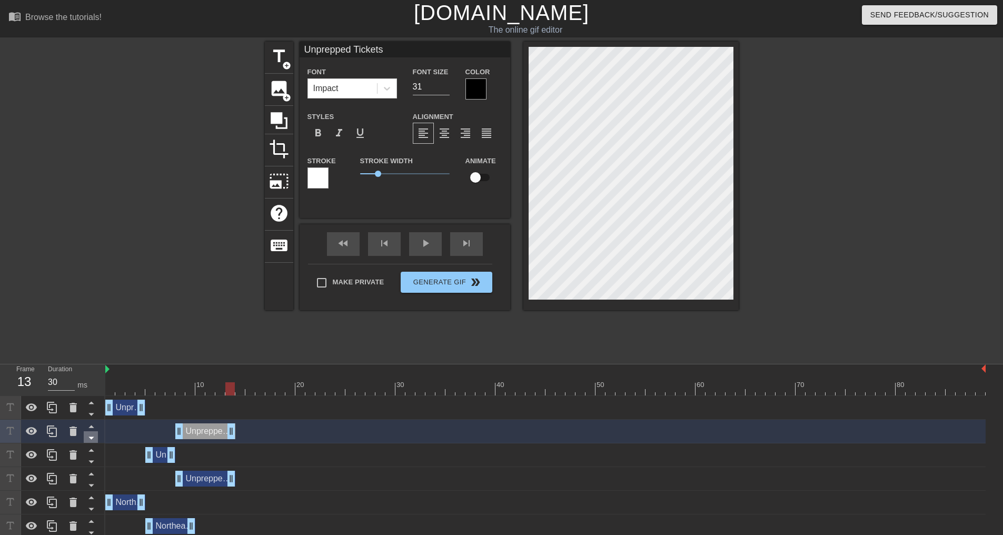
click at [92, 435] on icon at bounding box center [91, 437] width 13 height 13
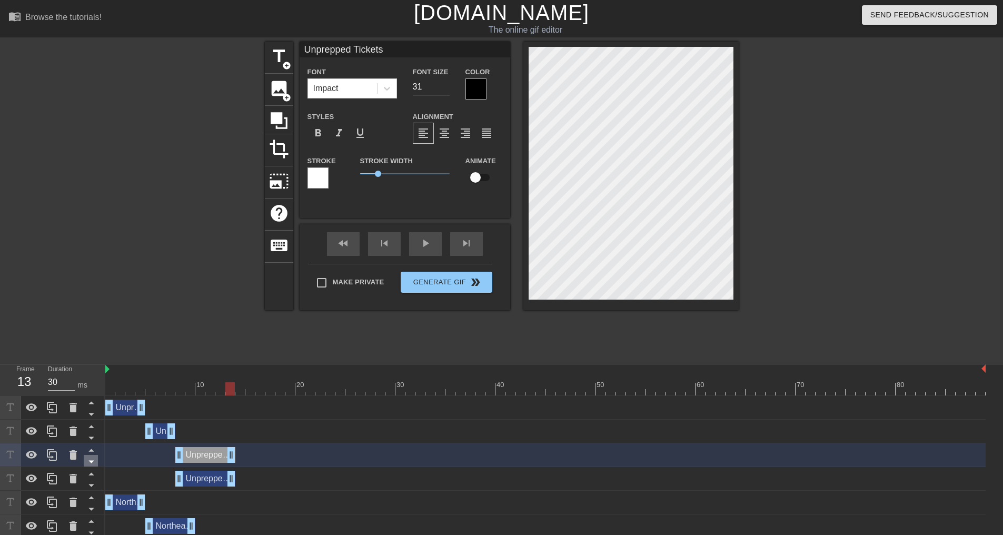
click at [90, 461] on icon at bounding box center [91, 461] width 13 height 13
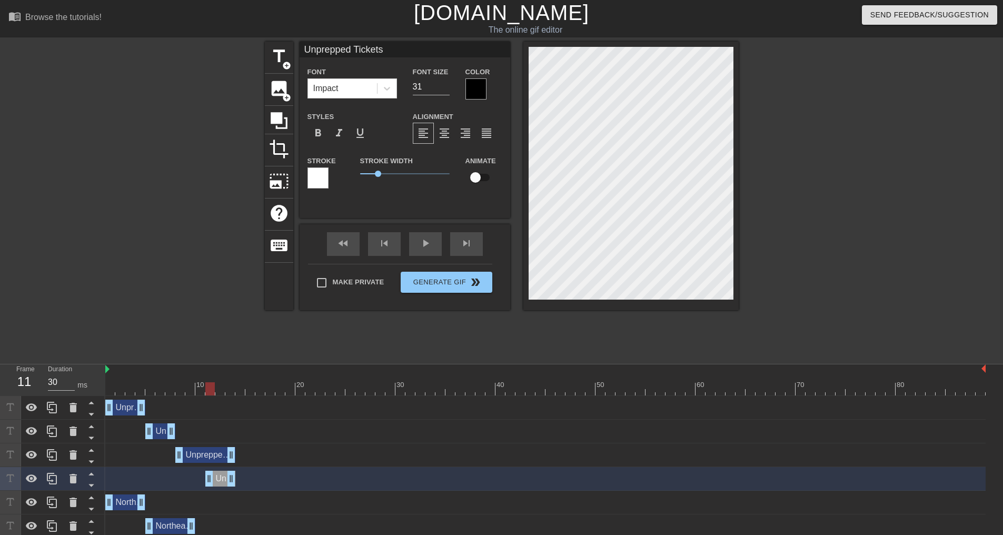
drag, startPoint x: 179, startPoint y: 481, endPoint x: 203, endPoint y: 481, distance: 24.2
drag, startPoint x: 219, startPoint y: 480, endPoint x: 255, endPoint y: 483, distance: 36.5
click at [255, 483] on div "Unprepped Tickets drag_handle drag_handle" at bounding box center [255, 479] width 40 height 16
click at [227, 385] on div at bounding box center [545, 388] width 881 height 13
click at [241, 388] on div at bounding box center [545, 388] width 881 height 13
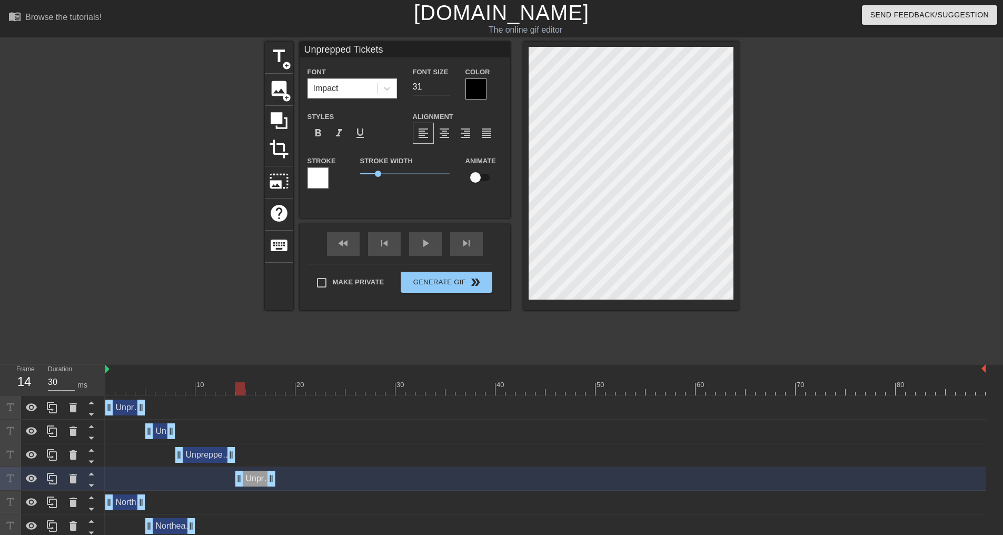
click at [251, 387] on div at bounding box center [545, 388] width 881 height 13
click at [257, 389] on div at bounding box center [545, 388] width 881 height 13
click at [268, 389] on div at bounding box center [545, 388] width 881 height 13
click at [278, 390] on div at bounding box center [545, 388] width 881 height 13
click at [271, 388] on div at bounding box center [545, 388] width 881 height 13
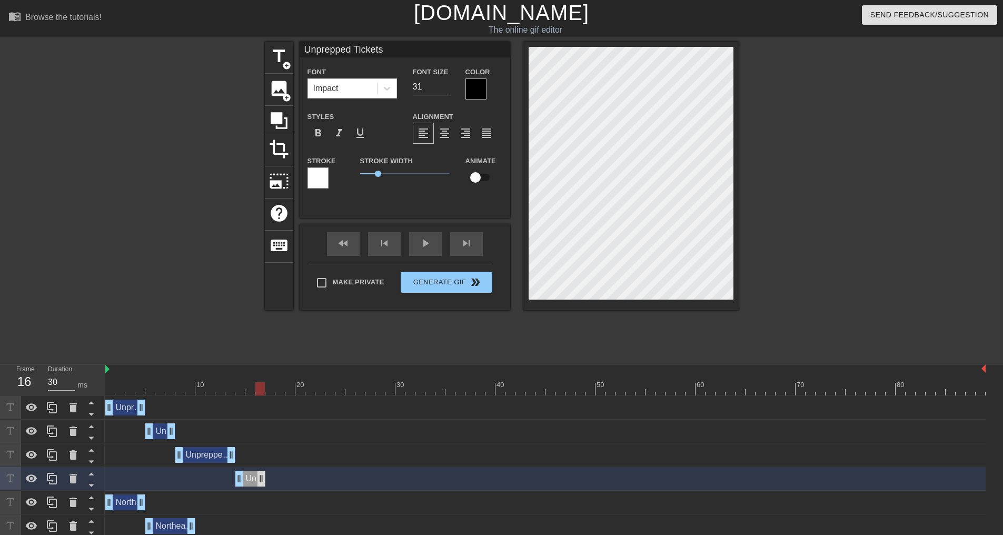
drag, startPoint x: 270, startPoint y: 482, endPoint x: 258, endPoint y: 480, distance: 12.7
click at [267, 481] on div "Unprepped Tickets drag_handle drag_handle" at bounding box center [545, 479] width 881 height 16
drag, startPoint x: 263, startPoint y: 480, endPoint x: 269, endPoint y: 480, distance: 5.3
click at [52, 476] on icon at bounding box center [52, 478] width 13 height 13
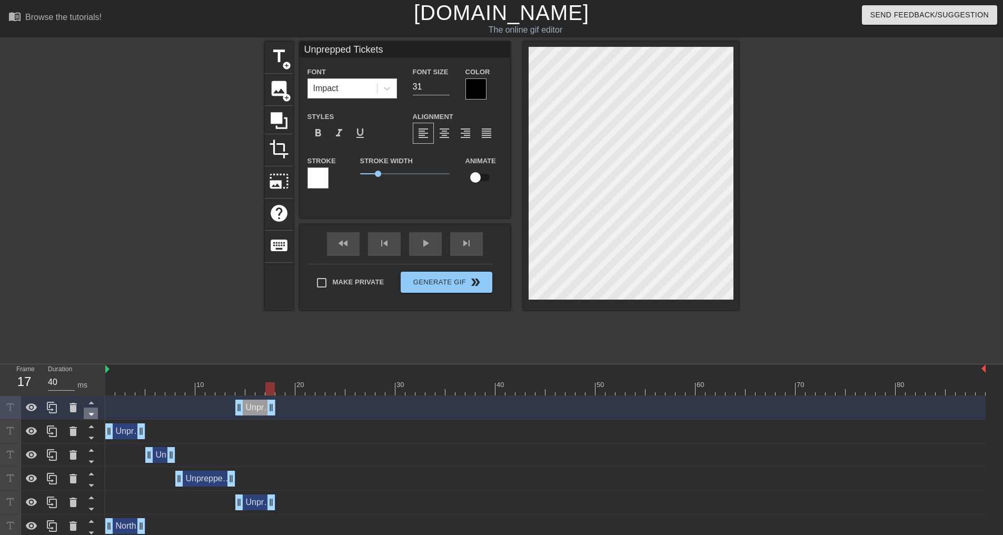
click at [91, 414] on icon at bounding box center [90, 414] width 5 height 3
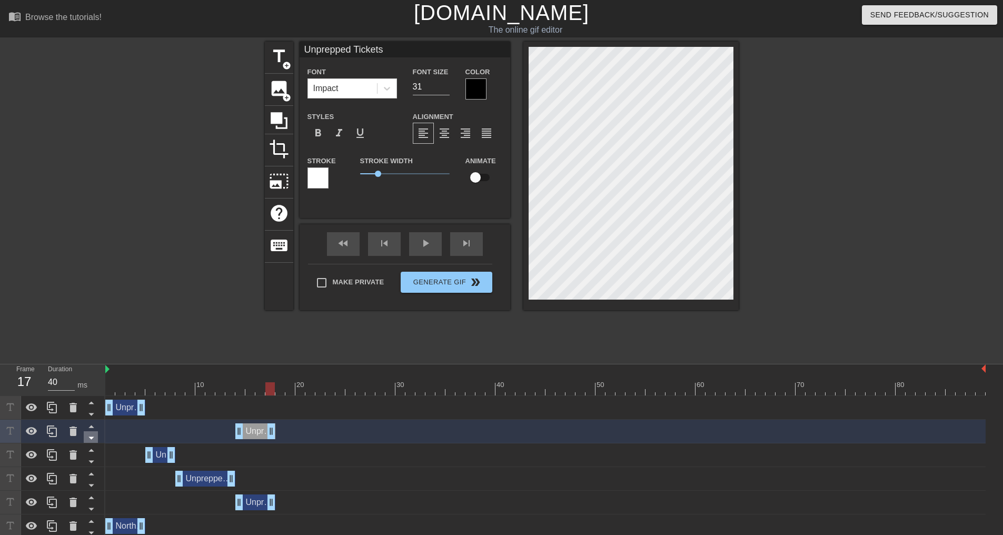
click at [92, 439] on icon at bounding box center [90, 438] width 5 height 3
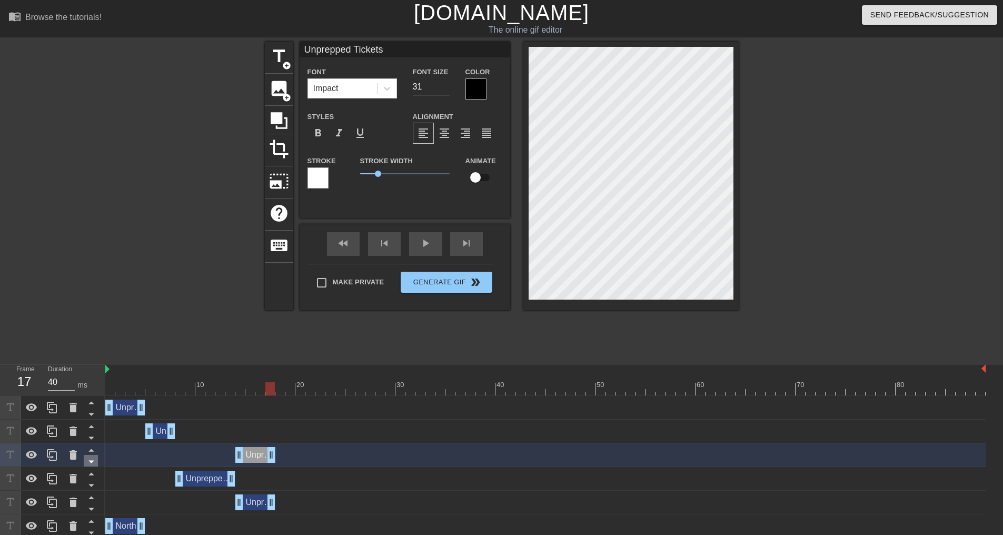
click at [91, 460] on icon at bounding box center [91, 461] width 13 height 13
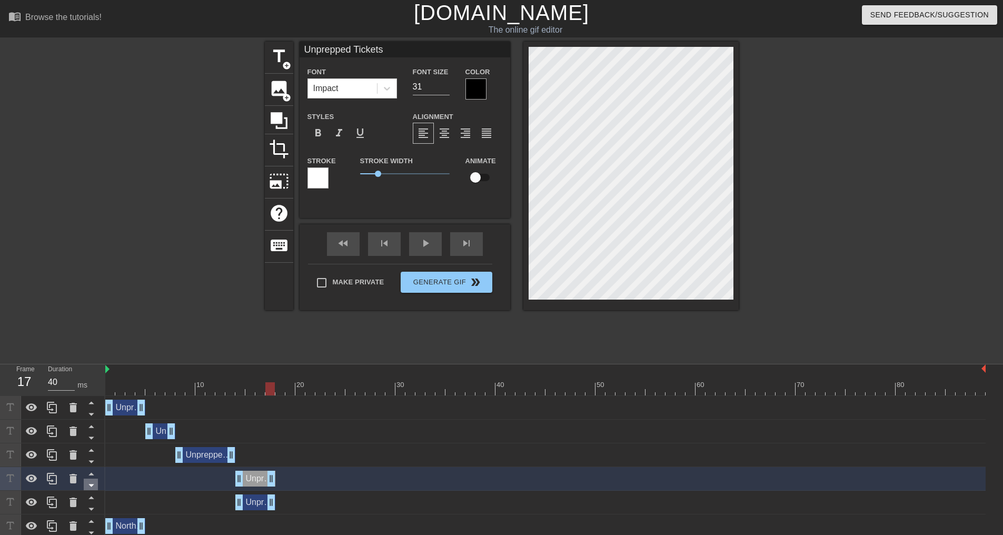
click at [92, 484] on icon at bounding box center [91, 485] width 13 height 13
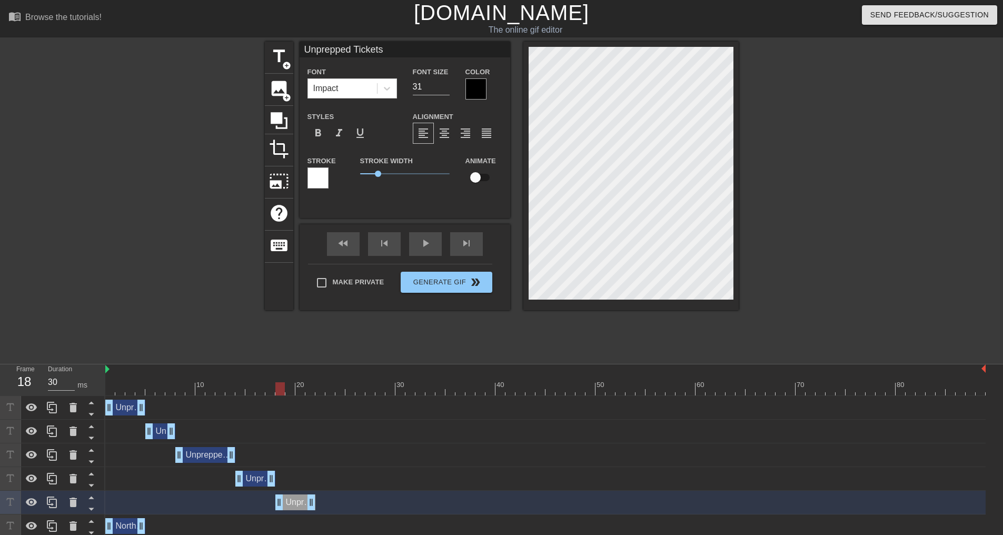
drag, startPoint x: 253, startPoint y: 503, endPoint x: 288, endPoint y: 505, distance: 34.8
click at [288, 505] on div "Unprepped Tickets drag_handle drag_handle" at bounding box center [295, 502] width 40 height 16
click at [290, 387] on div at bounding box center [545, 388] width 881 height 13
click at [300, 391] on div at bounding box center [545, 388] width 881 height 13
click at [312, 389] on div at bounding box center [545, 388] width 881 height 13
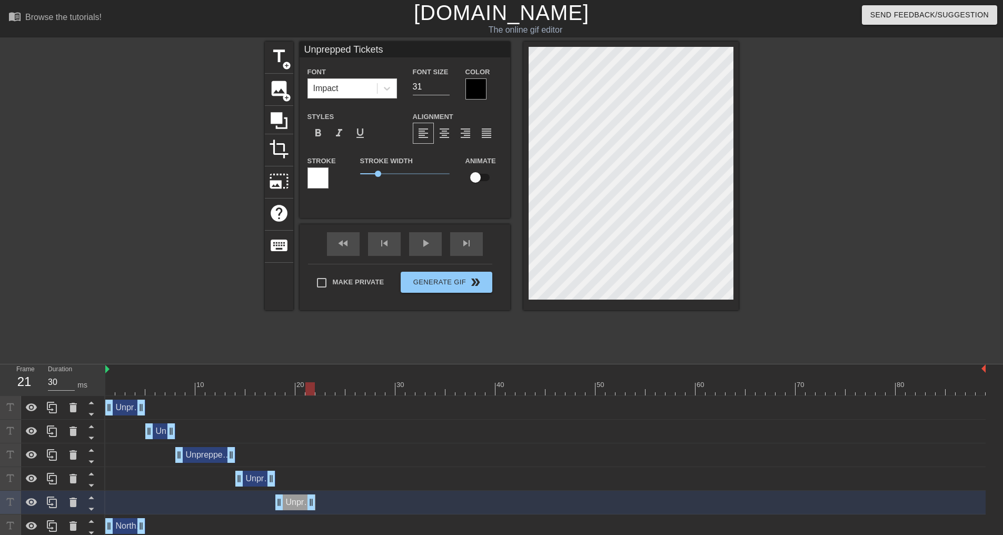
click at [324, 389] on div at bounding box center [545, 388] width 881 height 13
drag, startPoint x: 314, startPoint y: 505, endPoint x: 321, endPoint y: 496, distance: 11.3
click at [54, 501] on icon at bounding box center [52, 502] width 13 height 13
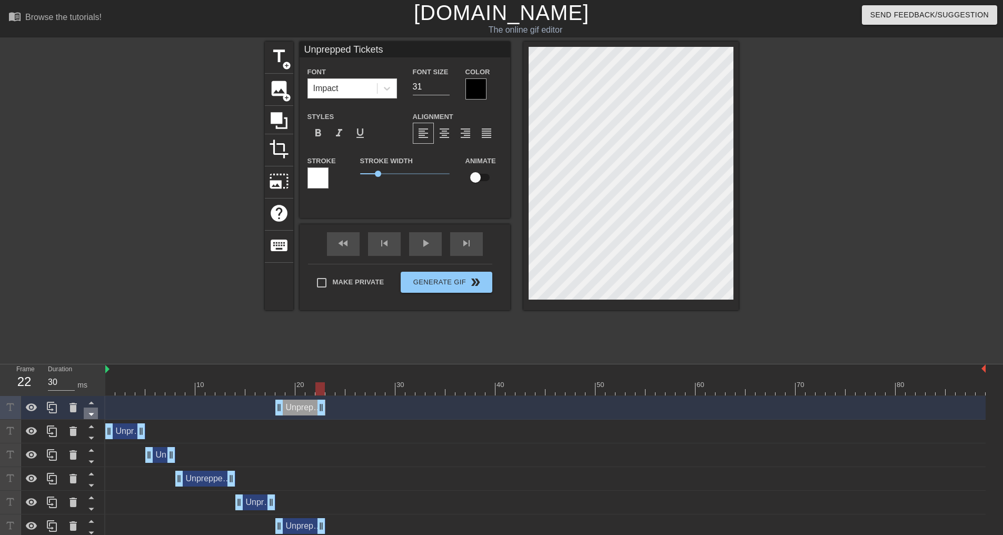
click at [92, 414] on icon at bounding box center [90, 414] width 5 height 3
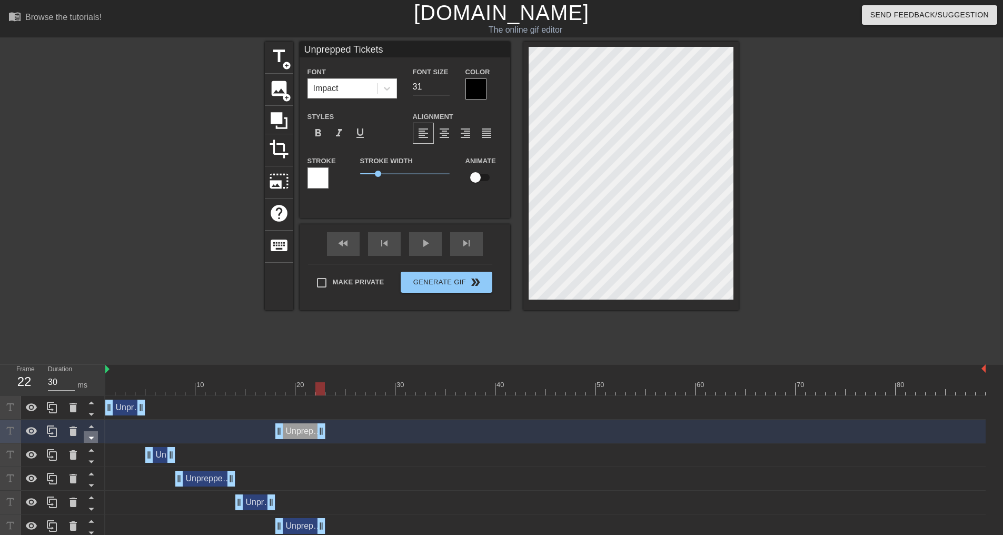
click at [92, 437] on icon at bounding box center [91, 437] width 13 height 13
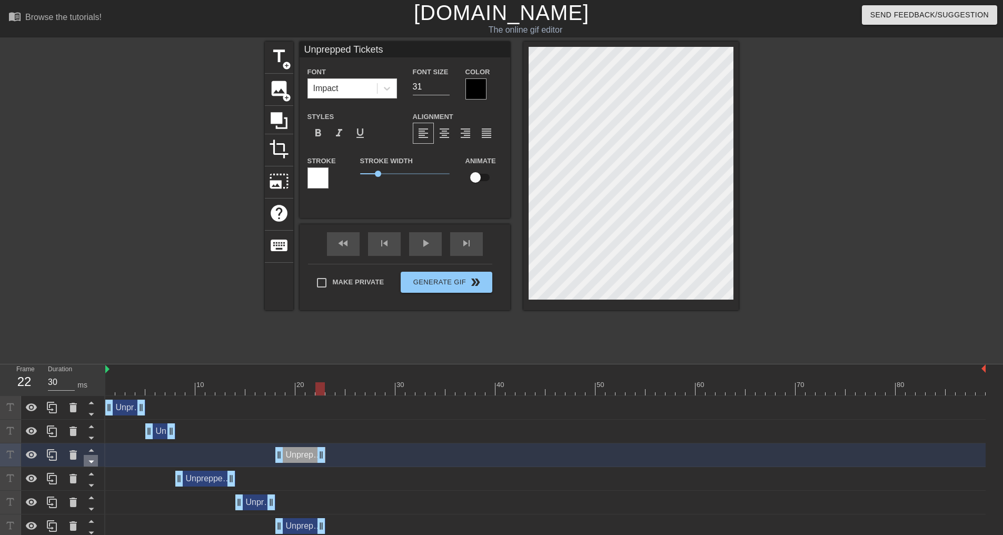
click at [91, 460] on icon at bounding box center [91, 461] width 13 height 13
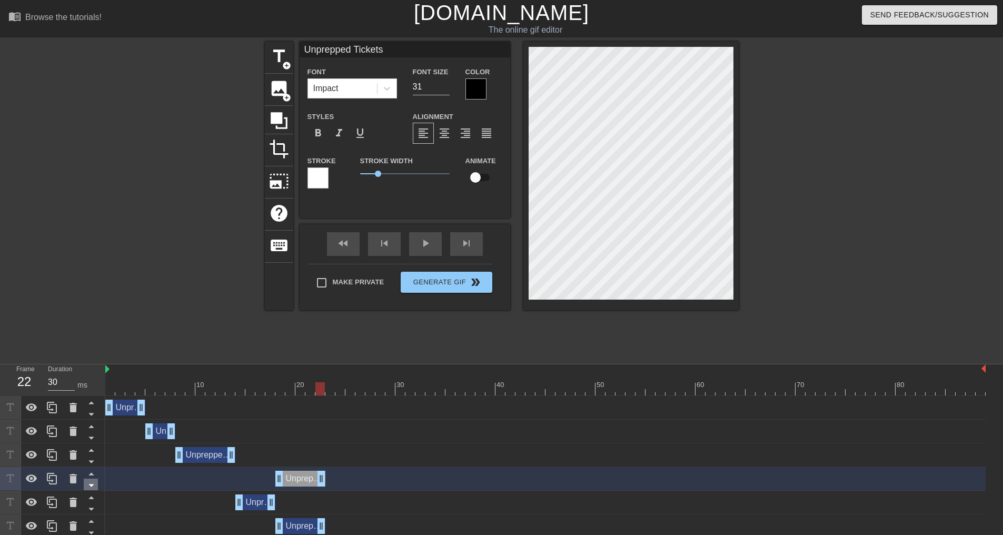
click at [93, 484] on icon at bounding box center [91, 485] width 13 height 13
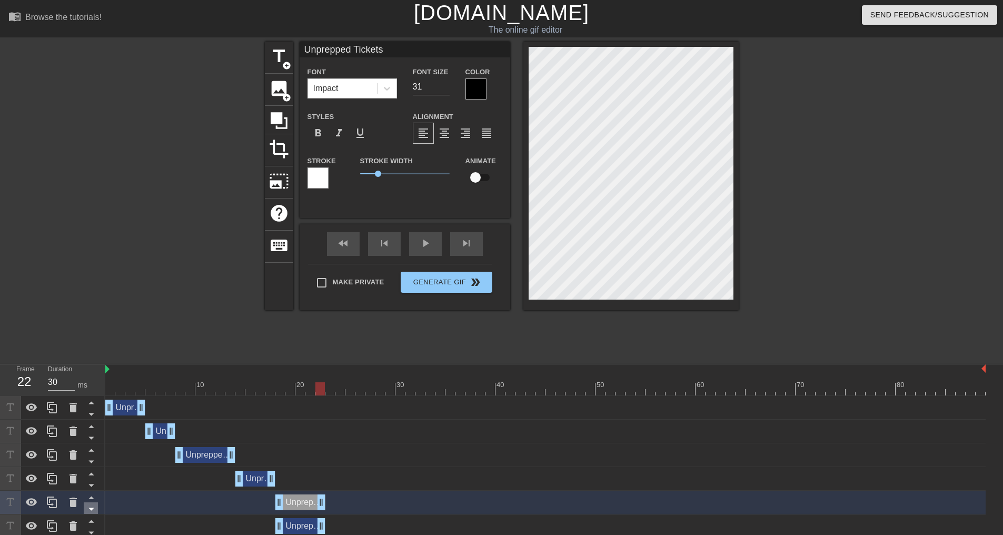
click at [90, 510] on icon at bounding box center [90, 509] width 5 height 3
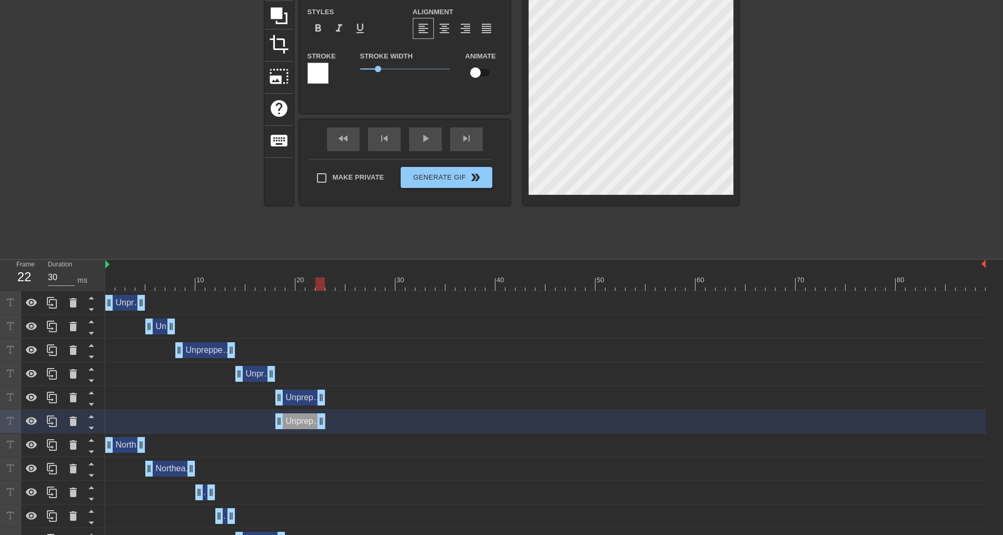
scroll to position [105, 0]
drag, startPoint x: 300, startPoint y: 421, endPoint x: 344, endPoint y: 421, distance: 44.2
click at [344, 421] on div "Unprepped Tickets drag_handle drag_handle" at bounding box center [350, 421] width 50 height 16
click at [340, 285] on div at bounding box center [545, 283] width 881 height 13
click at [353, 283] on div at bounding box center [545, 283] width 881 height 13
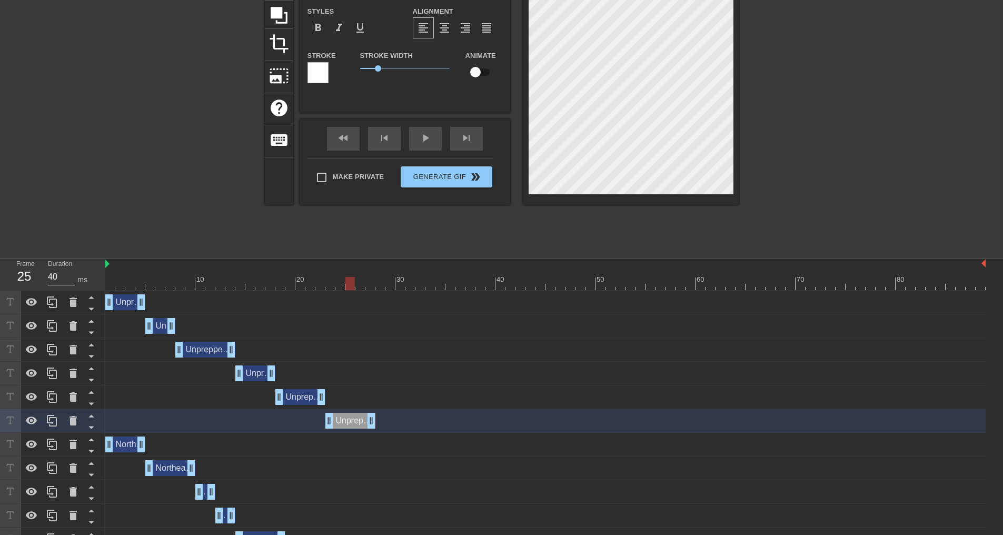
click at [361, 284] on div at bounding box center [545, 283] width 881 height 13
click at [372, 283] on div at bounding box center [545, 283] width 881 height 13
click at [383, 282] on div at bounding box center [545, 283] width 881 height 13
drag, startPoint x: 372, startPoint y: 422, endPoint x: 509, endPoint y: 423, distance: 136.9
click at [52, 418] on icon at bounding box center [52, 420] width 13 height 13
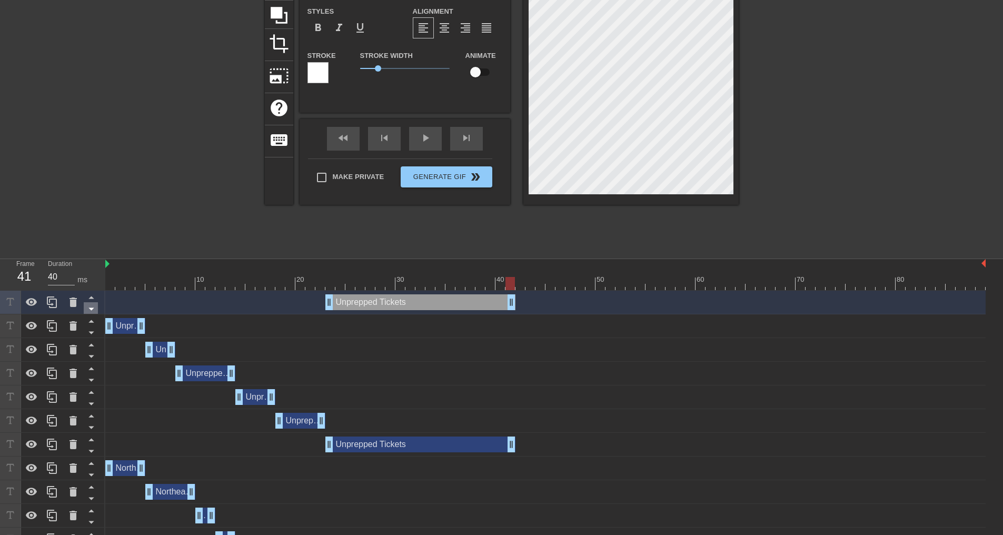
click at [91, 309] on icon at bounding box center [90, 309] width 5 height 3
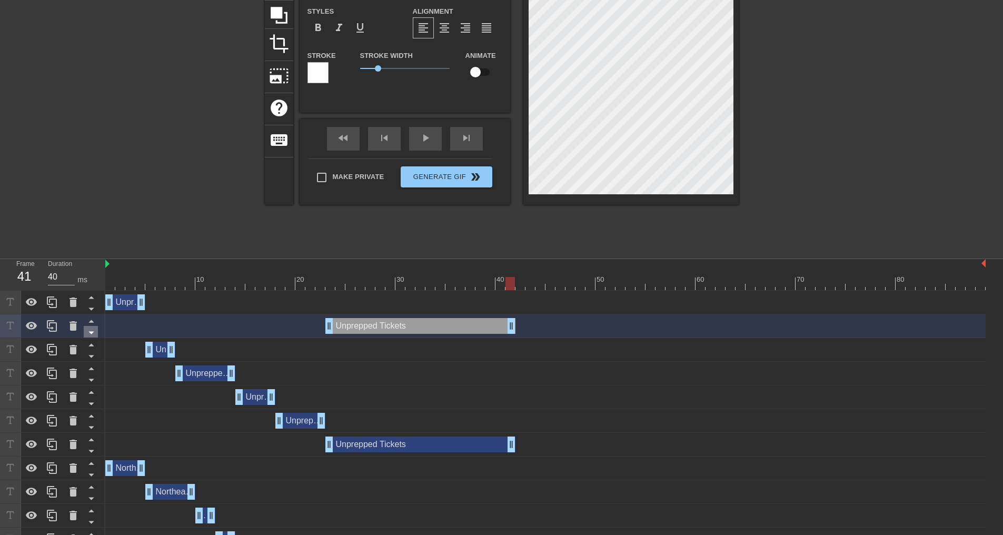
click at [92, 330] on icon at bounding box center [91, 332] width 13 height 13
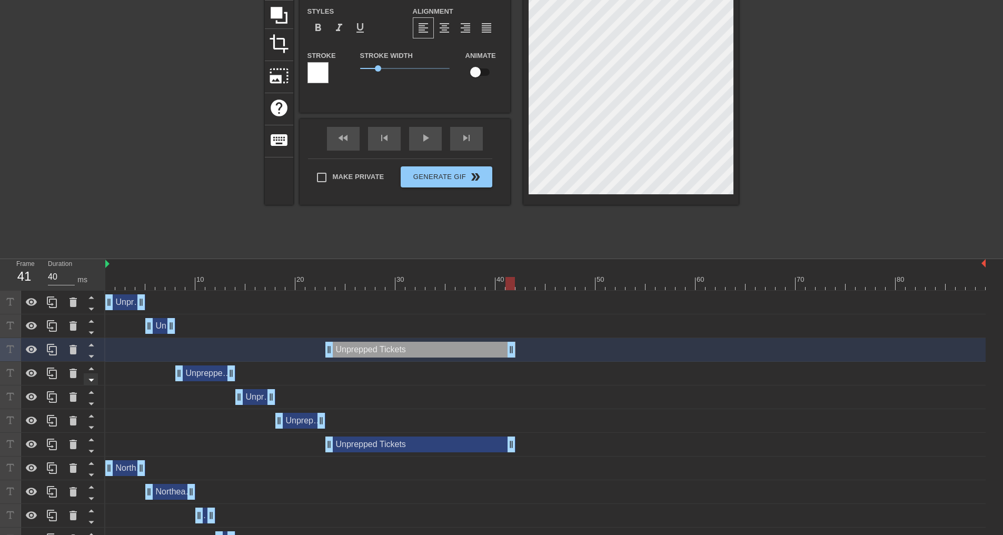
click at [91, 357] on icon at bounding box center [90, 356] width 5 height 3
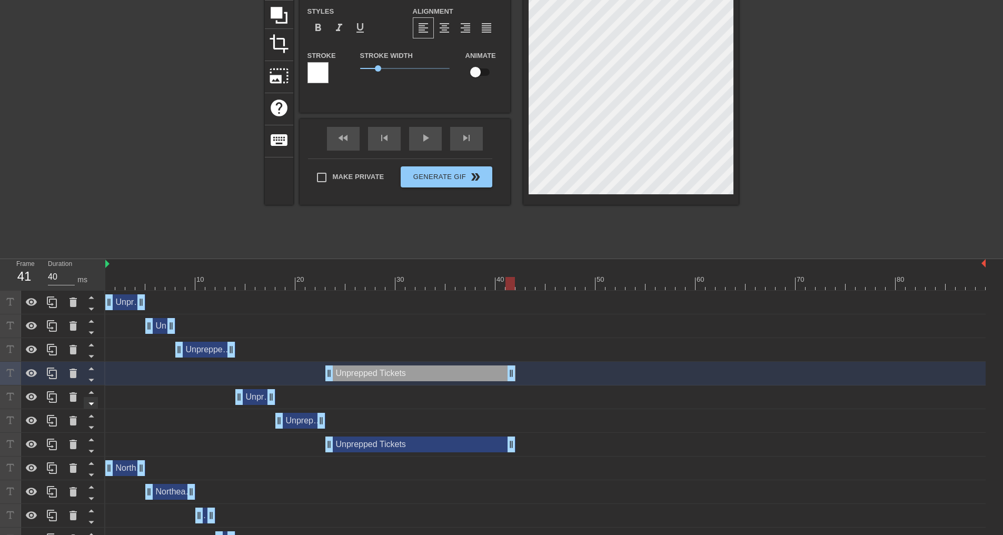
click at [90, 380] on icon at bounding box center [90, 380] width 5 height 3
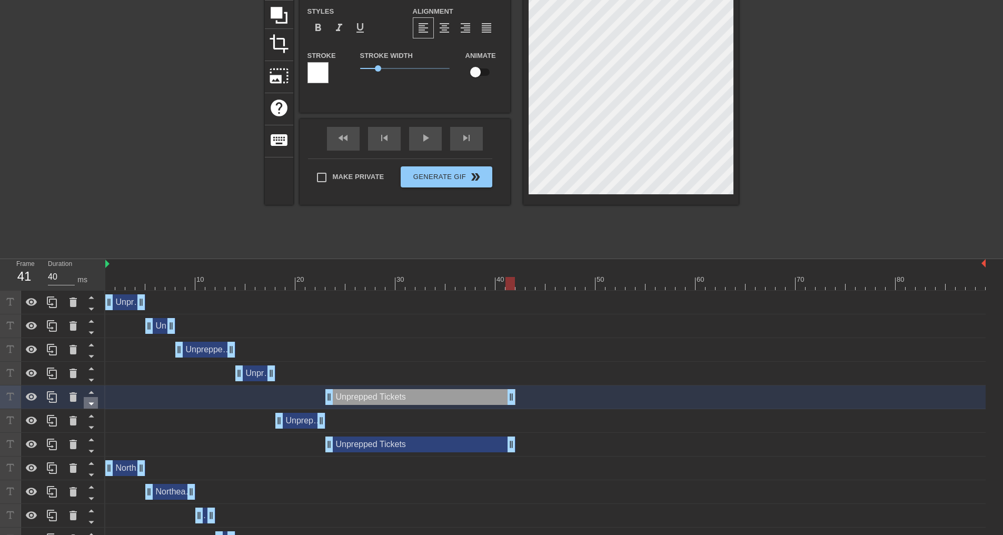
click at [91, 403] on icon at bounding box center [91, 403] width 13 height 13
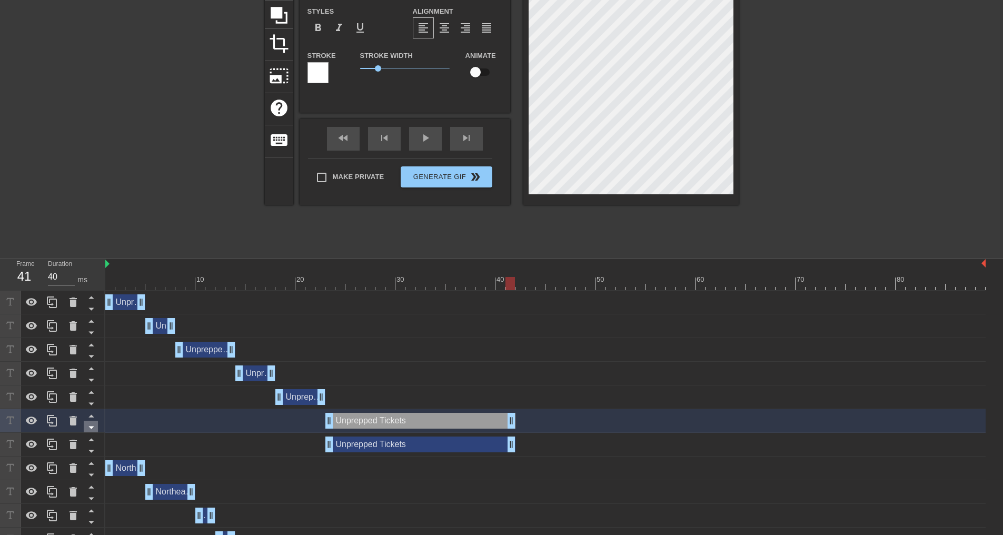
click at [91, 427] on icon at bounding box center [90, 428] width 5 height 3
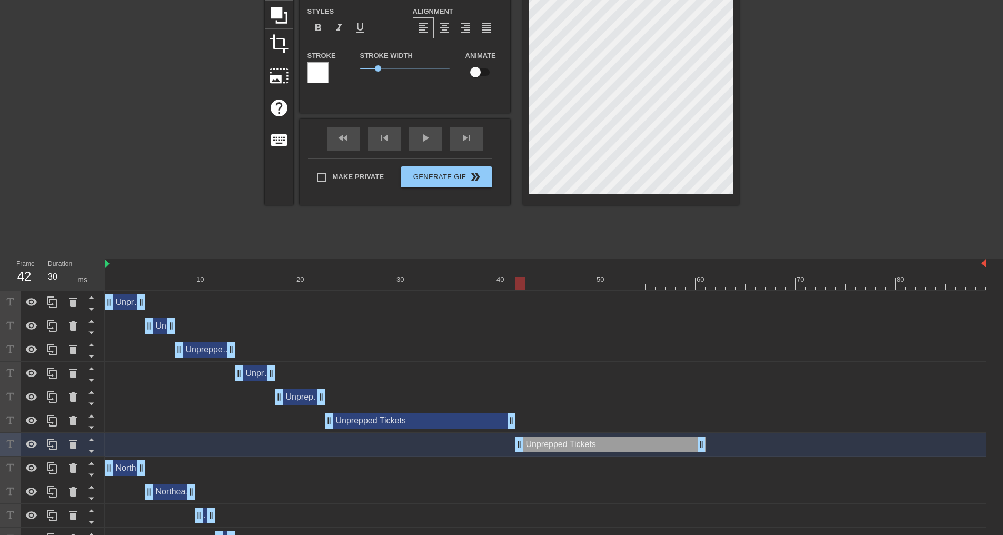
drag, startPoint x: 401, startPoint y: 446, endPoint x: 592, endPoint y: 448, distance: 191.7
click at [592, 448] on div "Unprepped Tickets drag_handle drag_handle" at bounding box center [611, 445] width 190 height 16
drag, startPoint x: 705, startPoint y: 450, endPoint x: 544, endPoint y: 438, distance: 161.1
drag, startPoint x: 543, startPoint y: 448, endPoint x: 548, endPoint y: 446, distance: 5.4
click at [548, 446] on div "Unprepped Tickets drag_handle drag_handle" at bounding box center [545, 445] width 881 height 16
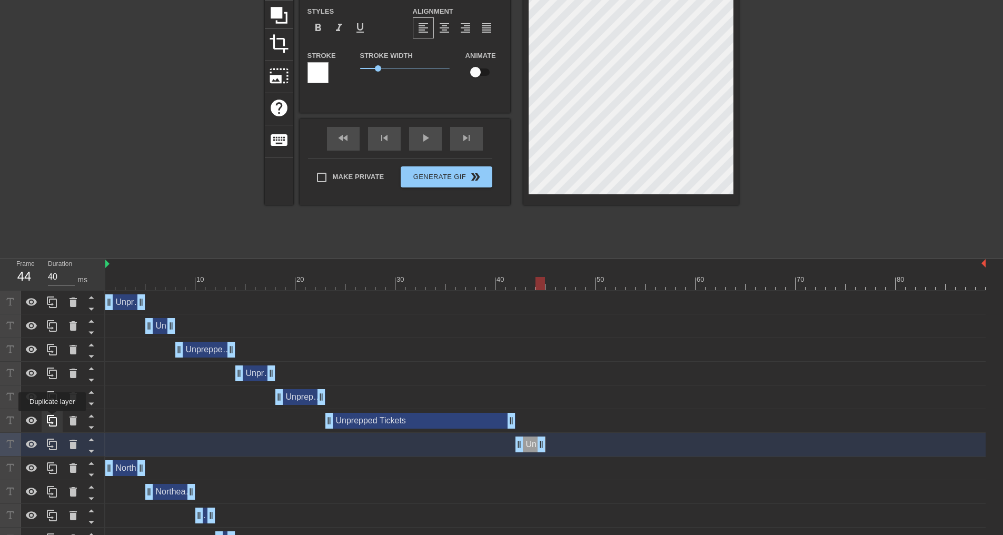
click at [52, 419] on icon at bounding box center [52, 421] width 10 height 12
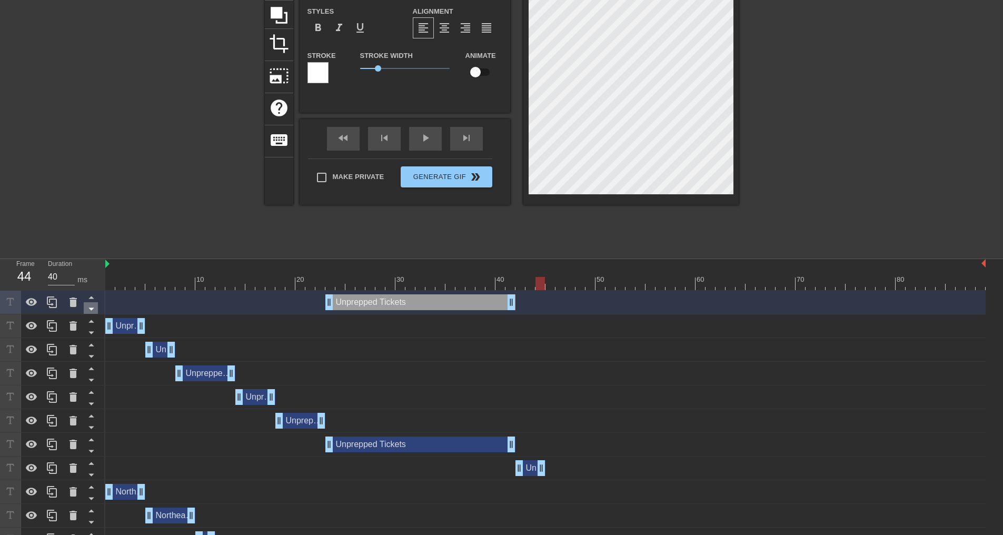
click at [91, 311] on icon at bounding box center [90, 309] width 5 height 3
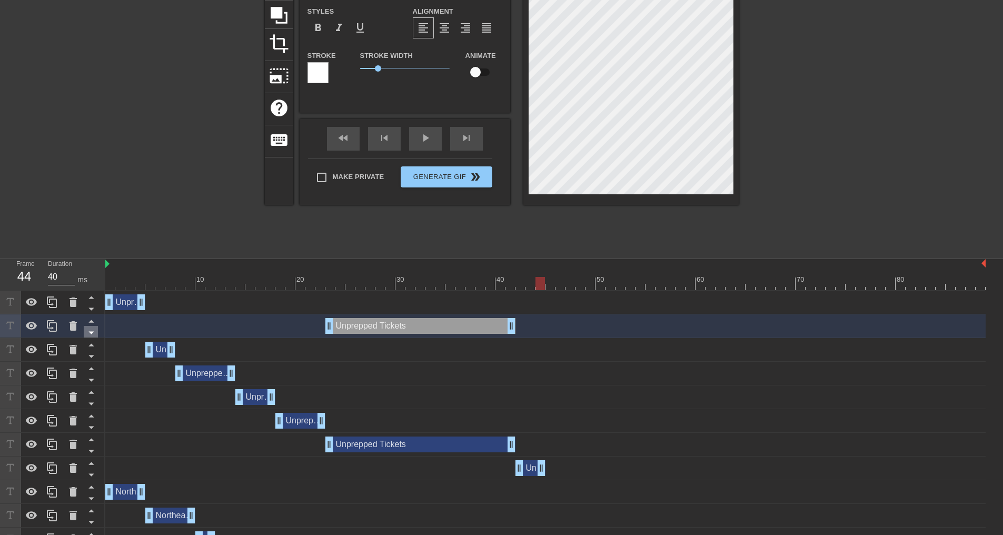
click at [93, 331] on icon at bounding box center [91, 332] width 13 height 13
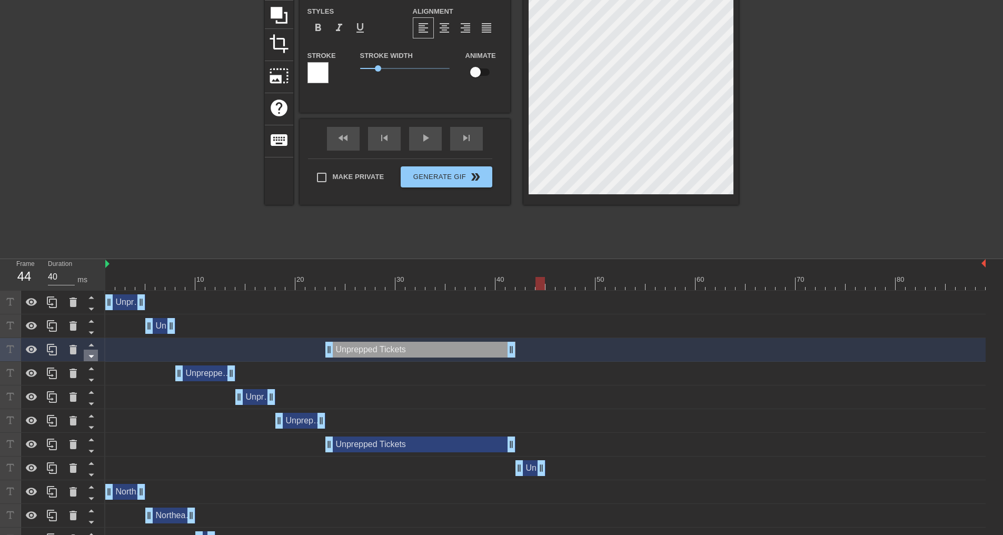
click at [92, 355] on icon at bounding box center [91, 356] width 13 height 13
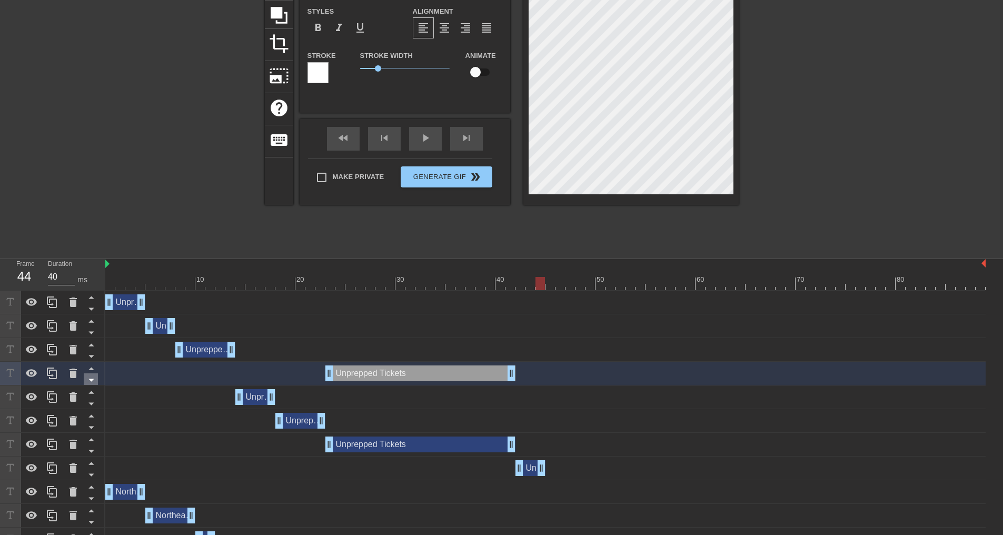
click at [91, 378] on icon at bounding box center [91, 379] width 13 height 13
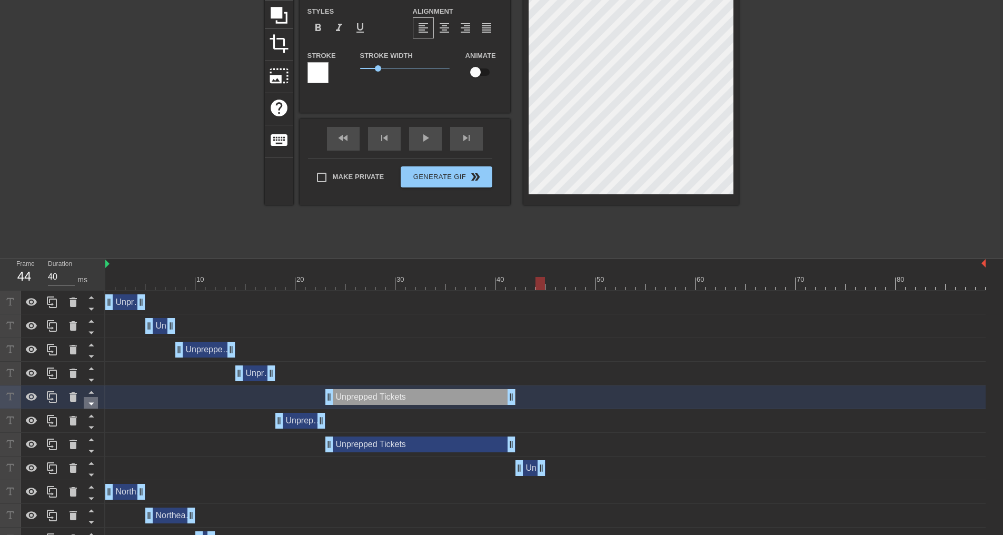
click at [91, 403] on icon at bounding box center [91, 403] width 13 height 13
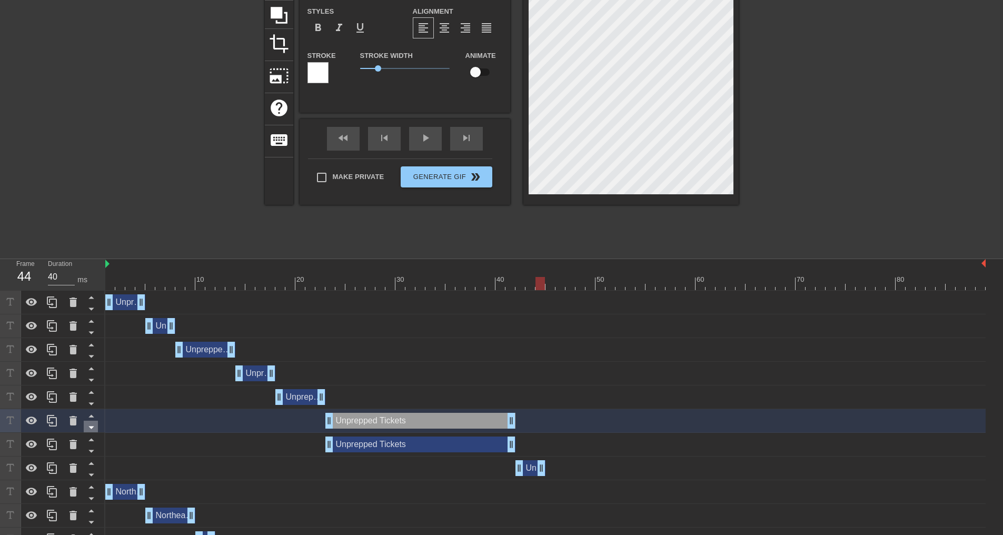
click at [91, 426] on icon at bounding box center [91, 427] width 13 height 13
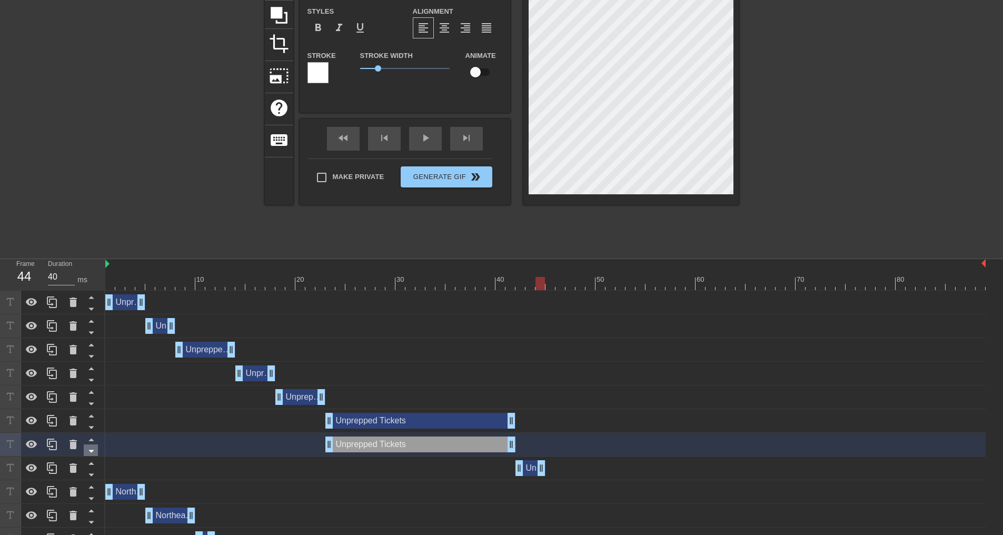
click at [90, 449] on icon at bounding box center [91, 450] width 13 height 13
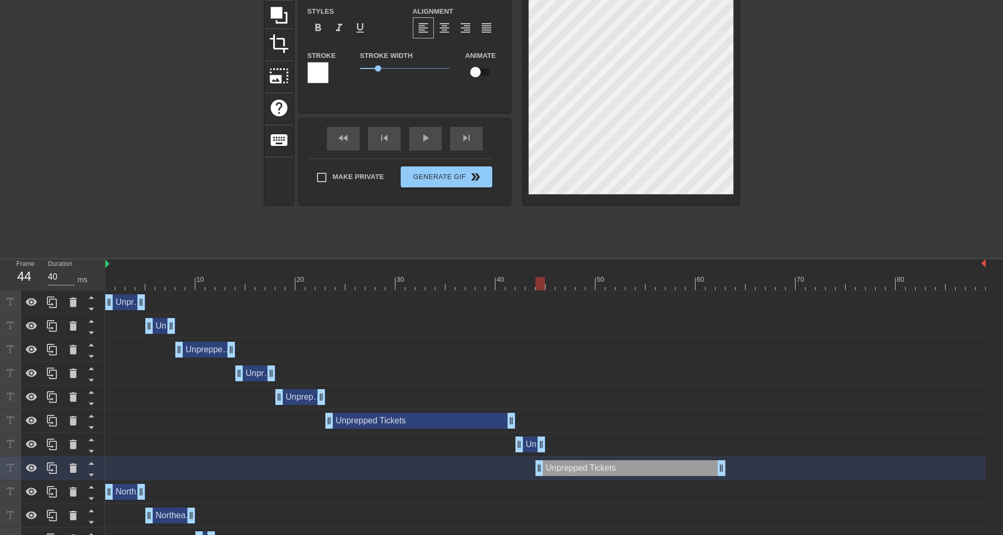
drag, startPoint x: 413, startPoint y: 470, endPoint x: 622, endPoint y: 477, distance: 209.2
click at [622, 477] on div "Unprepped Tickets drag_handle drag_handle" at bounding box center [545, 469] width 881 height 24
drag, startPoint x: 566, startPoint y: 469, endPoint x: 575, endPoint y: 468, distance: 9.0
click at [575, 468] on div "Unprepped Tickets drag_handle drag_handle" at bounding box center [641, 468] width 190 height 16
drag, startPoint x: 732, startPoint y: 469, endPoint x: 569, endPoint y: 449, distance: 164.0
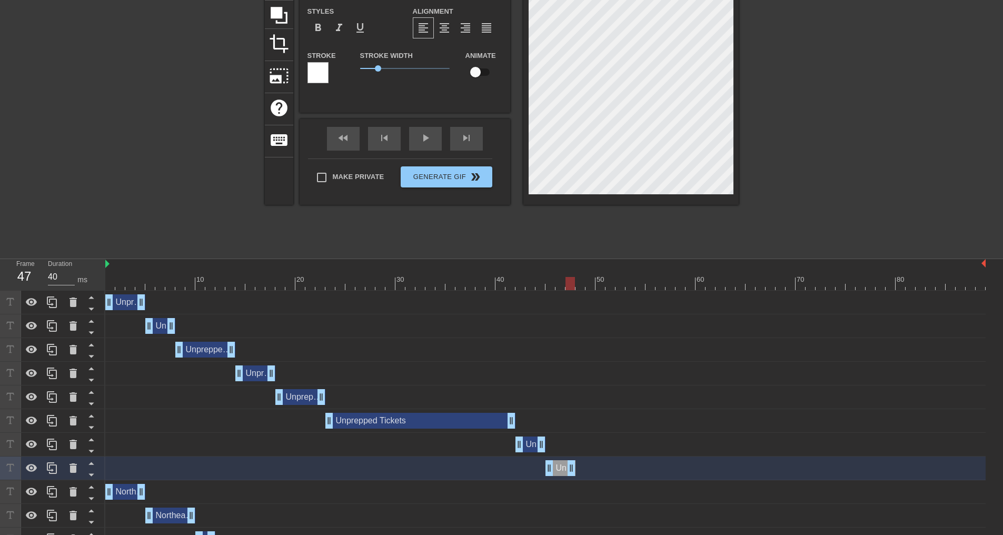
click at [567, 467] on div "Unprepped Tickets drag_handle drag_handle" at bounding box center [545, 468] width 881 height 16
click at [51, 466] on icon at bounding box center [52, 468] width 10 height 12
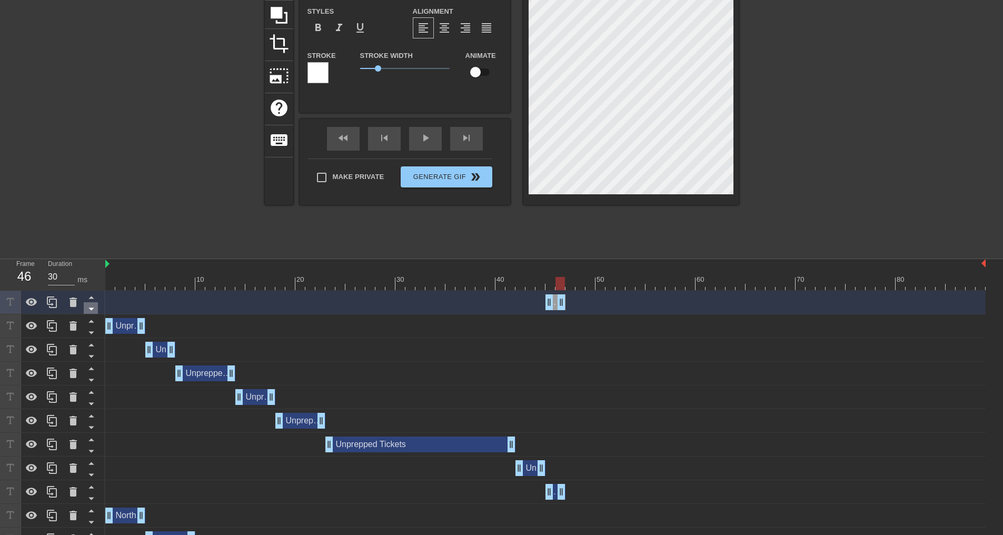
click at [92, 308] on icon at bounding box center [91, 308] width 13 height 13
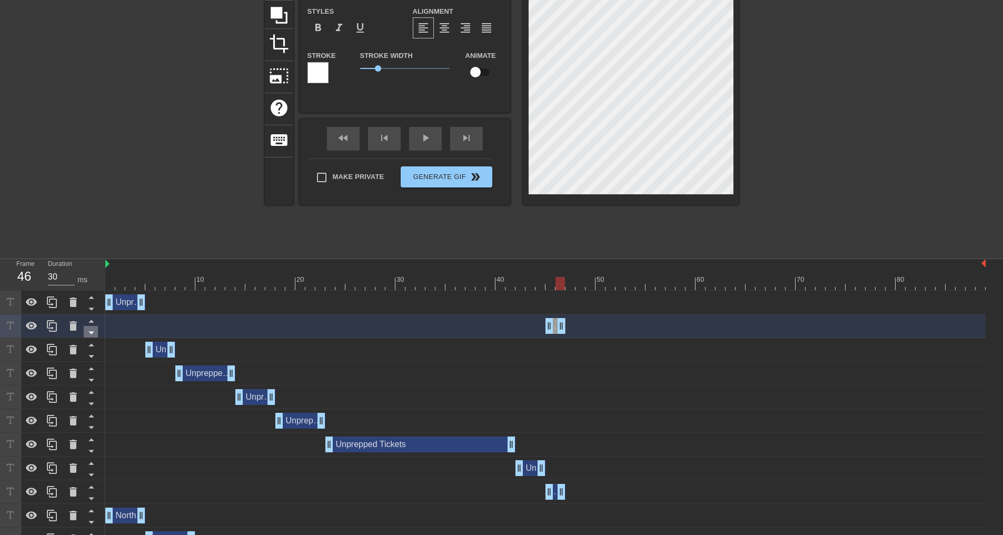
click at [91, 331] on icon at bounding box center [91, 332] width 13 height 13
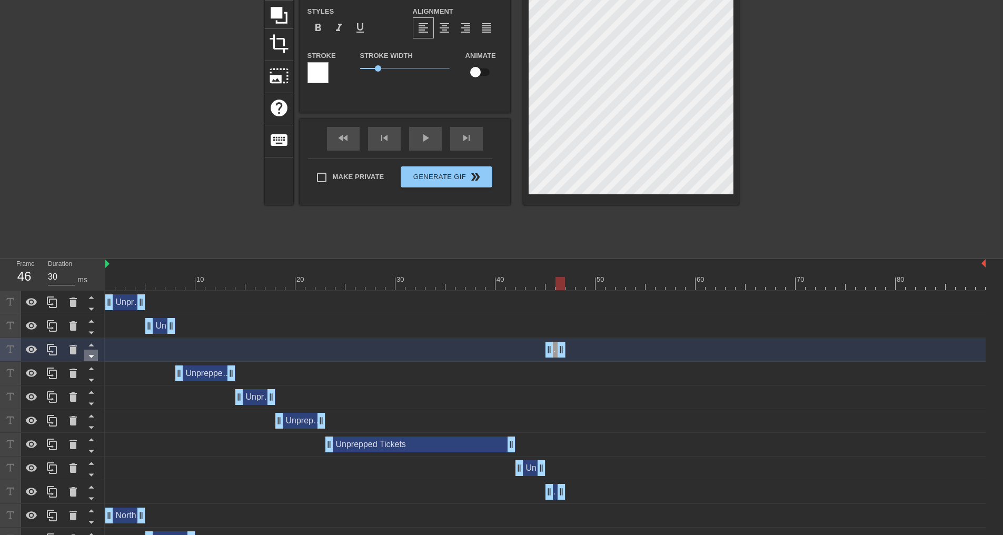
click at [91, 355] on icon at bounding box center [91, 356] width 13 height 13
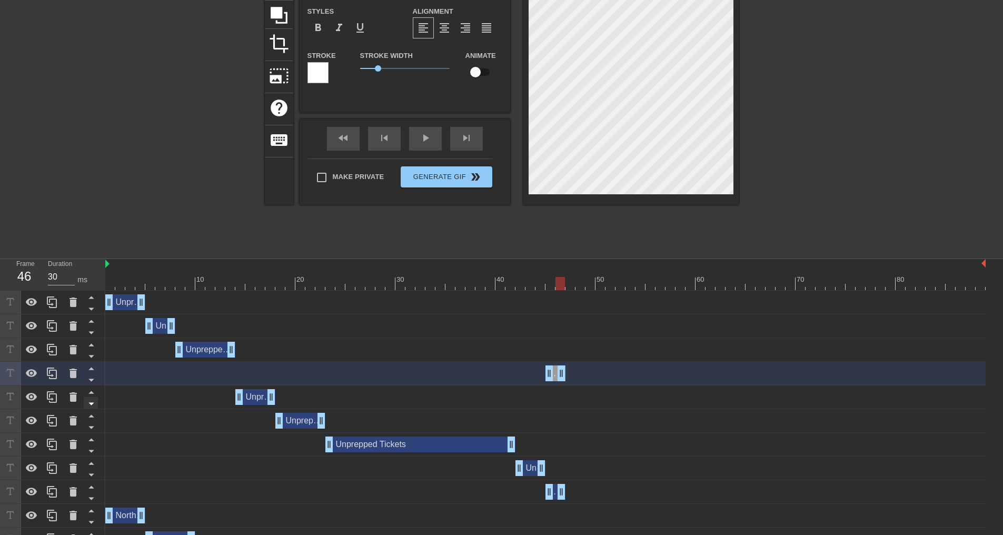
click at [90, 379] on icon at bounding box center [91, 379] width 13 height 13
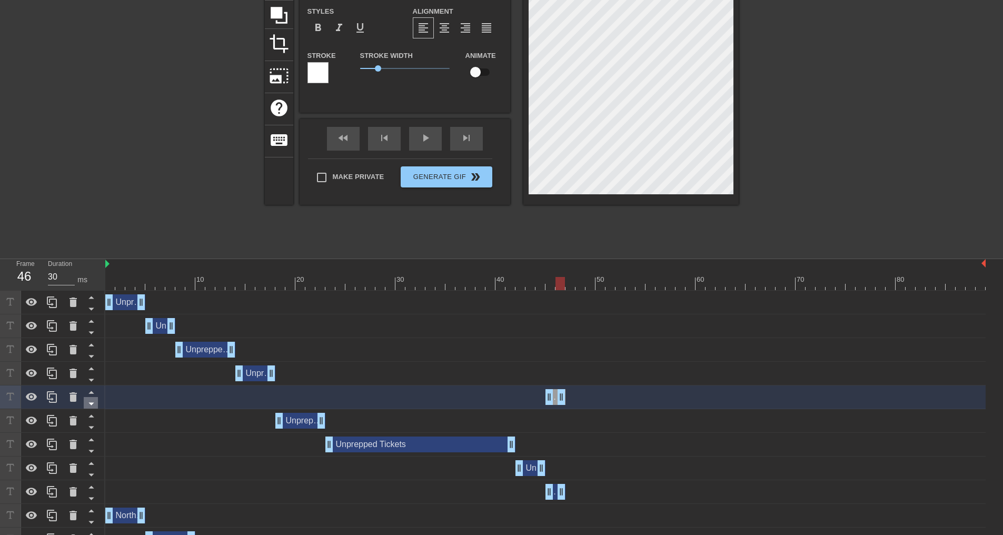
click at [90, 401] on icon at bounding box center [91, 403] width 13 height 13
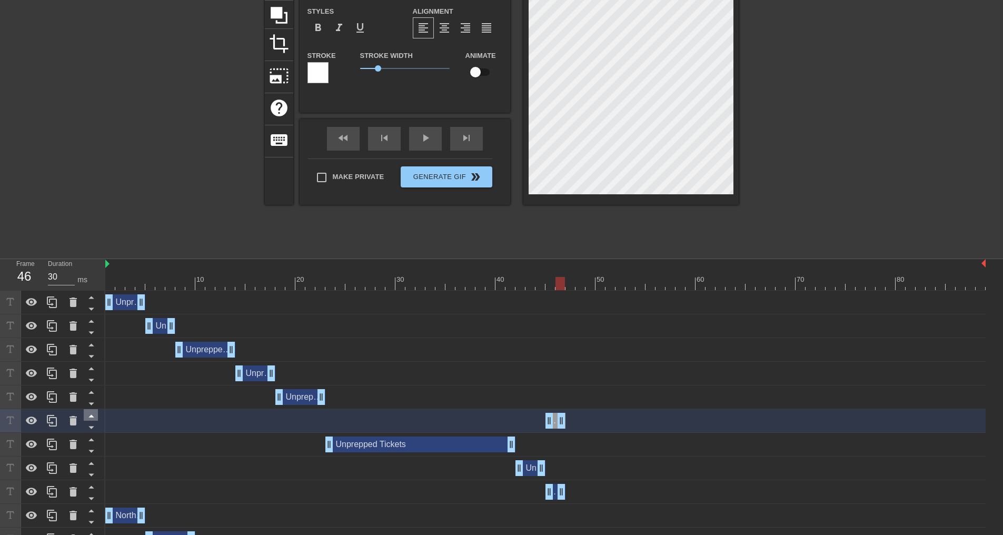
drag, startPoint x: 91, startPoint y: 426, endPoint x: 92, endPoint y: 438, distance: 12.2
click at [91, 427] on icon at bounding box center [91, 427] width 13 height 13
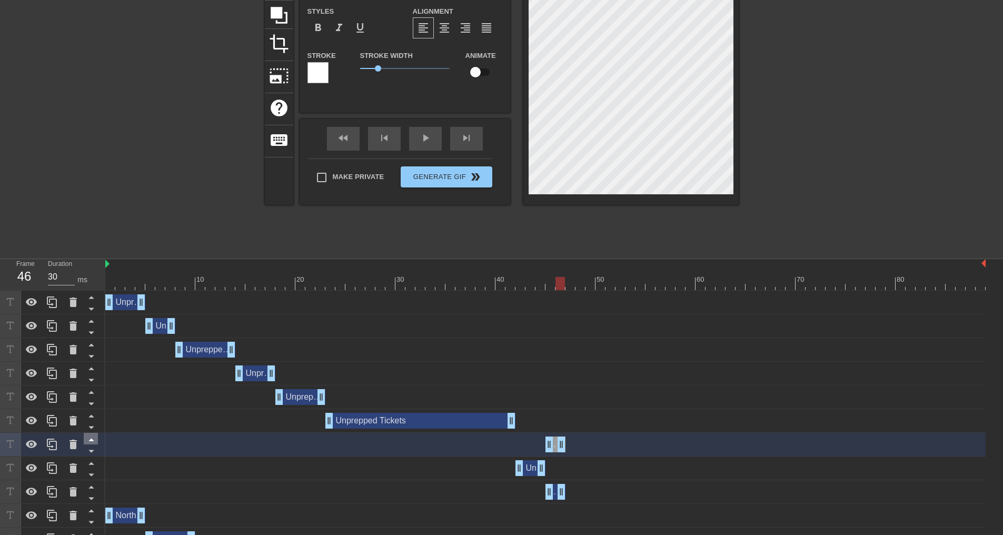
drag, startPoint x: 92, startPoint y: 449, endPoint x: 94, endPoint y: 460, distance: 11.9
click at [92, 449] on icon at bounding box center [91, 450] width 13 height 13
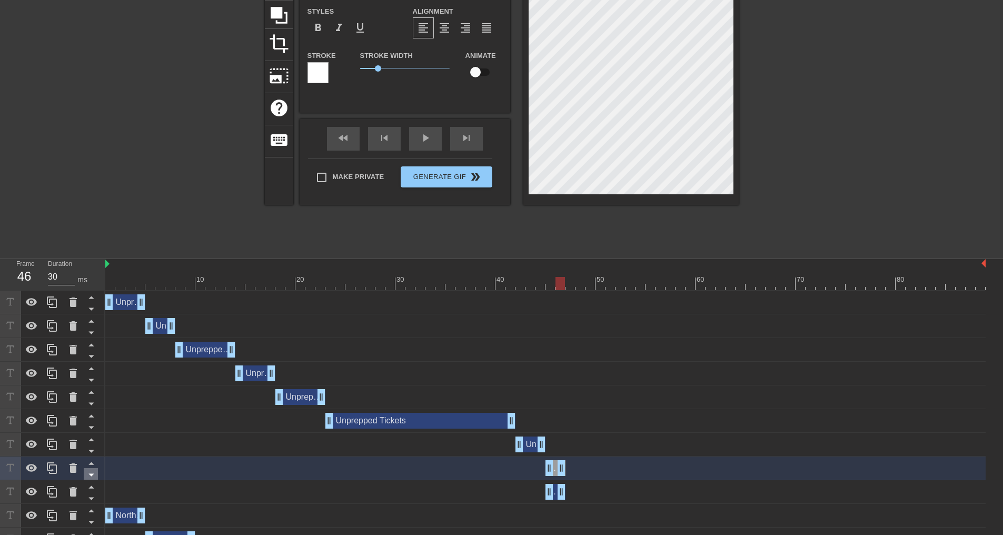
click at [91, 473] on icon at bounding box center [91, 474] width 13 height 13
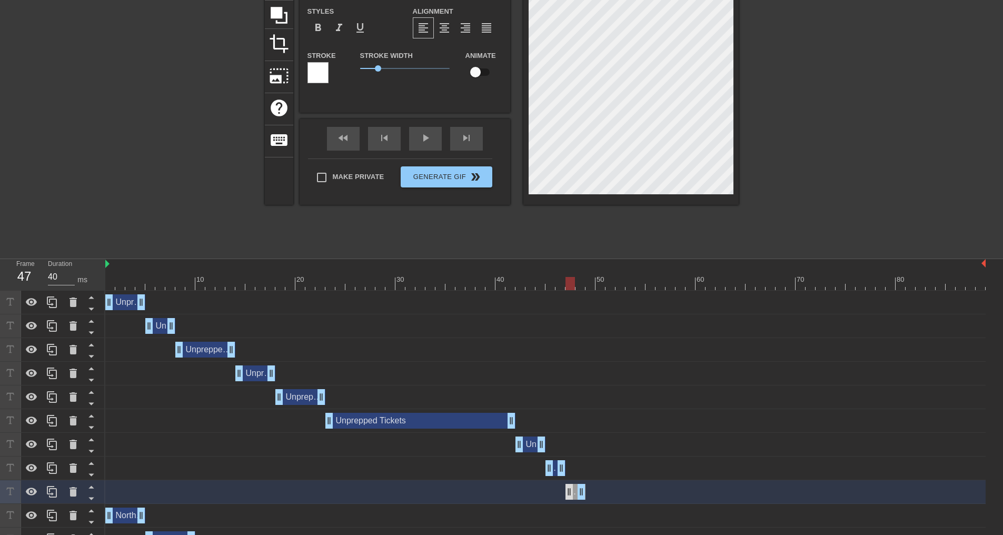
drag, startPoint x: 555, startPoint y: 491, endPoint x: 570, endPoint y: 489, distance: 15.9
click at [570, 489] on div "Unprepped Tickets drag_handle drag_handle" at bounding box center [576, 492] width 20 height 16
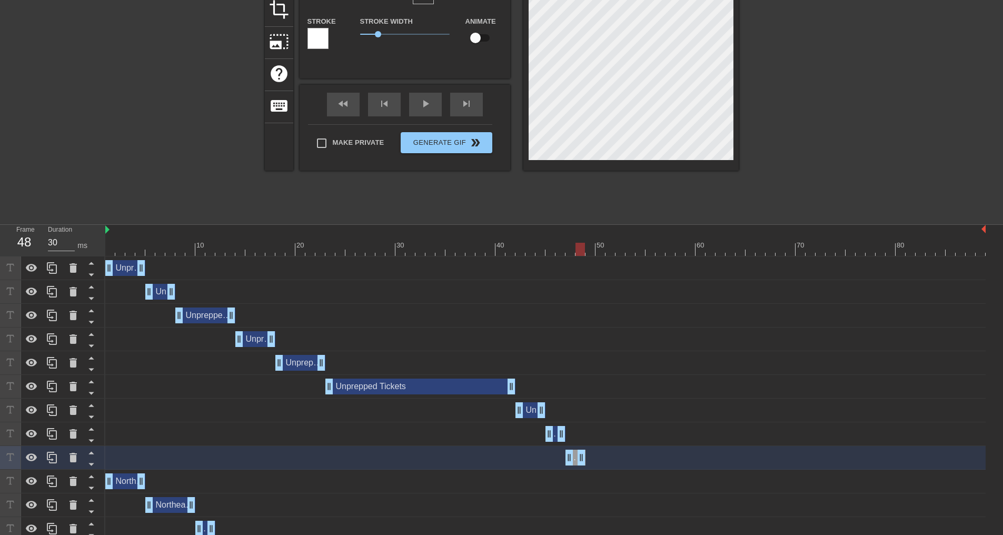
scroll to position [158, 0]
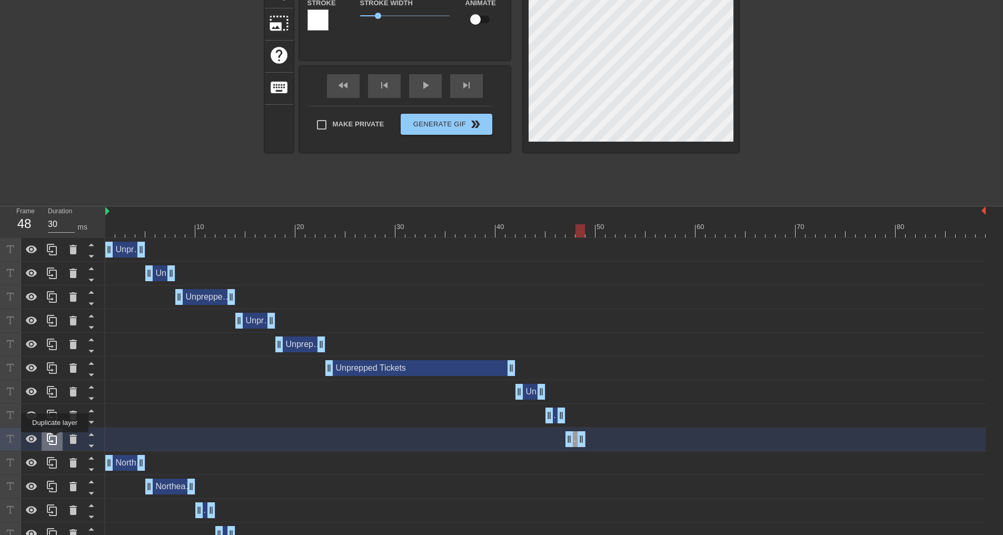
click at [55, 440] on icon at bounding box center [52, 439] width 13 height 13
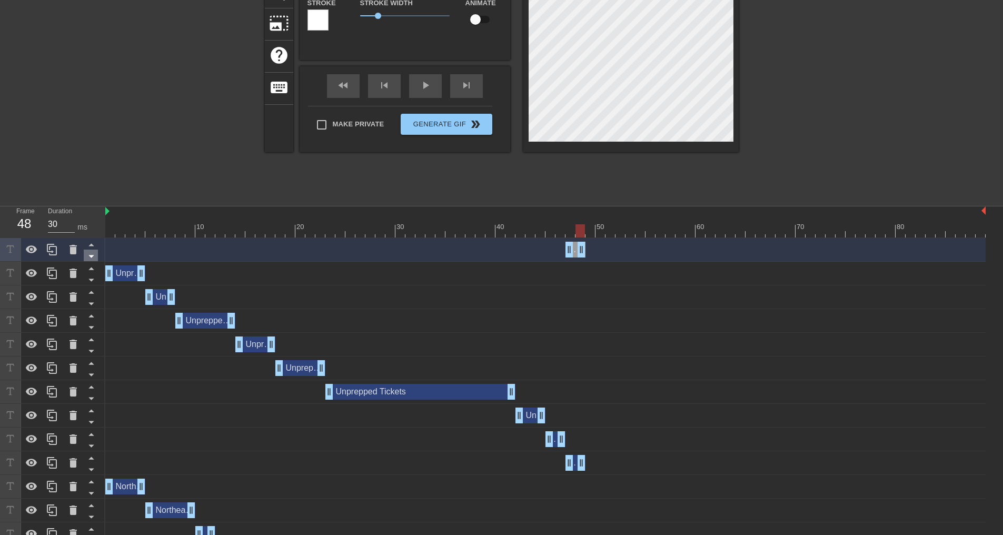
click at [91, 258] on icon at bounding box center [90, 256] width 5 height 3
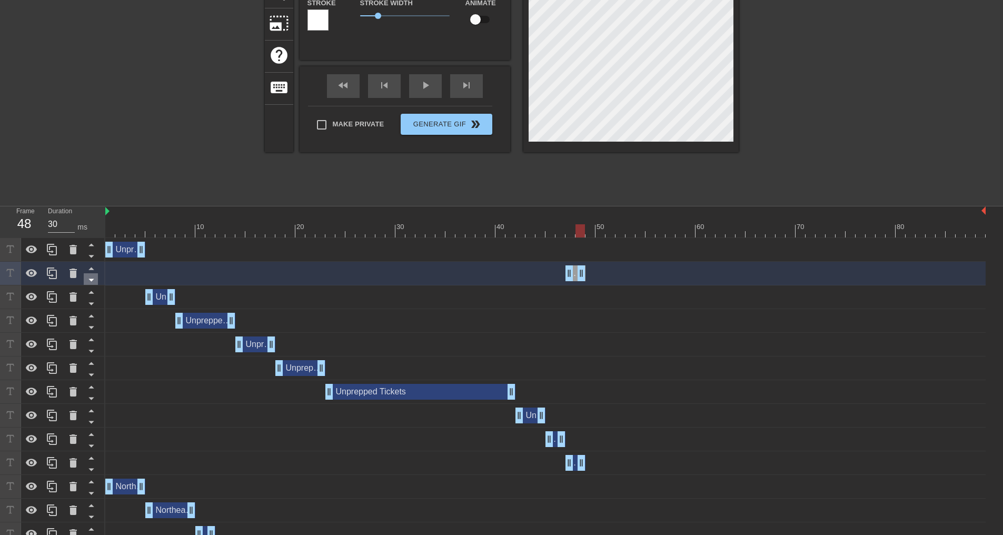
click at [93, 280] on icon at bounding box center [90, 280] width 5 height 3
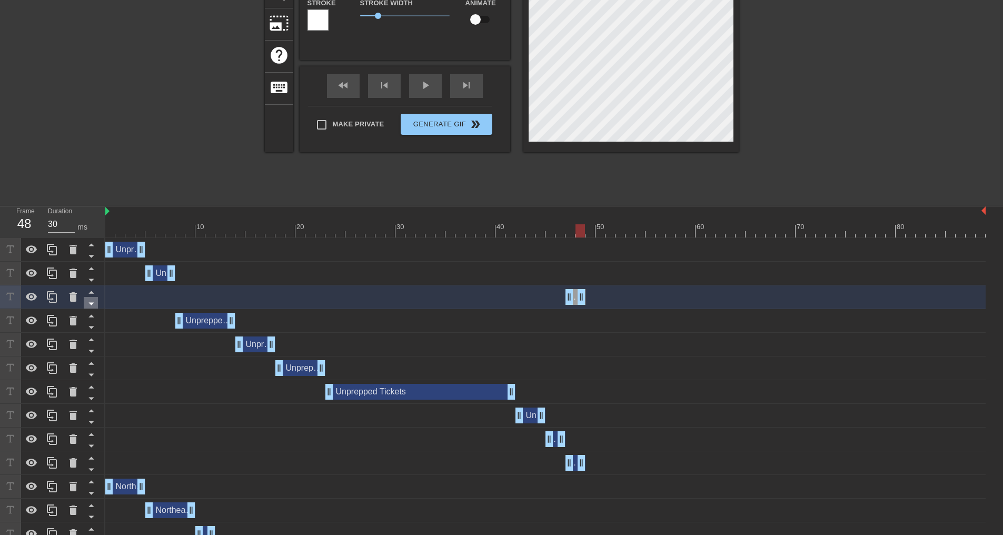
click at [91, 301] on icon at bounding box center [91, 303] width 13 height 13
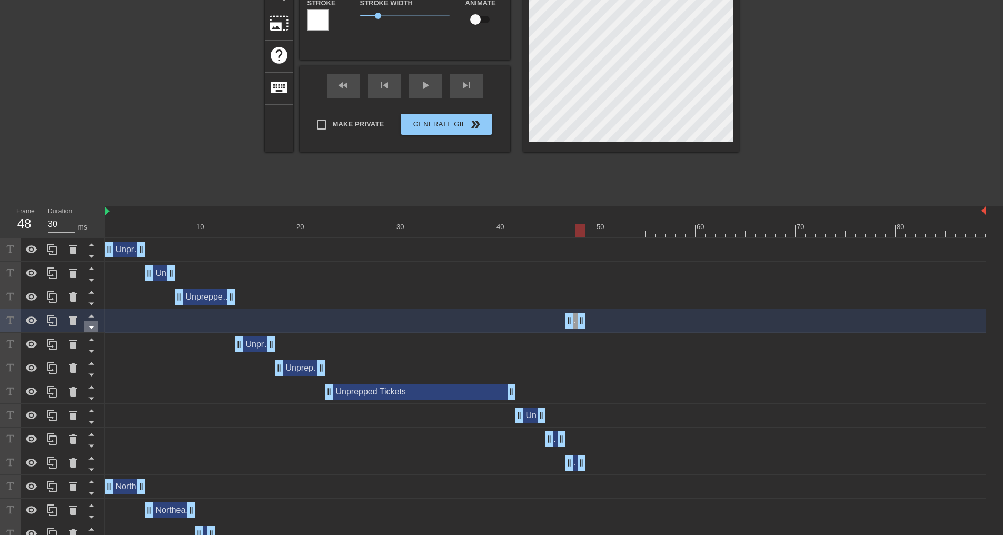
click at [91, 327] on icon at bounding box center [91, 327] width 13 height 13
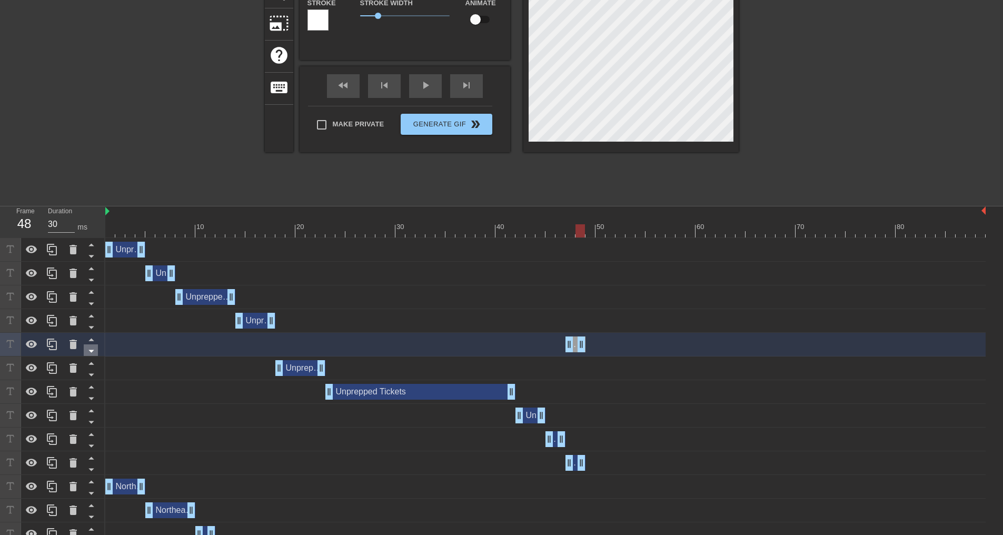
click at [92, 351] on icon at bounding box center [90, 351] width 5 height 3
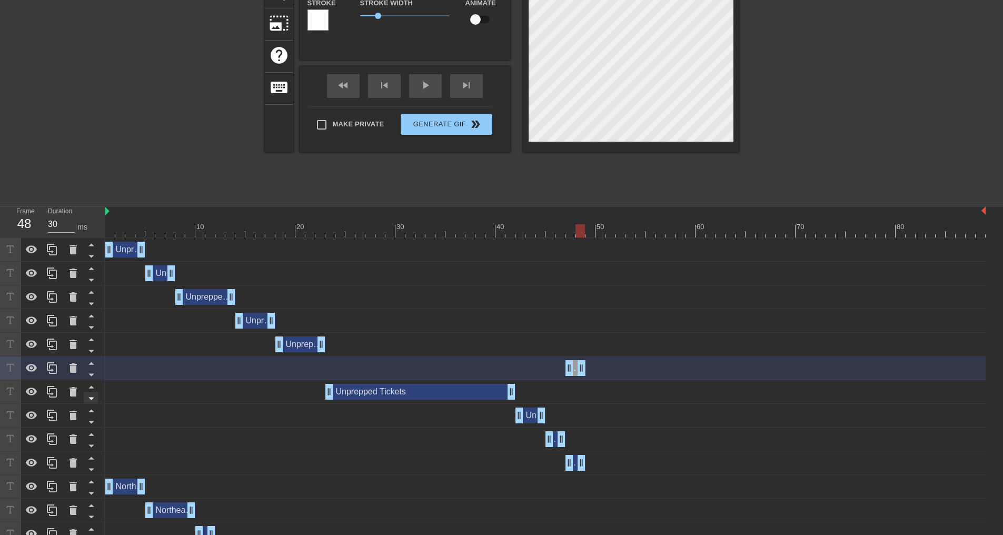
click at [91, 374] on icon at bounding box center [91, 374] width 13 height 13
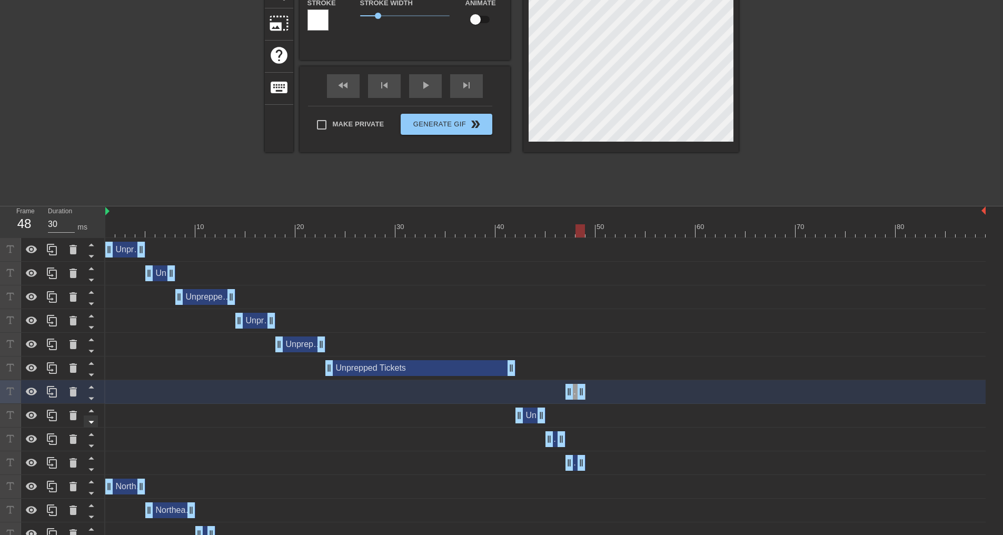
click at [92, 396] on icon at bounding box center [91, 398] width 13 height 13
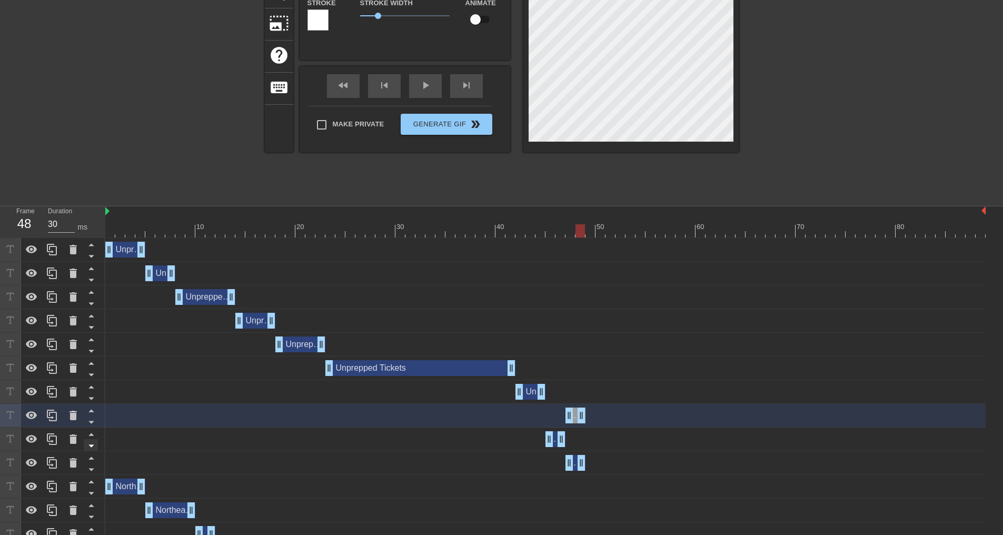
click at [90, 423] on icon at bounding box center [90, 422] width 5 height 3
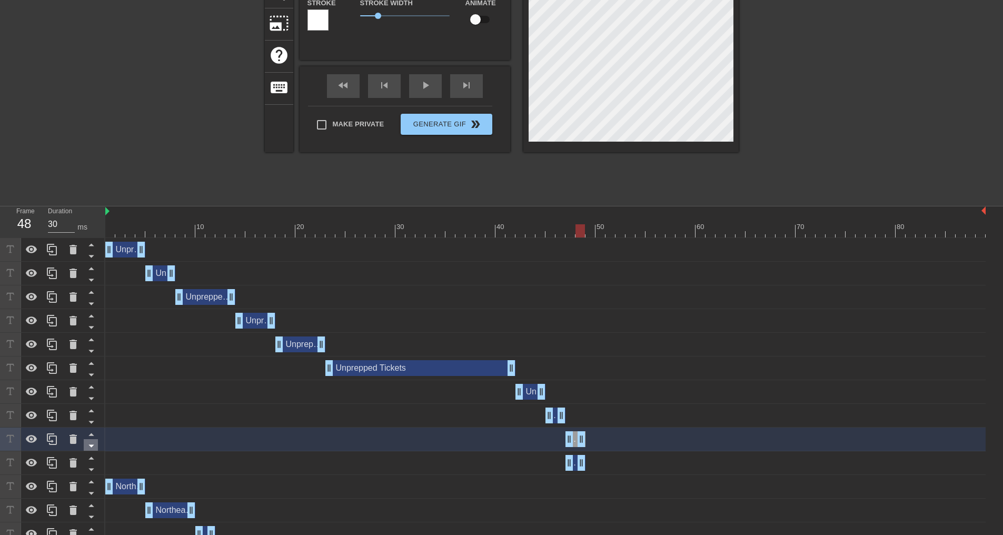
click at [90, 444] on icon at bounding box center [91, 445] width 13 height 13
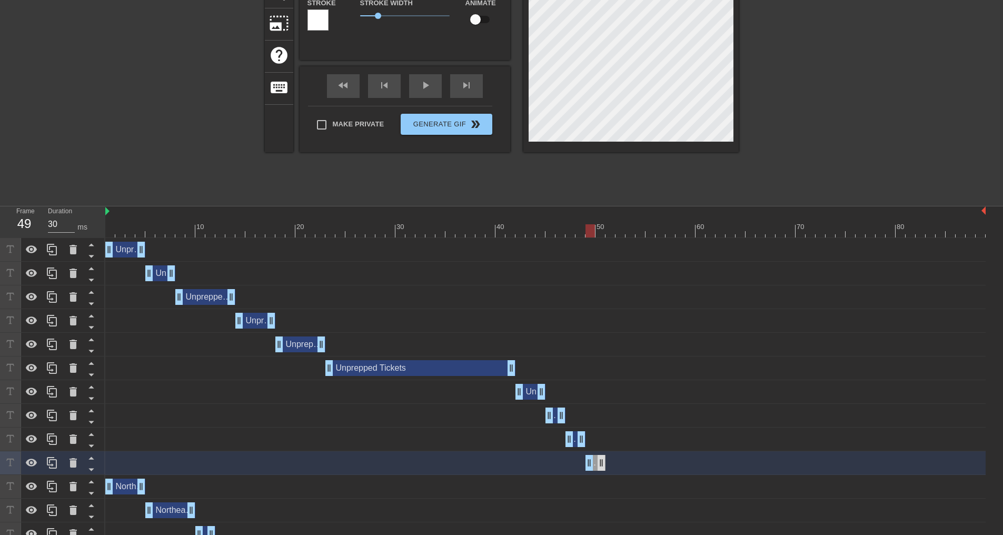
drag, startPoint x: 576, startPoint y: 461, endPoint x: 599, endPoint y: 460, distance: 23.2
click at [599, 460] on div "Unprepped Tickets drag_handle drag_handle" at bounding box center [596, 463] width 20 height 16
click at [54, 462] on icon at bounding box center [52, 463] width 13 height 13
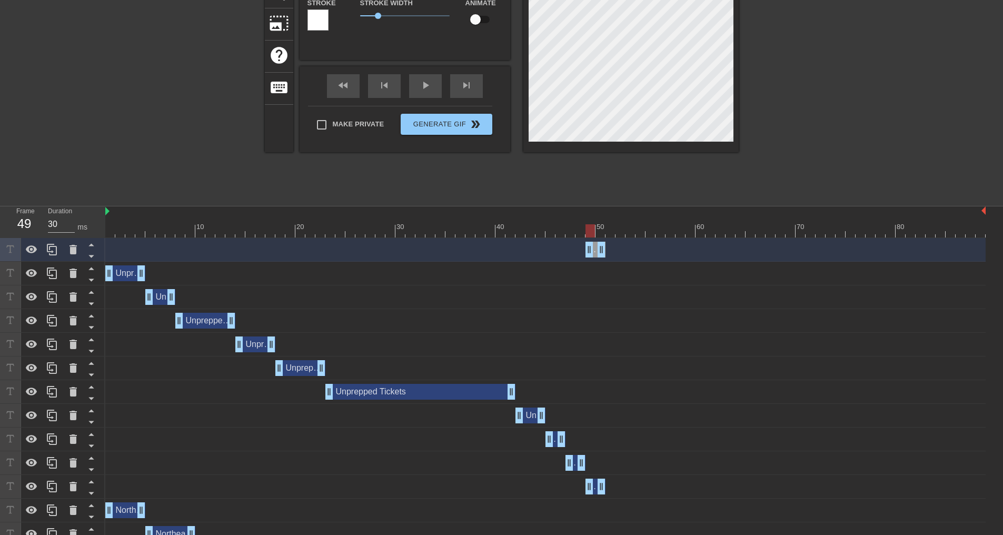
drag, startPoint x: 595, startPoint y: 249, endPoint x: 598, endPoint y: 262, distance: 13.2
click at [598, 262] on div "Unprepped Tickets drag_handle drag_handle Unprepped Tickets drag_handle drag_ha…" at bounding box center [554, 510] width 898 height 545
click at [617, 245] on div "Unprepped Tickets drag_handle drag_handle" at bounding box center [545, 250] width 881 height 16
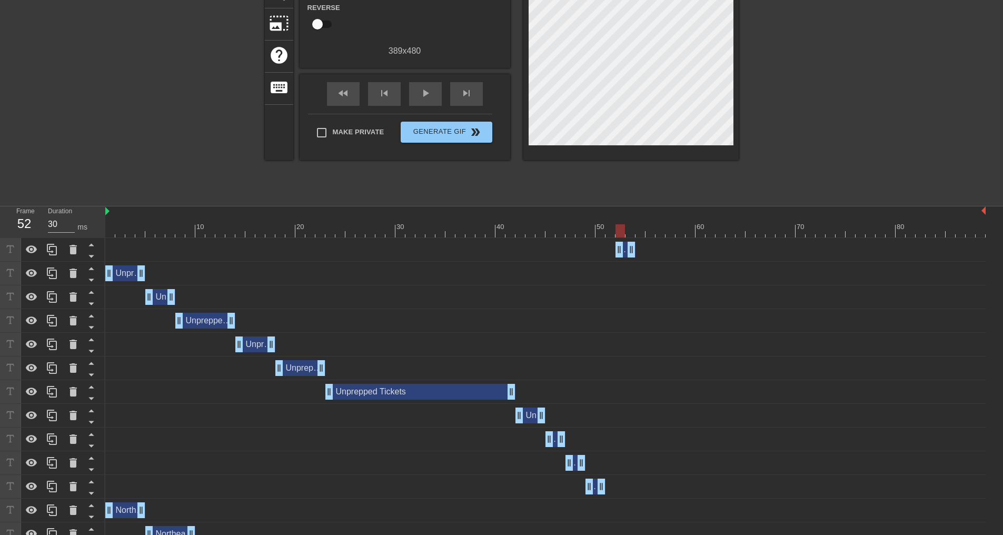
drag, startPoint x: 595, startPoint y: 248, endPoint x: 626, endPoint y: 251, distance: 30.7
click at [626, 251] on div "Unprepped Tickets drag_handle drag_handle" at bounding box center [626, 250] width 20 height 16
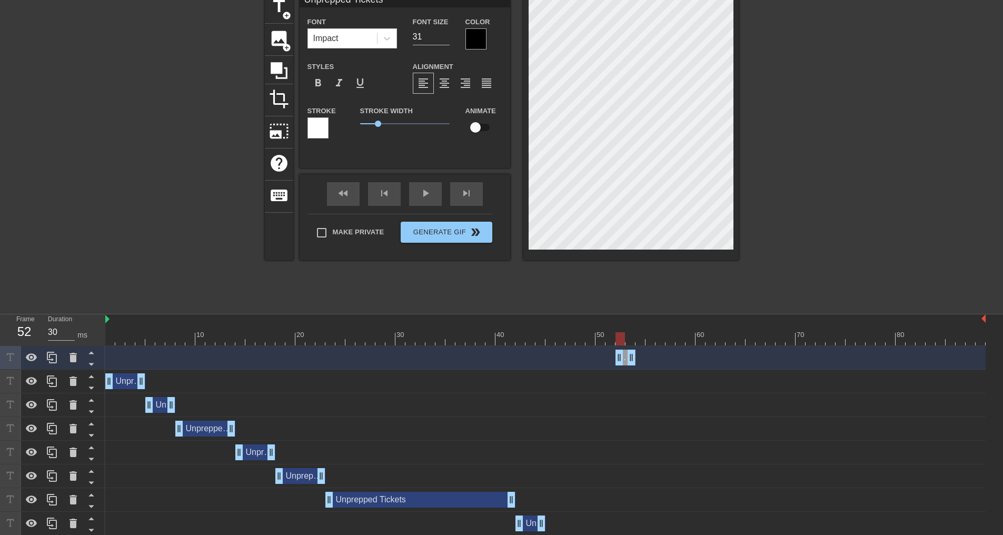
scroll to position [53, 0]
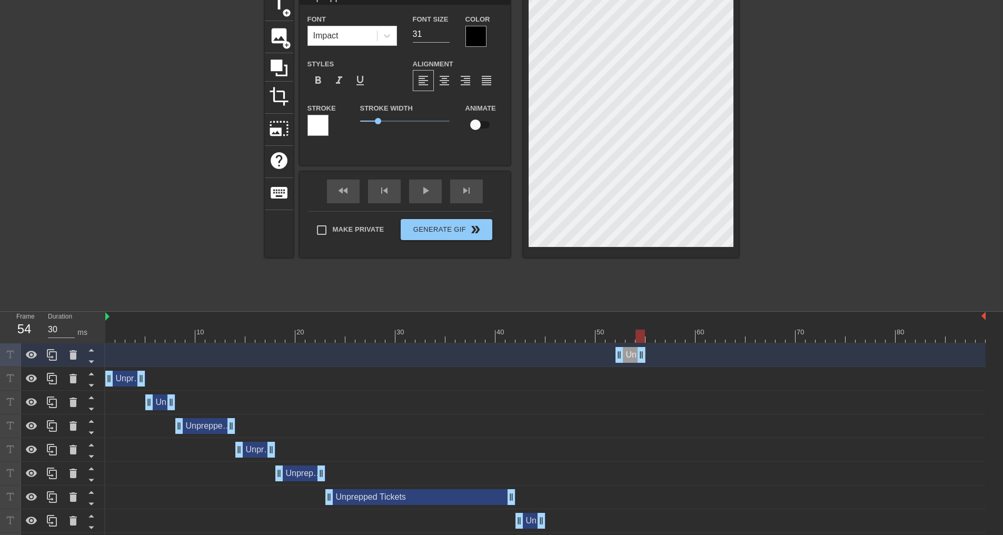
drag, startPoint x: 631, startPoint y: 353, endPoint x: 644, endPoint y: 352, distance: 12.2
drag, startPoint x: 641, startPoint y: 357, endPoint x: 661, endPoint y: 355, distance: 20.1
click at [49, 357] on icon at bounding box center [52, 355] width 10 height 12
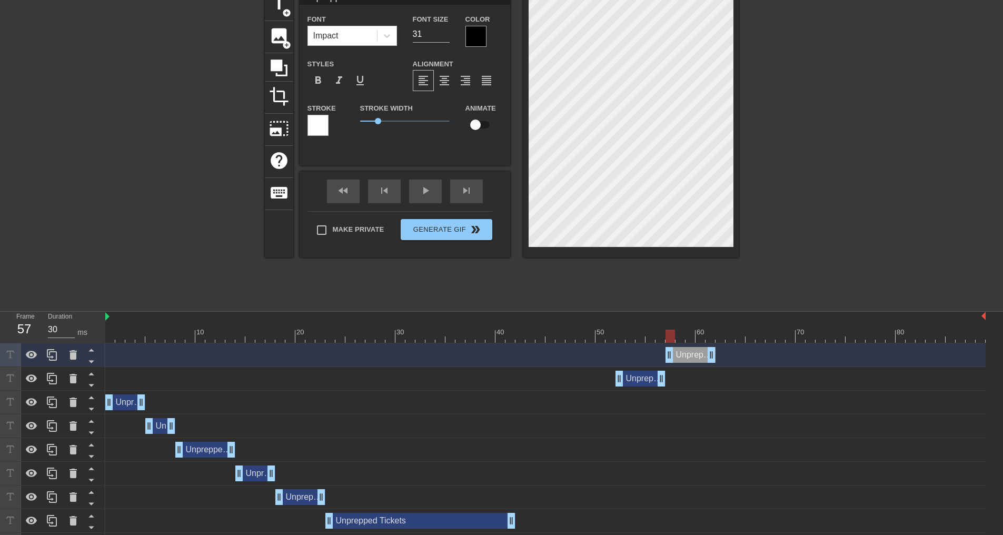
drag, startPoint x: 631, startPoint y: 352, endPoint x: 678, endPoint y: 356, distance: 47.0
click at [678, 356] on div "Unprepped Tickets drag_handle drag_handle" at bounding box center [691, 355] width 50 height 16
click at [693, 355] on div "Unprepped Tickets drag_handle drag_handle" at bounding box center [691, 355] width 50 height 16
drag, startPoint x: 710, startPoint y: 353, endPoint x: 682, endPoint y: 354, distance: 28.4
click at [51, 349] on icon at bounding box center [52, 355] width 13 height 13
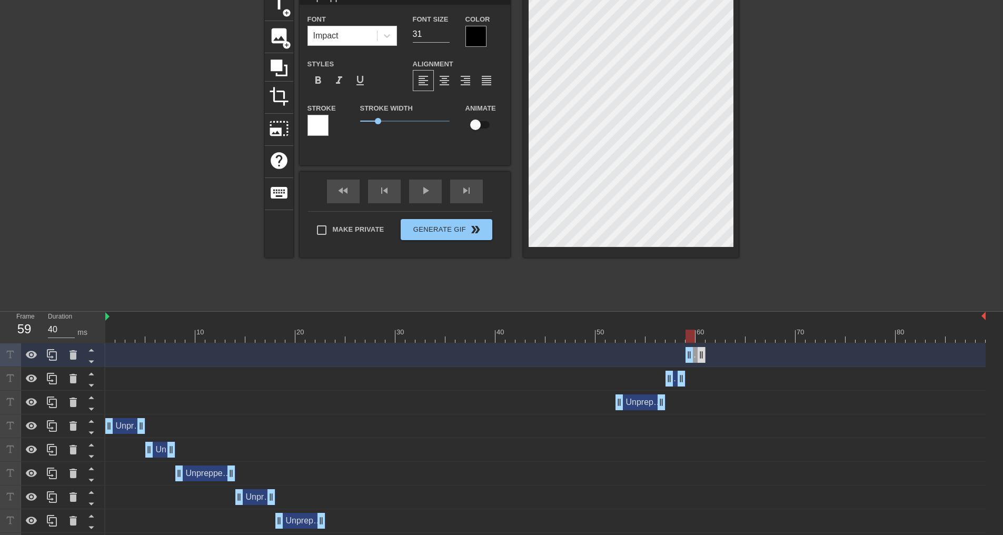
drag, startPoint x: 676, startPoint y: 355, endPoint x: 698, endPoint y: 353, distance: 22.2
click at [698, 353] on div "Unprepped Tickets drag_handle drag_handle" at bounding box center [696, 355] width 20 height 16
click at [47, 357] on icon at bounding box center [52, 355] width 13 height 13
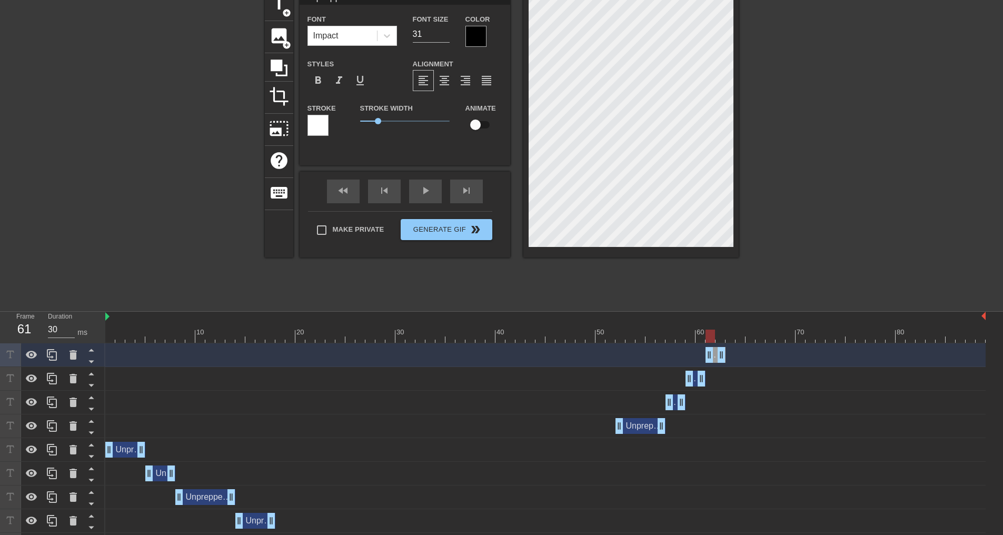
drag, startPoint x: 695, startPoint y: 355, endPoint x: 715, endPoint y: 355, distance: 20.0
click at [715, 355] on div "Unprepped Tickets drag_handle drag_handle" at bounding box center [716, 355] width 20 height 16
drag, startPoint x: 722, startPoint y: 354, endPoint x: 738, endPoint y: 357, distance: 16.5
click at [53, 356] on icon at bounding box center [52, 355] width 13 height 13
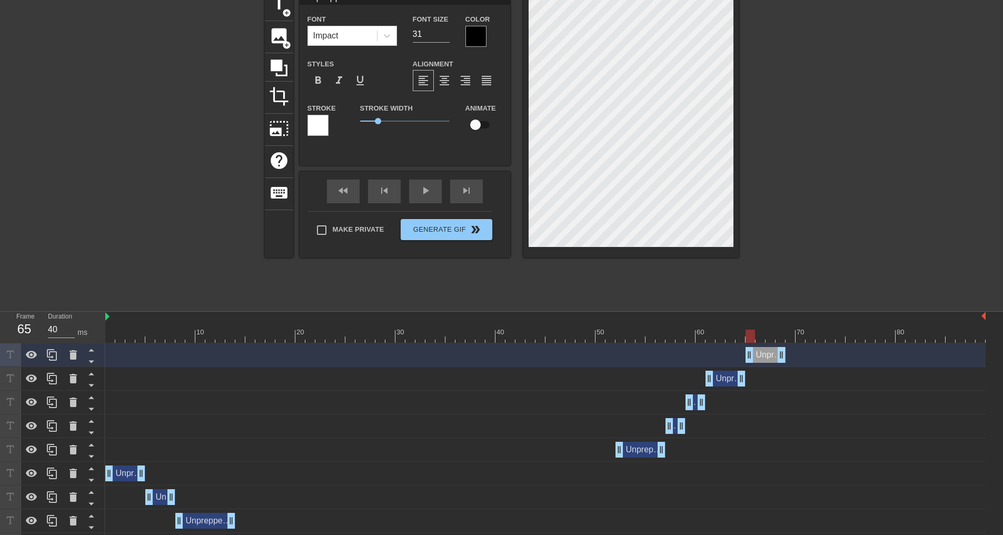
drag, startPoint x: 719, startPoint y: 355, endPoint x: 759, endPoint y: 355, distance: 40.0
click at [759, 355] on div "Unprepped Tickets drag_handle drag_handle" at bounding box center [766, 355] width 40 height 16
click at [759, 338] on div at bounding box center [545, 336] width 881 height 13
click at [772, 336] on div at bounding box center [545, 336] width 881 height 13
click at [787, 337] on div at bounding box center [545, 336] width 881 height 13
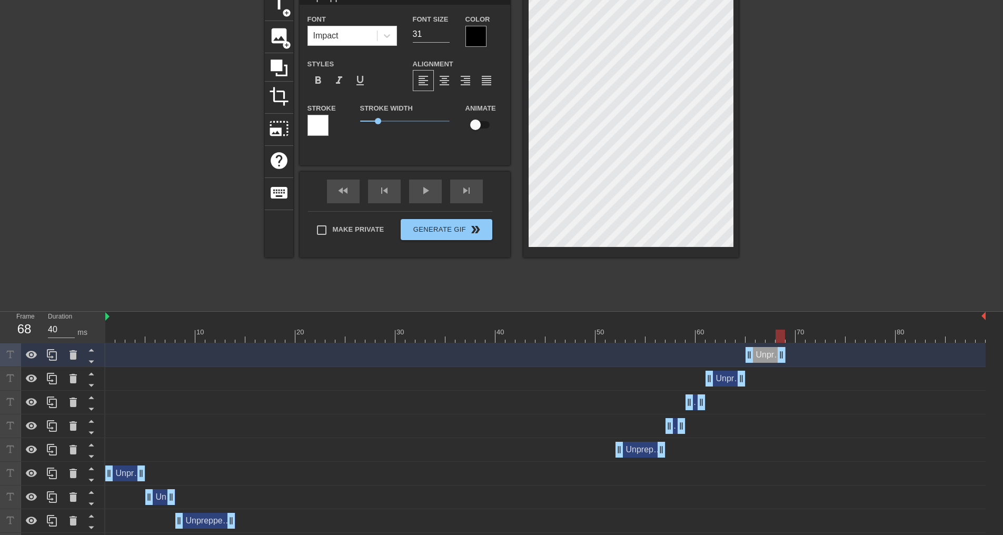
click at [787, 360] on div "Unprepped Tickets drag_handle drag_handle" at bounding box center [545, 355] width 881 height 16
click at [725, 382] on div "Unprepped Tickets drag_handle drag_handle" at bounding box center [726, 379] width 40 height 16
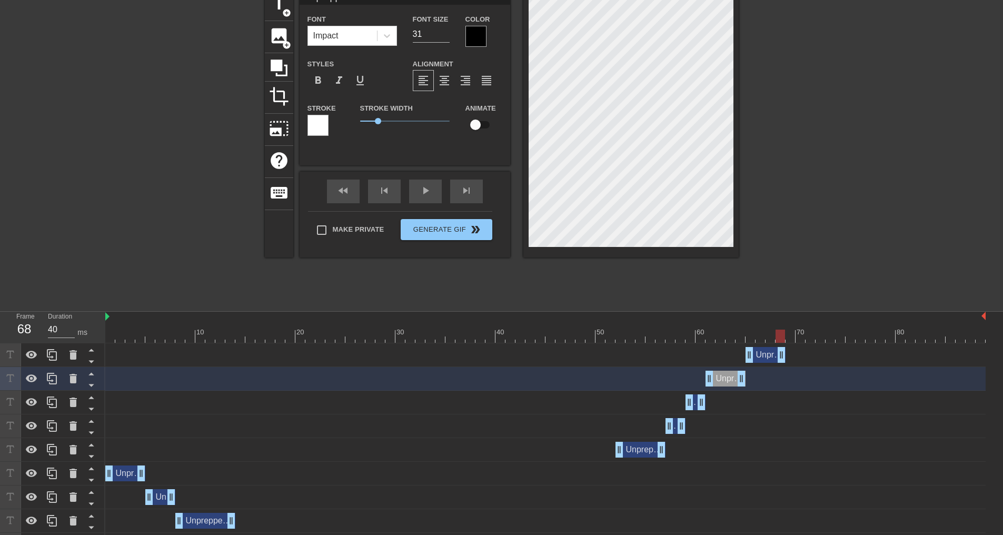
click at [761, 352] on div "Unprepped Tickets drag_handle drag_handle" at bounding box center [766, 355] width 40 height 16
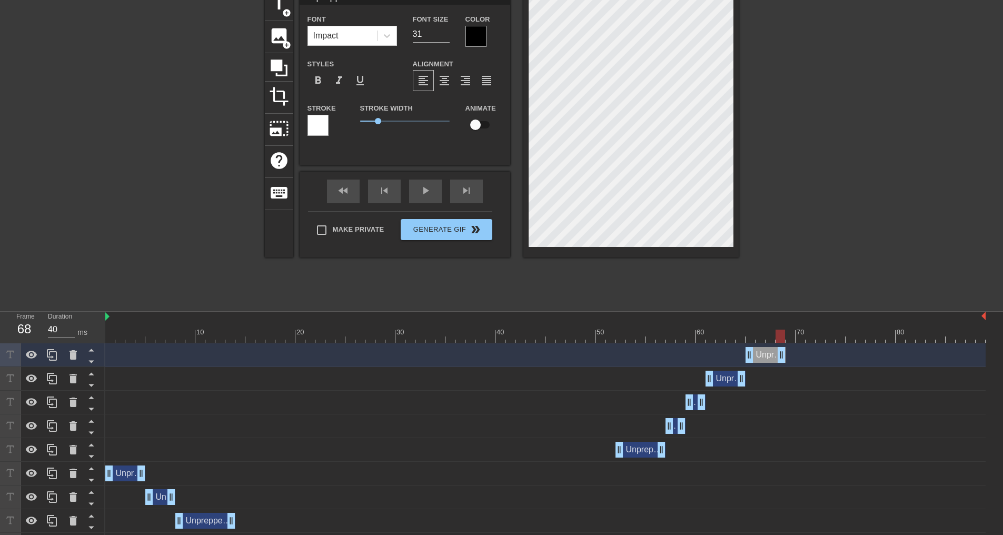
click at [729, 377] on div "Unprepped Tickets drag_handle drag_handle" at bounding box center [726, 379] width 40 height 16
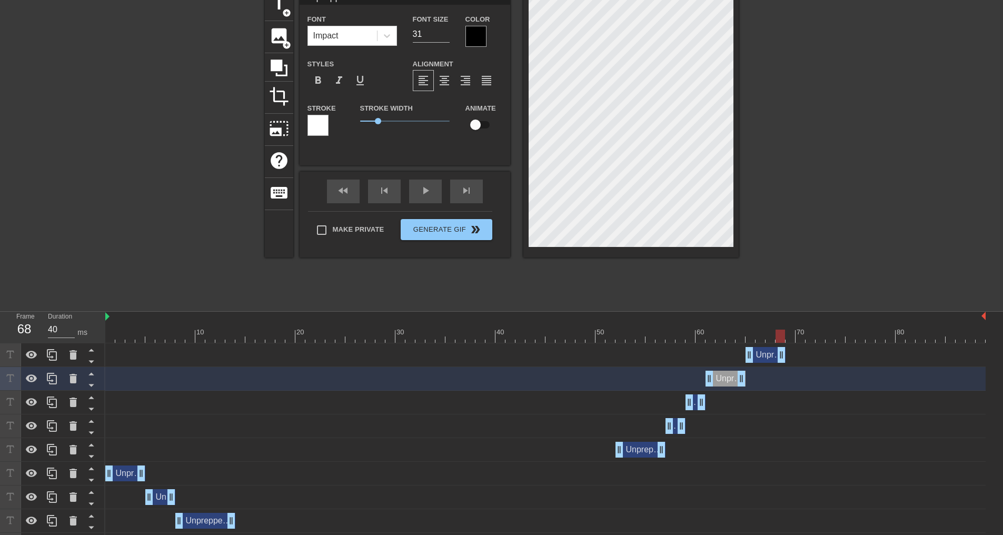
click at [695, 403] on div "Unprepped Tickets drag_handle drag_handle" at bounding box center [696, 402] width 20 height 16
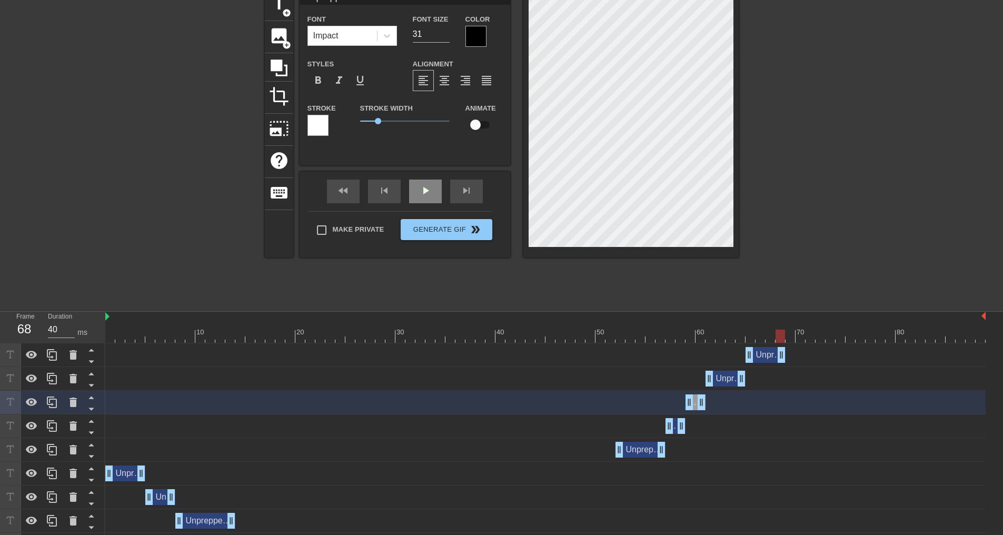
click at [419, 189] on div "play_arrow" at bounding box center [425, 192] width 33 height 24
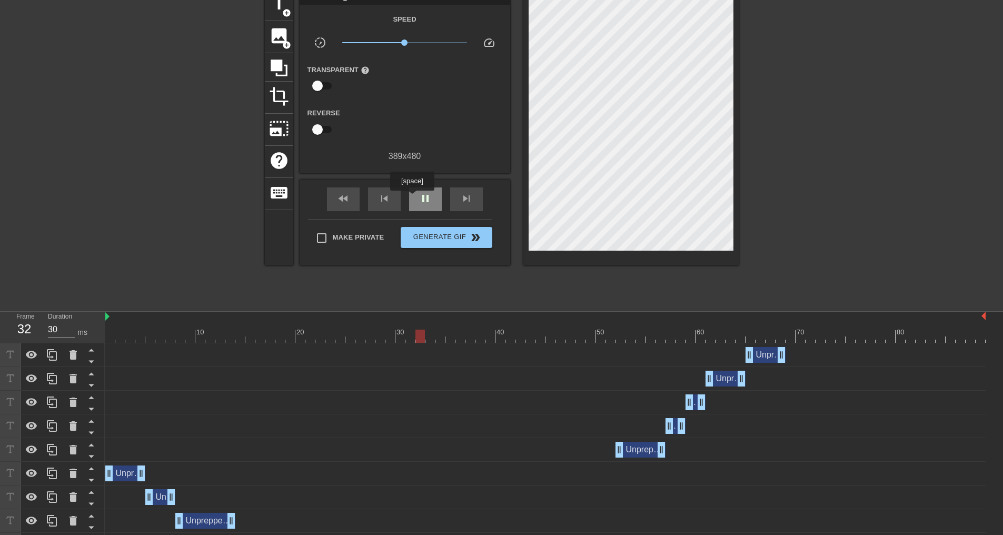
click at [414, 197] on div "pause" at bounding box center [425, 199] width 33 height 24
click at [768, 357] on div "Unprepped Tickets drag_handle drag_handle" at bounding box center [766, 355] width 40 height 16
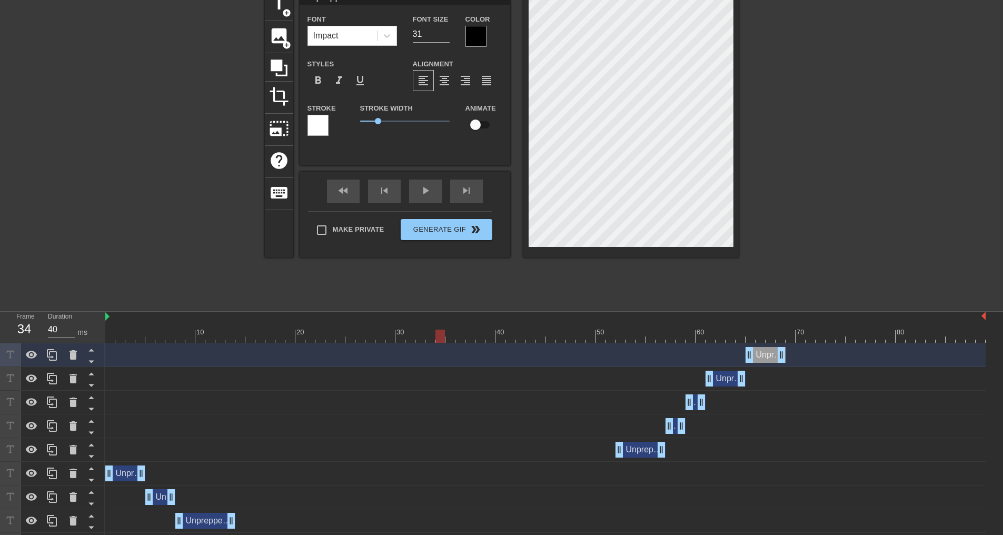
click at [753, 335] on div at bounding box center [545, 336] width 881 height 13
click at [757, 337] on div at bounding box center [545, 336] width 881 height 13
drag, startPoint x: 780, startPoint y: 353, endPoint x: 763, endPoint y: 351, distance: 17.6
click at [50, 354] on icon at bounding box center [52, 355] width 10 height 12
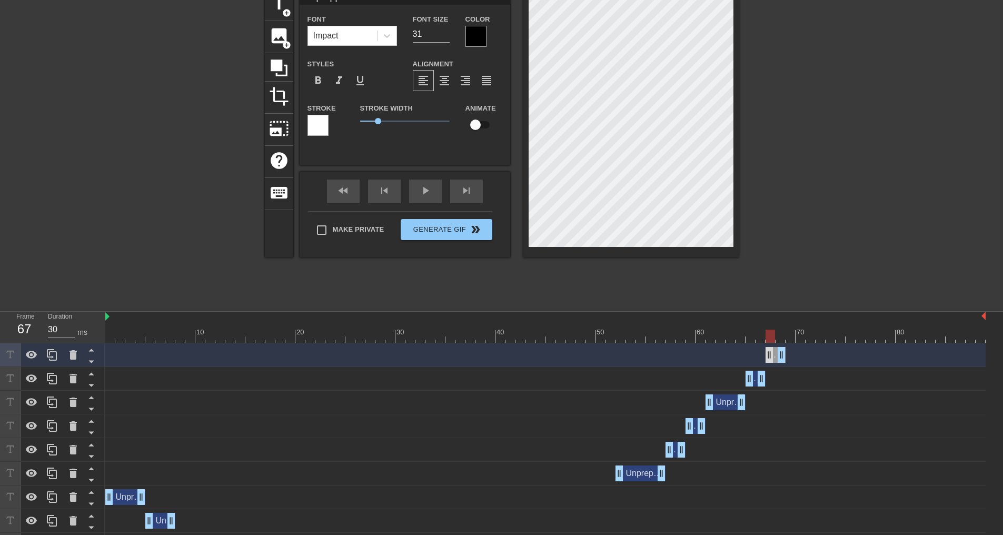
drag, startPoint x: 755, startPoint y: 353, endPoint x: 770, endPoint y: 352, distance: 15.8
click at [770, 352] on div "Unprepped Tickets drag_handle drag_handle" at bounding box center [776, 355] width 20 height 16
drag, startPoint x: 782, startPoint y: 353, endPoint x: 830, endPoint y: 354, distance: 48.5
click at [53, 353] on icon at bounding box center [52, 355] width 10 height 12
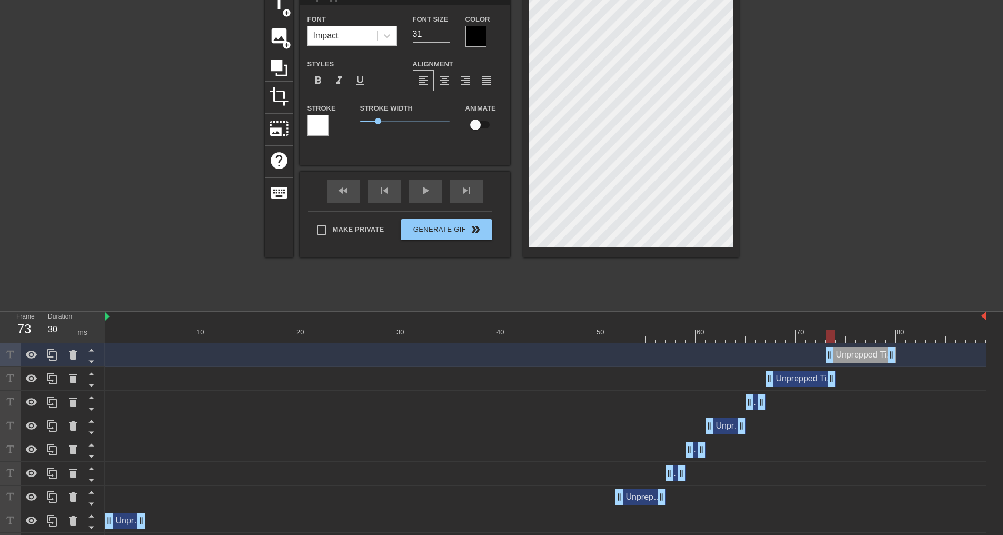
drag, startPoint x: 791, startPoint y: 354, endPoint x: 856, endPoint y: 358, distance: 64.9
click at [856, 358] on div "Unprepped Tickets drag_handle drag_handle" at bounding box center [861, 355] width 70 height 16
drag, startPoint x: 854, startPoint y: 358, endPoint x: 862, endPoint y: 357, distance: 7.5
click at [862, 357] on div "Unprepped Tickets drag_handle drag_handle" at bounding box center [871, 355] width 70 height 16
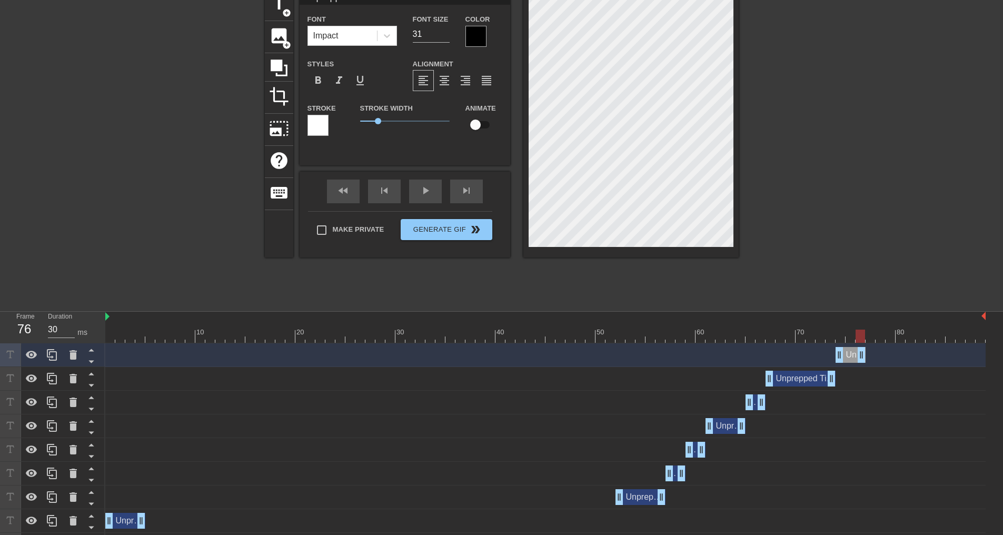
drag, startPoint x: 905, startPoint y: 355, endPoint x: 862, endPoint y: 350, distance: 43.5
click at [51, 352] on icon at bounding box center [52, 355] width 13 height 13
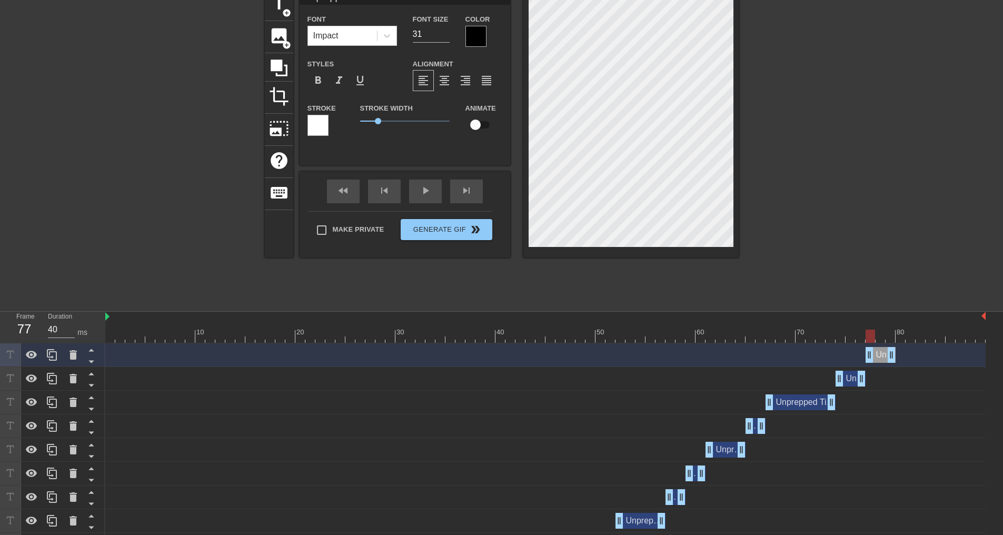
drag, startPoint x: 848, startPoint y: 358, endPoint x: 874, endPoint y: 357, distance: 25.3
click at [874, 357] on div "Unprepped Tickets drag_handle drag_handle" at bounding box center [881, 355] width 30 height 16
click at [881, 335] on div at bounding box center [545, 336] width 881 height 13
click at [871, 337] on div at bounding box center [545, 336] width 881 height 13
drag, startPoint x: 892, startPoint y: 355, endPoint x: 882, endPoint y: 353, distance: 10.7
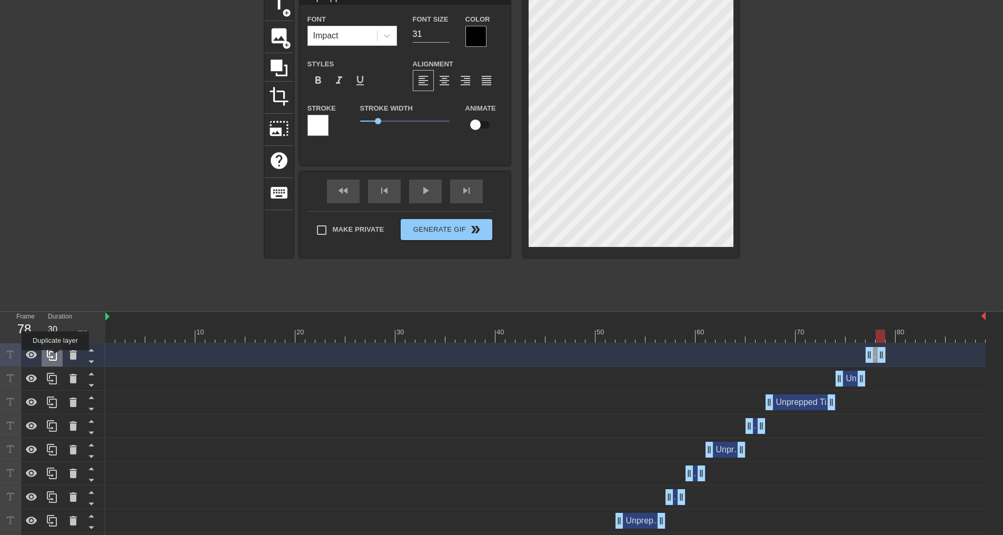
click at [53, 356] on icon at bounding box center [52, 355] width 13 height 13
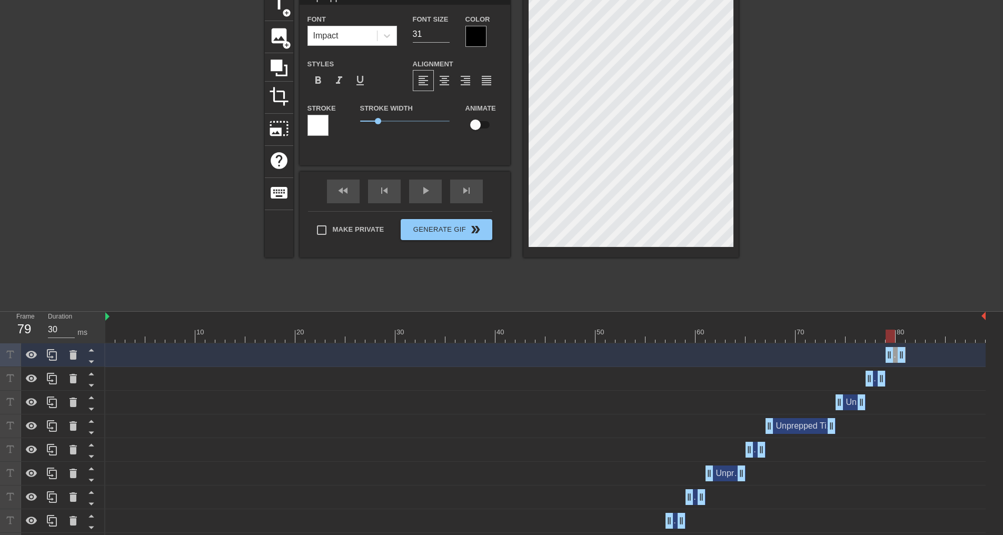
drag, startPoint x: 876, startPoint y: 353, endPoint x: 895, endPoint y: 354, distance: 19.5
click at [895, 354] on div "Unprepped Tickets drag_handle drag_handle" at bounding box center [896, 355] width 20 height 16
click at [51, 351] on icon at bounding box center [52, 355] width 10 height 12
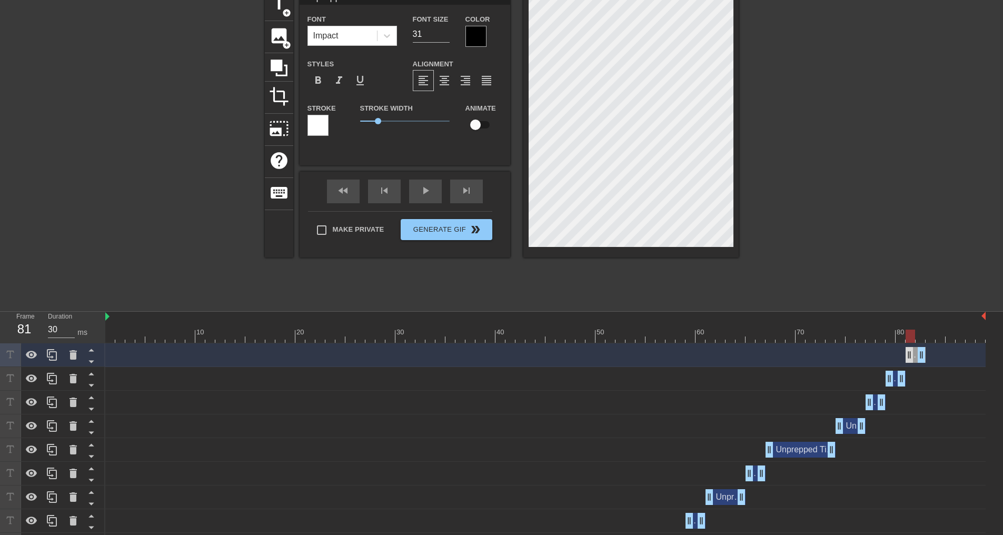
drag, startPoint x: 896, startPoint y: 353, endPoint x: 913, endPoint y: 353, distance: 17.4
click at [913, 353] on div "Unprepped Tickets drag_handle drag_handle" at bounding box center [916, 355] width 20 height 16
drag, startPoint x: 924, startPoint y: 355, endPoint x: 986, endPoint y: 352, distance: 62.2
click at [429, 189] on div "play_arrow" at bounding box center [425, 192] width 33 height 24
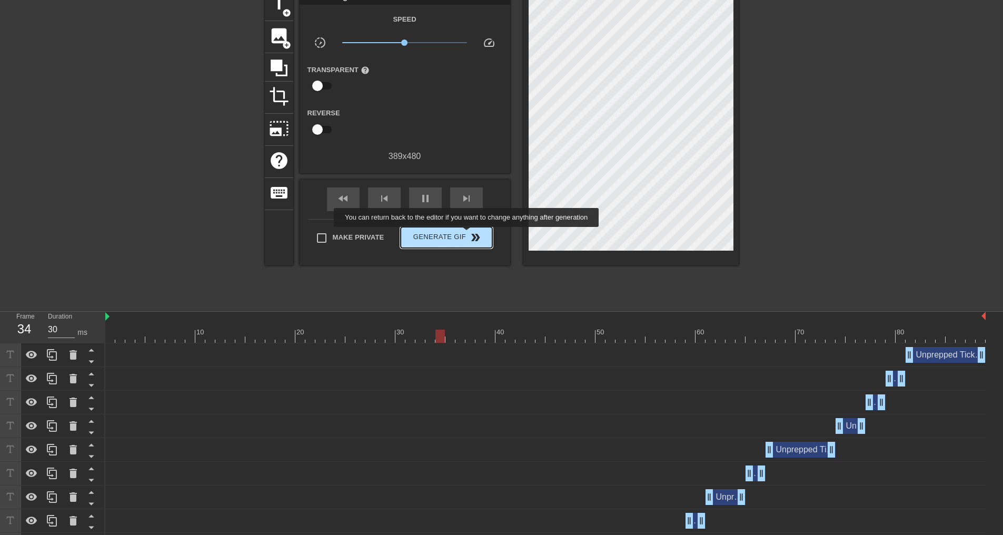
click at [459, 234] on span "Generate Gif double_arrow" at bounding box center [446, 237] width 83 height 13
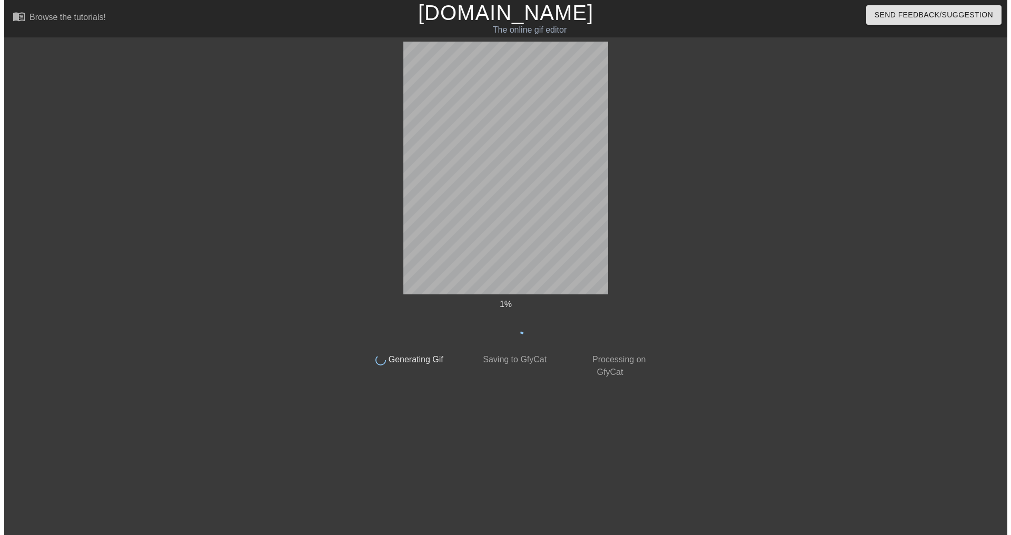
scroll to position [0, 0]
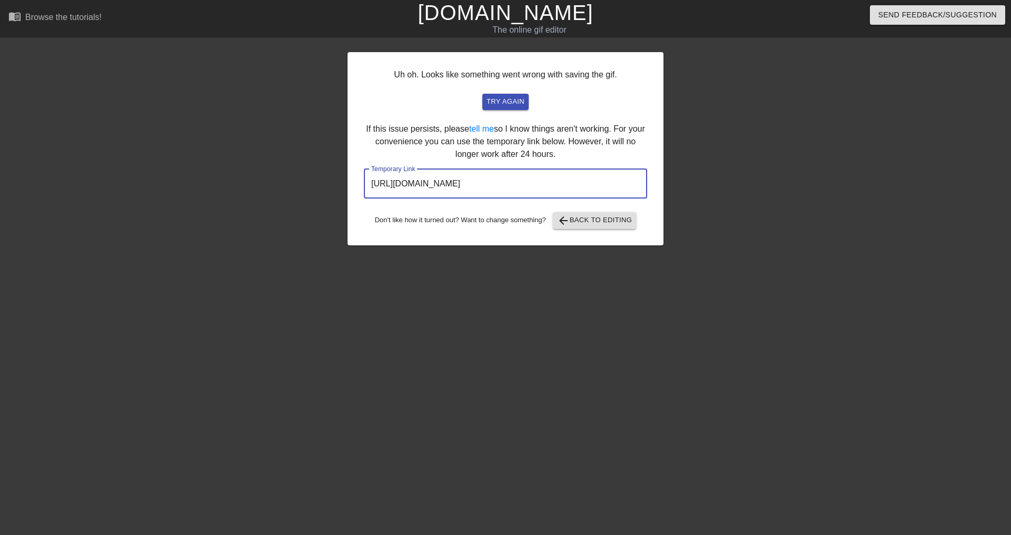
drag, startPoint x: 600, startPoint y: 183, endPoint x: 362, endPoint y: 186, distance: 238.1
click at [362, 186] on div "Uh oh. Looks like something went wrong with saving the gif. try again If this i…" at bounding box center [506, 148] width 316 height 193
